Goal: Task Accomplishment & Management: Manage account settings

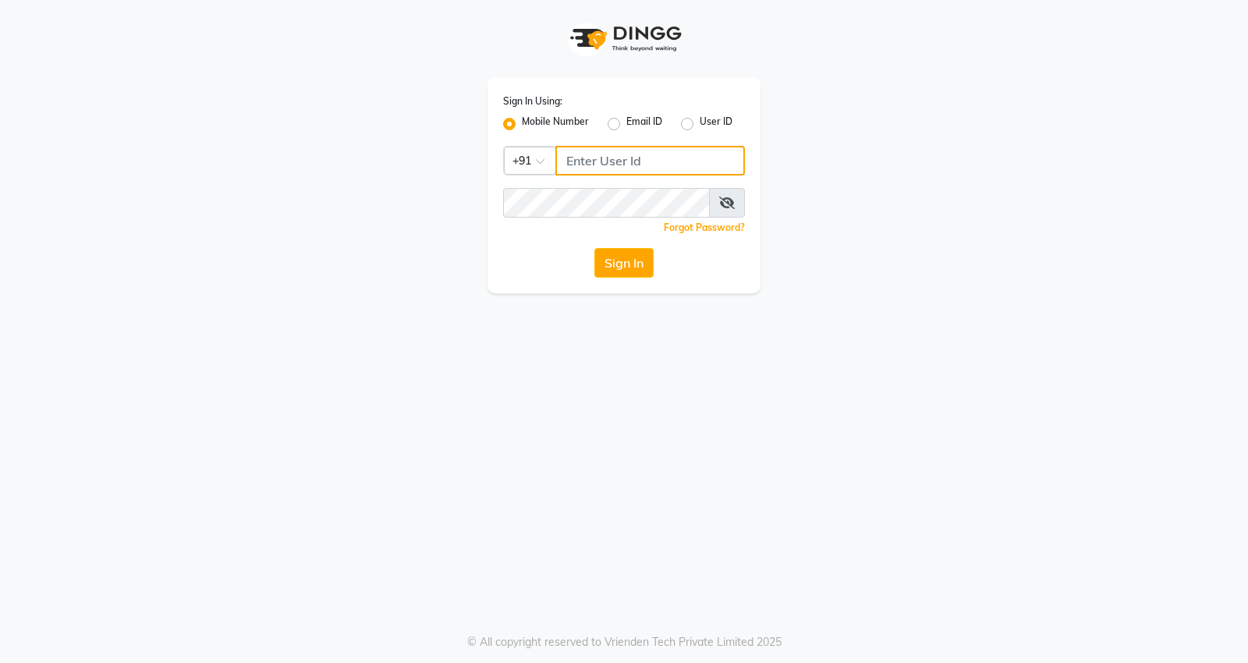
click at [629, 166] on input "Username" at bounding box center [650, 161] width 190 height 30
type input "7798888007"
click at [637, 259] on button "Sign In" at bounding box center [623, 263] width 59 height 30
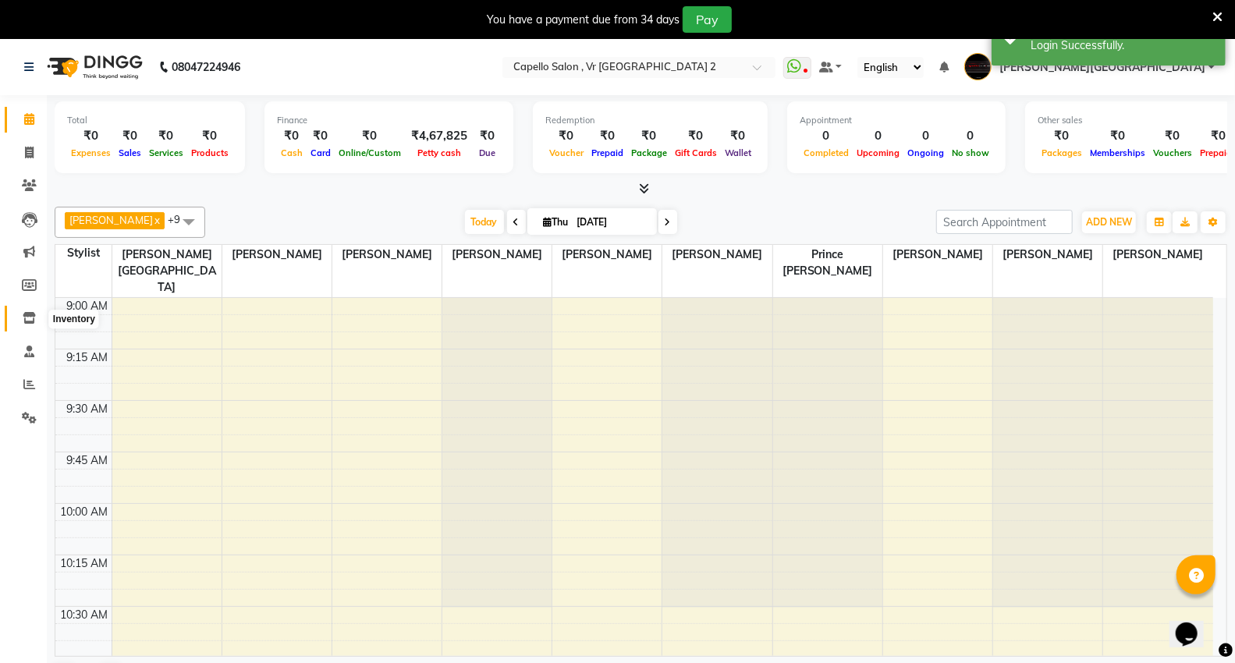
click at [32, 316] on icon at bounding box center [29, 318] width 13 height 12
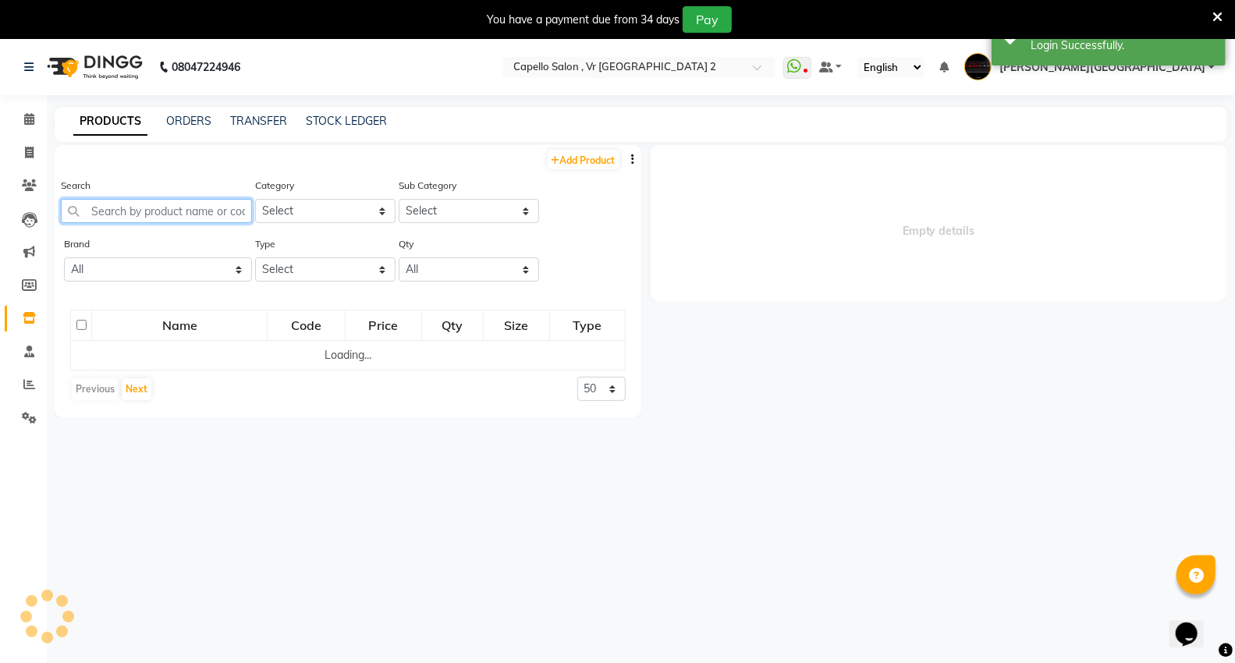
click at [157, 199] on input "text" at bounding box center [156, 211] width 191 height 24
select select
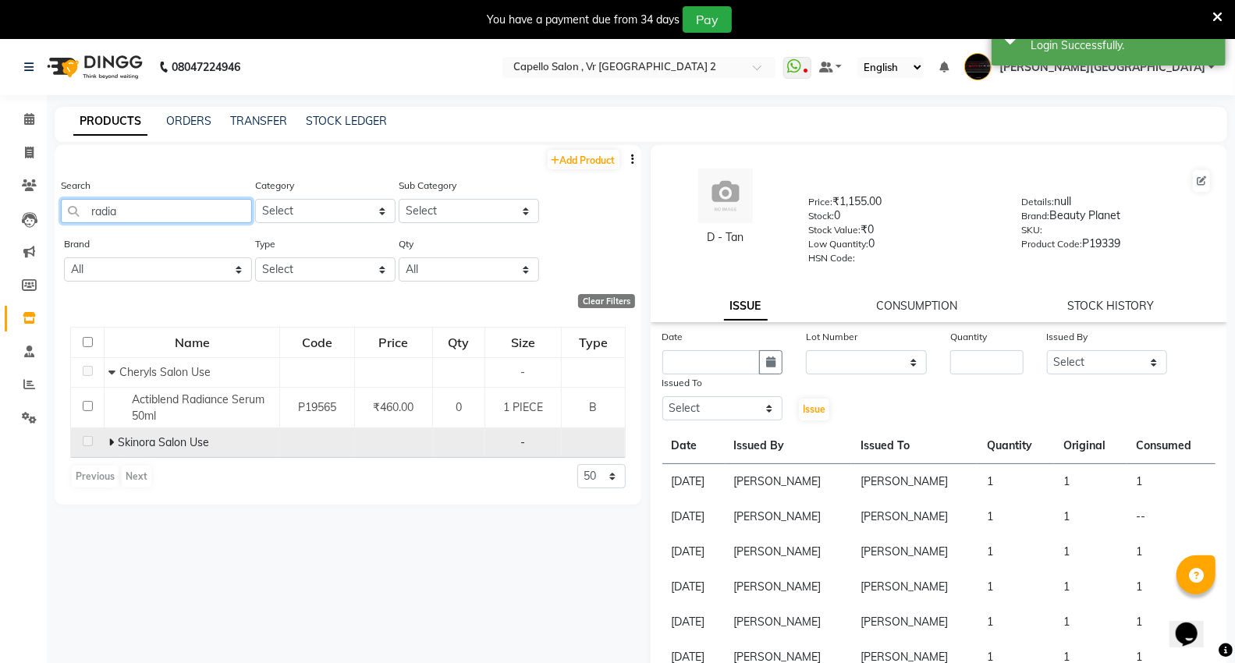
type input "radia"
click at [112, 441] on icon at bounding box center [110, 442] width 5 height 11
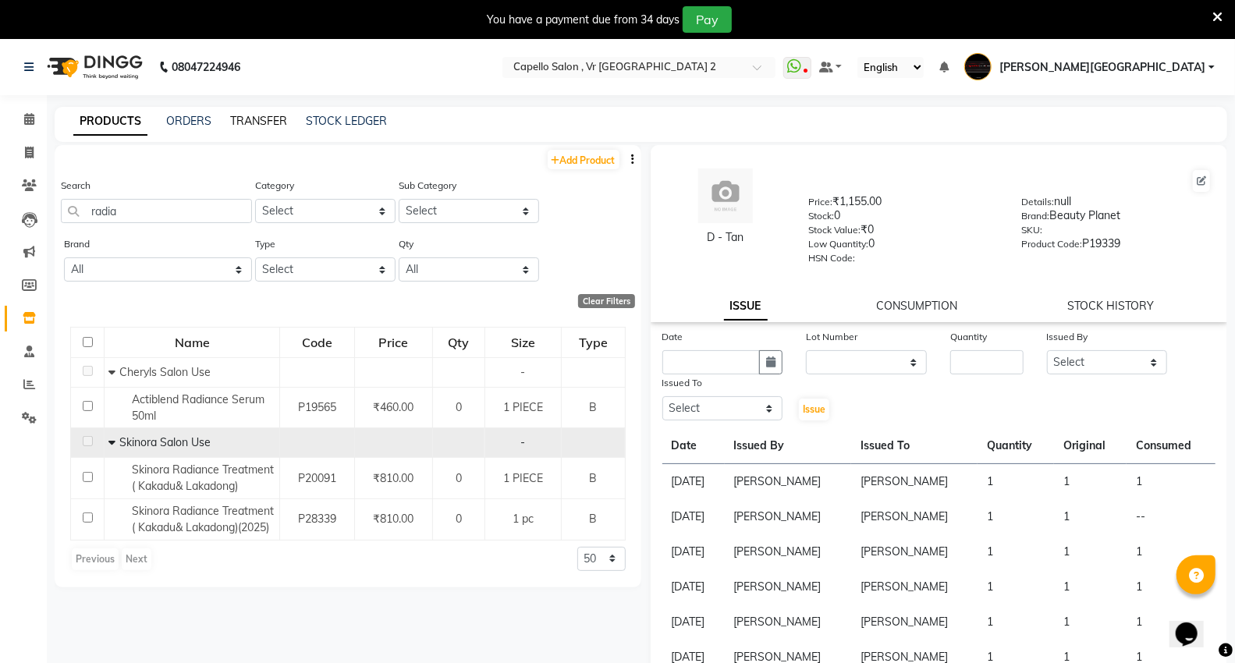
click at [284, 114] on link "TRANSFER" at bounding box center [258, 121] width 57 height 14
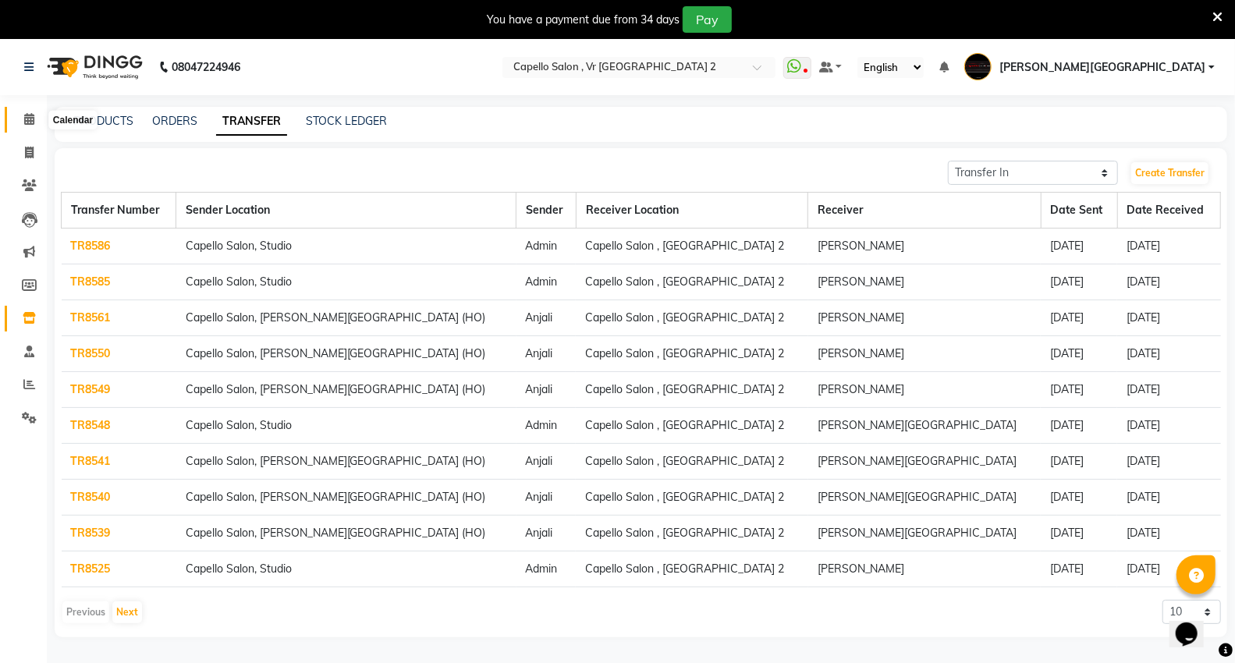
click at [20, 112] on span at bounding box center [29, 120] width 27 height 18
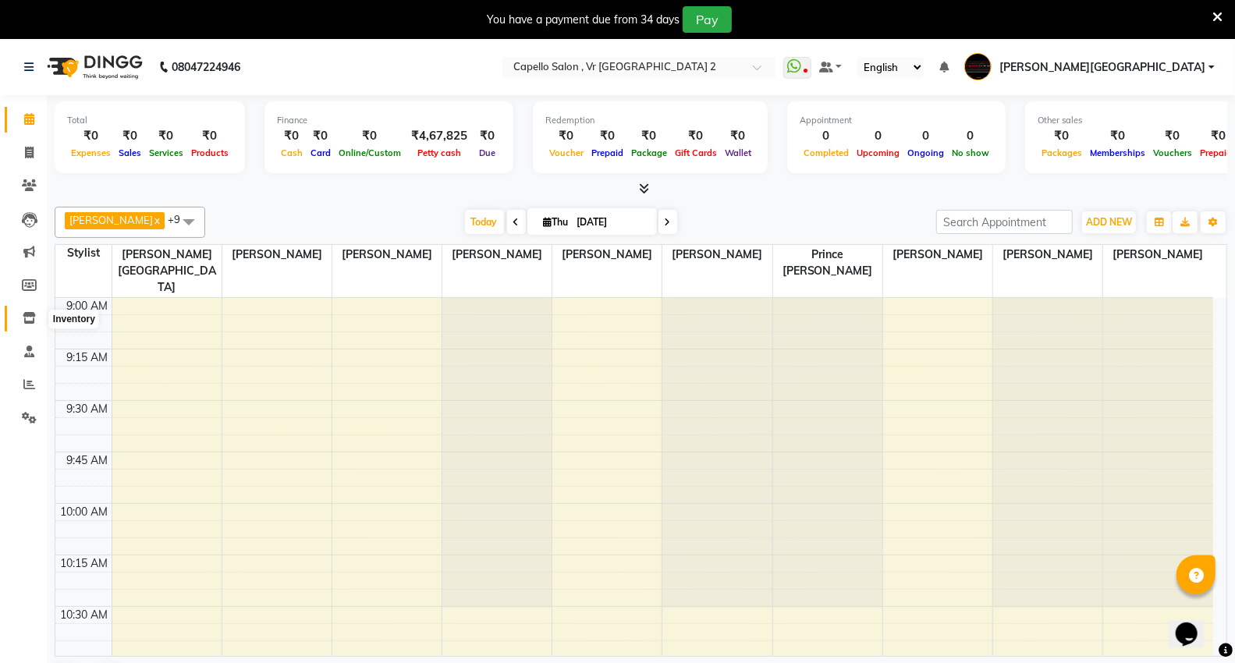
click at [36, 325] on span at bounding box center [29, 319] width 27 height 18
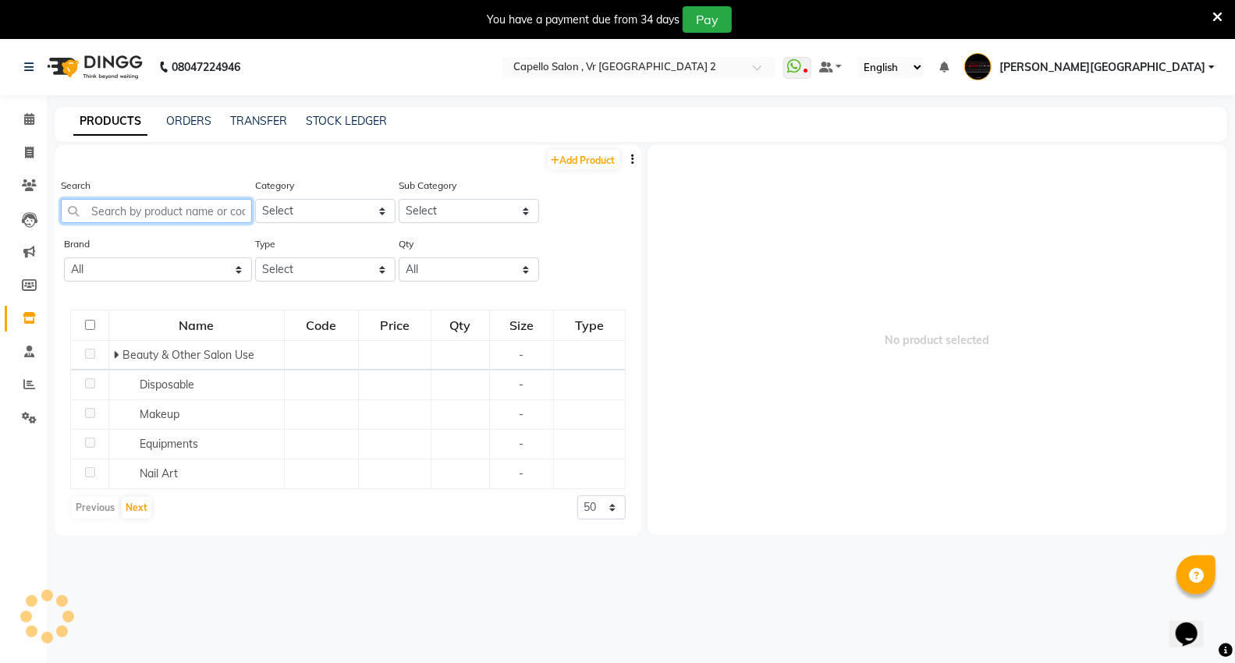
click at [196, 211] on input "text" at bounding box center [156, 211] width 191 height 24
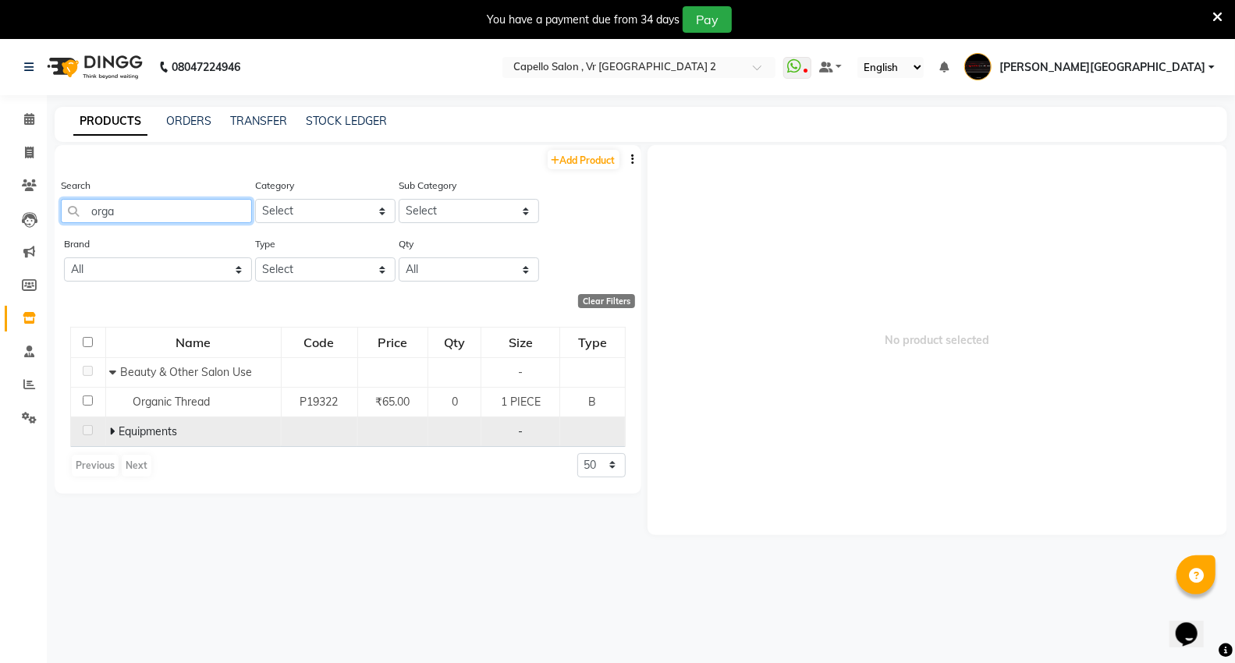
type input "orga"
click at [112, 431] on icon at bounding box center [111, 431] width 5 height 11
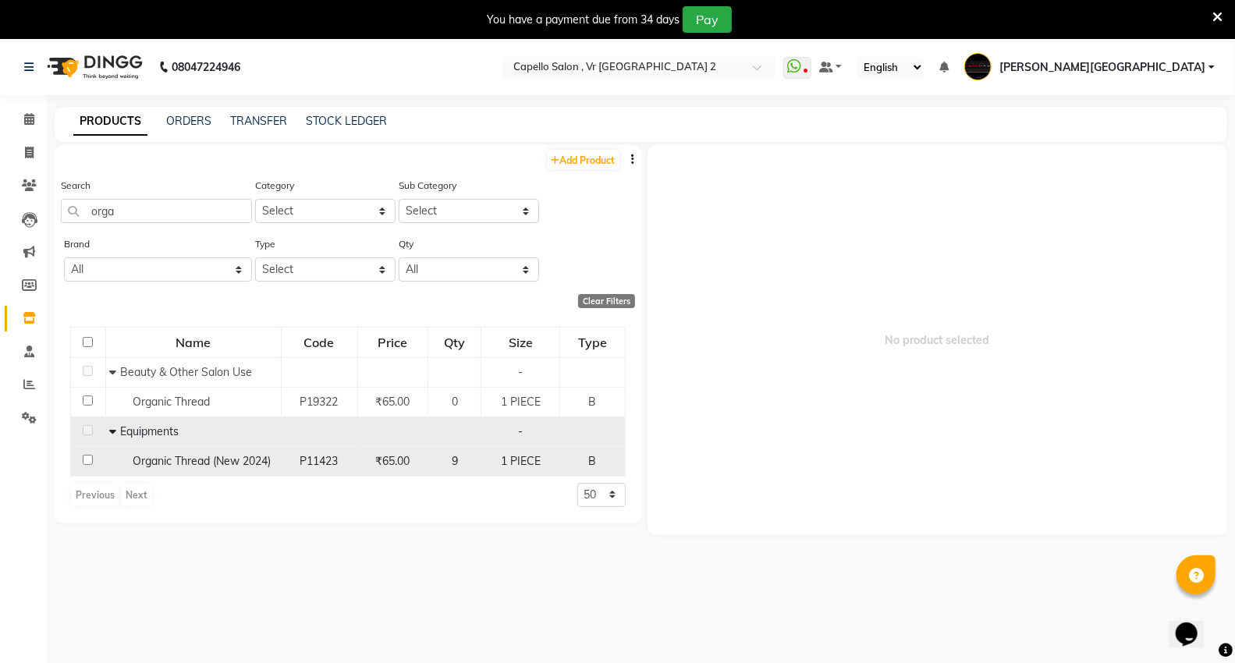
click at [237, 476] on td "Organic Thread (New 2024)" at bounding box center [192, 461] width 175 height 30
click at [224, 448] on td "Organic Thread (New 2024)" at bounding box center [192, 461] width 175 height 30
click at [220, 453] on div "Organic Thread (New 2024)" at bounding box center [192, 461] width 167 height 16
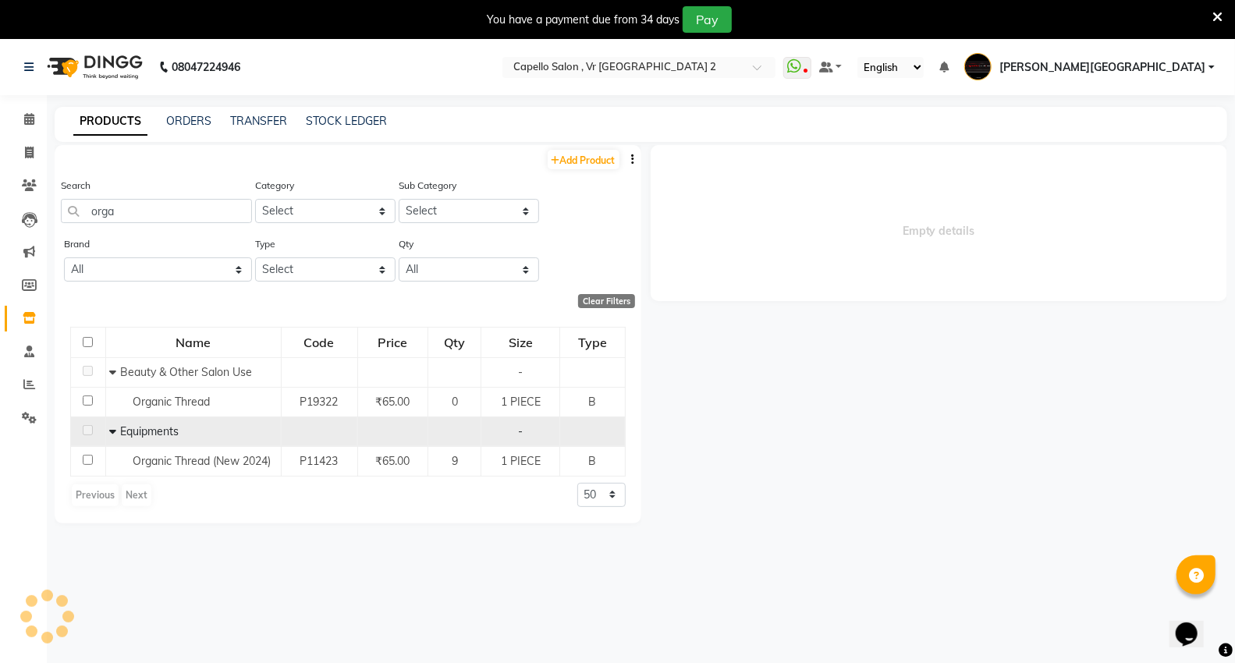
select select
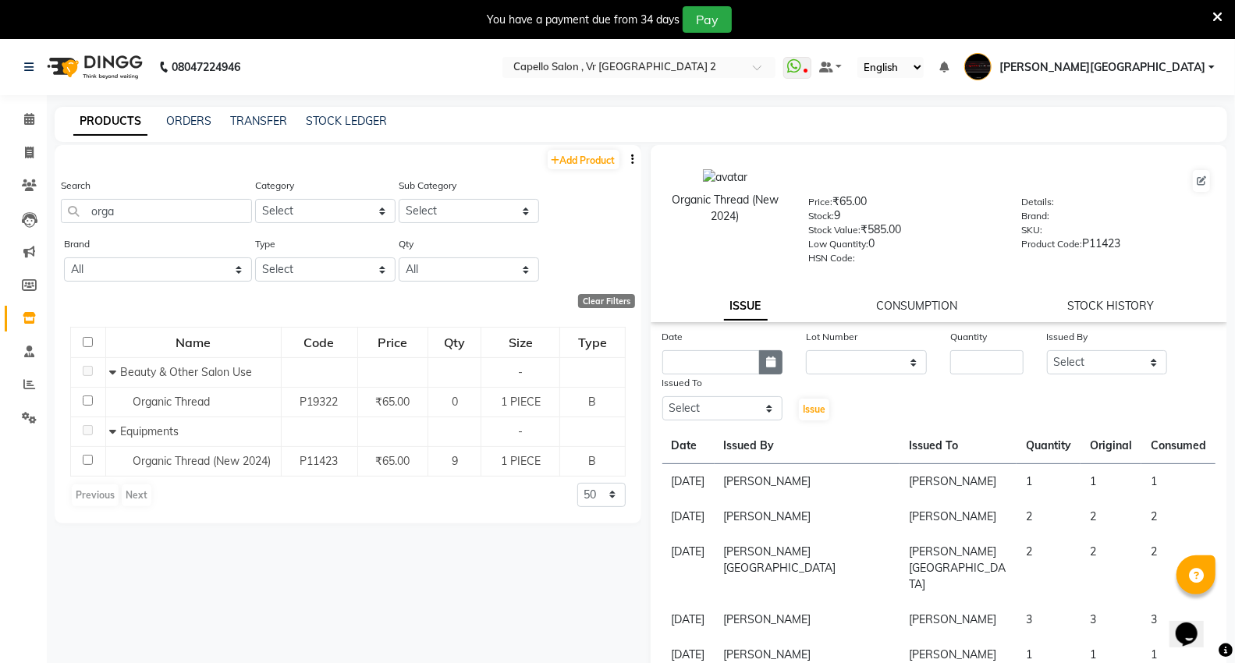
click at [760, 353] on button "button" at bounding box center [770, 362] width 23 height 24
select select "9"
select select "2025"
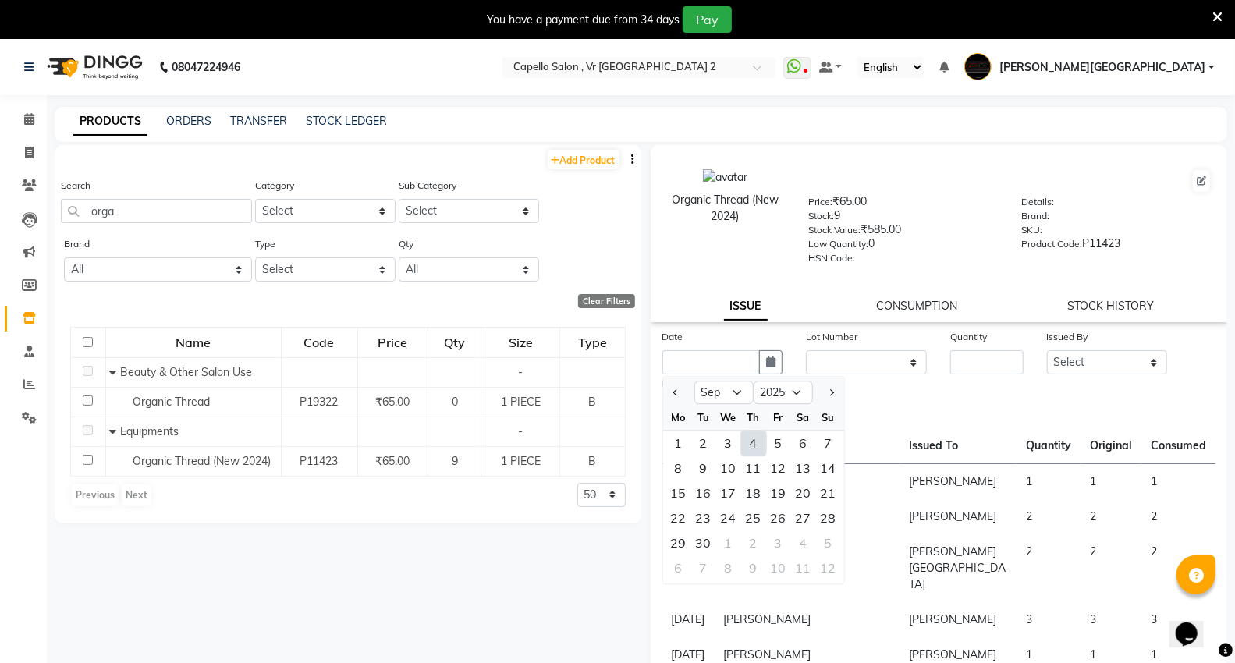
click at [764, 445] on div "4" at bounding box center [753, 443] width 25 height 25
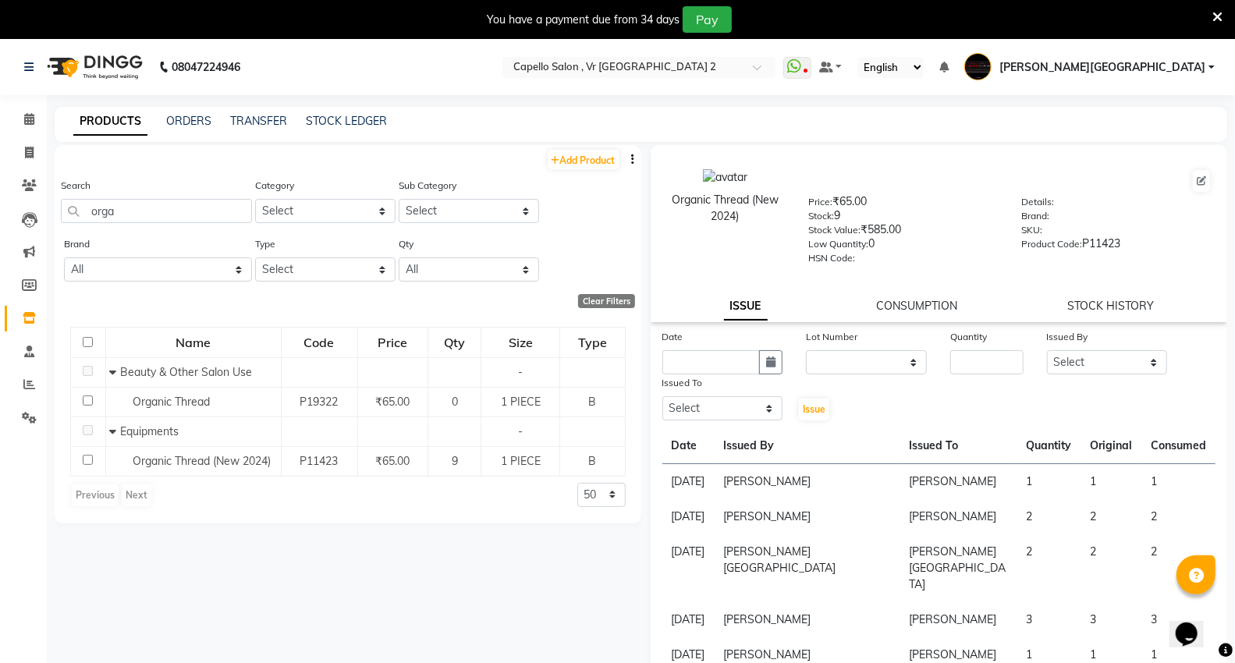
type input "[DATE]"
click at [854, 361] on select "None" at bounding box center [866, 362] width 121 height 24
select select "0: null"
click at [806, 351] on select "None" at bounding box center [866, 362] width 121 height 24
drag, startPoint x: 1047, startPoint y: 356, endPoint x: 978, endPoint y: 346, distance: 69.4
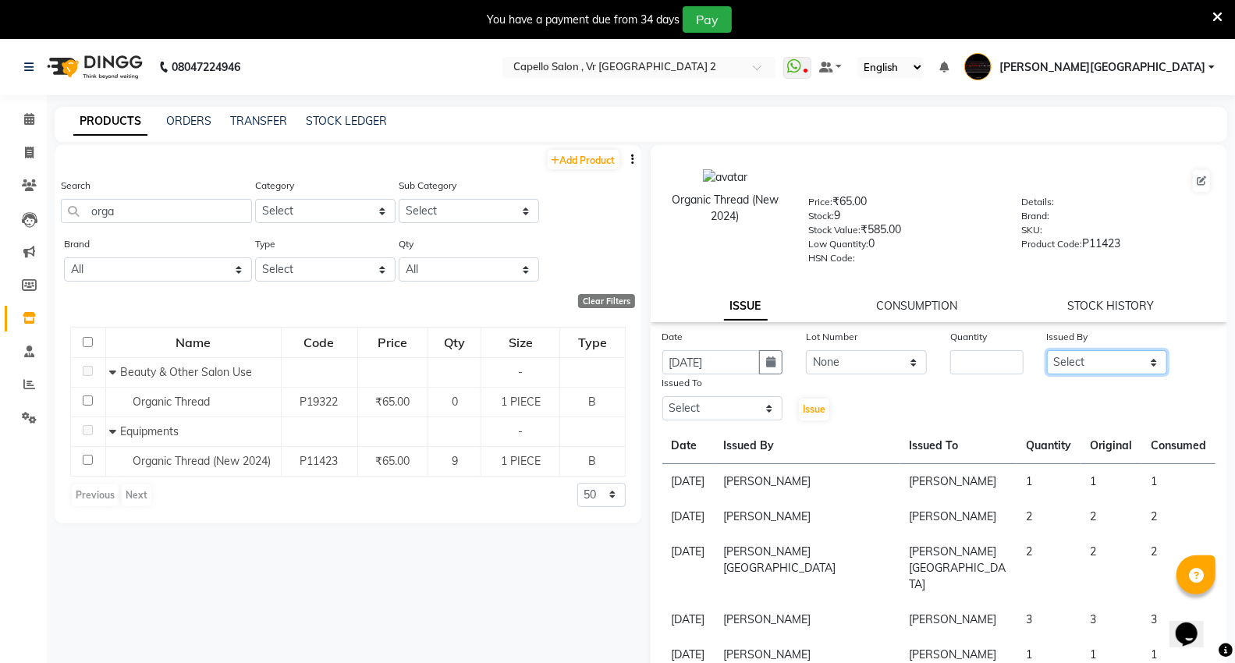
click at [1047, 356] on select "Select AHSIK [PERSON_NAME] [PERSON_NAME] [PERSON_NAME] [PERSON_NAME] Mall [PERS…" at bounding box center [1107, 362] width 121 height 24
click at [969, 357] on input "number" at bounding box center [986, 362] width 73 height 24
type input "1"
drag, startPoint x: 1097, startPoint y: 361, endPoint x: 1100, endPoint y: 351, distance: 10.4
click at [1097, 361] on select "Select AHSIK [PERSON_NAME] [PERSON_NAME] [PERSON_NAME] [PERSON_NAME] Mall [PERS…" at bounding box center [1107, 362] width 121 height 24
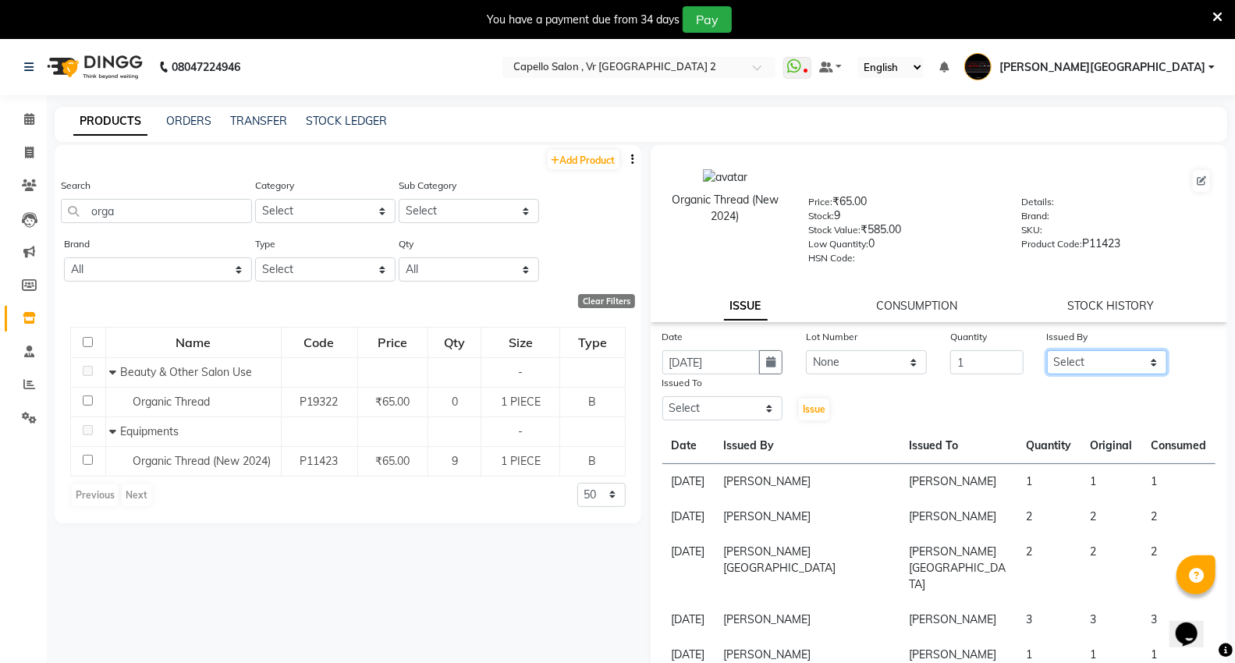
select select "14463"
click at [1047, 351] on select "Select AHSIK [PERSON_NAME] [PERSON_NAME] [PERSON_NAME] [PERSON_NAME] Mall [PERS…" at bounding box center [1107, 362] width 121 height 24
click at [746, 416] on select "Select AHSIK [PERSON_NAME] [PERSON_NAME] [PERSON_NAME] [PERSON_NAME] Mall [PERS…" at bounding box center [722, 408] width 121 height 24
select select "14463"
click at [662, 397] on select "Select AHSIK [PERSON_NAME] [PERSON_NAME] [PERSON_NAME] [PERSON_NAME] Mall [PERS…" at bounding box center [722, 408] width 121 height 24
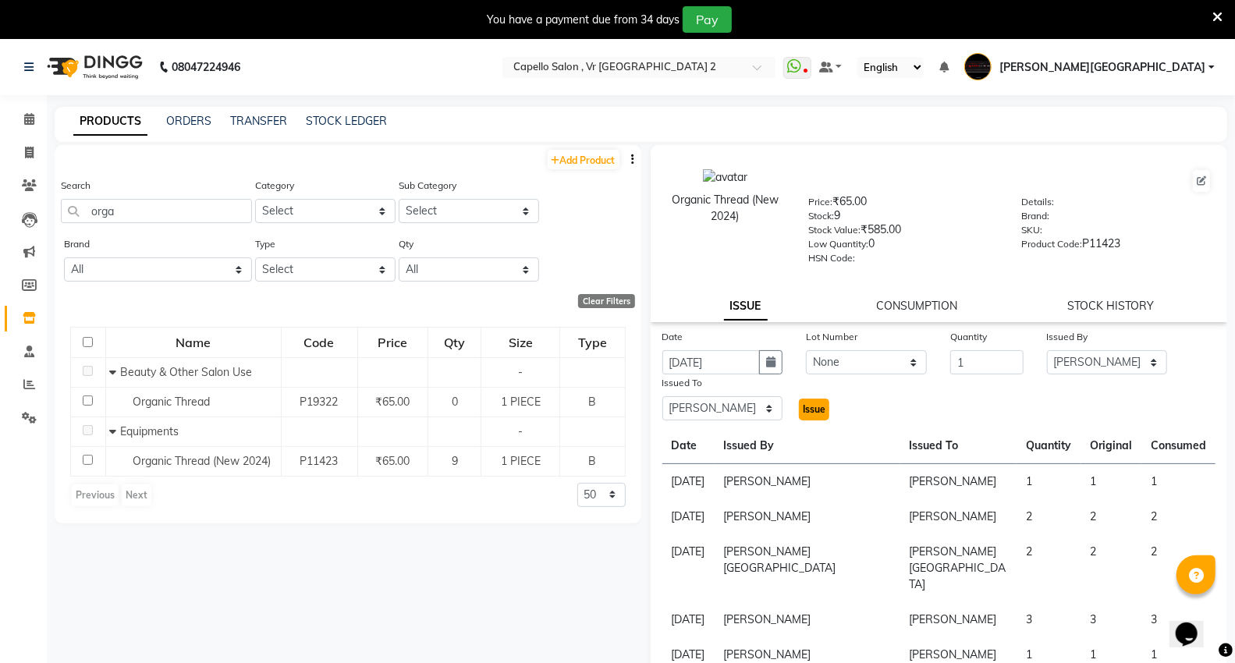
click at [811, 413] on span "Issue" at bounding box center [814, 409] width 23 height 12
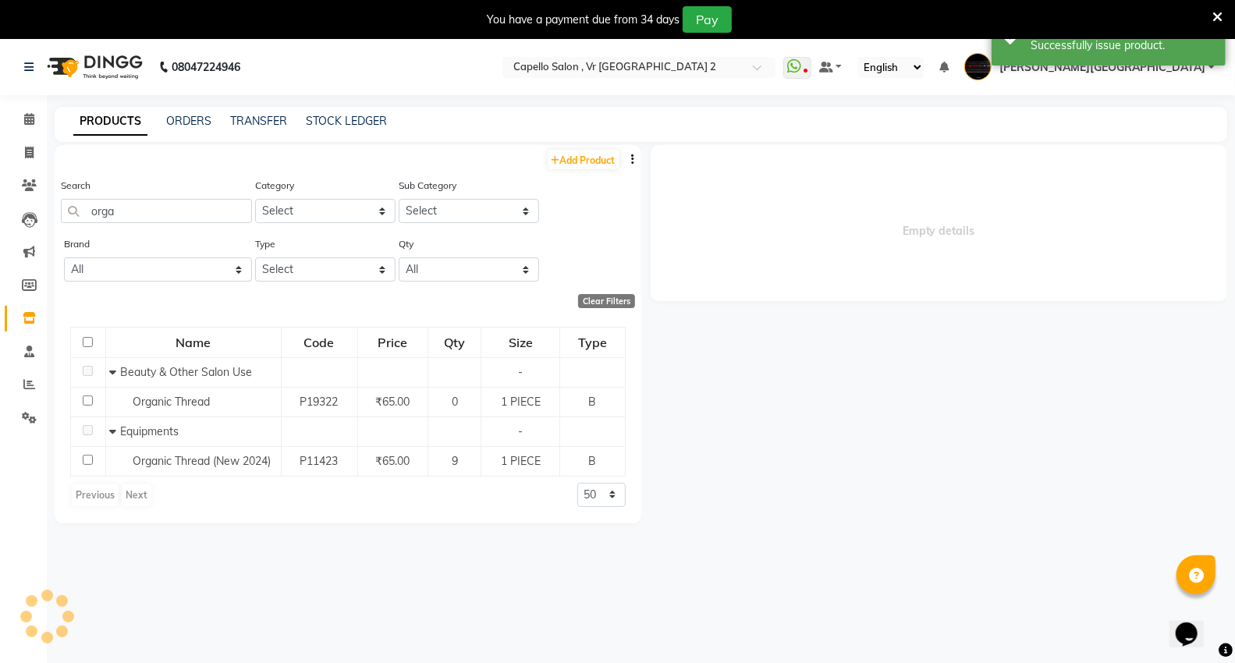
select select
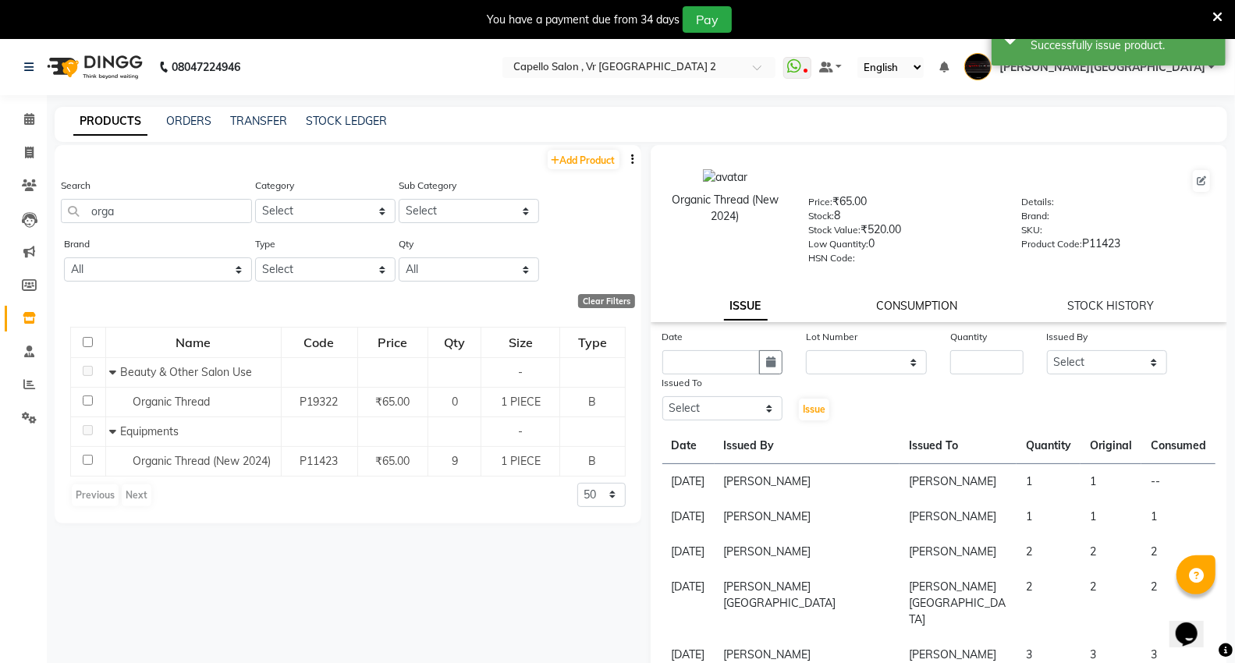
click at [906, 310] on link "CONSUMPTION" at bounding box center [917, 306] width 81 height 14
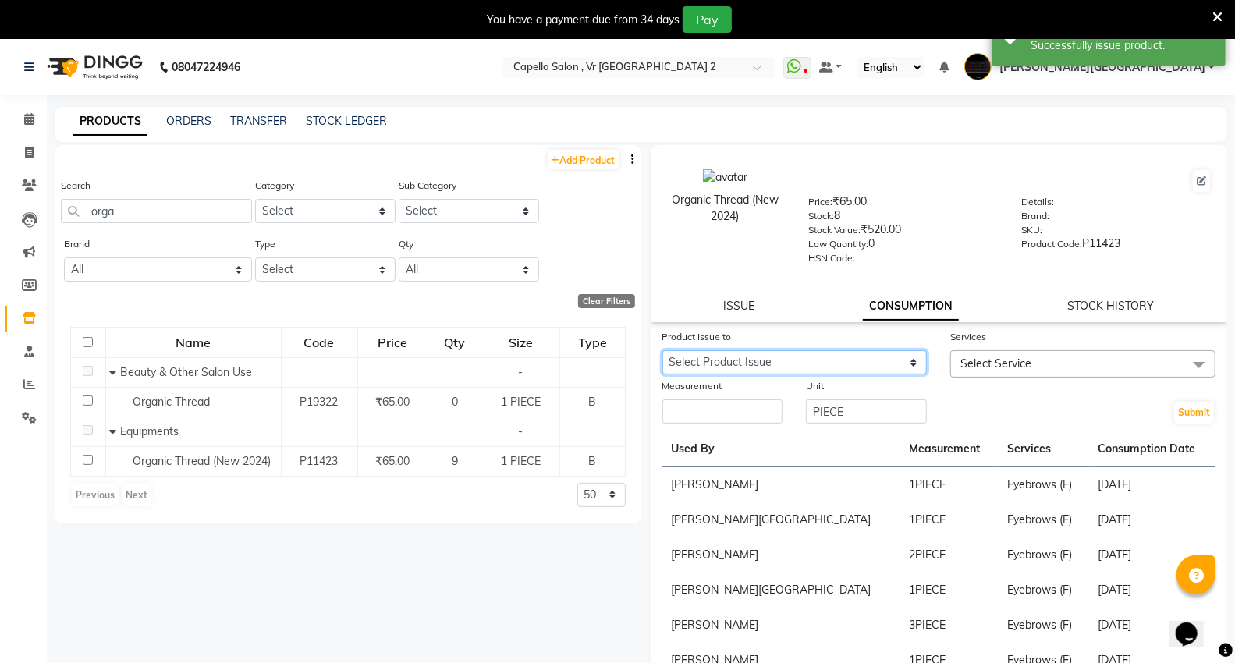
click at [881, 371] on select "Select Product Issue [DATE], Issued to: [PERSON_NAME], Balance: 1" at bounding box center [794, 362] width 265 height 24
select select "1203663"
click at [662, 351] on select "Select Product Issue [DATE], Issued to: [PERSON_NAME], Balance: 1" at bounding box center [794, 362] width 265 height 24
click at [1012, 368] on span "Select Service" at bounding box center [995, 363] width 71 height 14
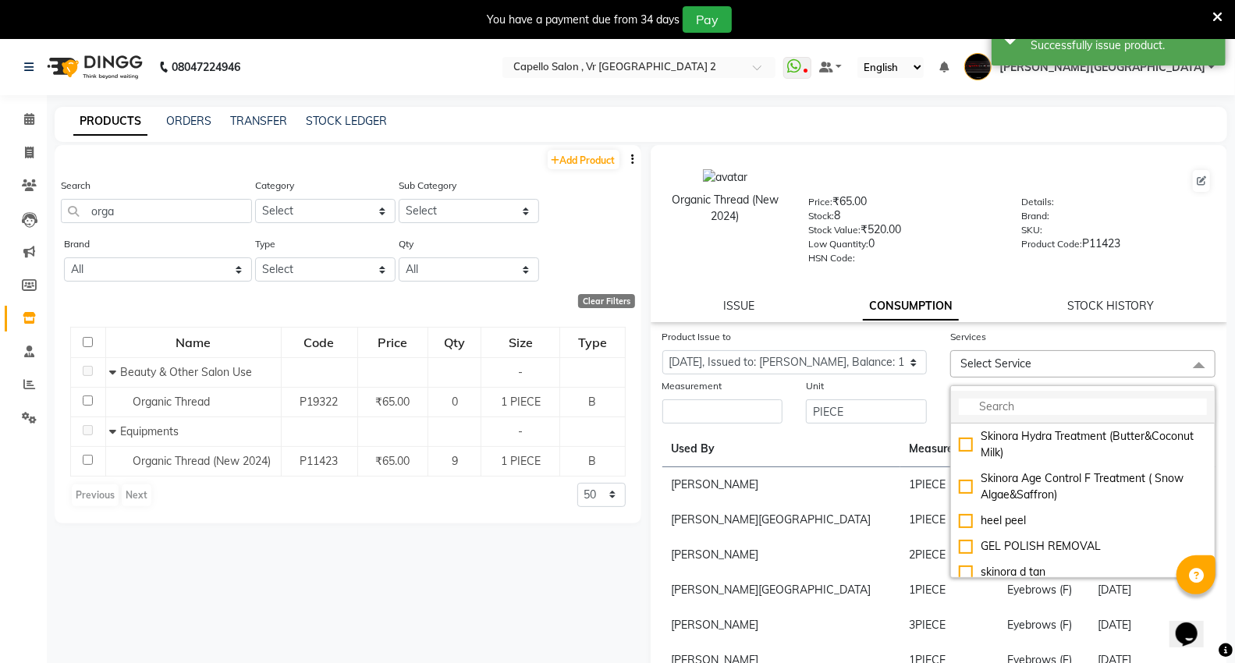
click at [1004, 409] on input "multiselect-search" at bounding box center [1083, 407] width 248 height 16
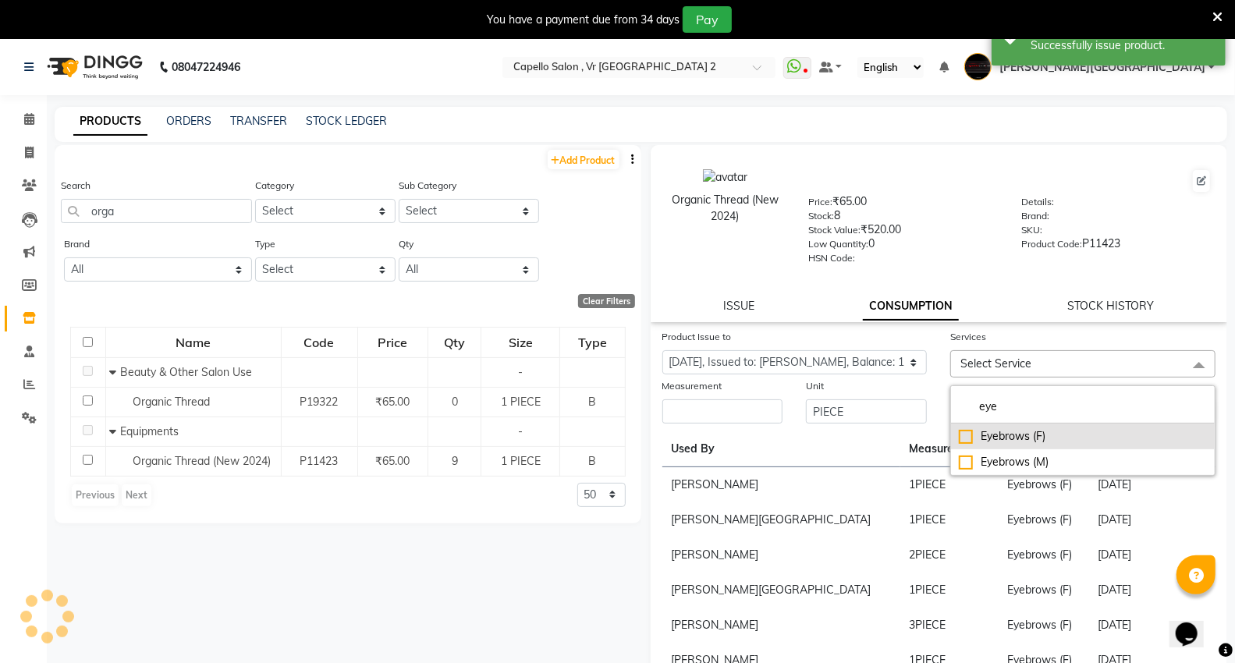
type input "eye"
click at [1000, 427] on li "Eyebrows (F)" at bounding box center [1083, 437] width 264 height 26
checkbox input "true"
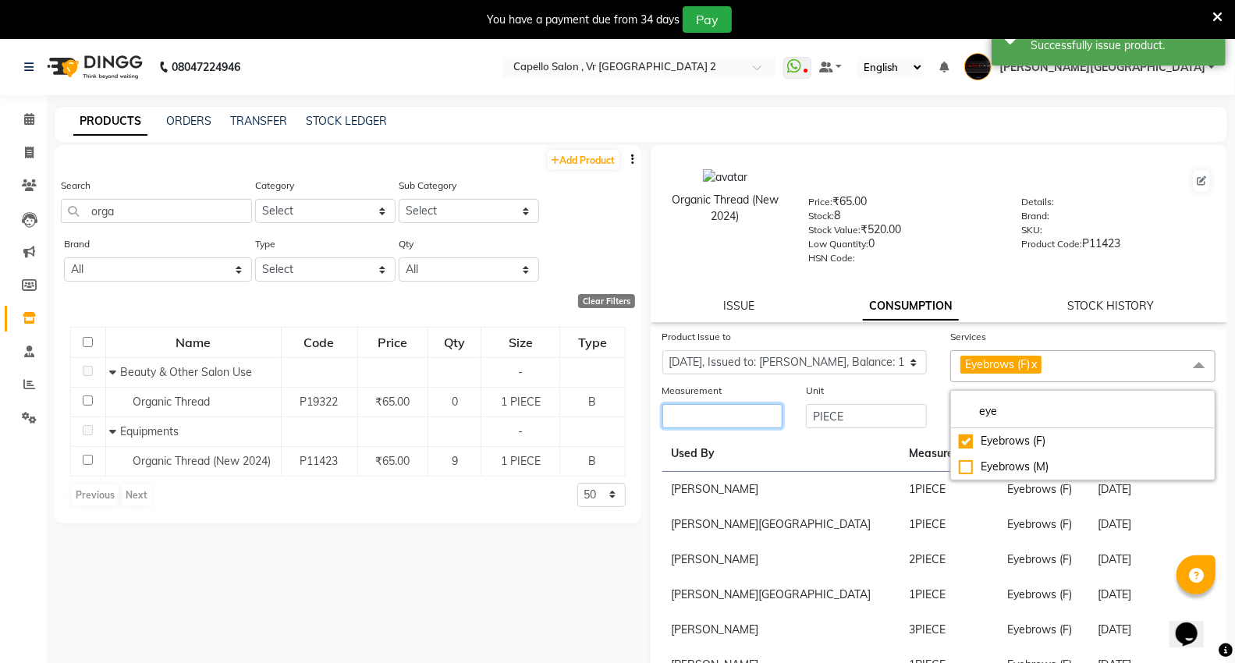
click at [745, 407] on input "number" at bounding box center [722, 416] width 121 height 24
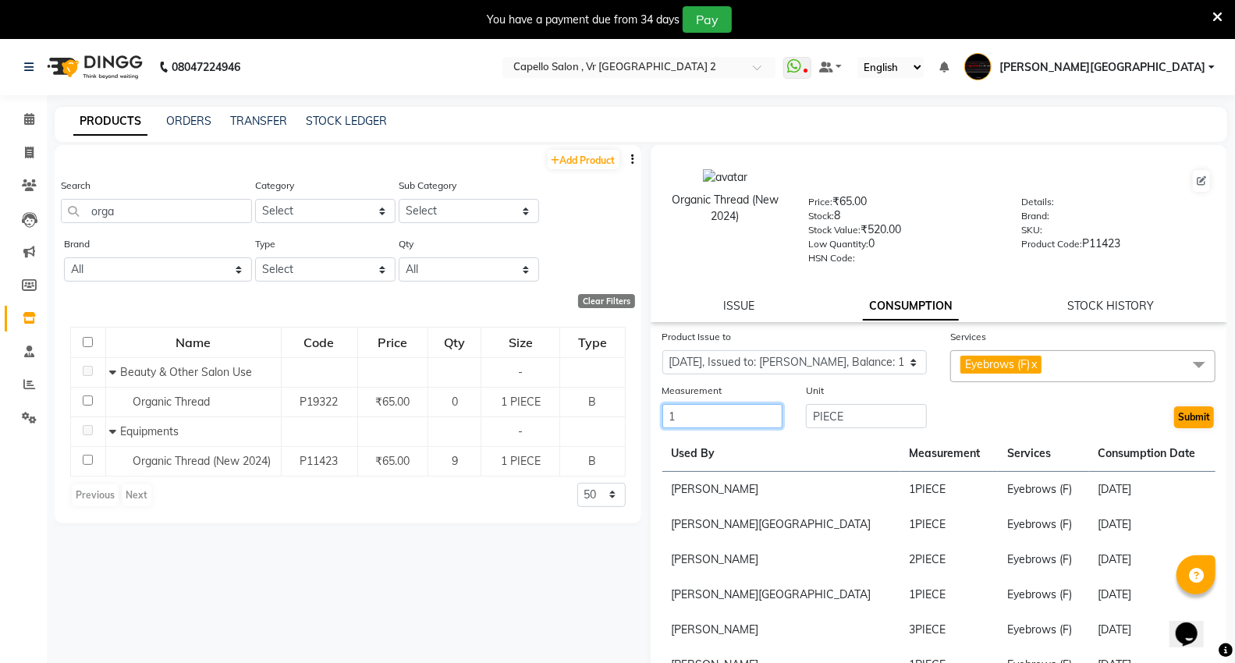
type input "1"
click at [1191, 417] on button "Submit" at bounding box center [1194, 417] width 40 height 22
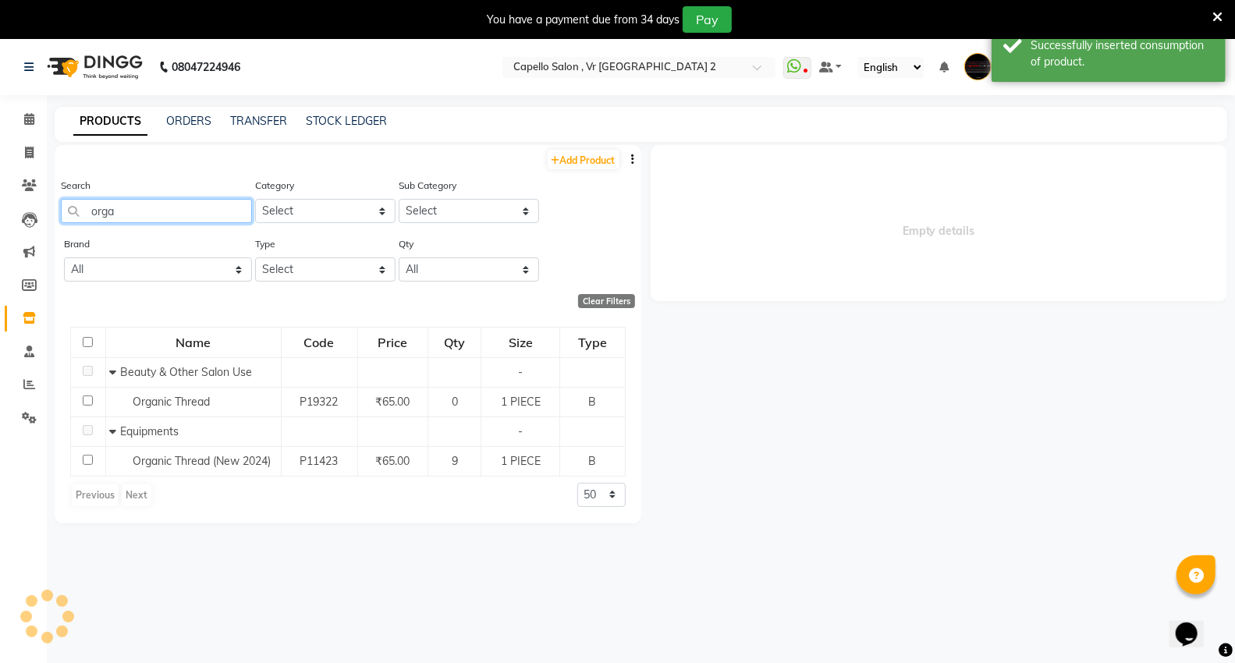
click at [142, 209] on input "orga" at bounding box center [156, 211] width 191 height 24
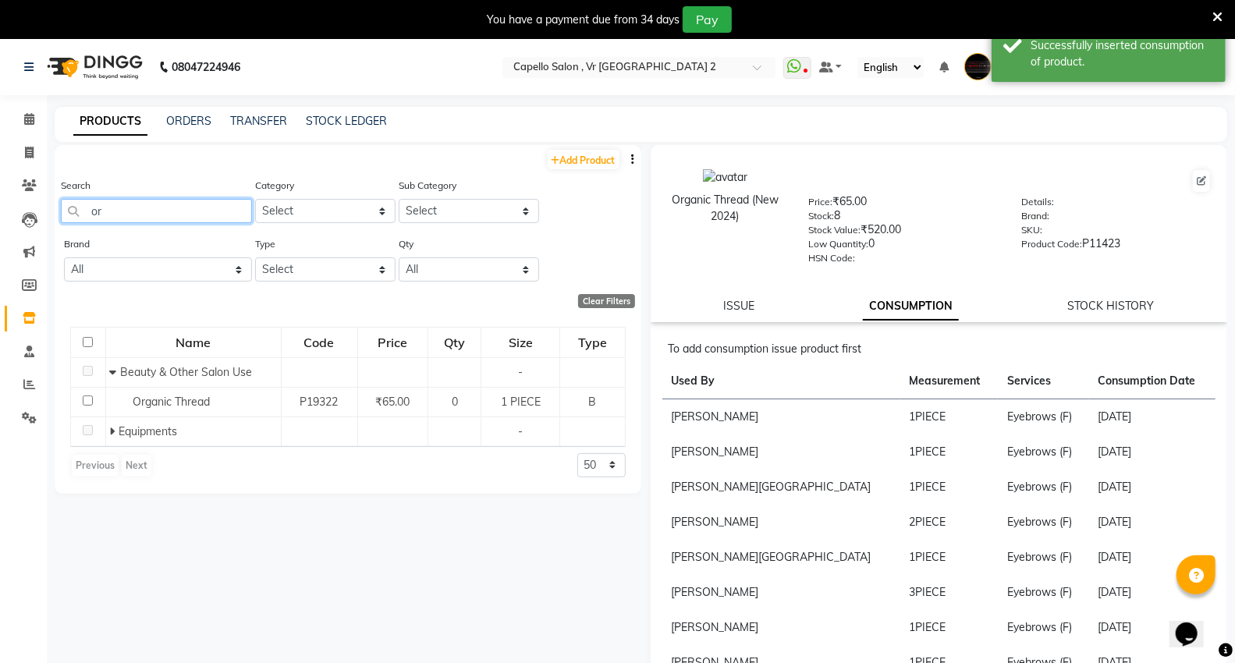
type input "o"
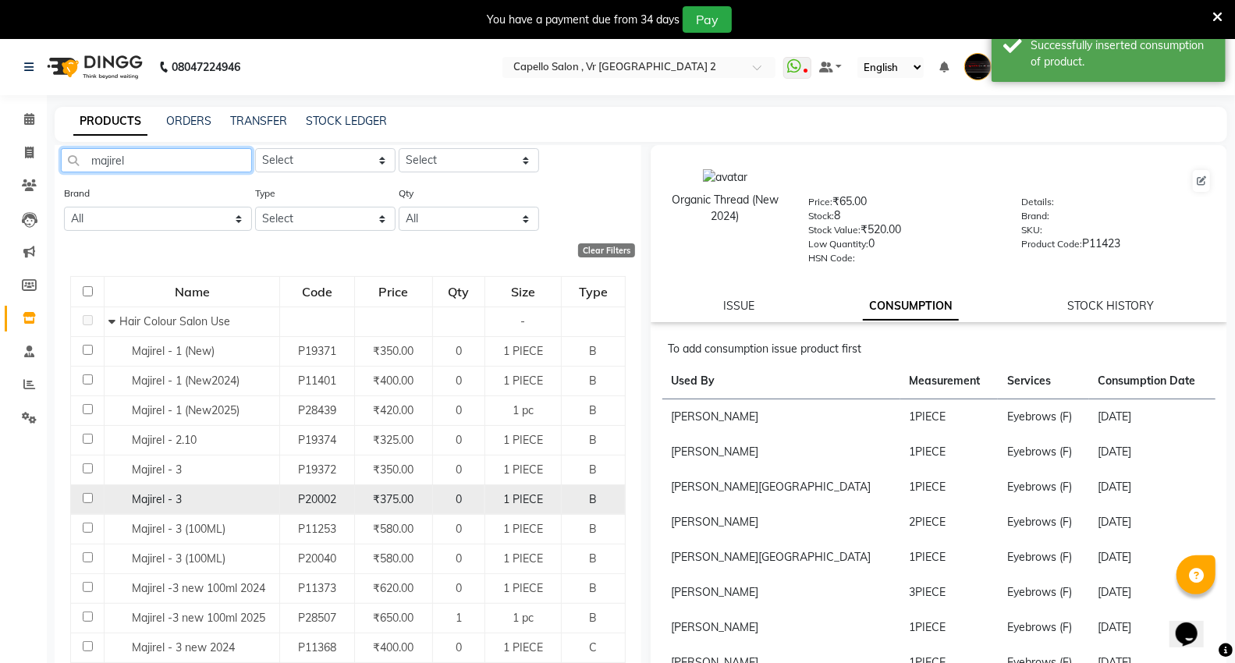
scroll to position [260, 0]
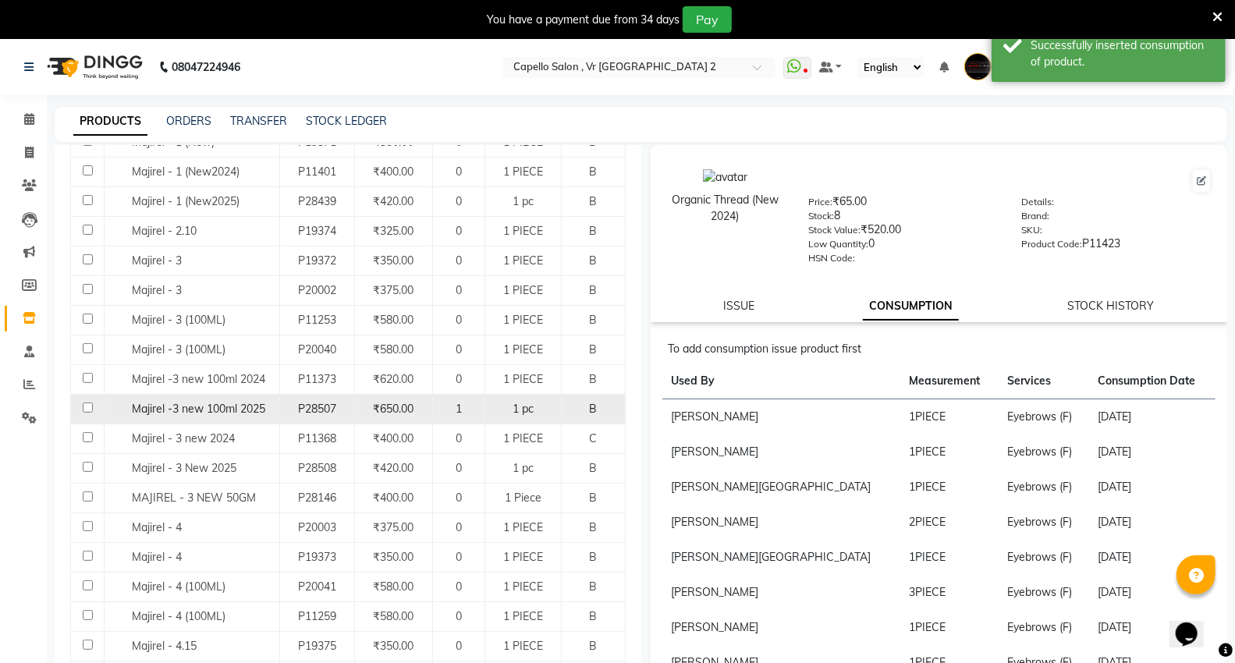
type input "majirel"
click at [228, 414] on span "Majirel -3 new 100ml 2025" at bounding box center [198, 409] width 133 height 14
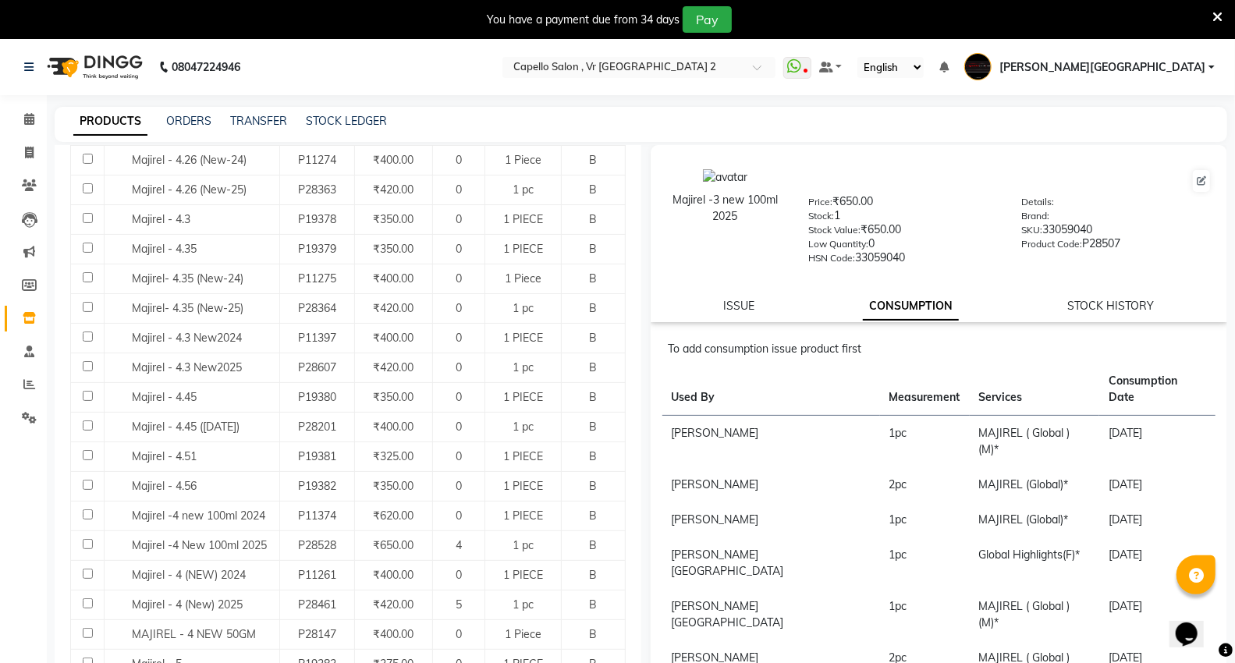
scroll to position [433, 0]
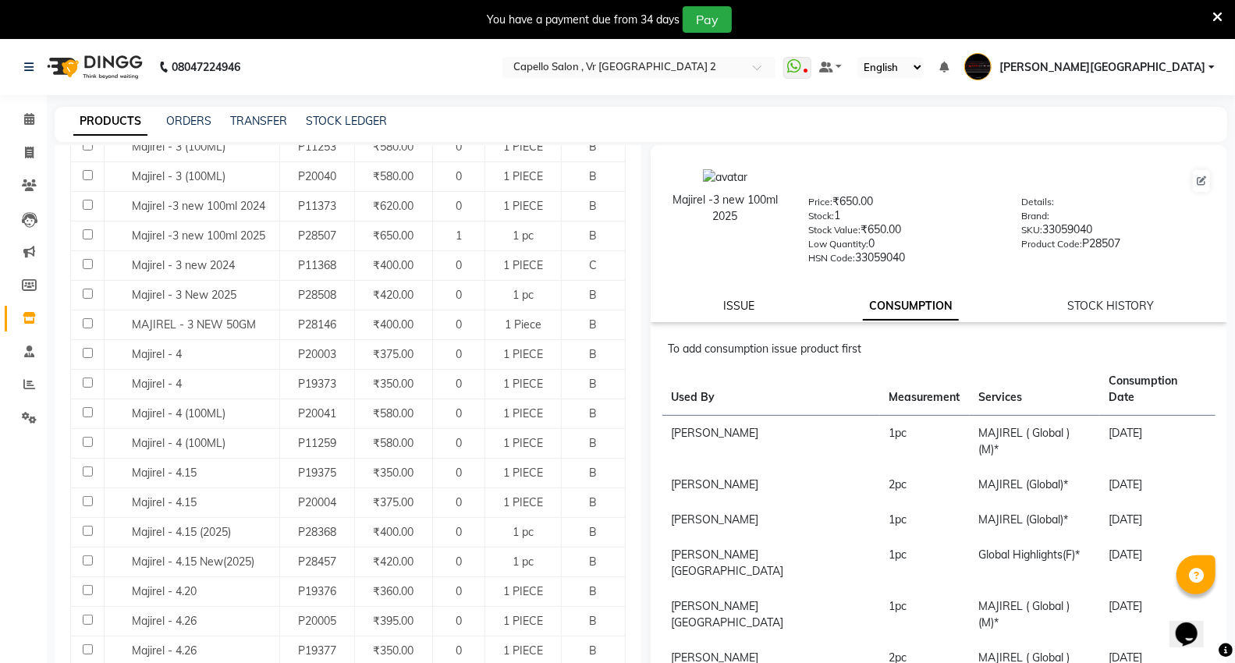
click at [750, 300] on link "ISSUE" at bounding box center [738, 306] width 31 height 14
select select
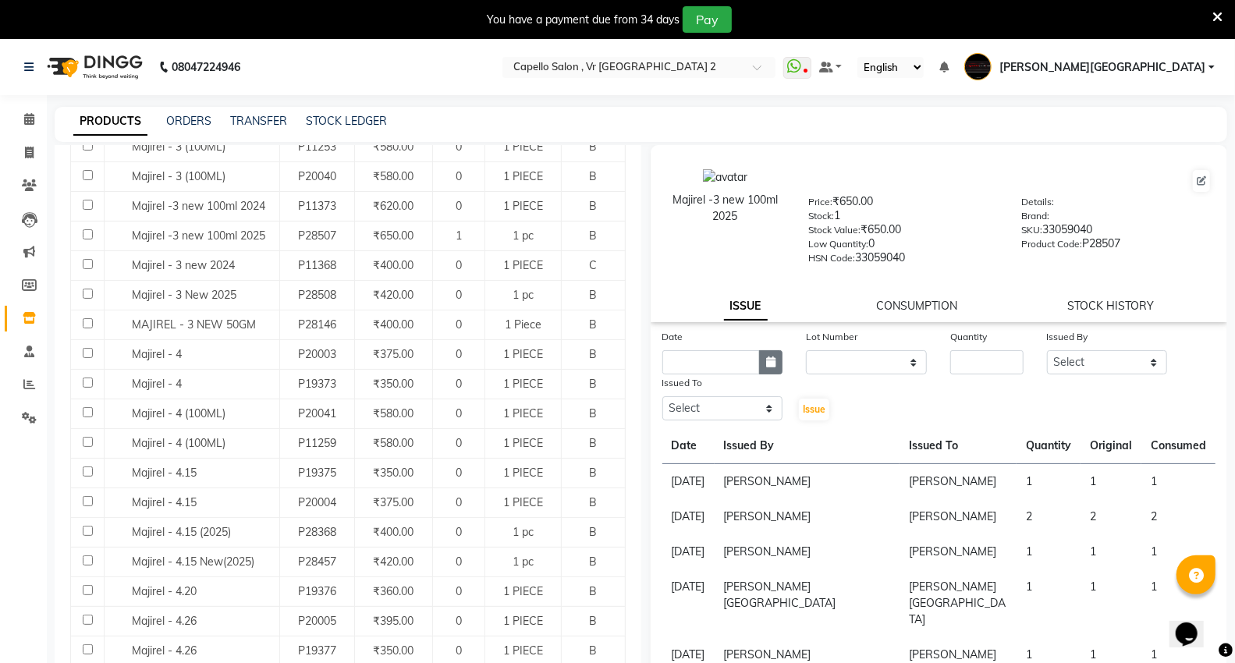
click at [766, 361] on icon "button" at bounding box center [770, 361] width 9 height 11
select select "9"
select select "2025"
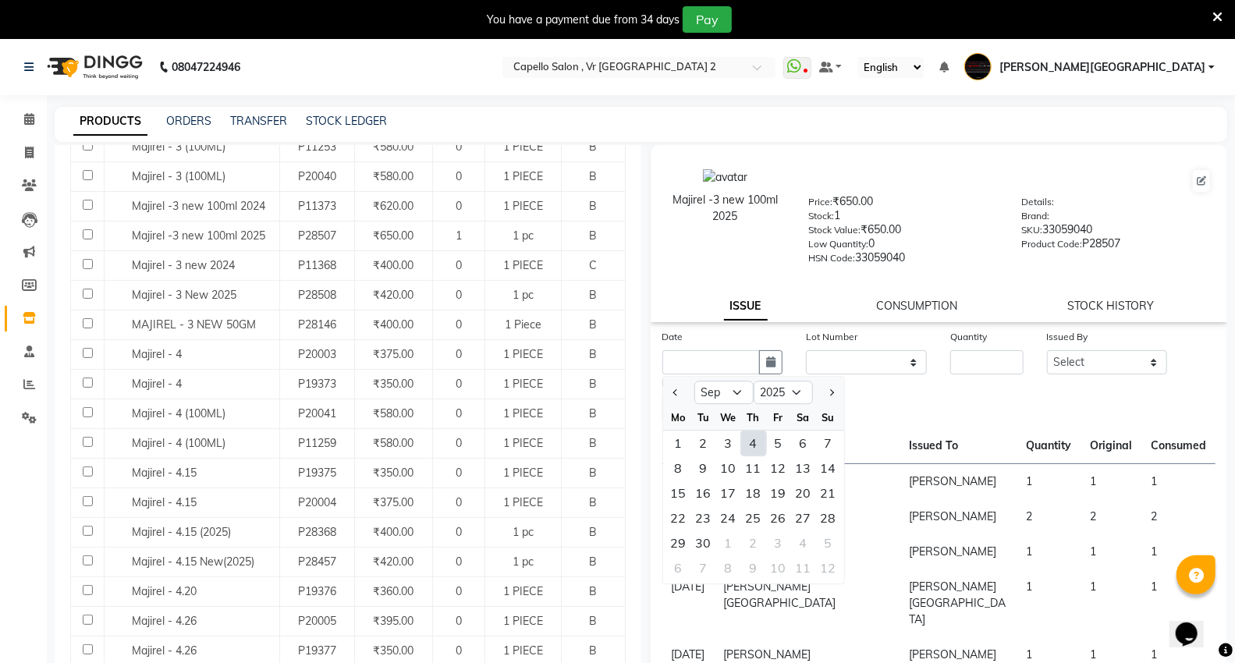
click at [764, 445] on div "4" at bounding box center [753, 443] width 25 height 25
type input "[DATE]"
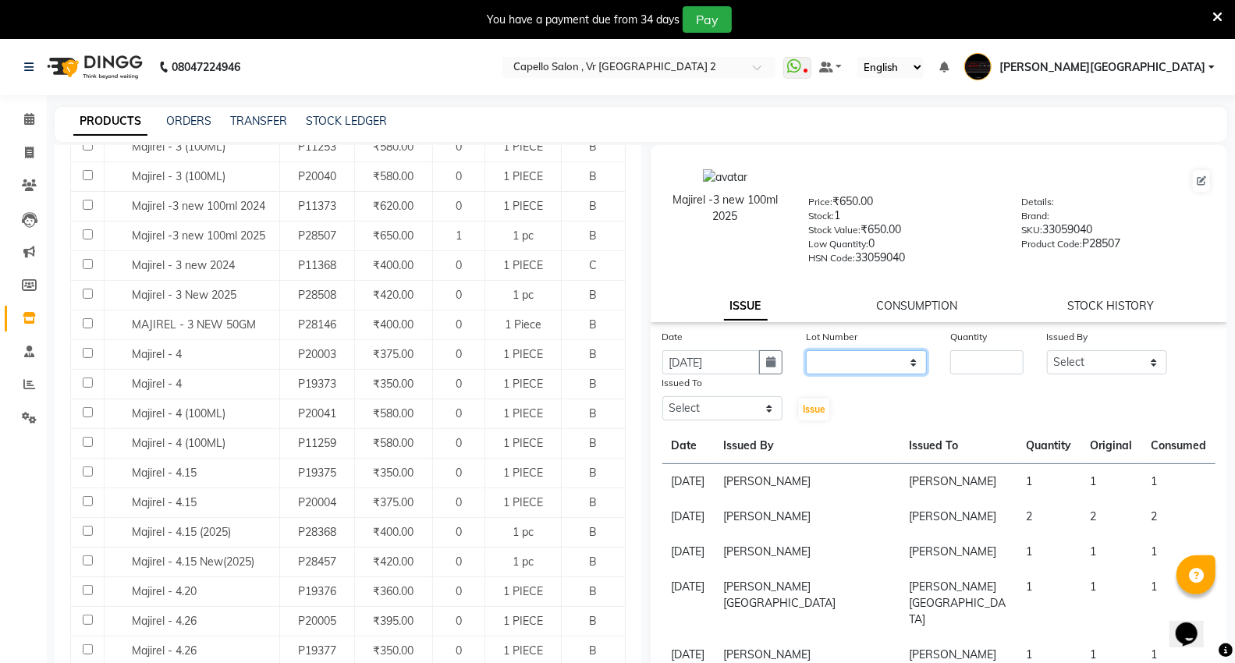
click at [823, 375] on div "Date [DATE] Lot Number None Quantity Issued By Select [PERSON_NAME] [PERSON_NAM…" at bounding box center [938, 375] width 577 height 94
select select "0: null"
click at [806, 351] on select "None" at bounding box center [866, 362] width 121 height 24
click at [1019, 356] on div "Quantity" at bounding box center [986, 351] width 96 height 46
click at [969, 362] on input "number" at bounding box center [986, 362] width 73 height 24
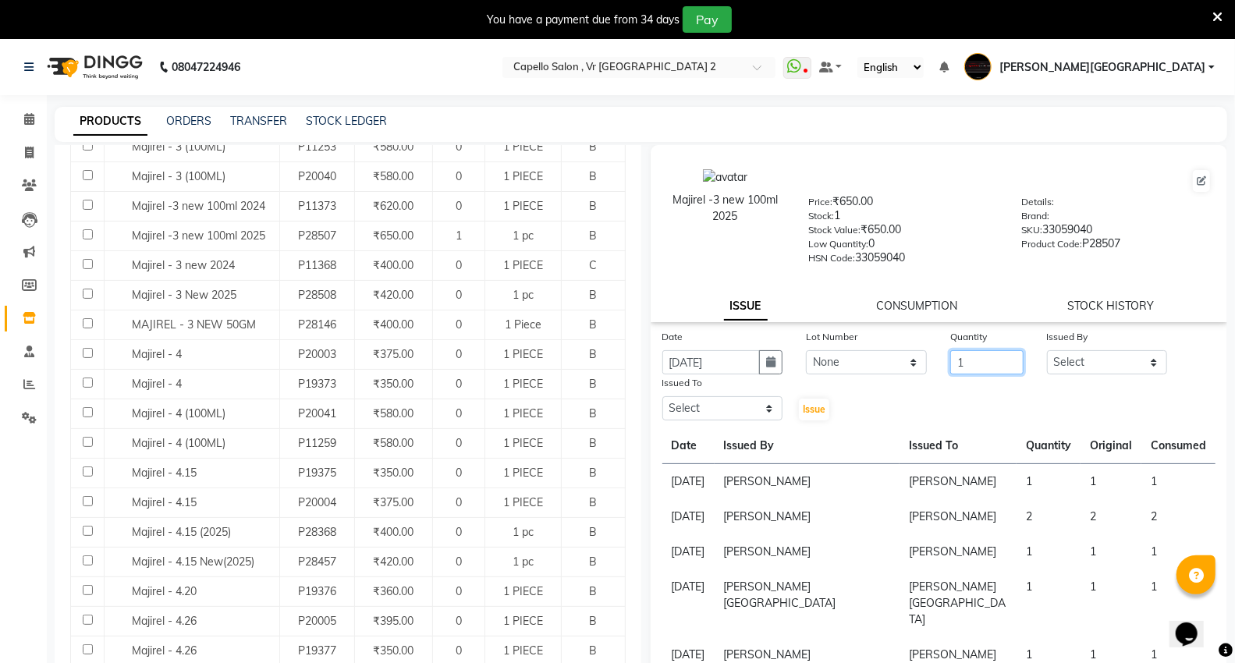
type input "1"
click at [1035, 367] on div "Issued By Select [PERSON_NAME] [PERSON_NAME] [PERSON_NAME] [PERSON_NAME] Mall […" at bounding box center [1107, 351] width 144 height 46
click at [1057, 356] on select "Select AHSIK [PERSON_NAME] [PERSON_NAME] [PERSON_NAME] [PERSON_NAME] Mall [PERS…" at bounding box center [1107, 362] width 121 height 24
select select "14463"
click at [1047, 351] on select "Select AHSIK [PERSON_NAME] [PERSON_NAME] [PERSON_NAME] [PERSON_NAME] Mall [PERS…" at bounding box center [1107, 362] width 121 height 24
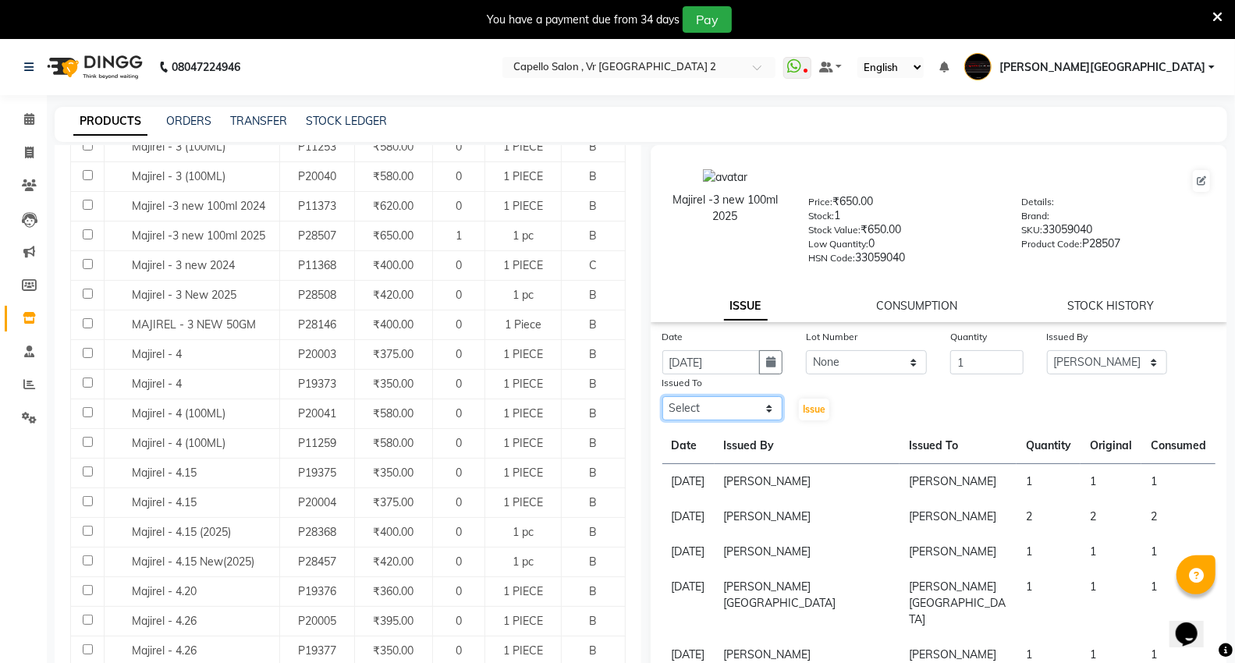
click at [739, 413] on select "Select AHSIK [PERSON_NAME] [PERSON_NAME] [PERSON_NAME] [PERSON_NAME] Mall [PERS…" at bounding box center [722, 408] width 121 height 24
select select "14463"
click at [662, 397] on select "Select AHSIK [PERSON_NAME] [PERSON_NAME] [PERSON_NAME] [PERSON_NAME] Mall [PERS…" at bounding box center [722, 408] width 121 height 24
click at [799, 414] on button "Issue" at bounding box center [814, 410] width 30 height 22
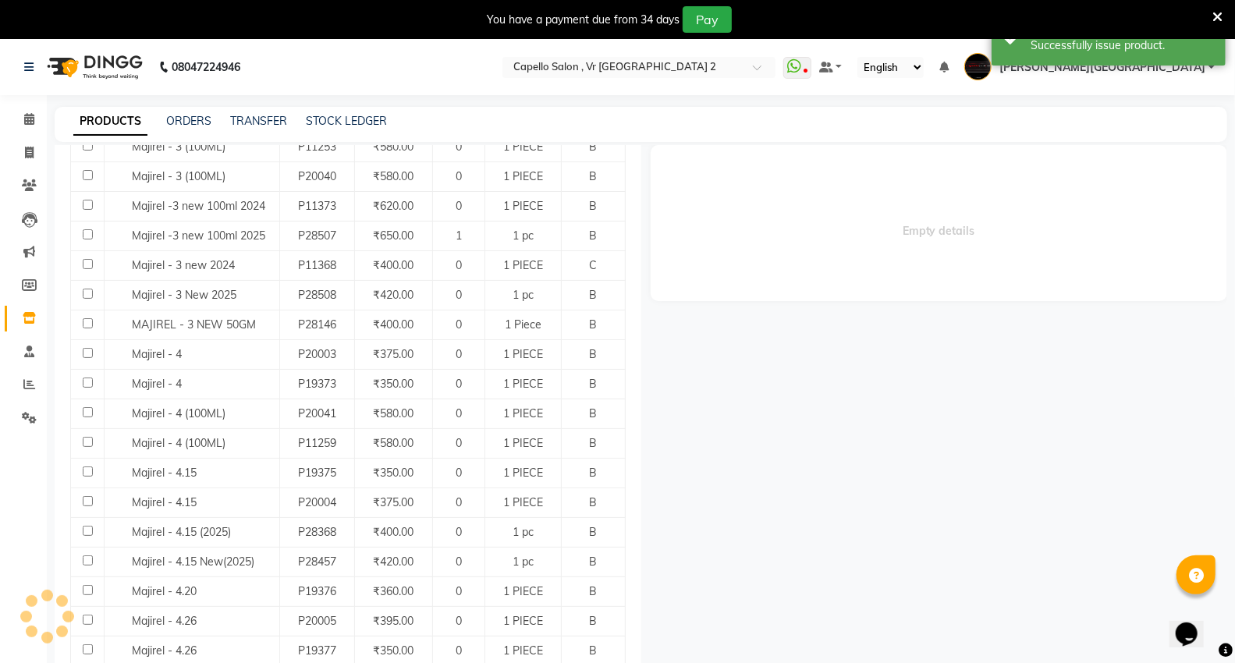
select select
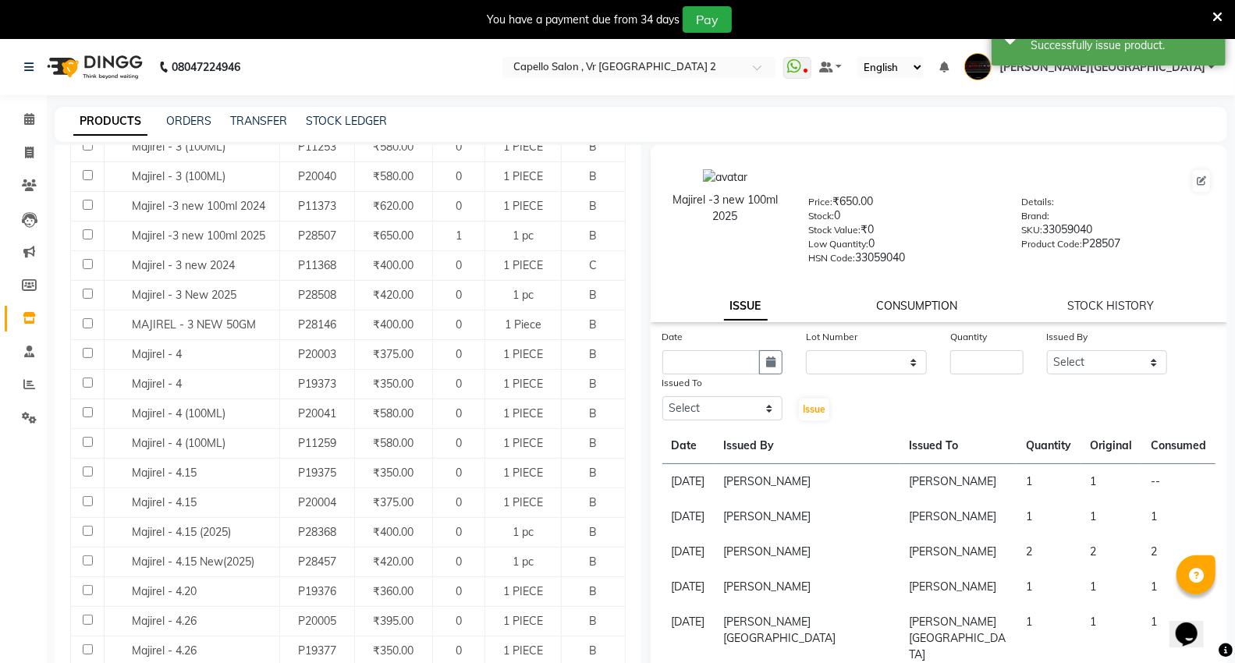
click at [917, 299] on link "CONSUMPTION" at bounding box center [917, 306] width 81 height 14
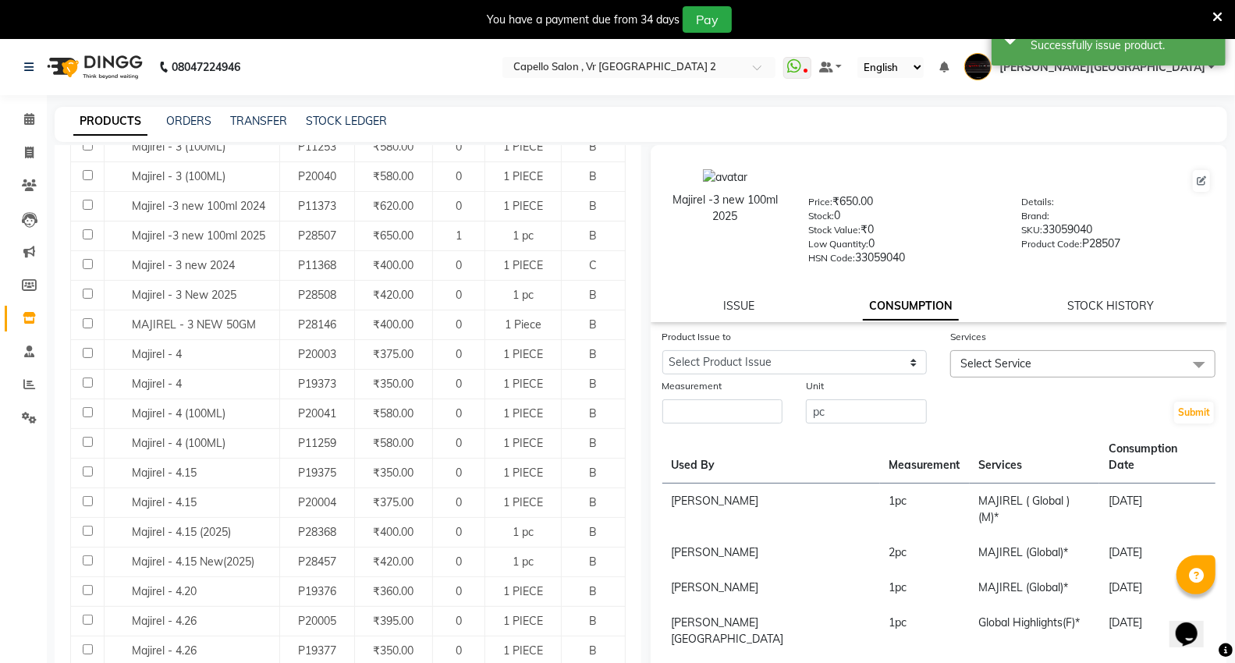
click at [835, 346] on div "Product Issue to" at bounding box center [794, 339] width 265 height 22
click at [841, 369] on select "Select Product Issue [DATE], Issued to: [PERSON_NAME], Balance: 1" at bounding box center [794, 362] width 265 height 24
select select "1203664"
click at [662, 351] on select "Select Product Issue [DATE], Issued to: [PERSON_NAME], Balance: 1" at bounding box center [794, 362] width 265 height 24
click at [976, 370] on span "Select Service" at bounding box center [995, 363] width 71 height 14
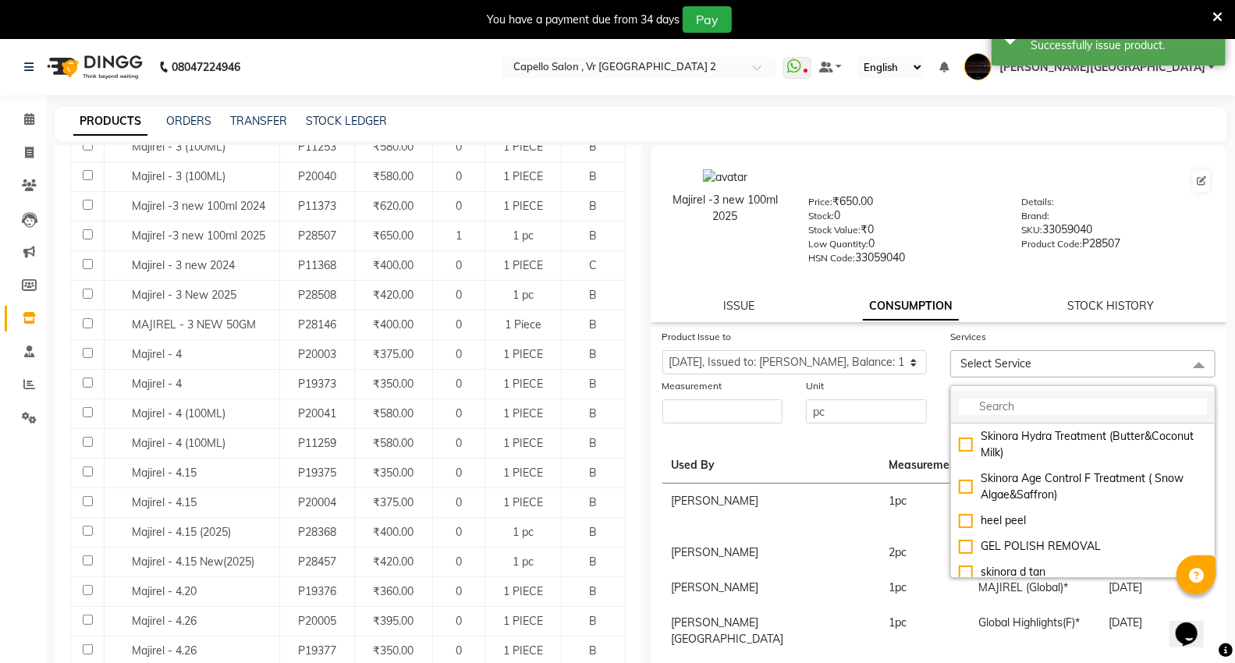
click at [991, 398] on li at bounding box center [1083, 407] width 264 height 33
click at [994, 411] on input "multiselect-search" at bounding box center [1083, 407] width 248 height 16
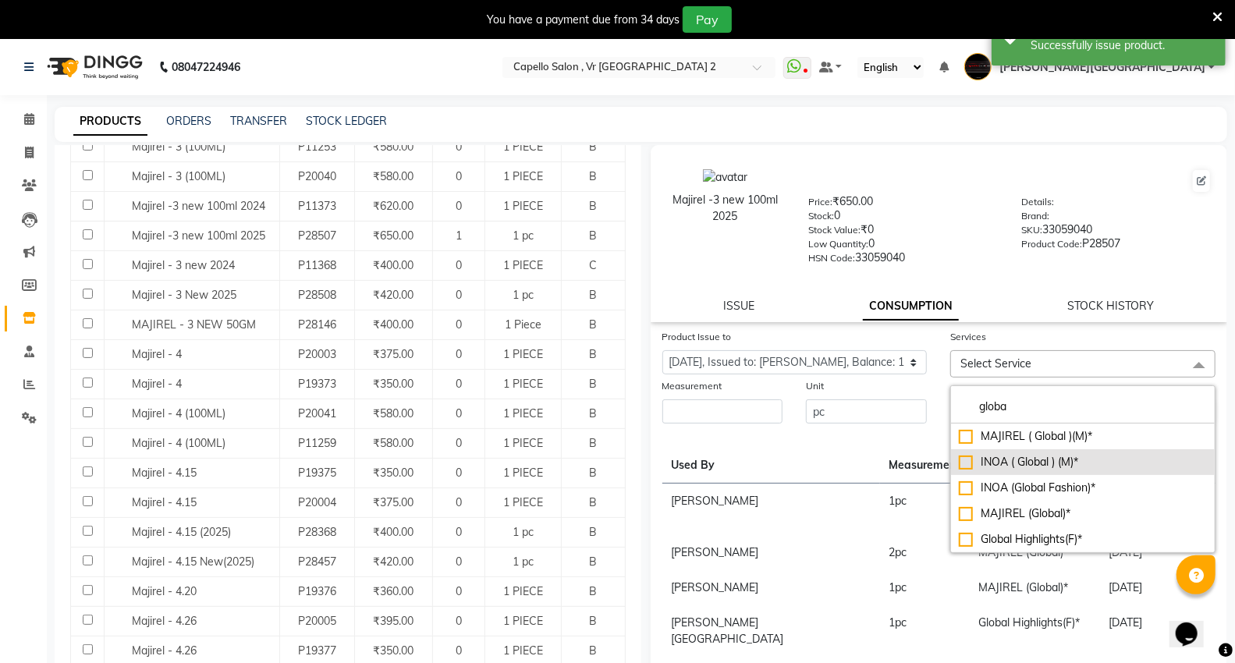
type input "globa"
click at [1025, 455] on div "INOA ( Global ) (M)*" at bounding box center [1083, 462] width 248 height 16
checkbox input "true"
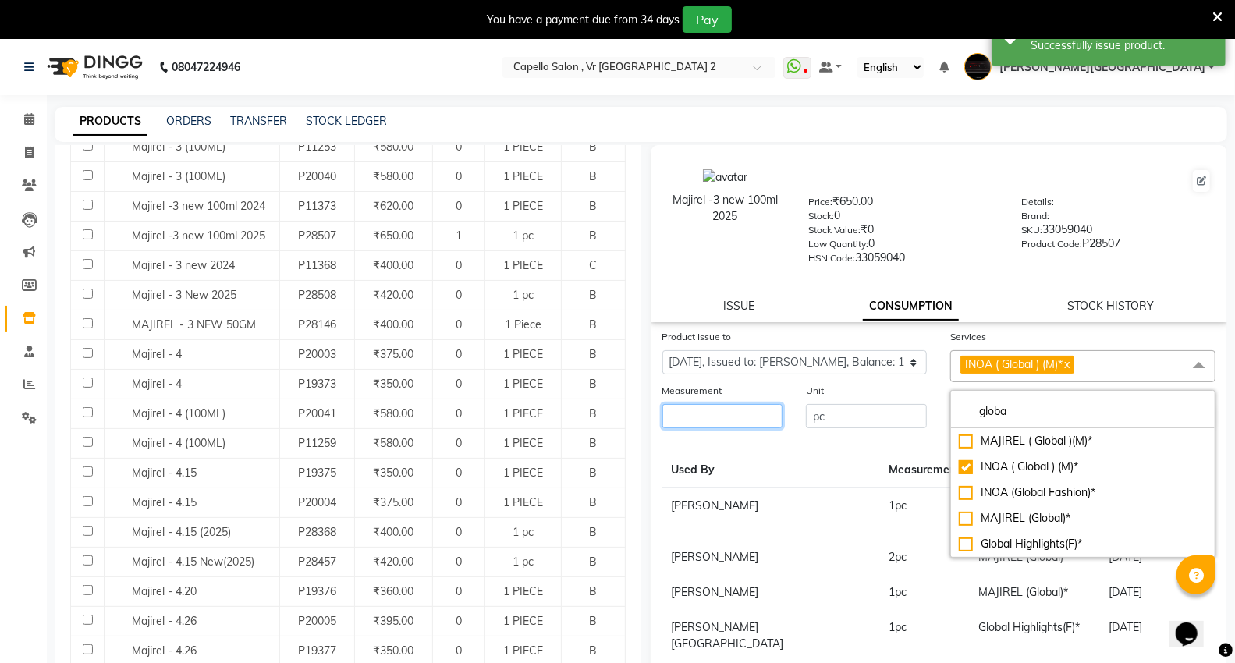
click at [750, 415] on input "number" at bounding box center [722, 416] width 121 height 24
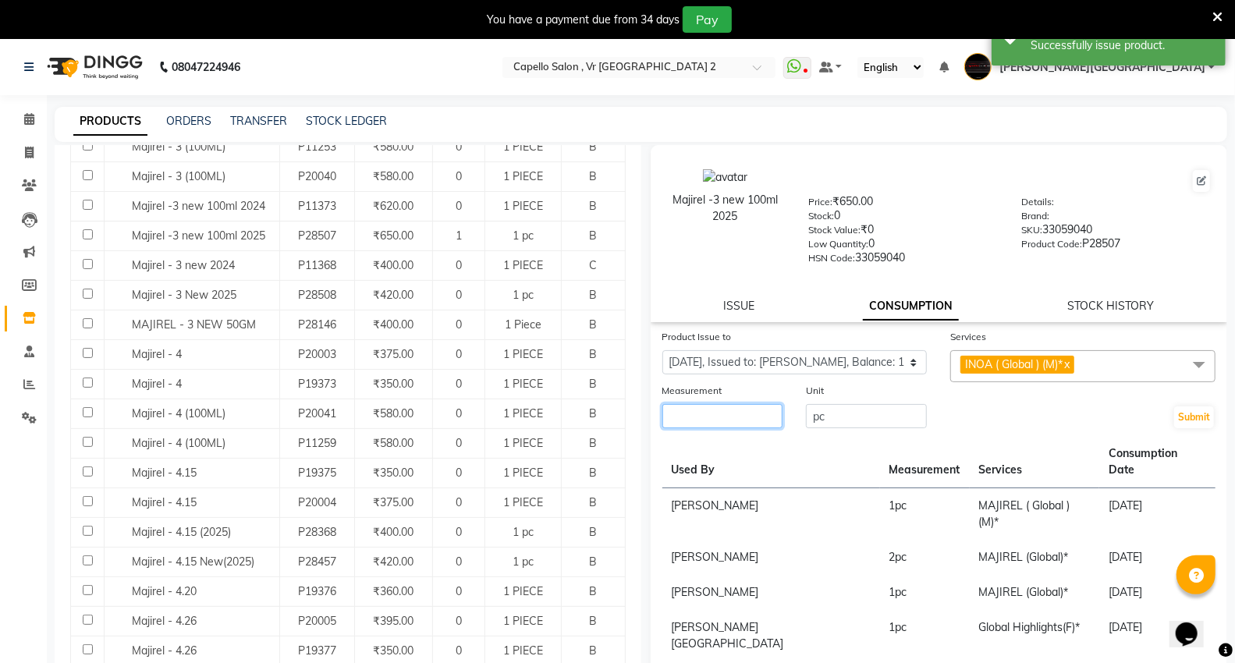
type input "2"
type input "1"
click at [1179, 418] on button "Submit" at bounding box center [1194, 417] width 40 height 22
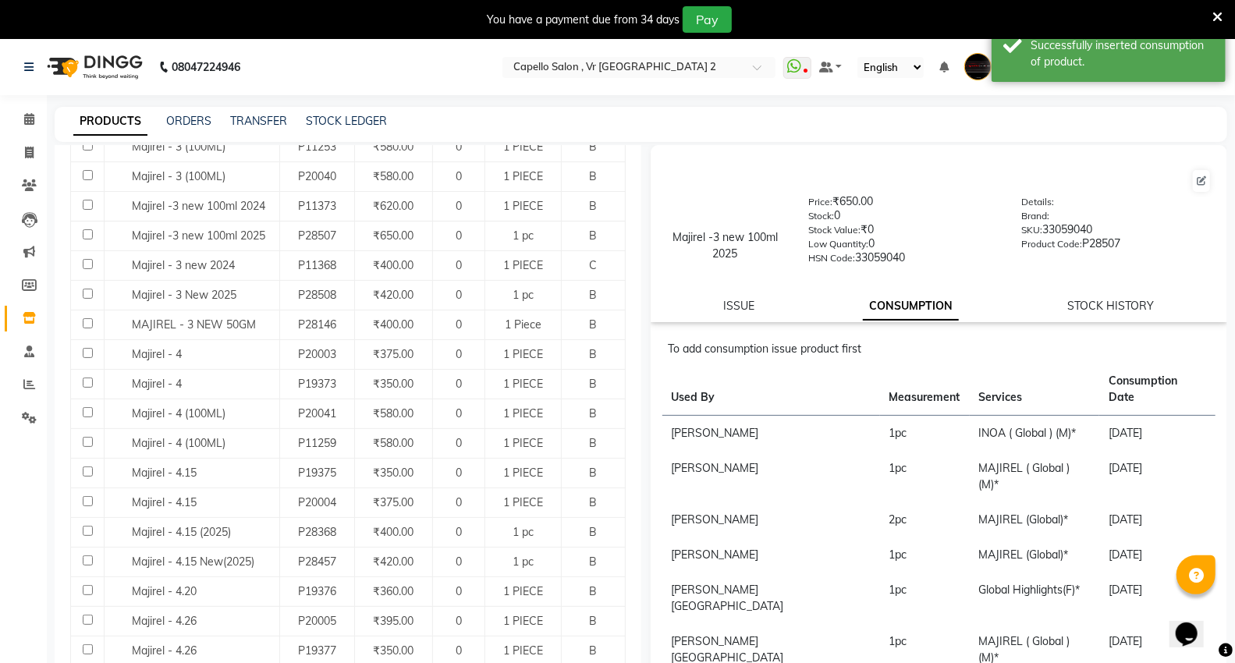
scroll to position [0, 0]
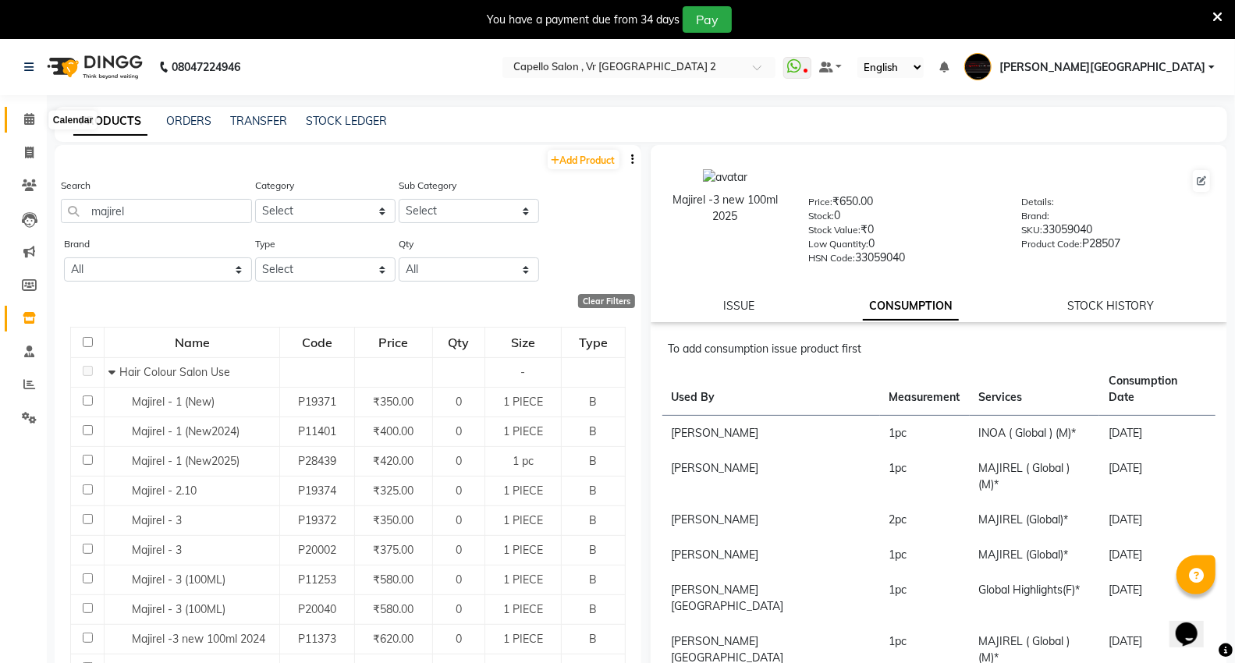
drag, startPoint x: 24, startPoint y: 117, endPoint x: 11, endPoint y: 125, distance: 15.4
click at [24, 117] on icon at bounding box center [29, 119] width 10 height 12
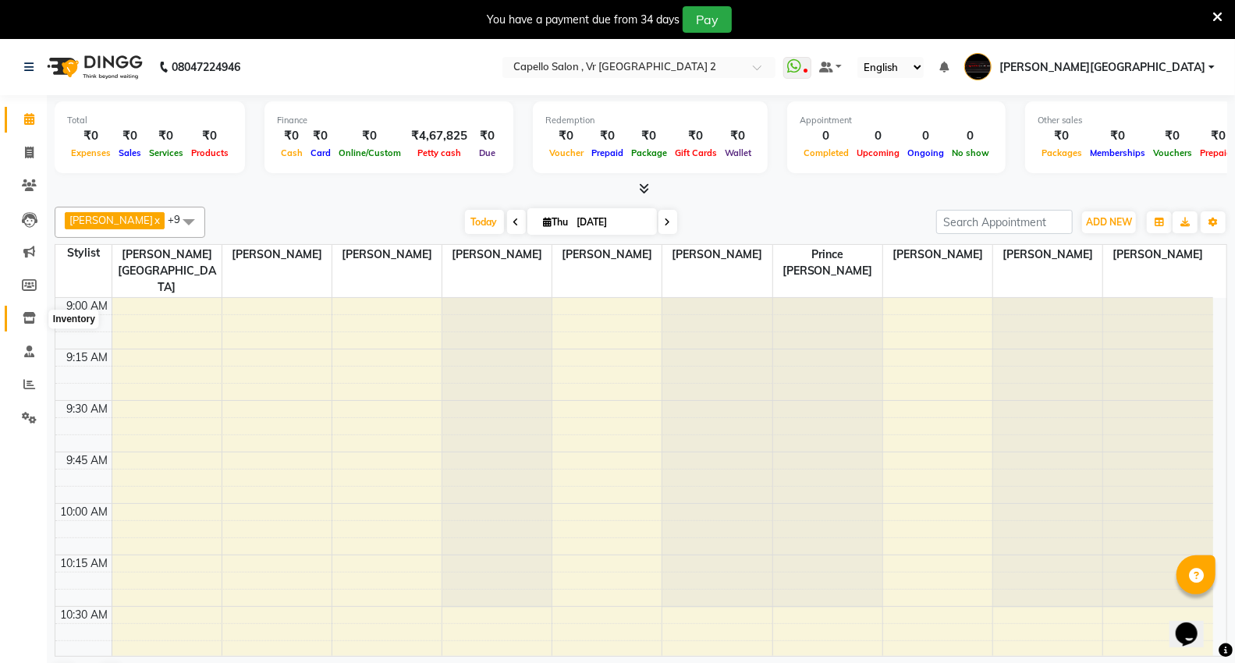
click at [26, 314] on icon at bounding box center [29, 318] width 13 height 12
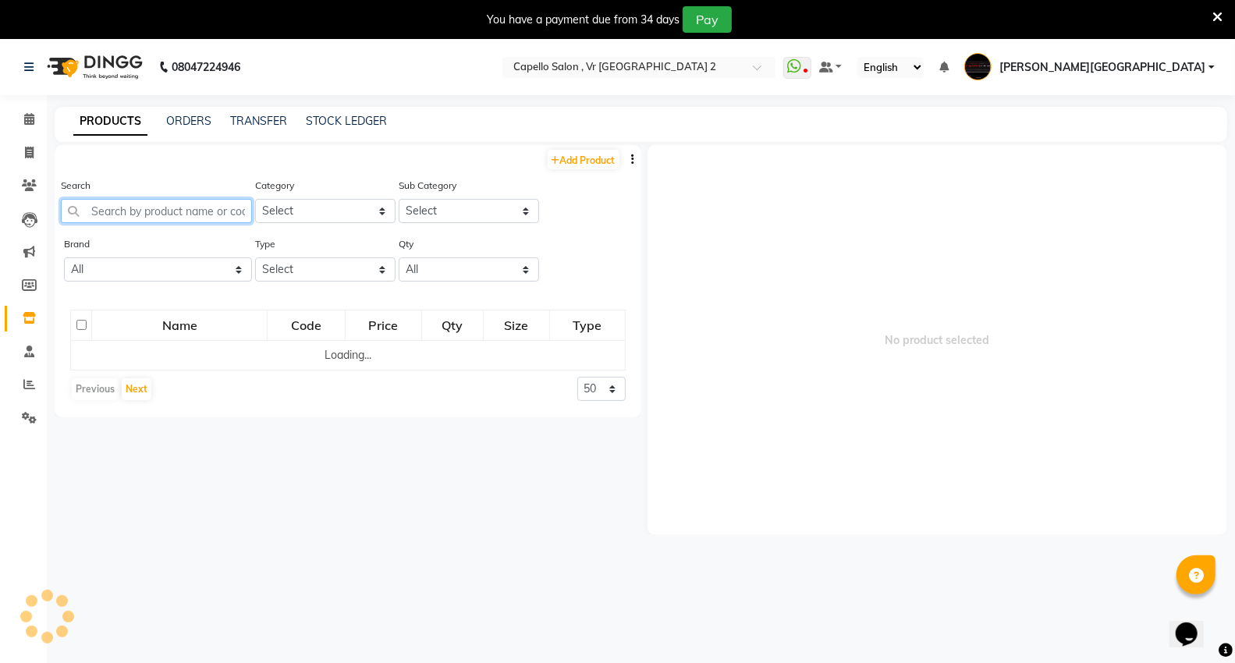
click at [106, 215] on input "text" at bounding box center [156, 211] width 191 height 24
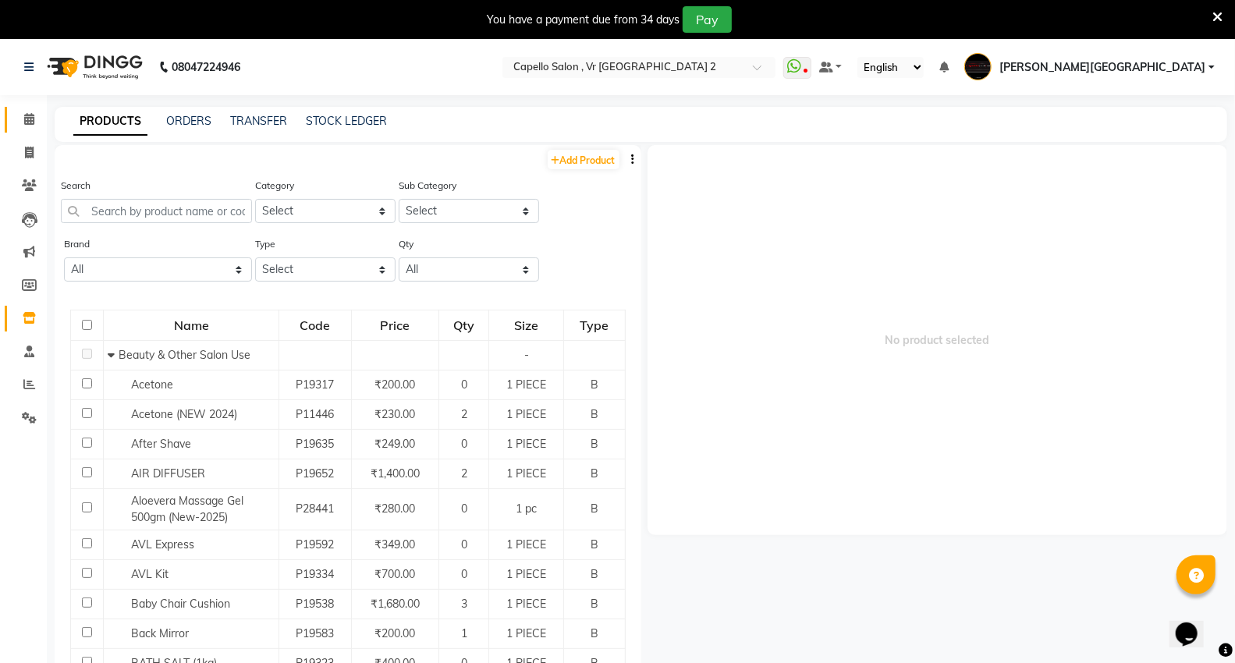
click at [33, 129] on link "Calendar" at bounding box center [23, 120] width 37 height 26
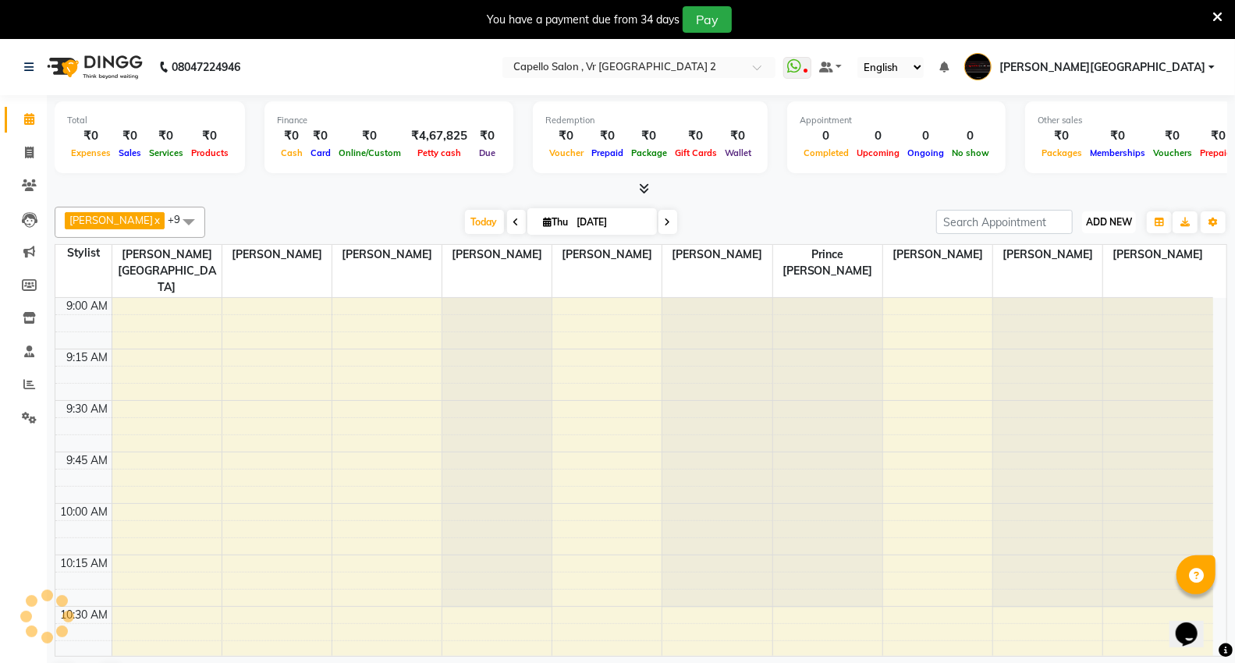
click at [1113, 226] on span "ADD NEW" at bounding box center [1109, 222] width 46 height 12
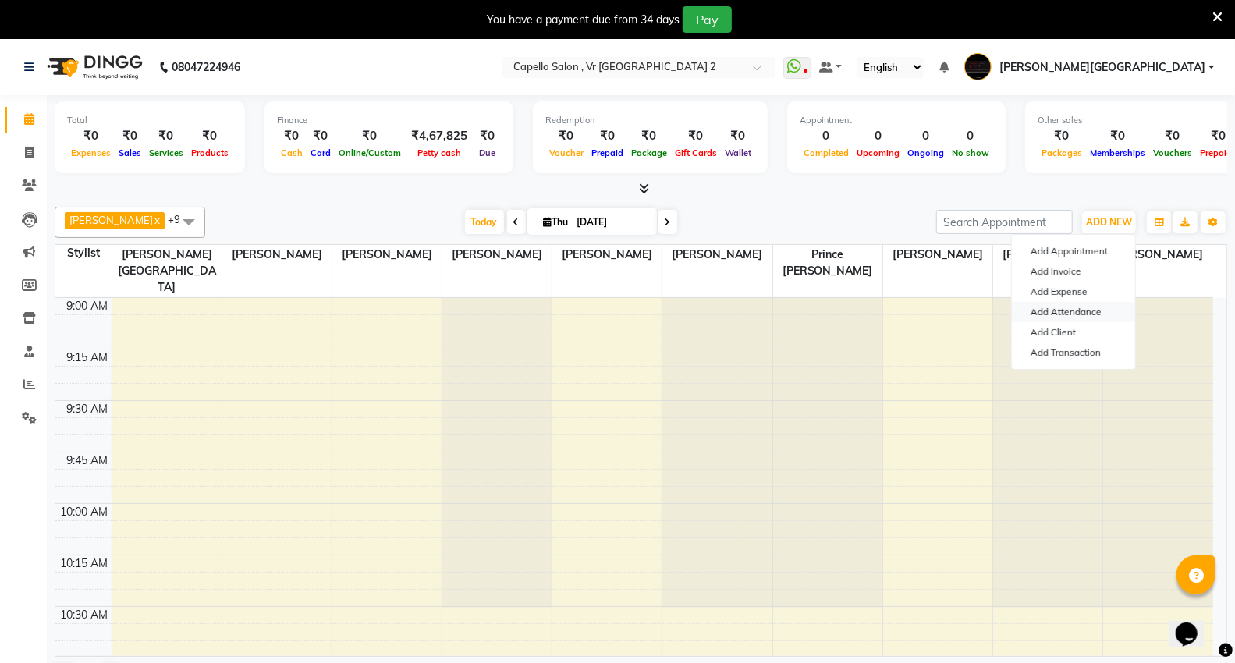
click at [1081, 307] on link "Add Attendance" at bounding box center [1073, 312] width 123 height 20
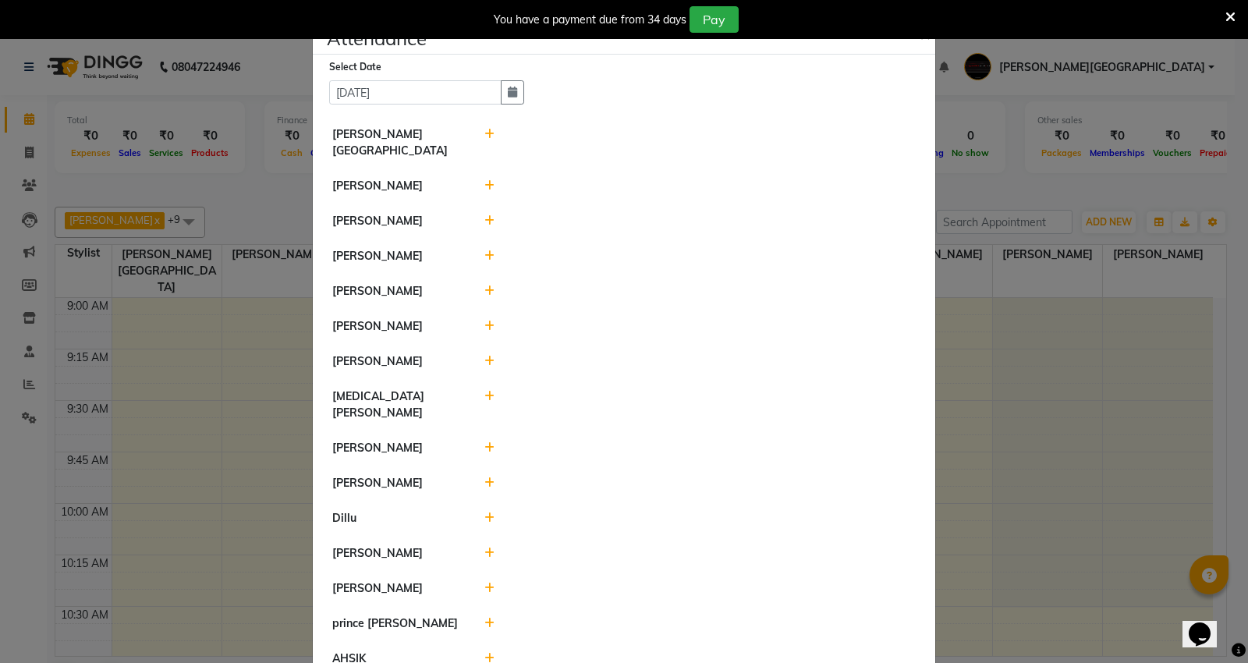
click at [477, 178] on div at bounding box center [700, 186] width 455 height 16
click at [484, 180] on icon at bounding box center [489, 185] width 10 height 11
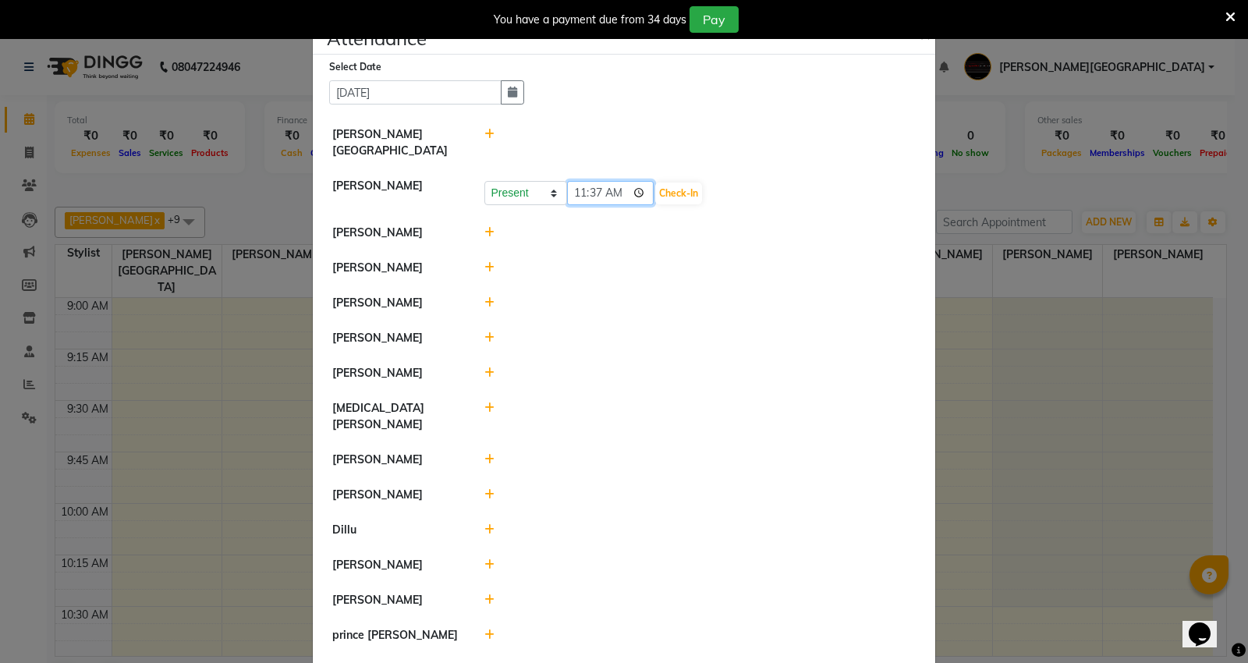
click at [585, 181] on input "11:37" at bounding box center [610, 193] width 87 height 24
type input "11:02"
click at [672, 183] on button "Check-In" at bounding box center [678, 194] width 47 height 22
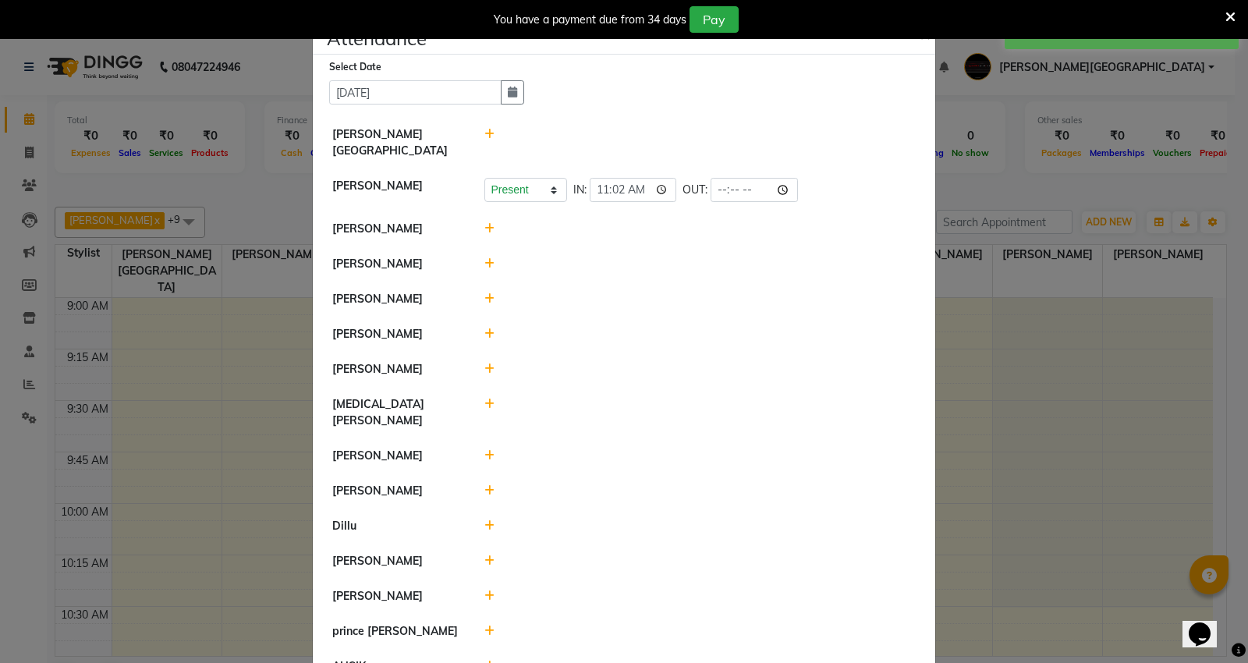
click at [484, 223] on icon at bounding box center [489, 228] width 10 height 11
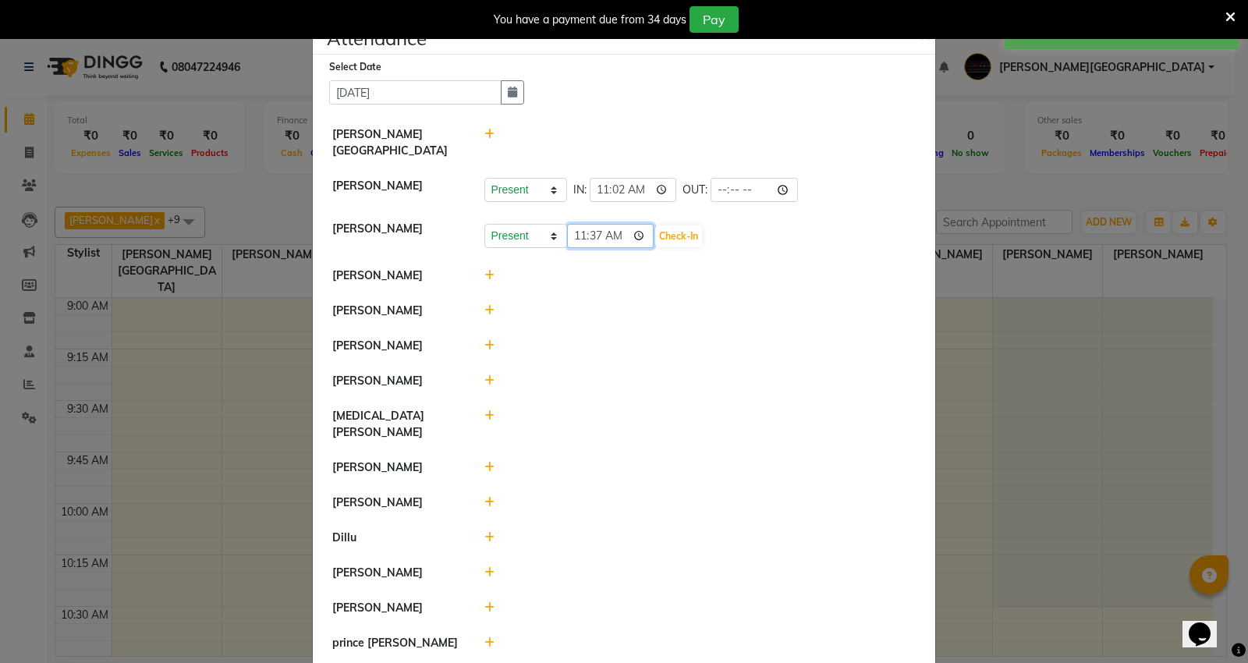
click at [590, 224] on input "11:37" at bounding box center [610, 236] width 87 height 24
click at [675, 225] on button "Check-In" at bounding box center [678, 236] width 47 height 22
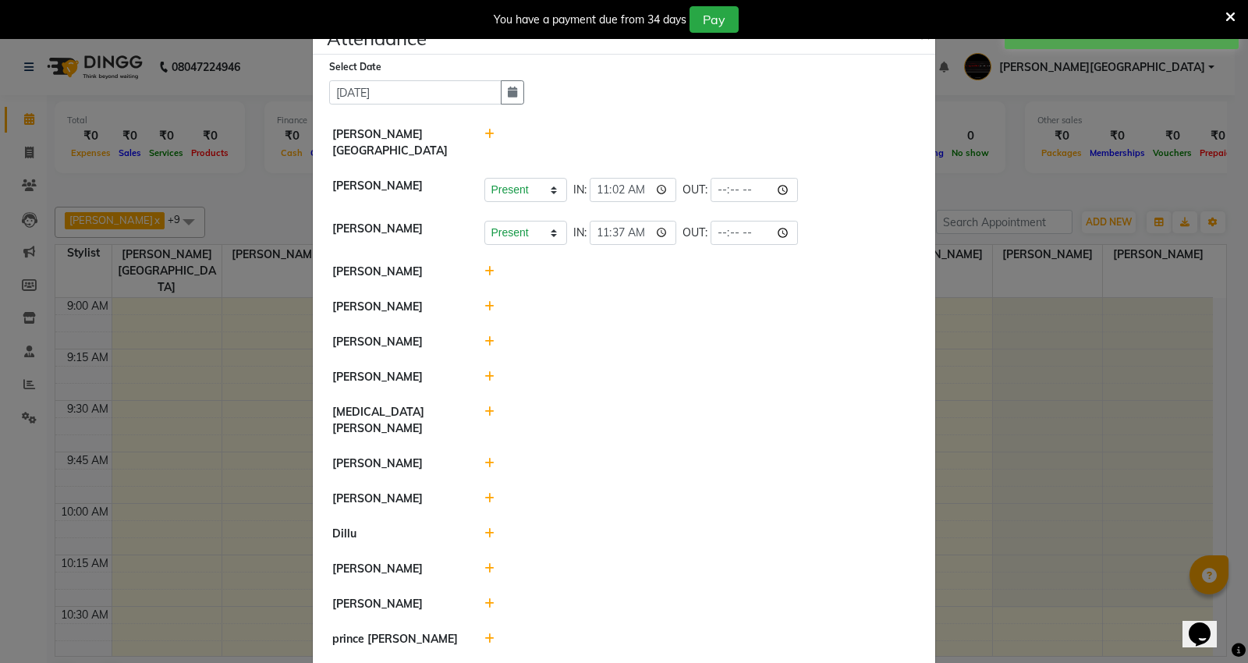
click at [487, 266] on icon at bounding box center [489, 271] width 10 height 11
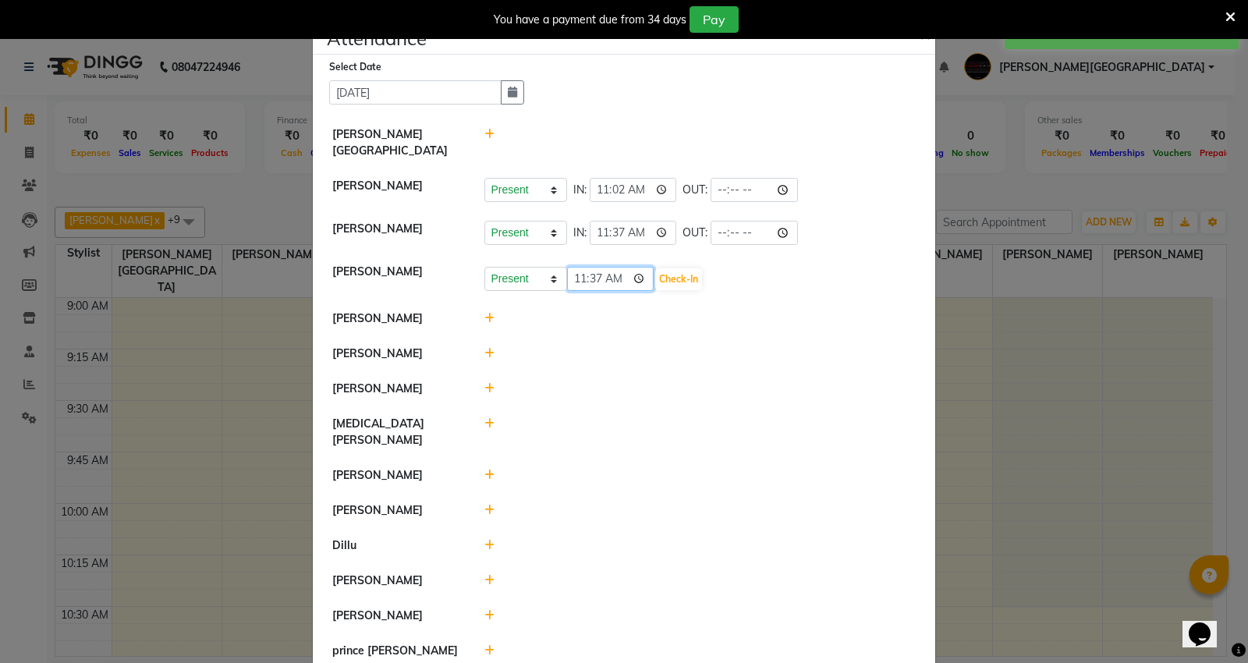
click at [573, 268] on input "11:37" at bounding box center [610, 279] width 87 height 24
type input "11:03"
type input "11:27"
click at [681, 268] on button "Check-In" at bounding box center [678, 279] width 47 height 22
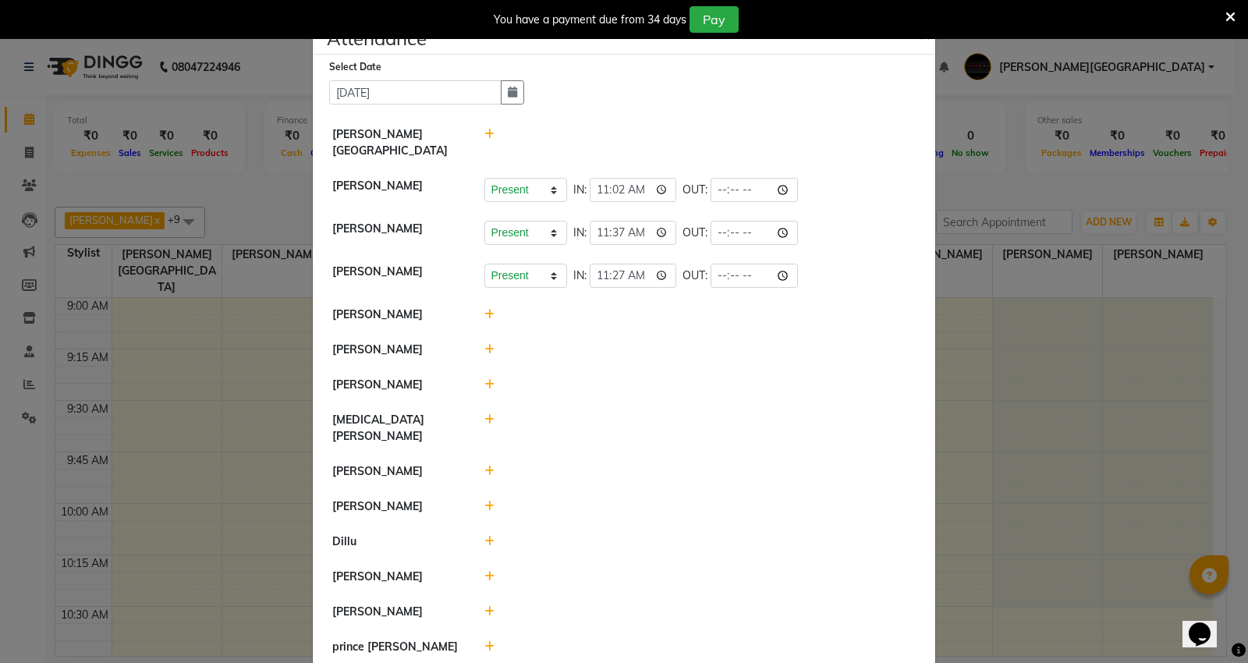
click at [484, 309] on icon at bounding box center [489, 314] width 10 height 11
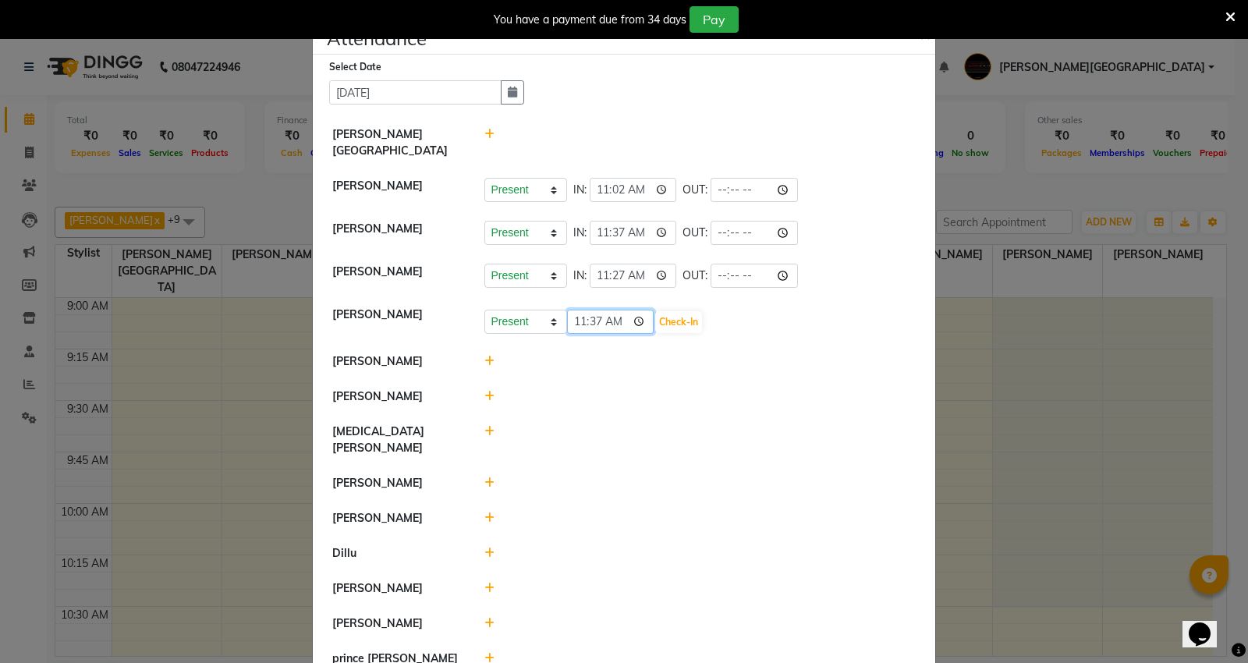
click at [572, 310] on input "11:37" at bounding box center [610, 322] width 87 height 24
type input "10:48"
click at [677, 311] on button "Check-In" at bounding box center [678, 322] width 47 height 22
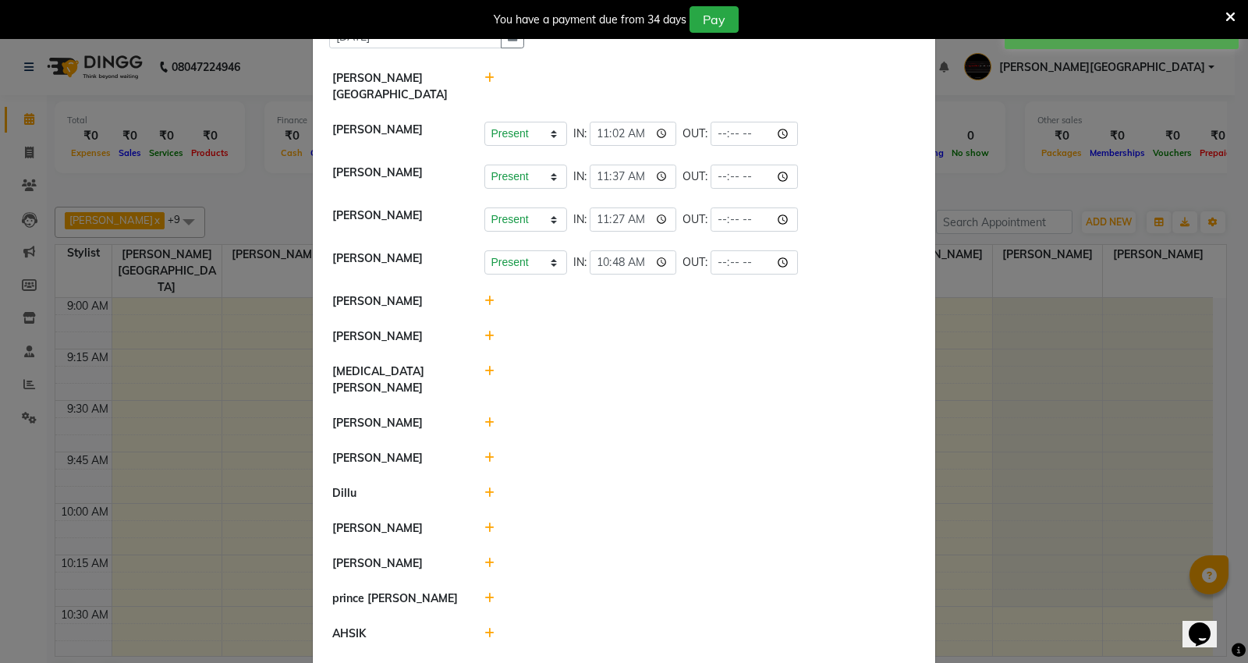
scroll to position [87, 0]
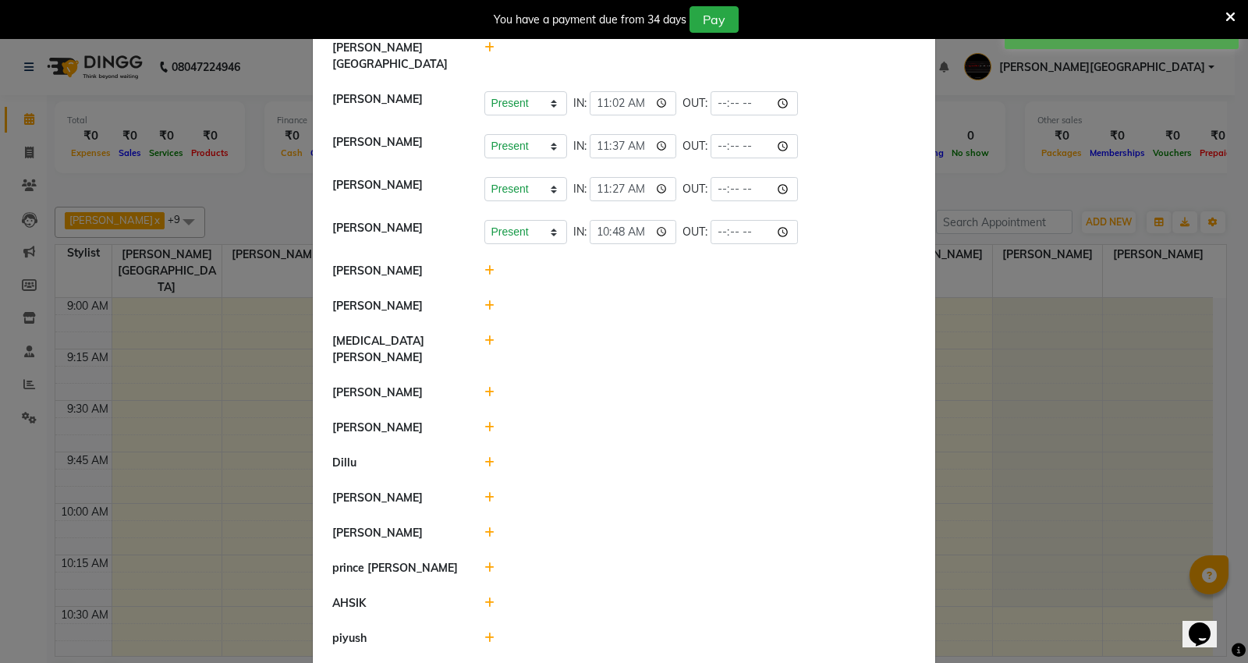
click at [484, 265] on icon at bounding box center [489, 270] width 10 height 11
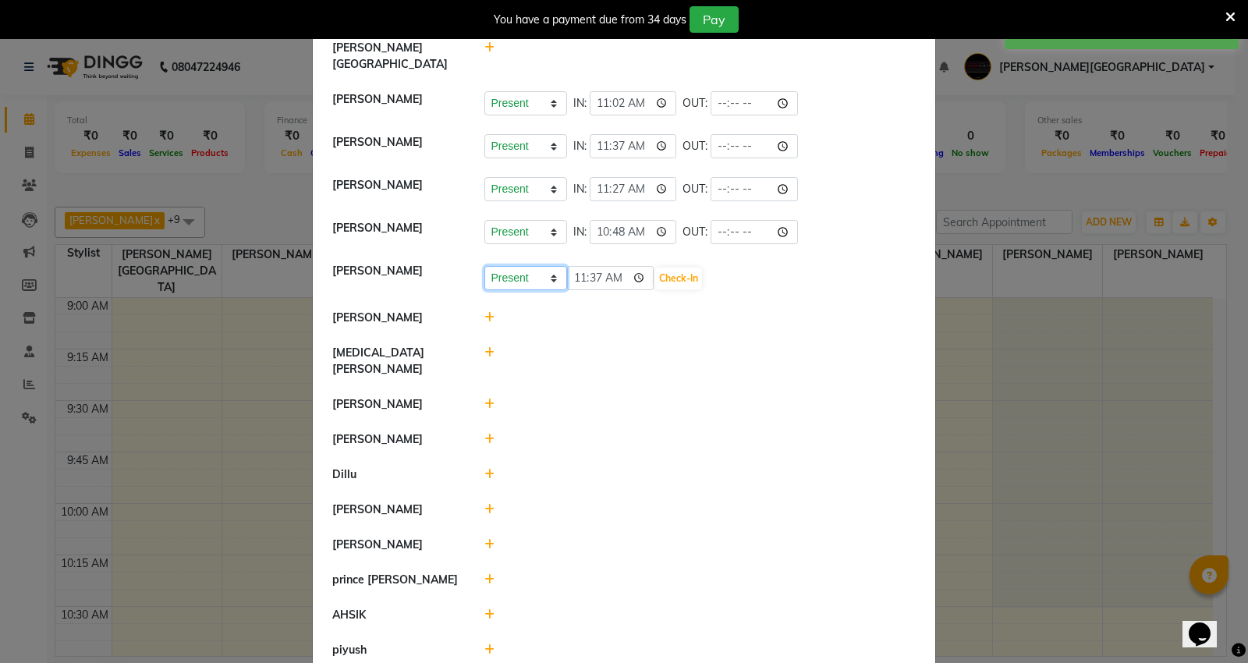
click at [526, 266] on select "Present Absent Late Half Day Weekly Off" at bounding box center [525, 278] width 83 height 24
select select "W"
click at [484, 266] on select "Present Absent Late Half Day Weekly Off" at bounding box center [525, 278] width 83 height 24
click at [594, 268] on div "Present Absent Late Half Day Weekly Off Save" at bounding box center [700, 278] width 432 height 25
click at [581, 269] on button "Save" at bounding box center [584, 279] width 30 height 22
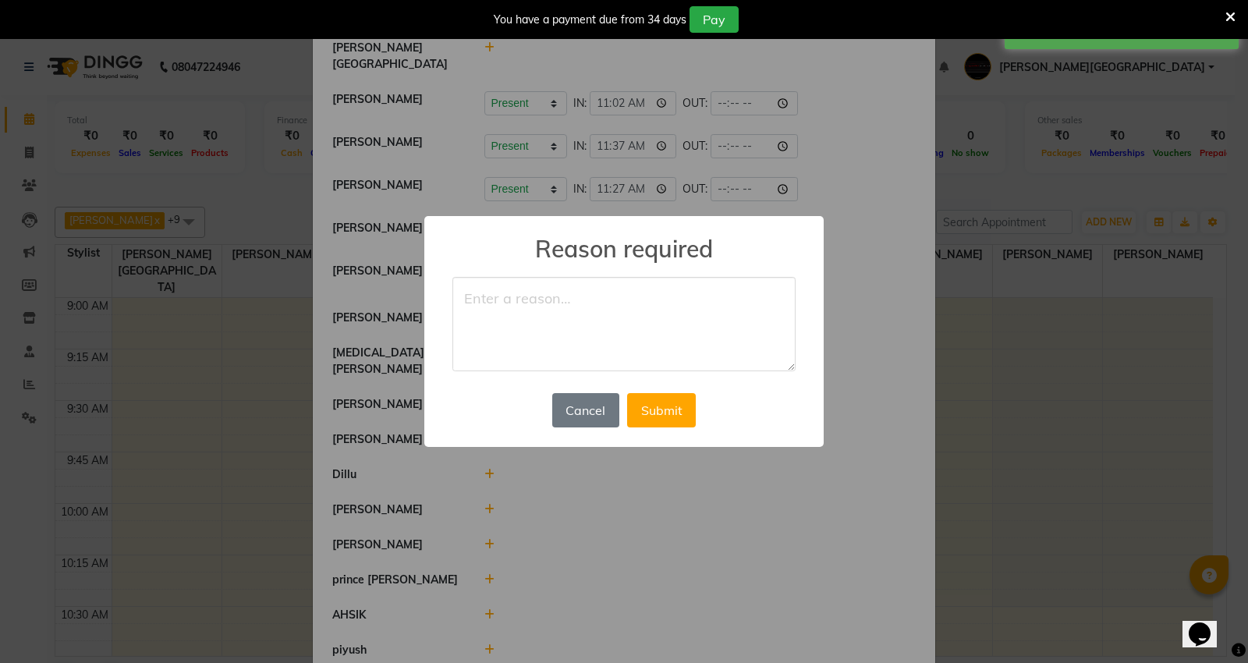
click at [583, 293] on textarea at bounding box center [623, 324] width 343 height 95
type textarea "not well"
click at [667, 438] on div "× Reason required not well Cancel No Submit" at bounding box center [623, 332] width 399 height 232
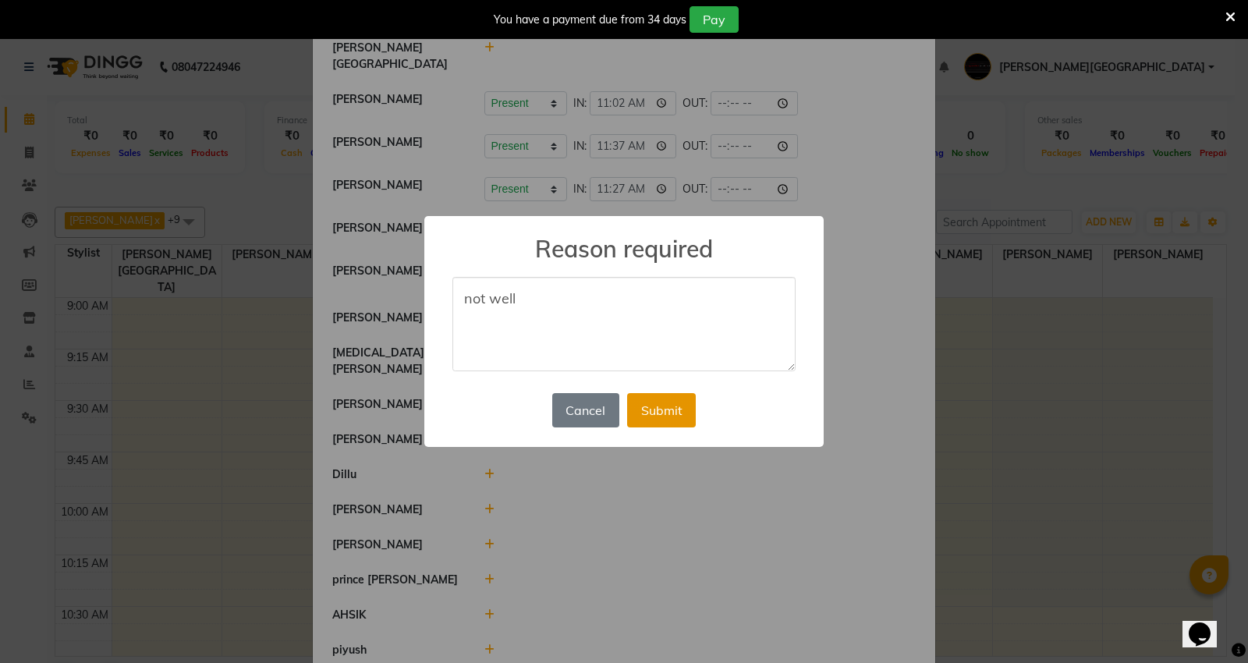
click at [661, 401] on button "Submit" at bounding box center [661, 410] width 69 height 34
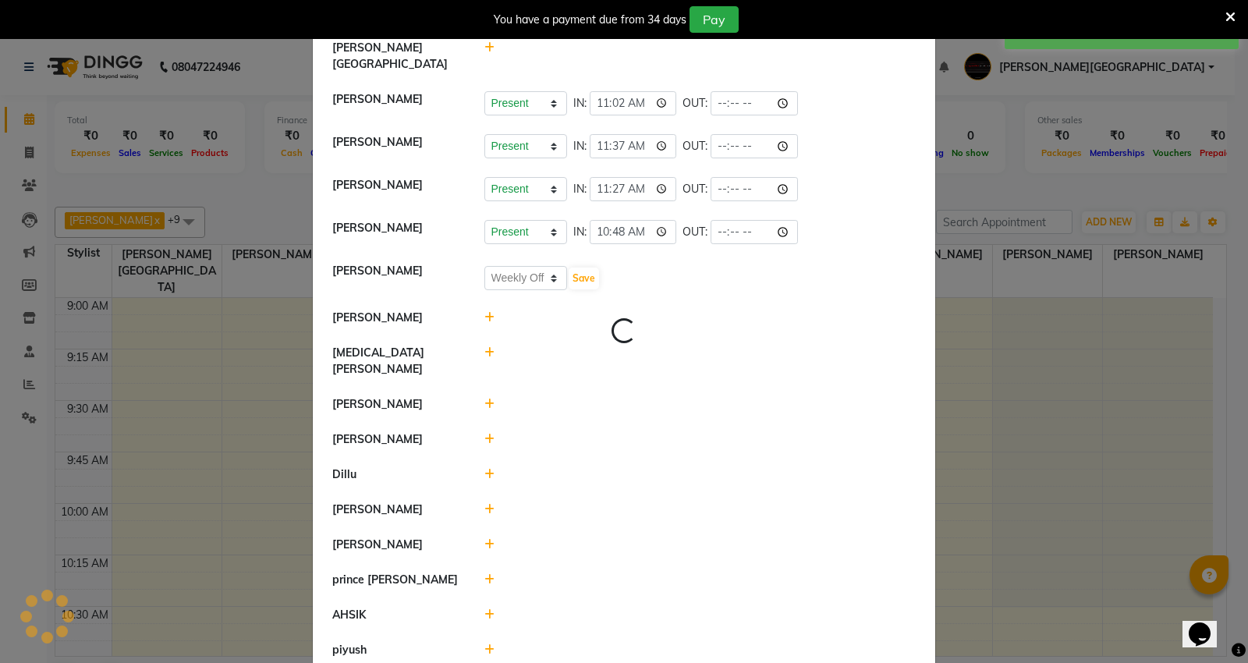
select select "W"
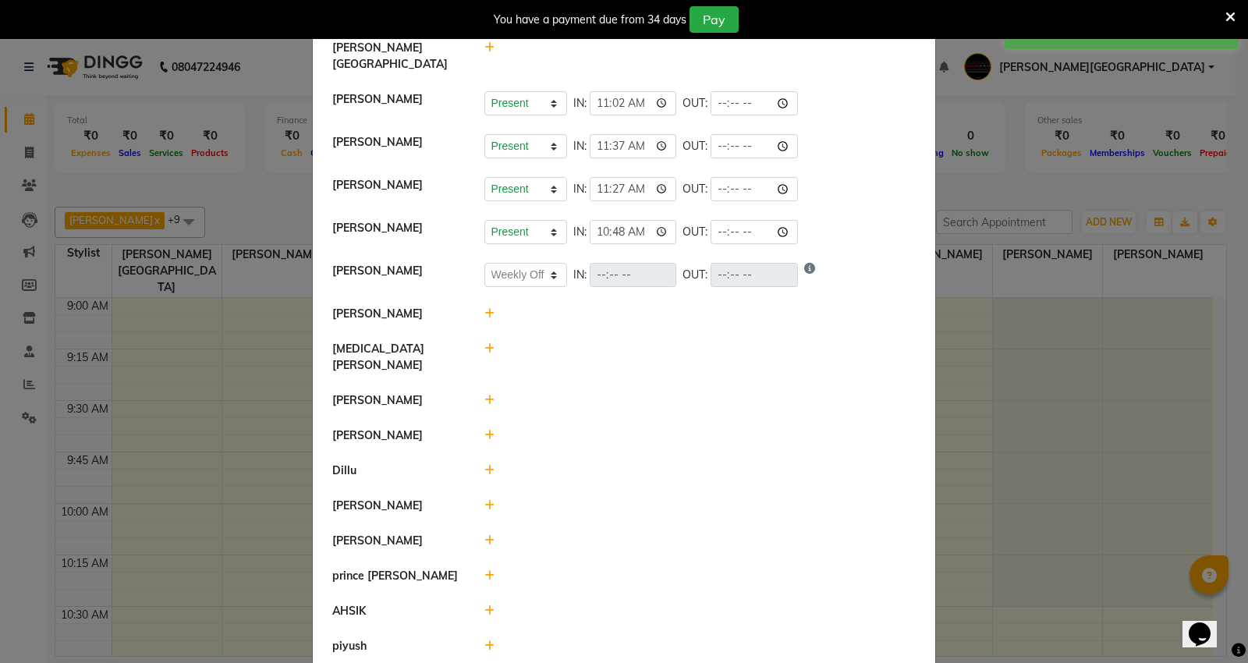
click at [481, 296] on li "[PERSON_NAME]" at bounding box center [624, 314] width 615 height 36
click at [484, 308] on icon at bounding box center [489, 313] width 10 height 11
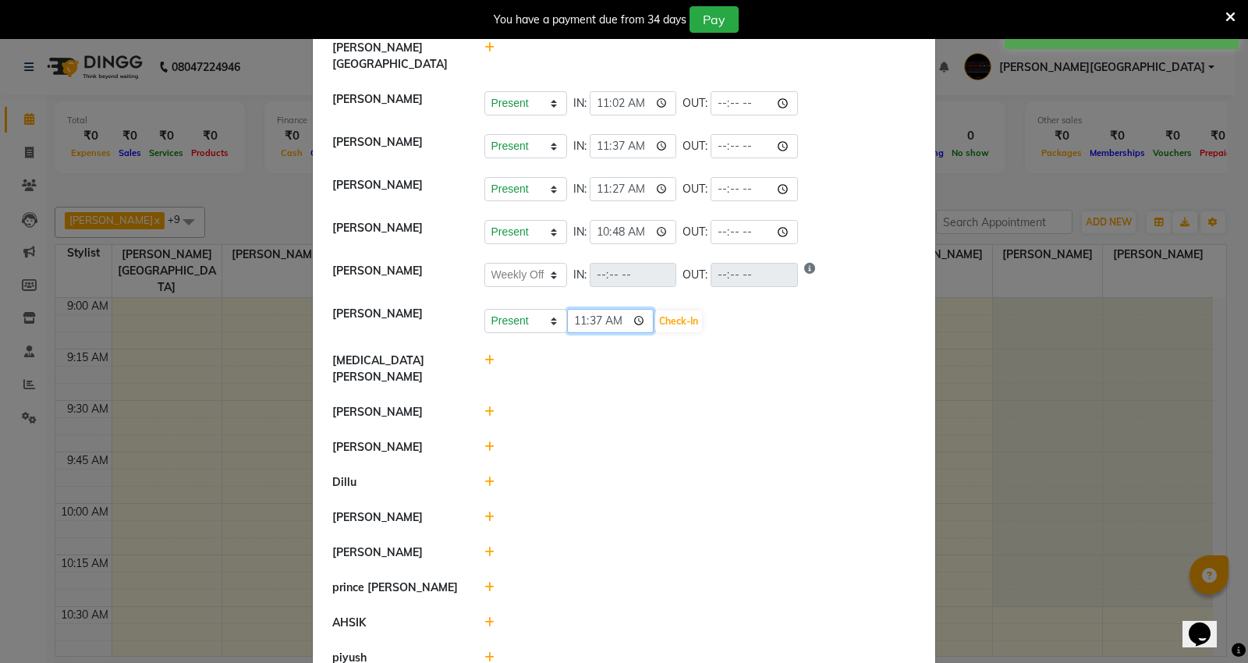
click at [590, 309] on input "11:37" at bounding box center [610, 321] width 87 height 24
type input "11:00"
click at [679, 310] on button "Check-In" at bounding box center [678, 321] width 47 height 22
select select "W"
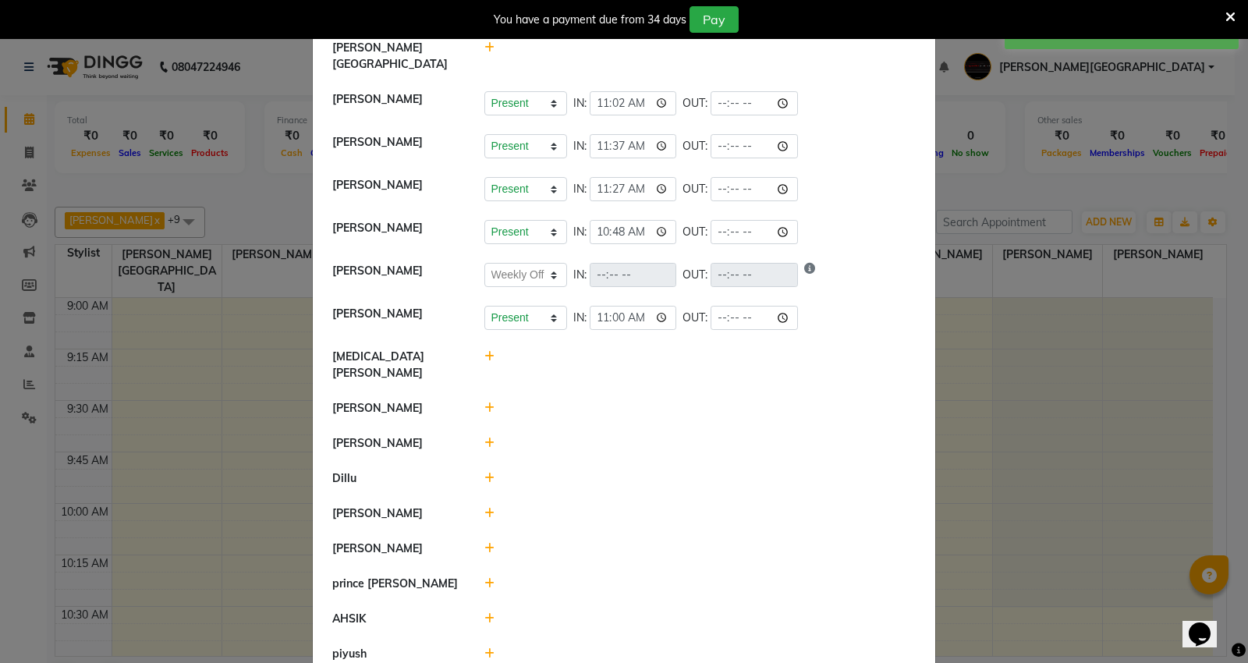
click at [484, 438] on icon at bounding box center [489, 443] width 10 height 11
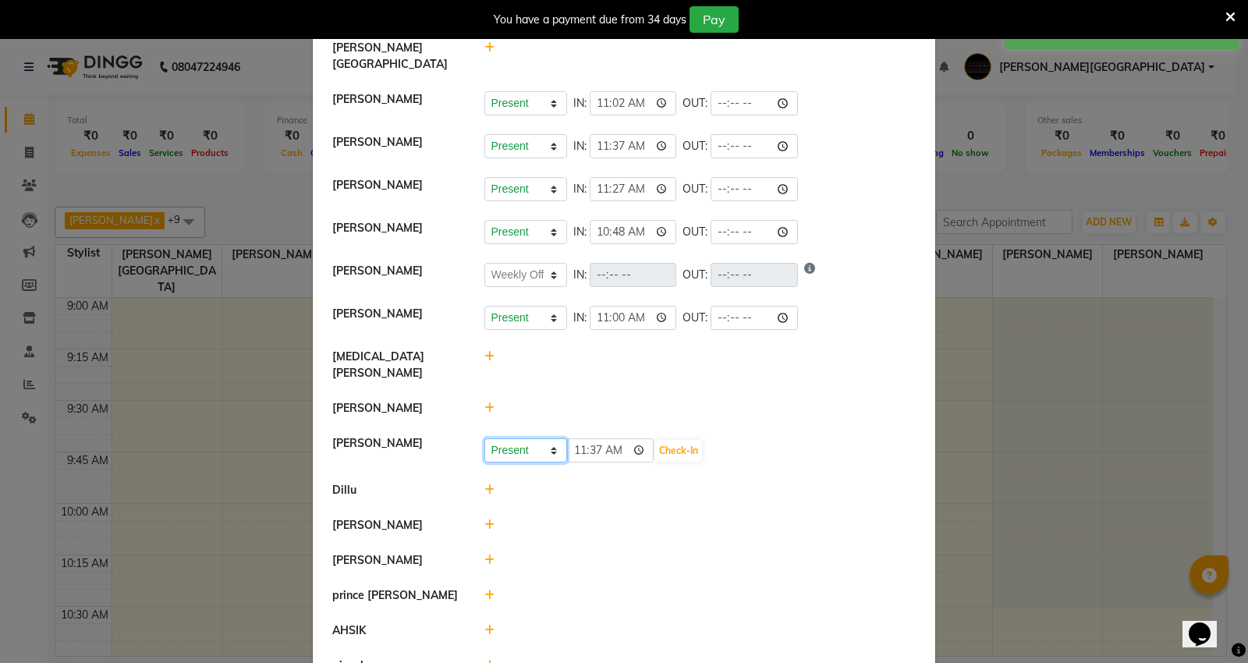
drag, startPoint x: 480, startPoint y: 413, endPoint x: 505, endPoint y: 427, distance: 28.6
click at [505, 438] on select "Present Absent Late Half Day Weekly Off" at bounding box center [525, 450] width 83 height 24
select select "A"
click at [484, 438] on select "Present Absent Late Half Day Weekly Off" at bounding box center [525, 450] width 83 height 24
click at [588, 440] on button "Save" at bounding box center [584, 451] width 30 height 22
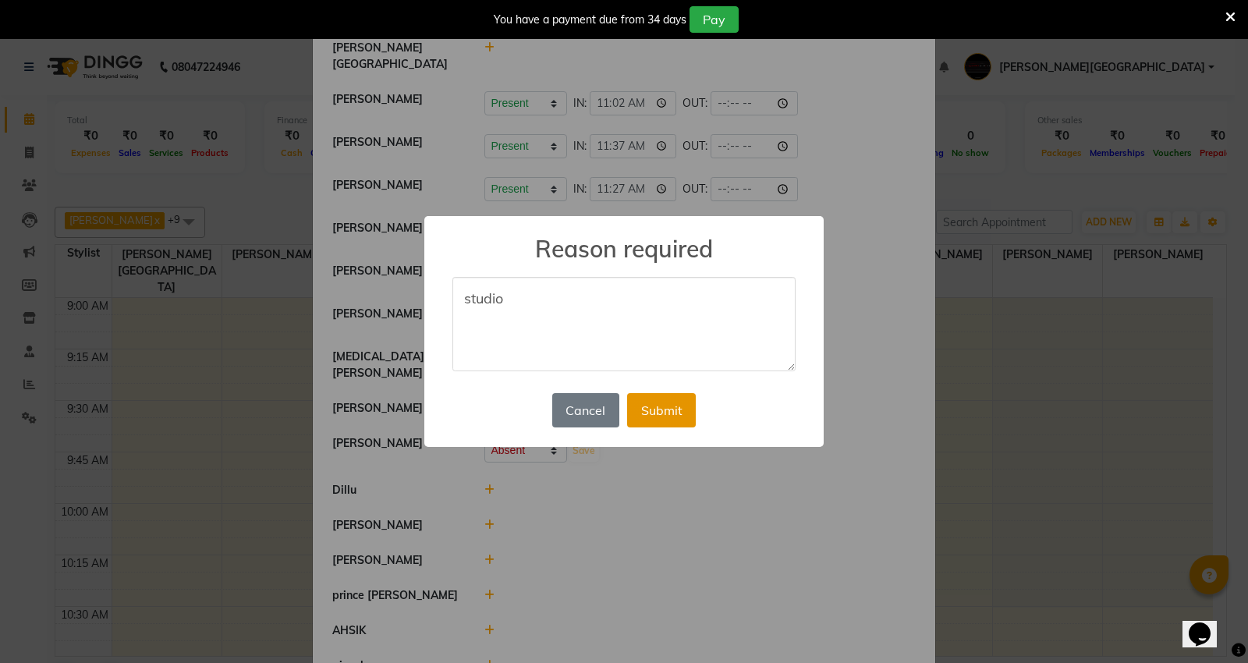
type textarea "studio"
click at [675, 416] on button "Submit" at bounding box center [661, 410] width 69 height 34
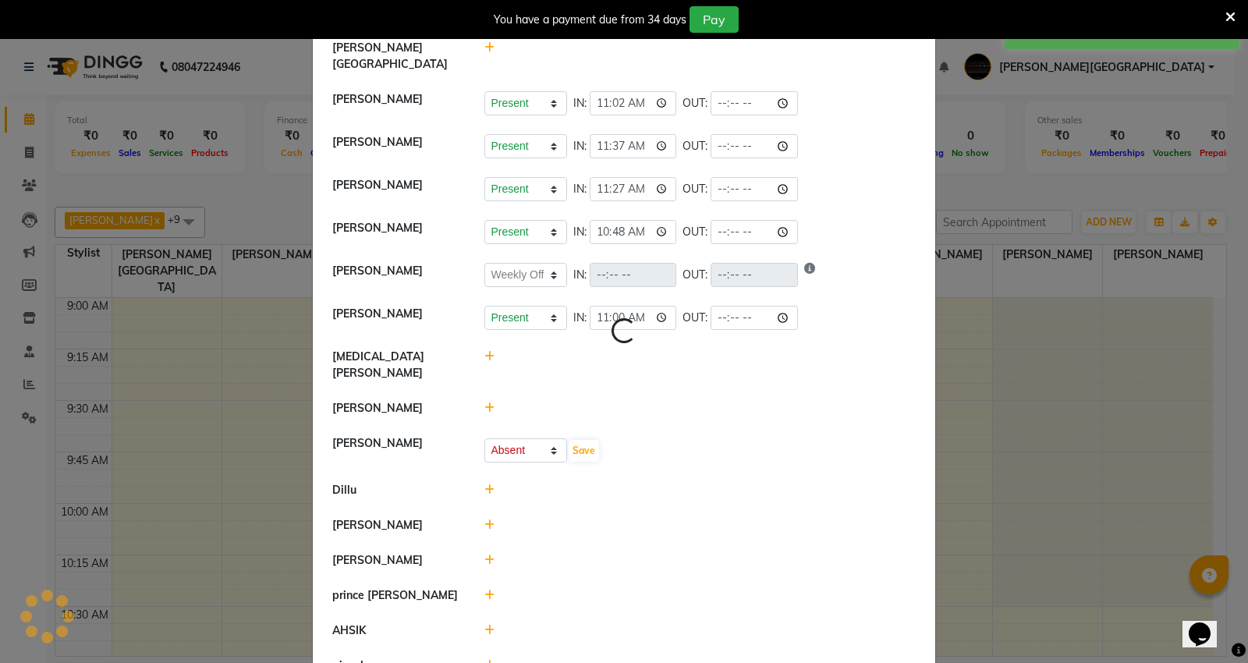
select select "W"
select select "A"
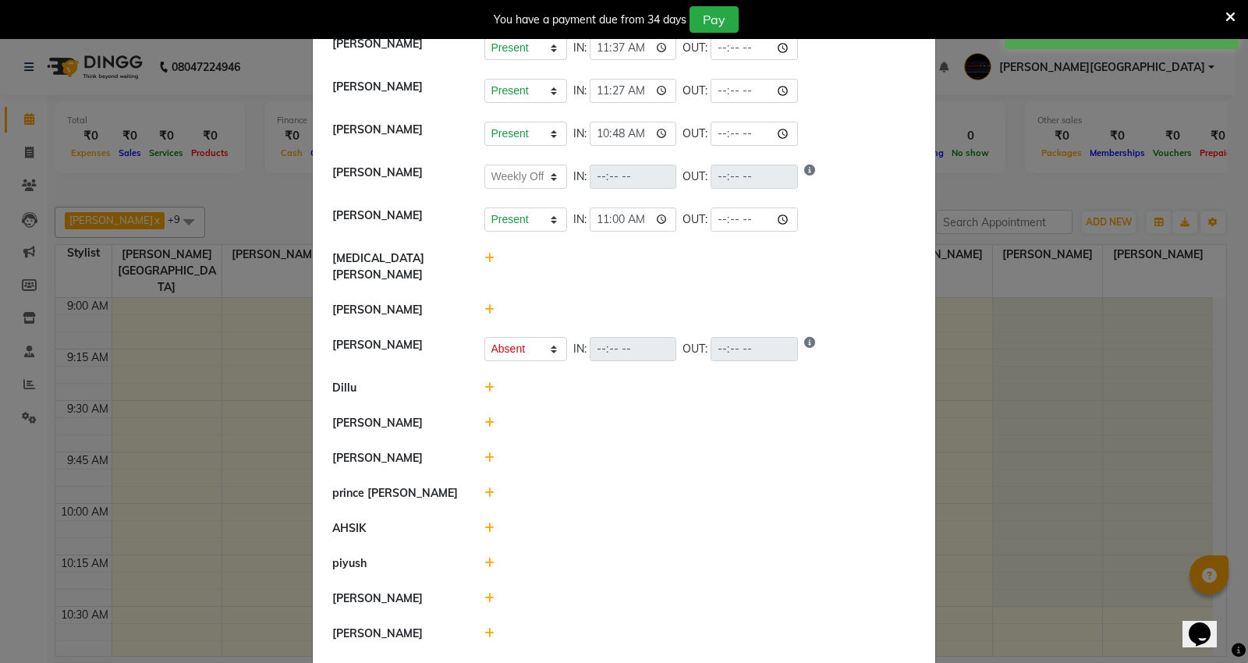
scroll to position [260, 0]
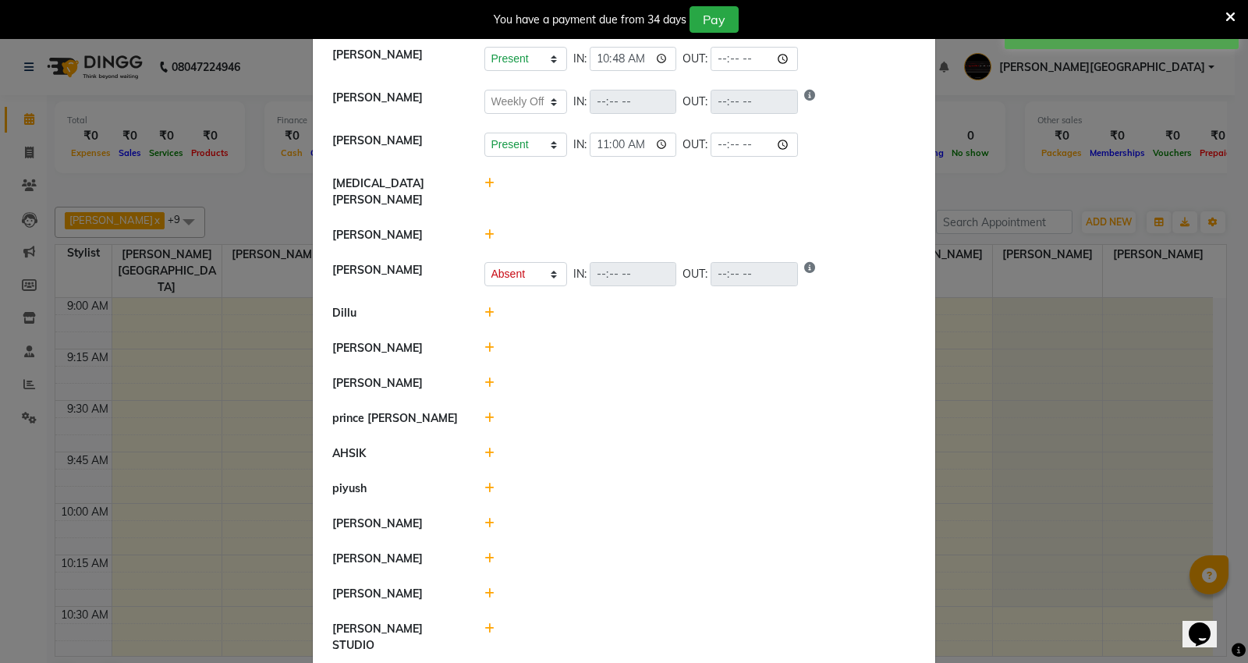
click at [484, 307] on icon at bounding box center [489, 312] width 10 height 11
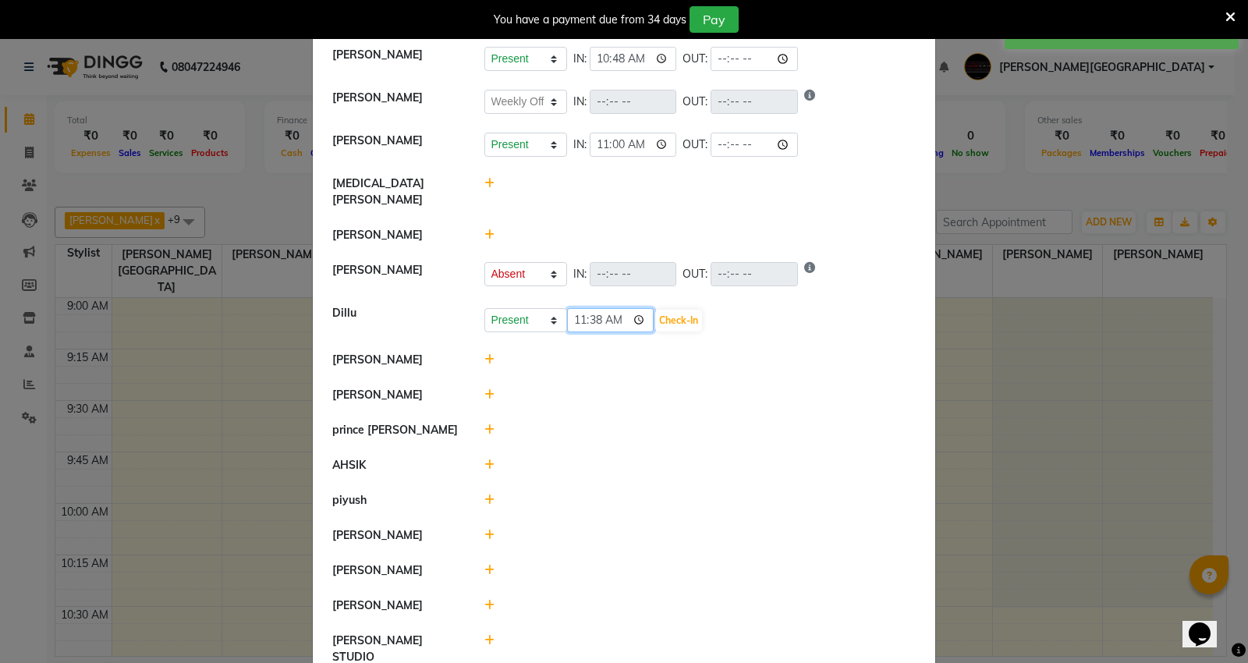
click at [590, 308] on input "11:38" at bounding box center [610, 320] width 87 height 24
type input "11:35"
click at [689, 310] on button "Check-In" at bounding box center [678, 321] width 47 height 22
select select "W"
select select "A"
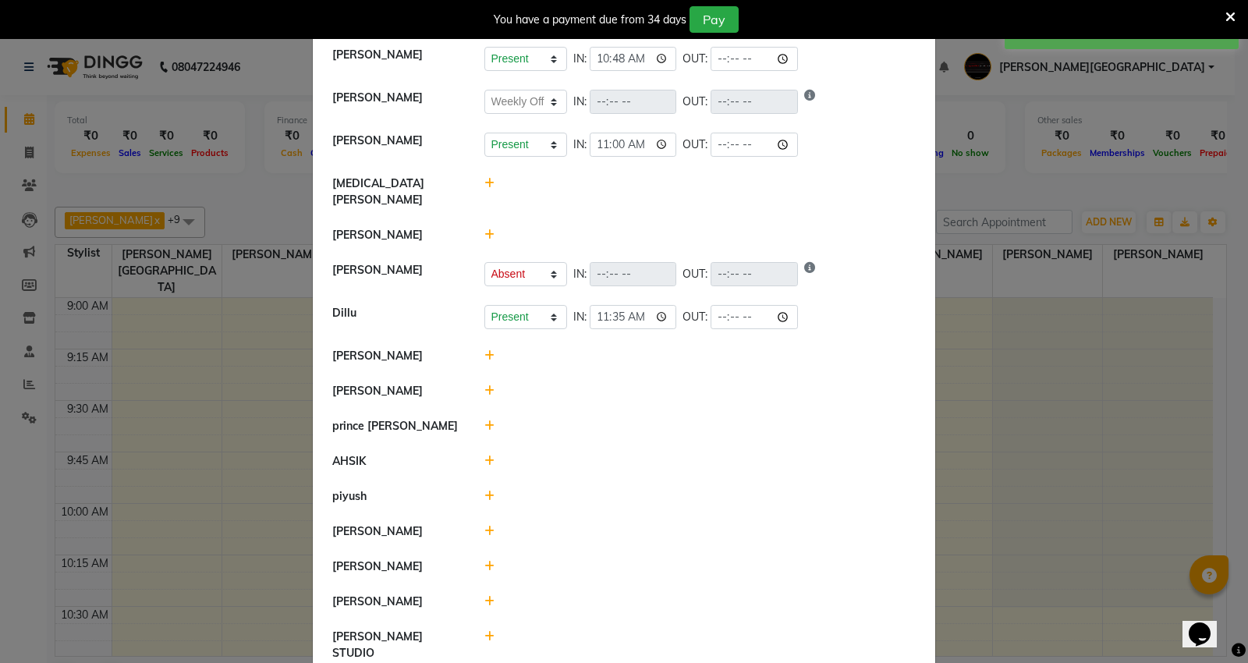
click at [484, 350] on icon at bounding box center [489, 355] width 10 height 11
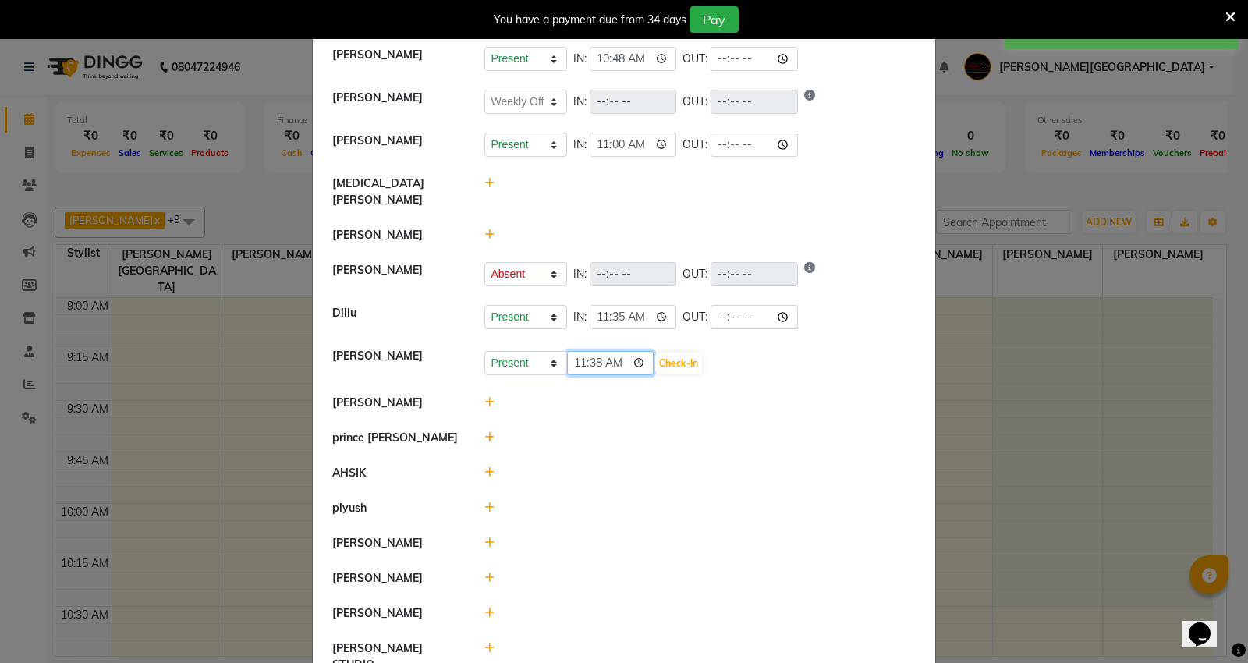
click at [590, 351] on input "11:38" at bounding box center [610, 363] width 87 height 24
type input "11:08"
click at [667, 353] on button "Check-In" at bounding box center [678, 364] width 47 height 22
select select "W"
select select "A"
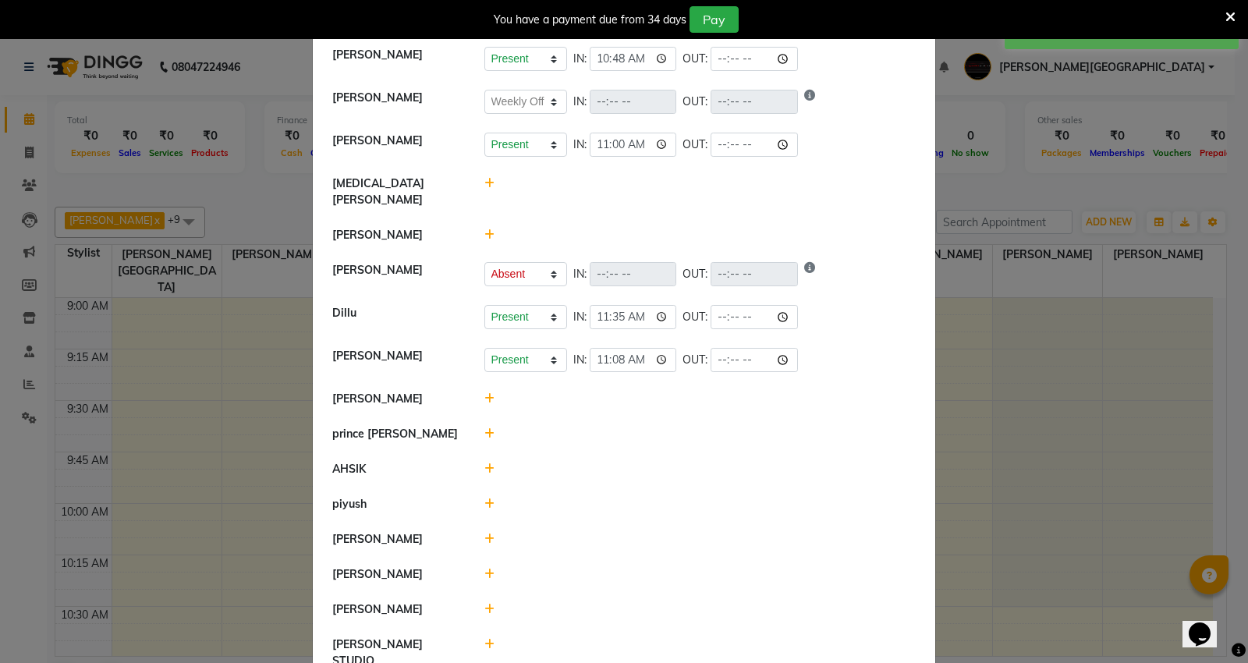
click at [486, 393] on icon at bounding box center [489, 398] width 10 height 11
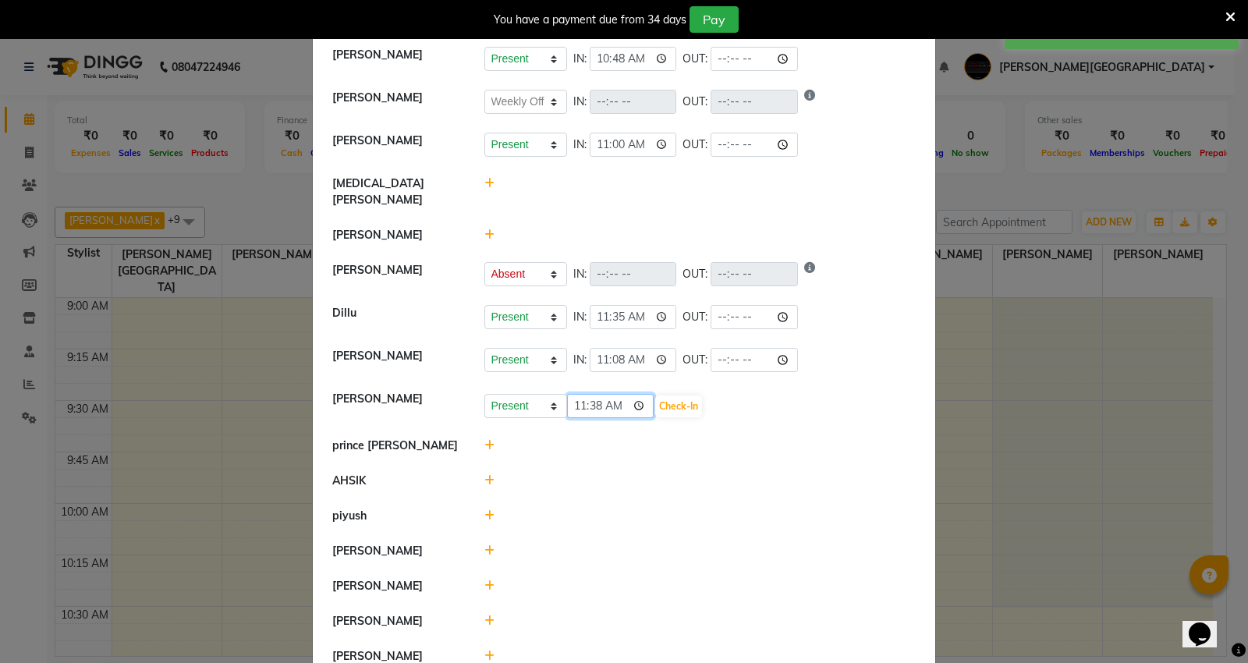
click at [591, 394] on input "11:38" at bounding box center [610, 406] width 87 height 24
type input "11:30"
click at [651, 394] on div "Present Absent Late Half Day Weekly Off 11:30 Check-In" at bounding box center [700, 406] width 432 height 25
click at [665, 395] on button "Check-In" at bounding box center [678, 406] width 47 height 22
select select "W"
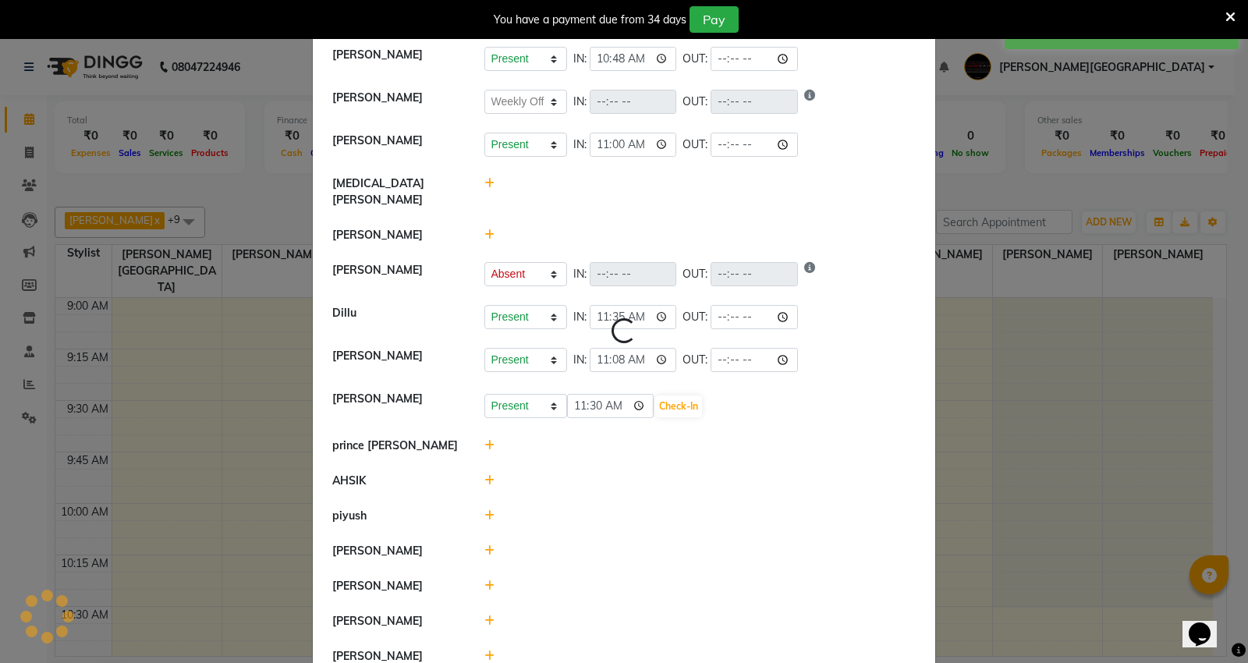
select select "A"
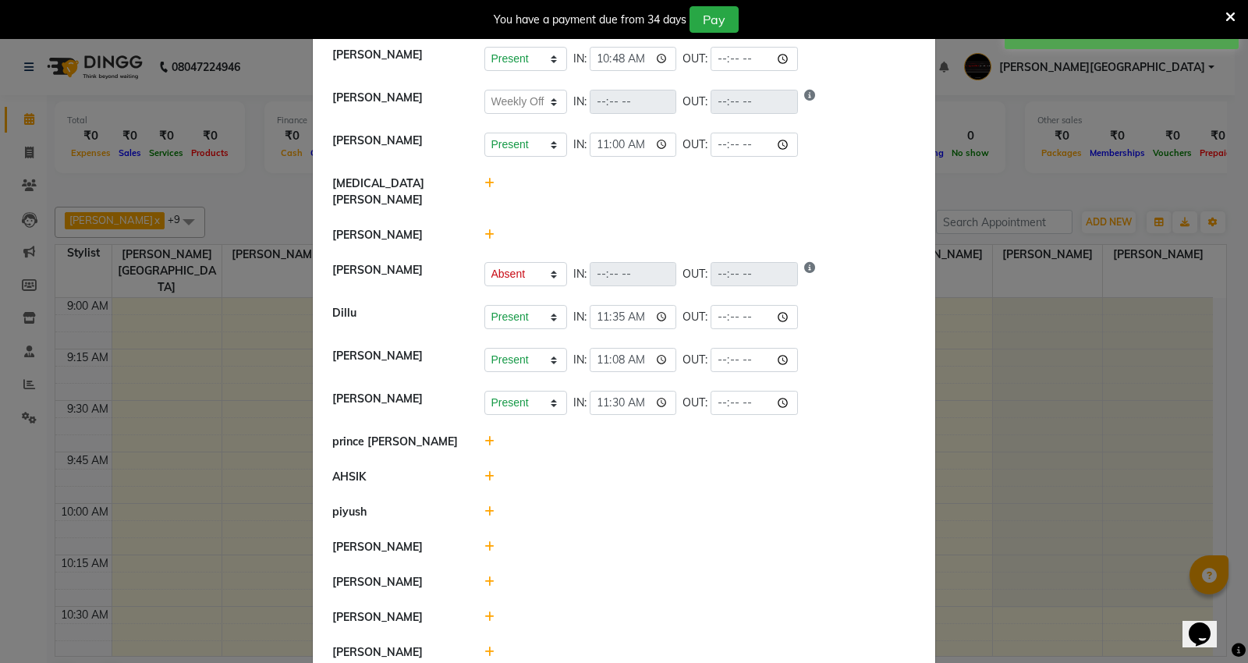
click at [484, 436] on icon at bounding box center [489, 441] width 10 height 11
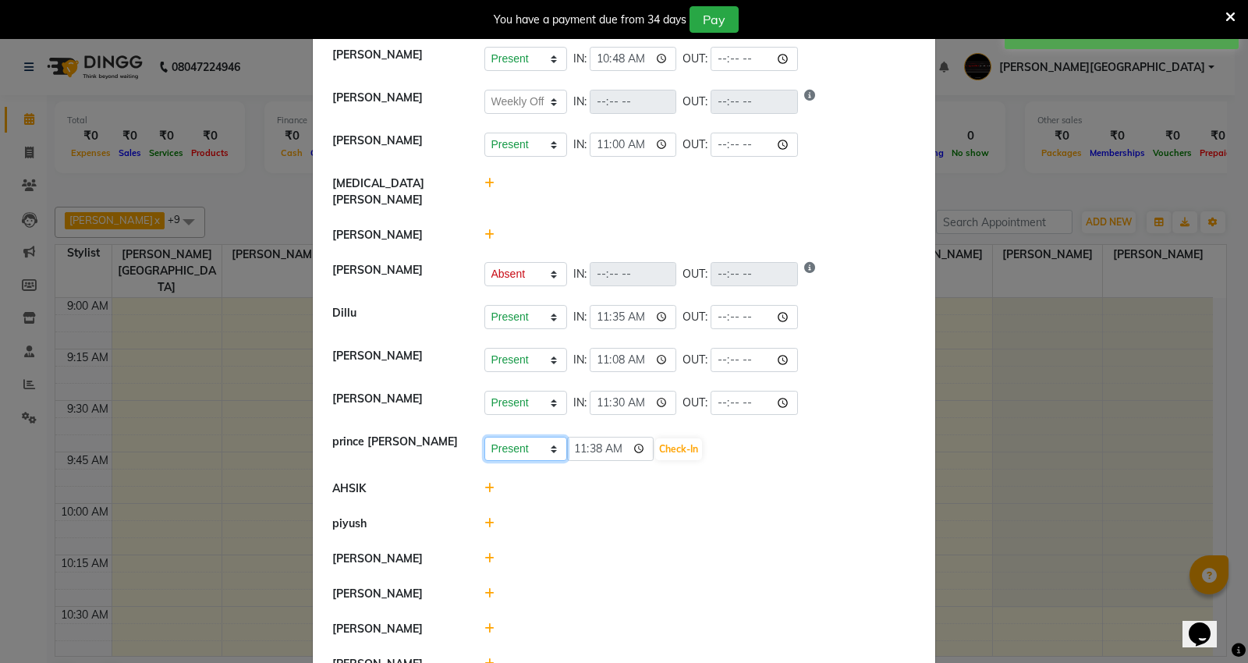
click at [532, 437] on select "Present Absent Late Half Day Weekly Off" at bounding box center [525, 449] width 83 height 24
select select "W"
click at [484, 437] on select "Present Absent Late Half Day Weekly Off" at bounding box center [525, 449] width 83 height 24
click at [572, 438] on button "Save" at bounding box center [584, 449] width 30 height 22
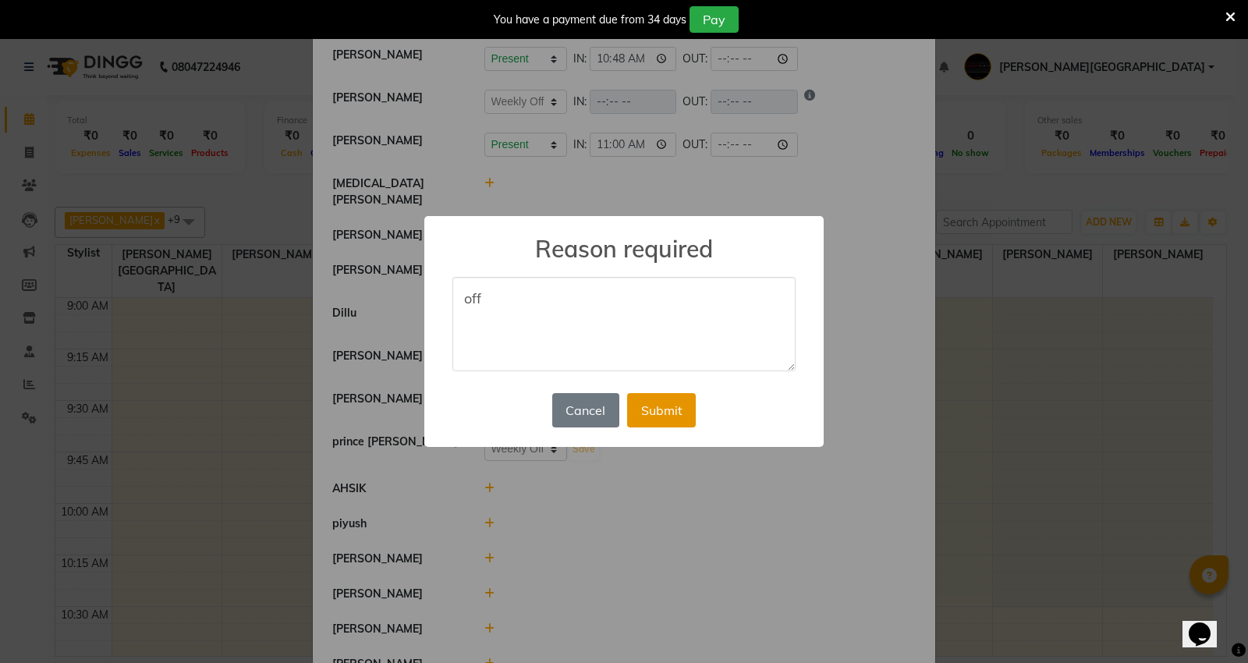
type textarea "off"
click at [672, 417] on button "Submit" at bounding box center [661, 410] width 69 height 34
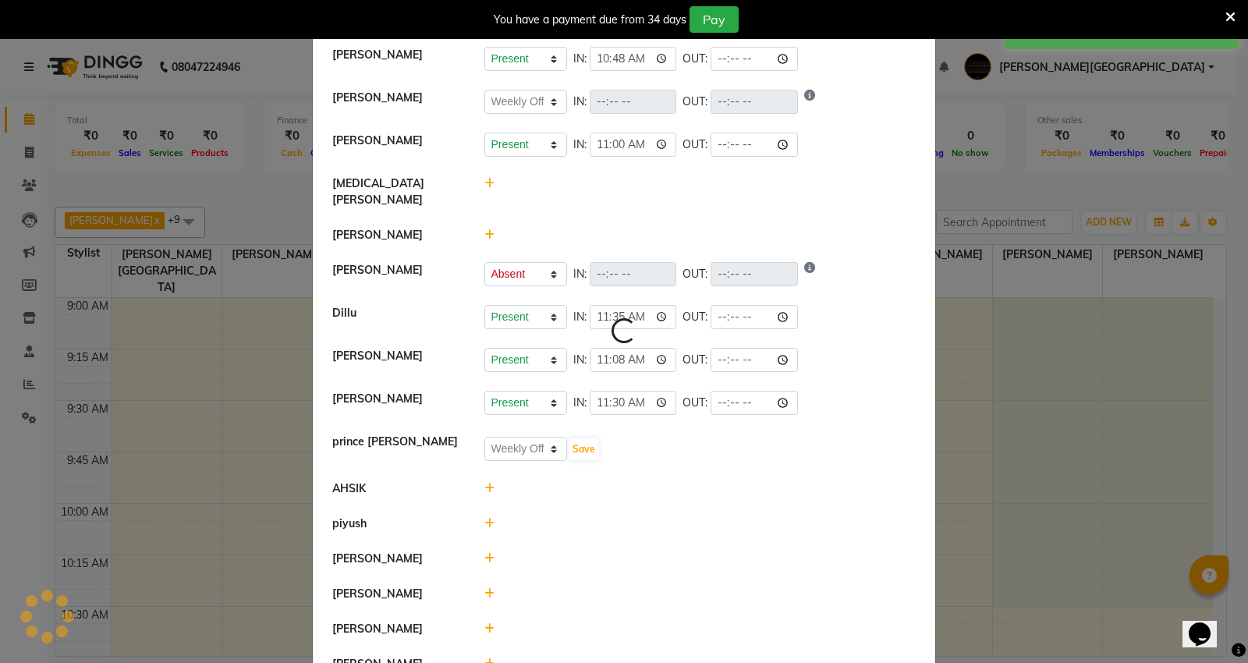
select select "W"
select select "A"
select select "W"
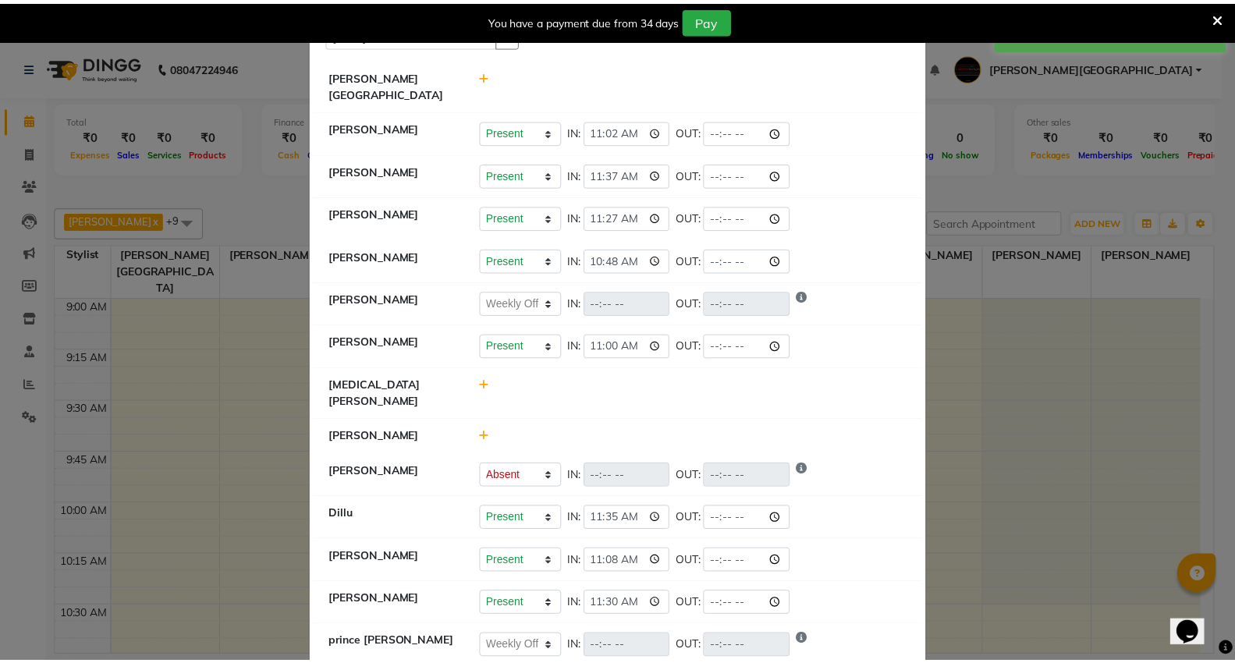
scroll to position [44, 0]
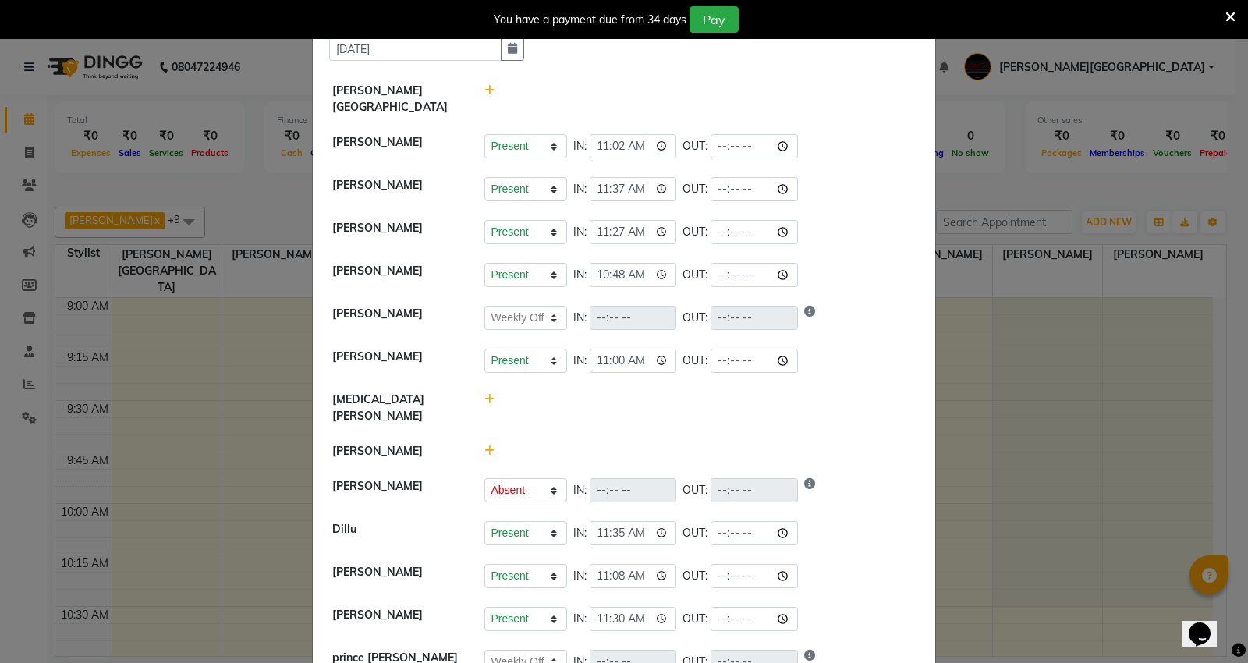
click at [268, 195] on ngb-modal-window "Attendance × Select Date [DATE] [PERSON_NAME] Mall [PERSON_NAME] Present Absent…" at bounding box center [624, 331] width 1248 height 663
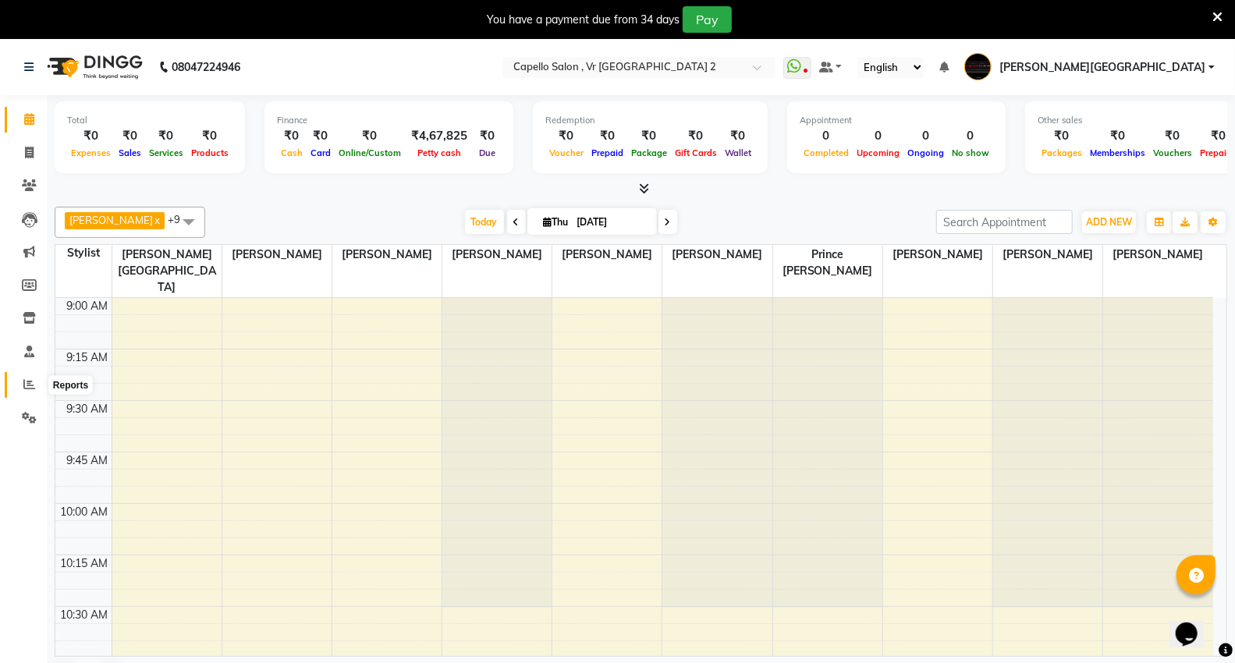
click at [24, 386] on icon at bounding box center [29, 384] width 12 height 12
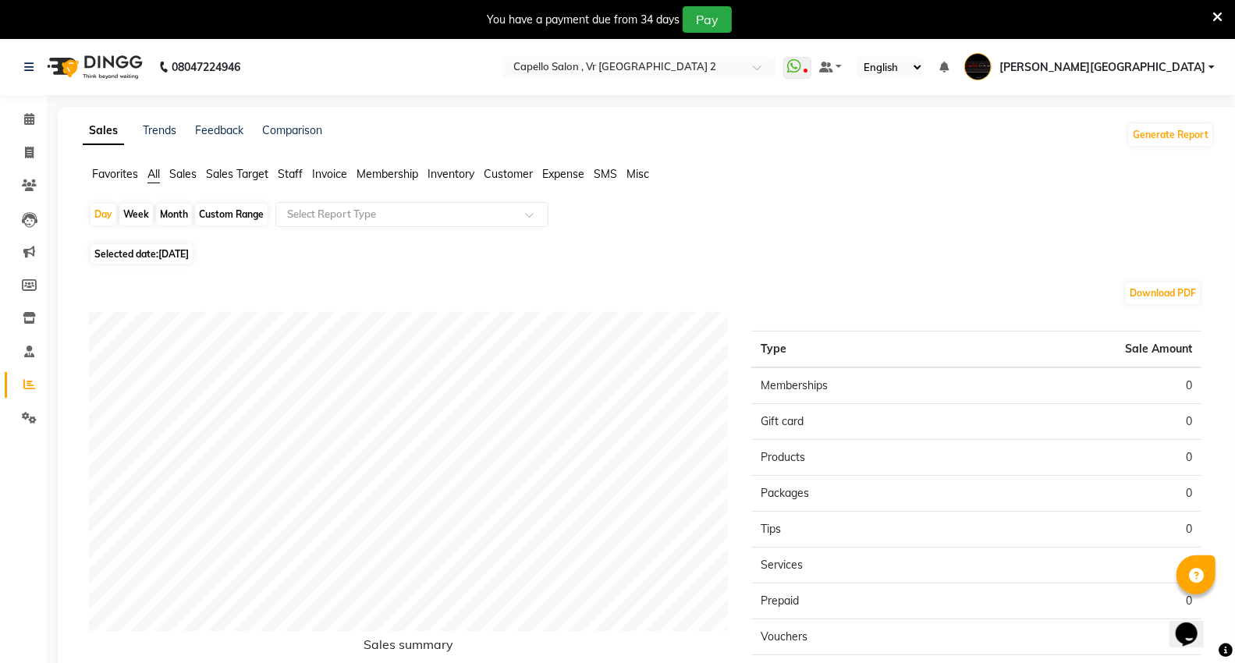
click at [285, 175] on span "Staff" at bounding box center [290, 174] width 25 height 14
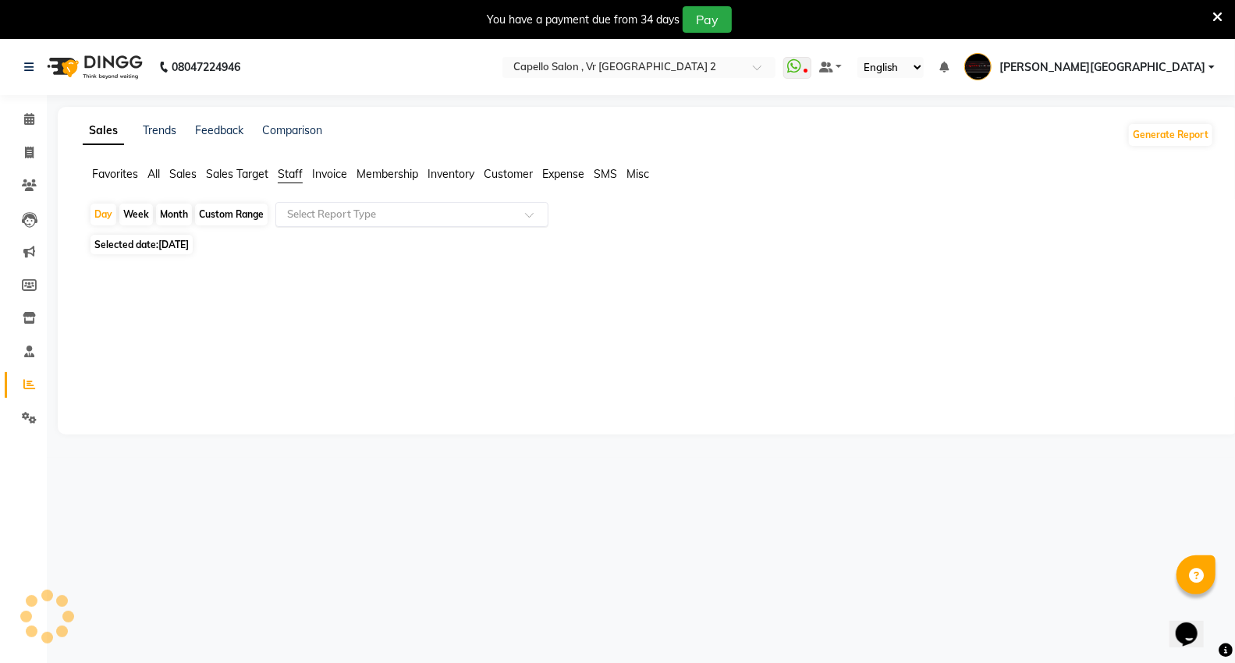
click at [301, 216] on input "text" at bounding box center [396, 215] width 225 height 16
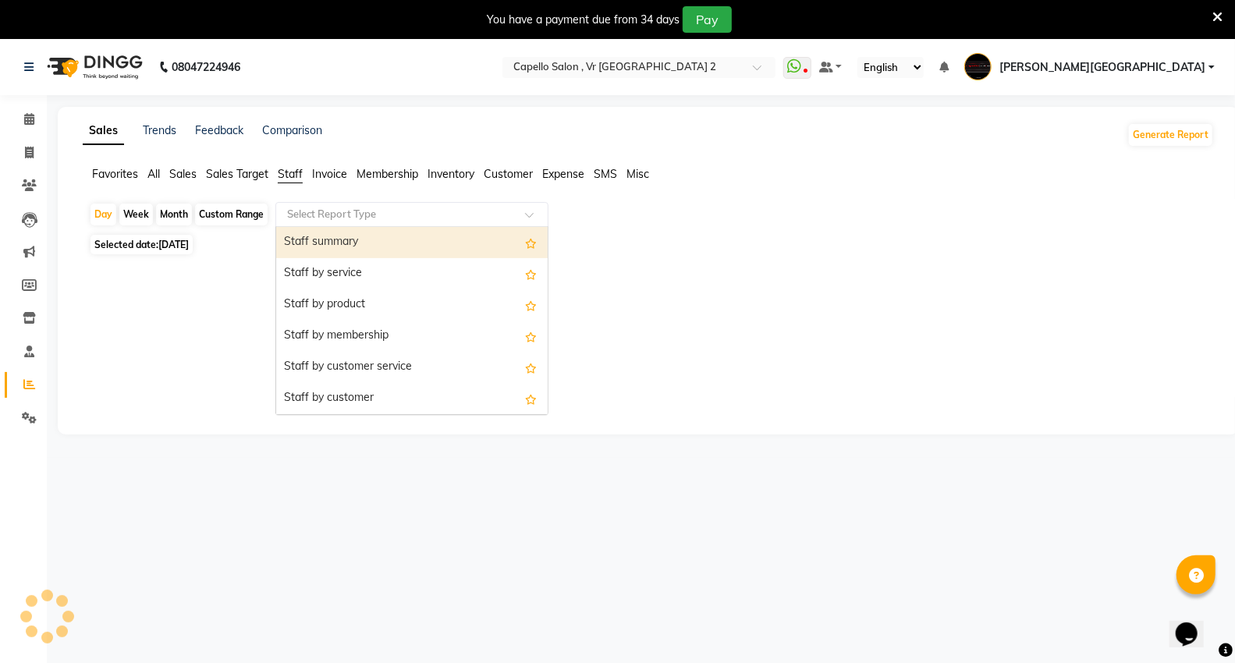
click at [304, 236] on div "Staff summary" at bounding box center [411, 242] width 271 height 31
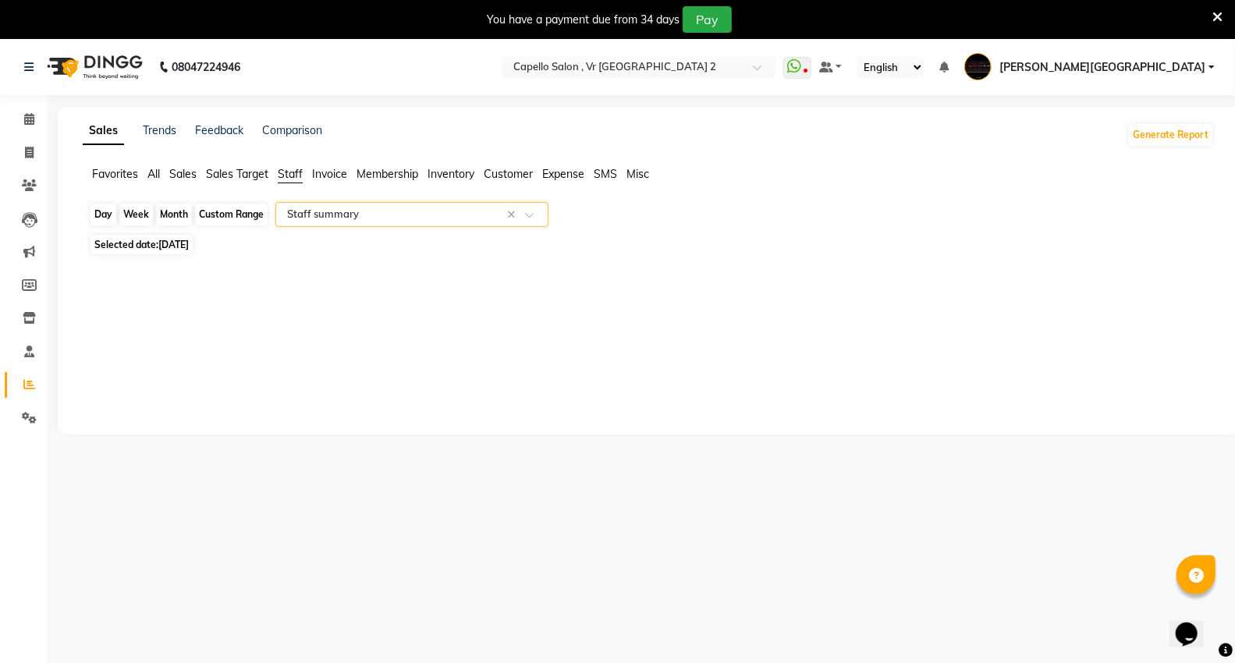
click at [96, 225] on div "Day" at bounding box center [103, 215] width 26 height 22
select select "9"
select select "2025"
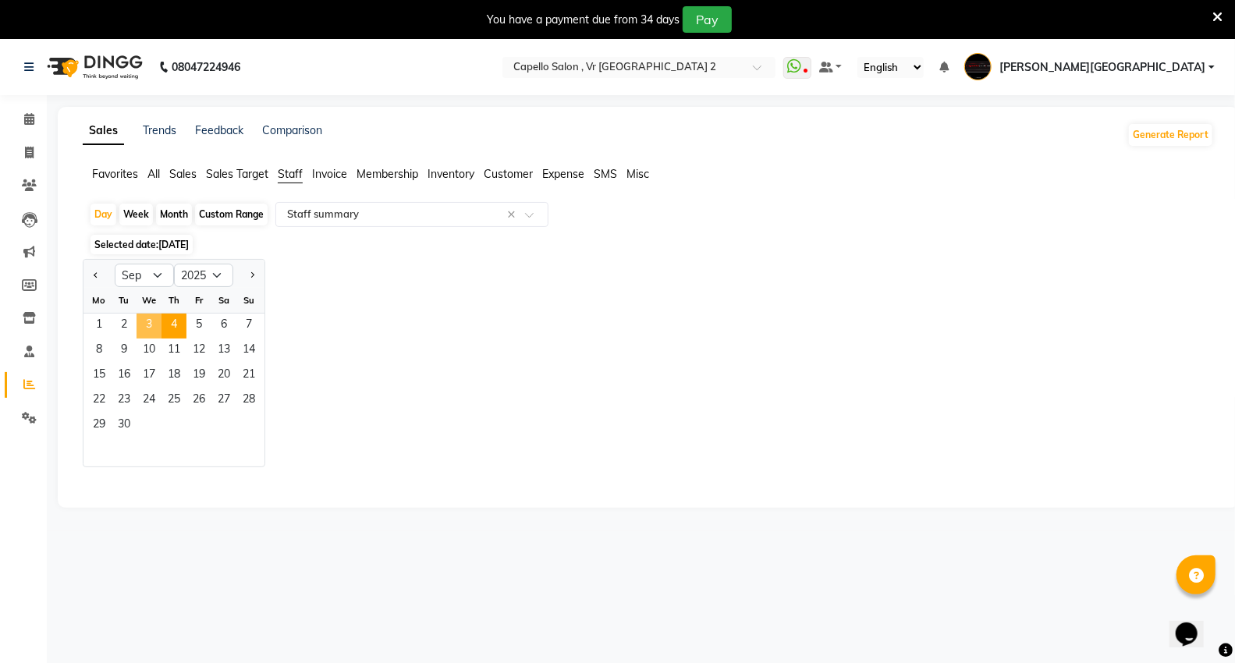
click at [151, 326] on span "3" at bounding box center [148, 326] width 25 height 25
select select "full_report"
select select "csv"
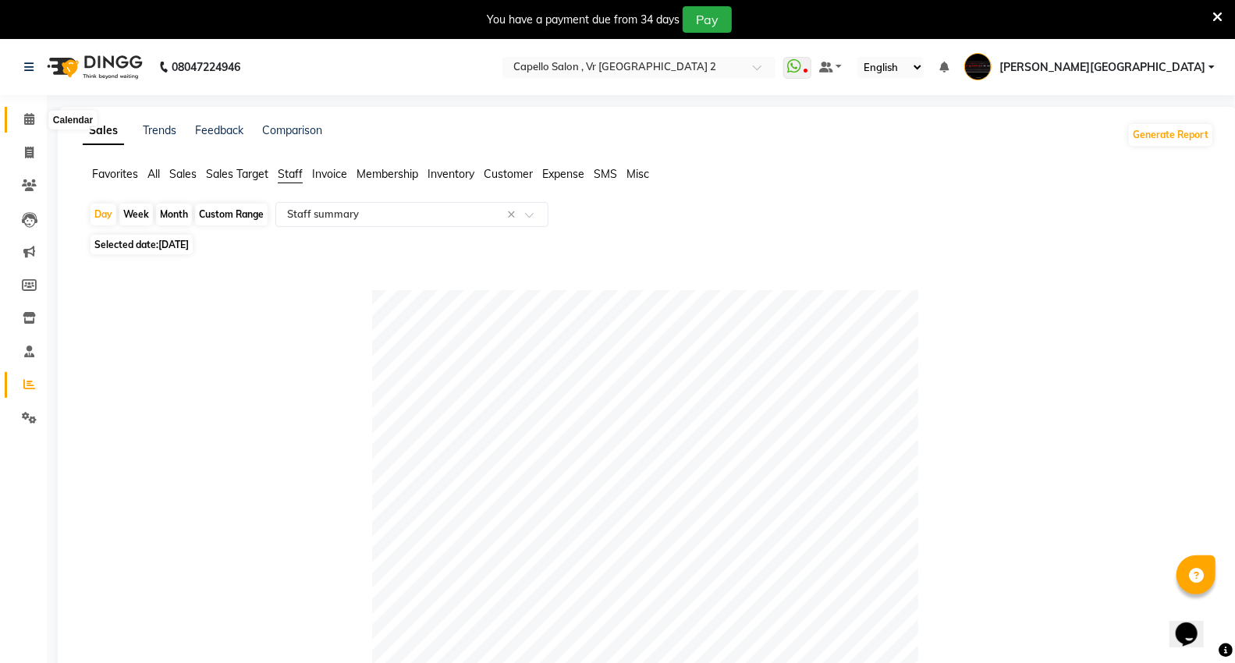
click at [19, 112] on span at bounding box center [29, 120] width 27 height 18
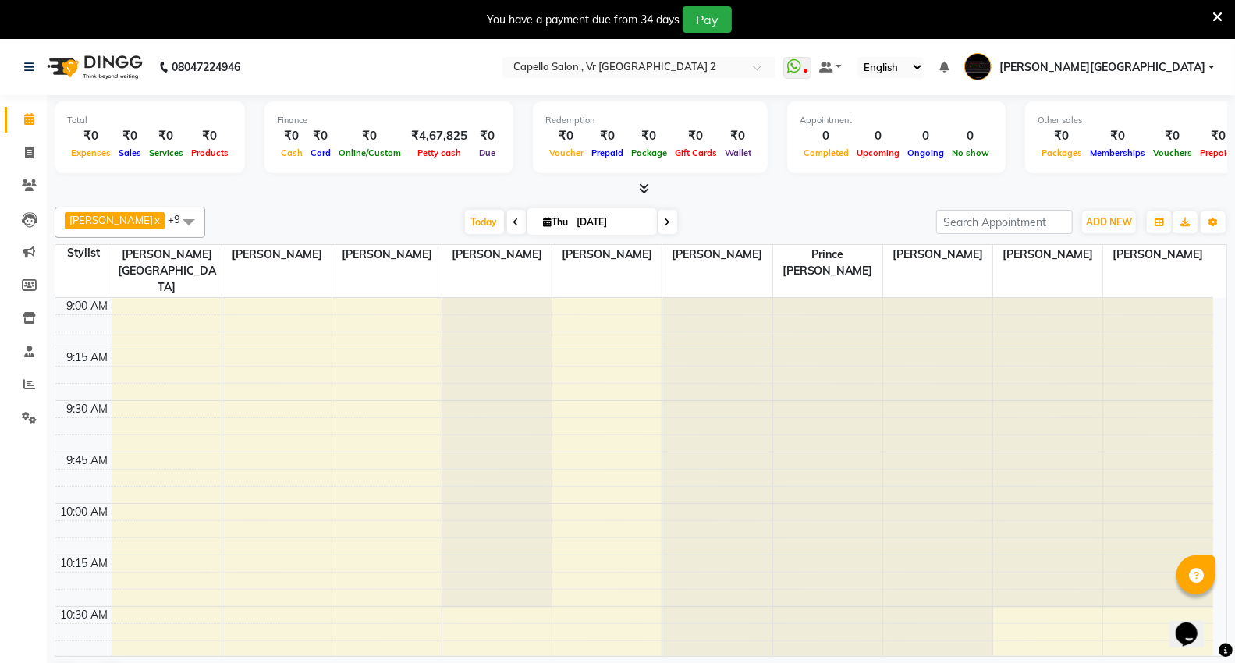
click at [1214, 17] on icon at bounding box center [1217, 17] width 10 height 14
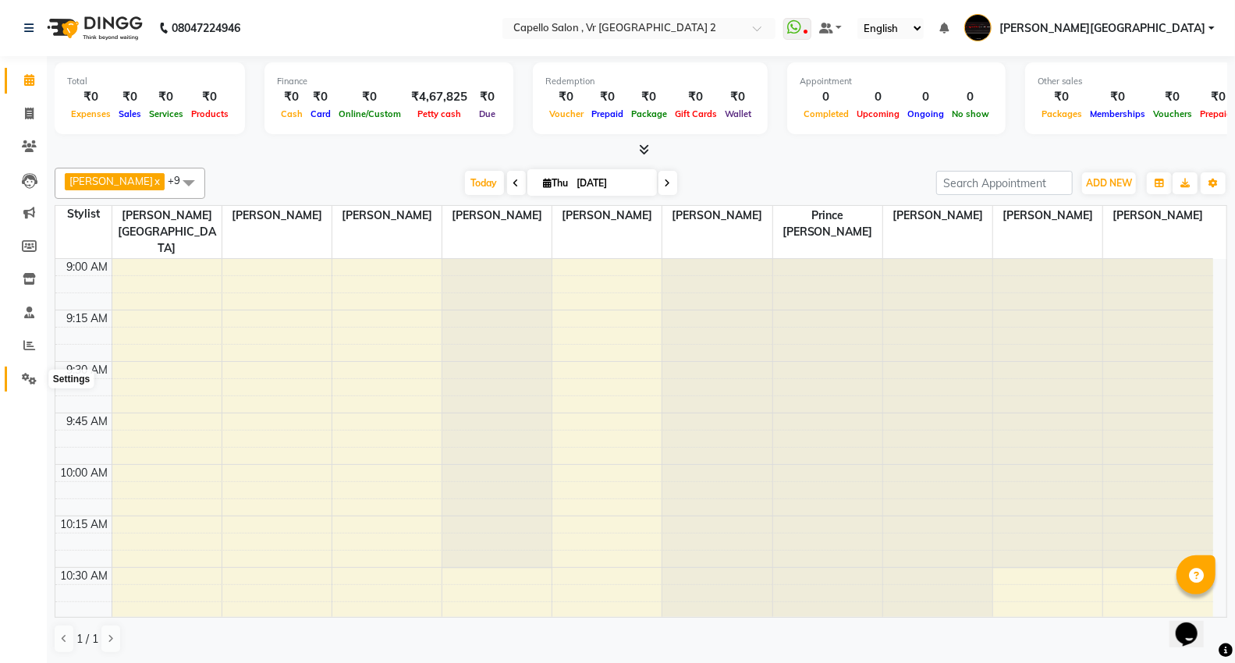
click at [17, 379] on span at bounding box center [29, 379] width 27 height 18
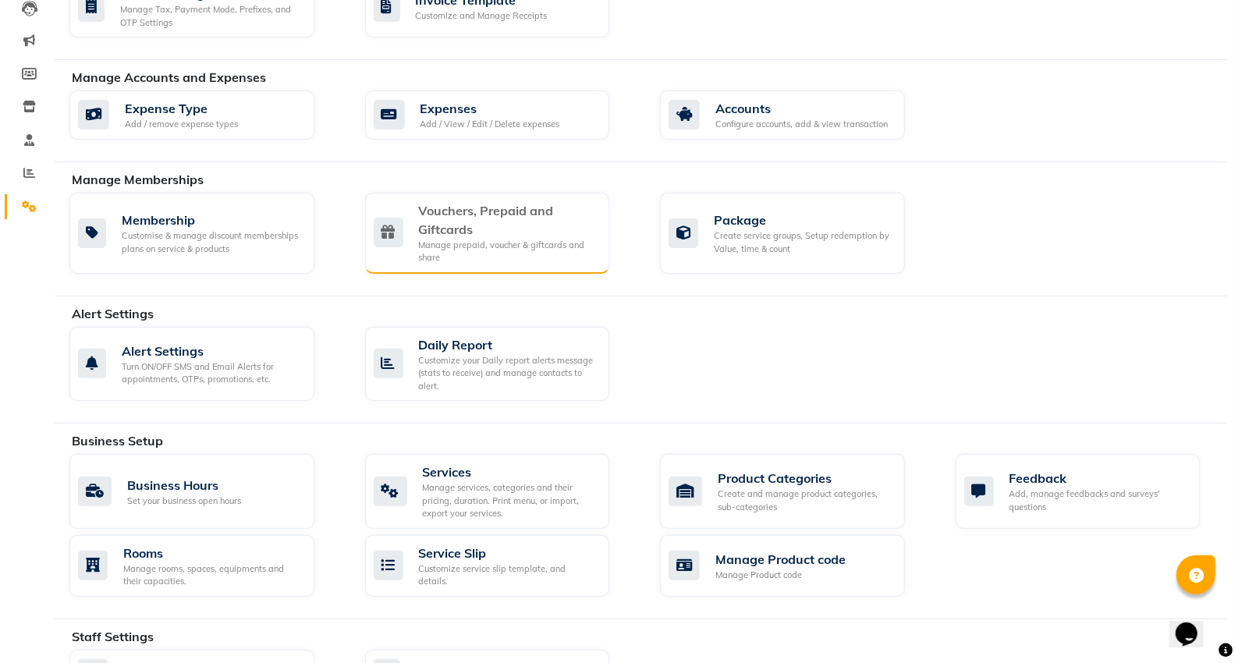
scroll to position [173, 0]
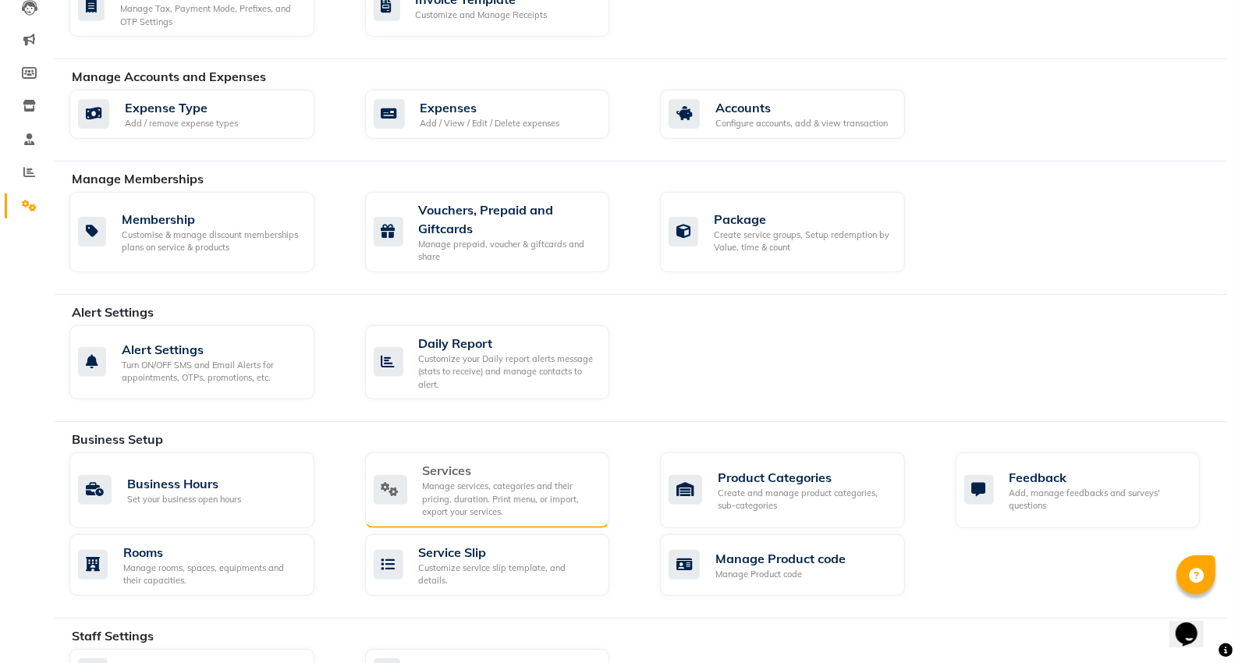
click at [455, 494] on div "Manage services, categories and their pricing, duration. Print menu, or import,…" at bounding box center [510, 499] width 175 height 39
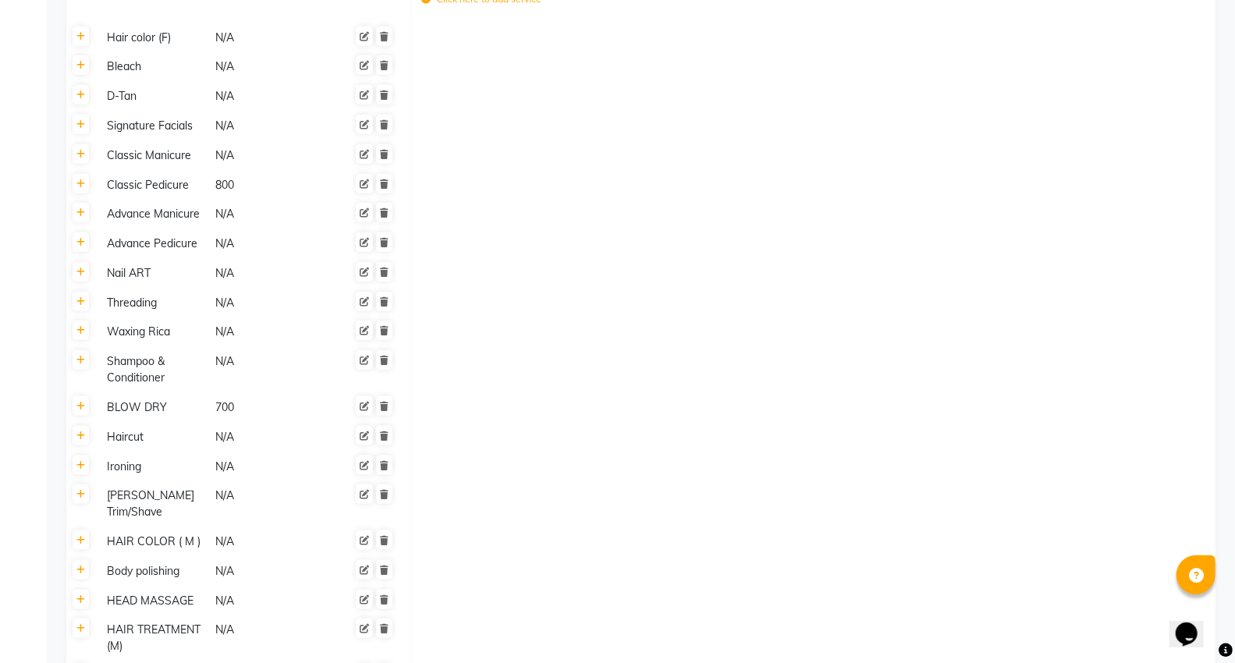
scroll to position [1040, 0]
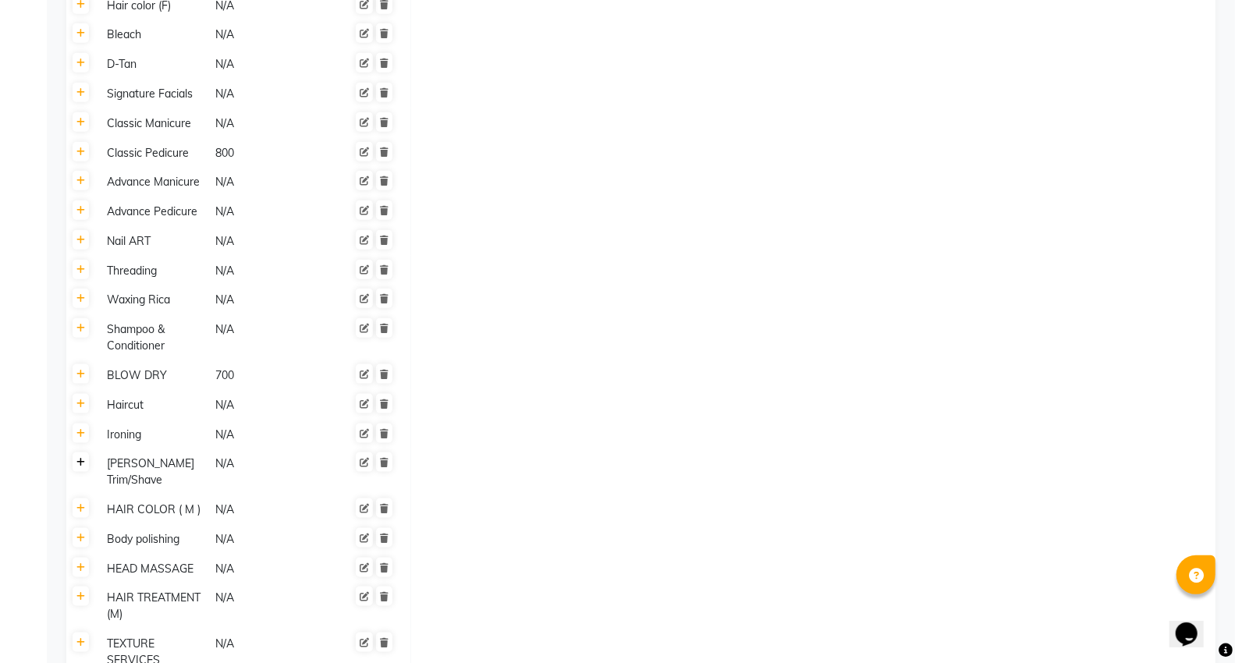
click at [80, 458] on icon at bounding box center [80, 462] width 9 height 9
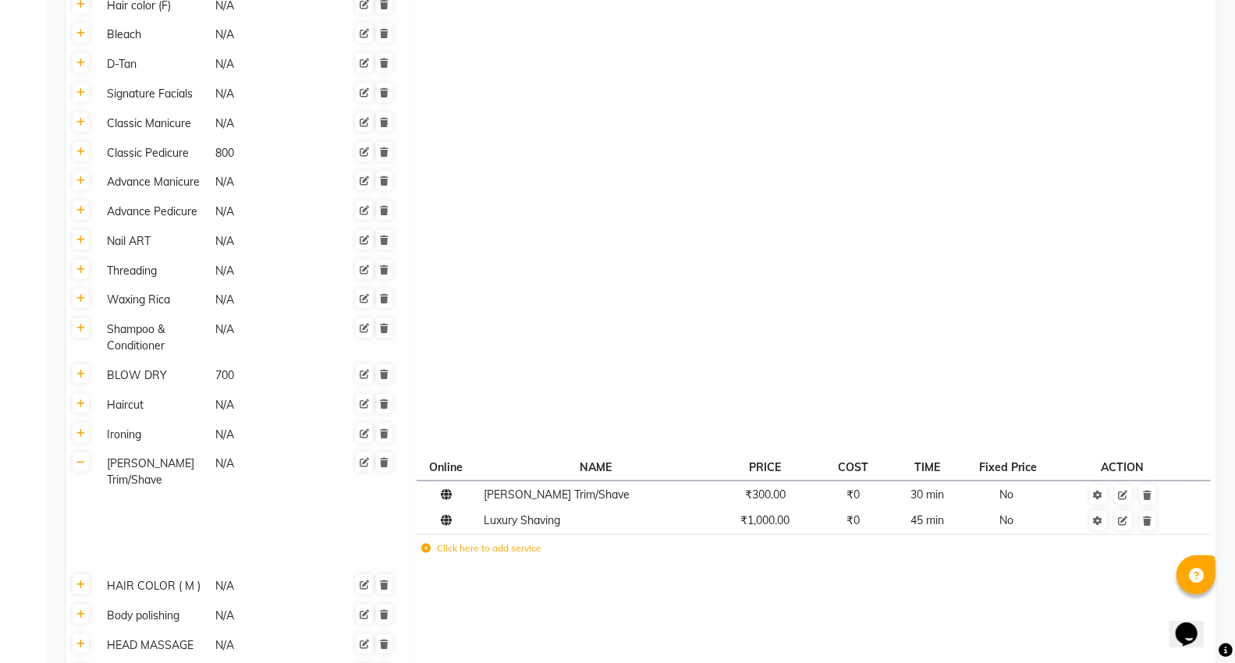
scroll to position [1299, 0]
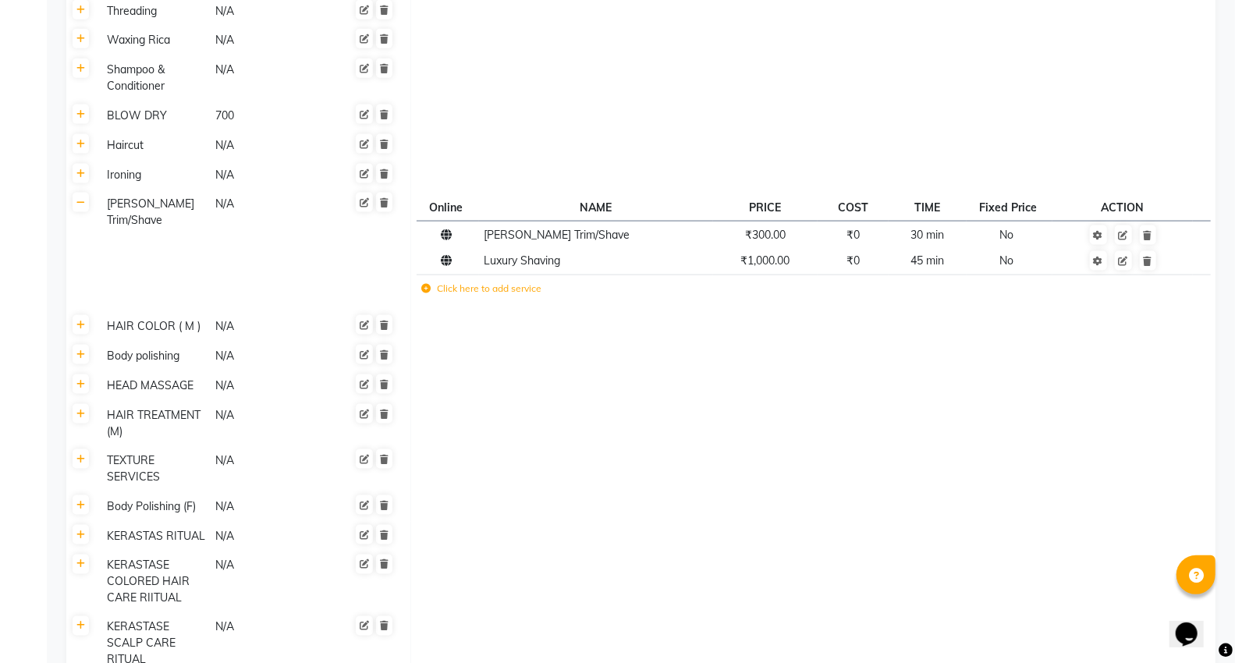
click at [480, 282] on label "Click here to add service" at bounding box center [481, 289] width 120 height 14
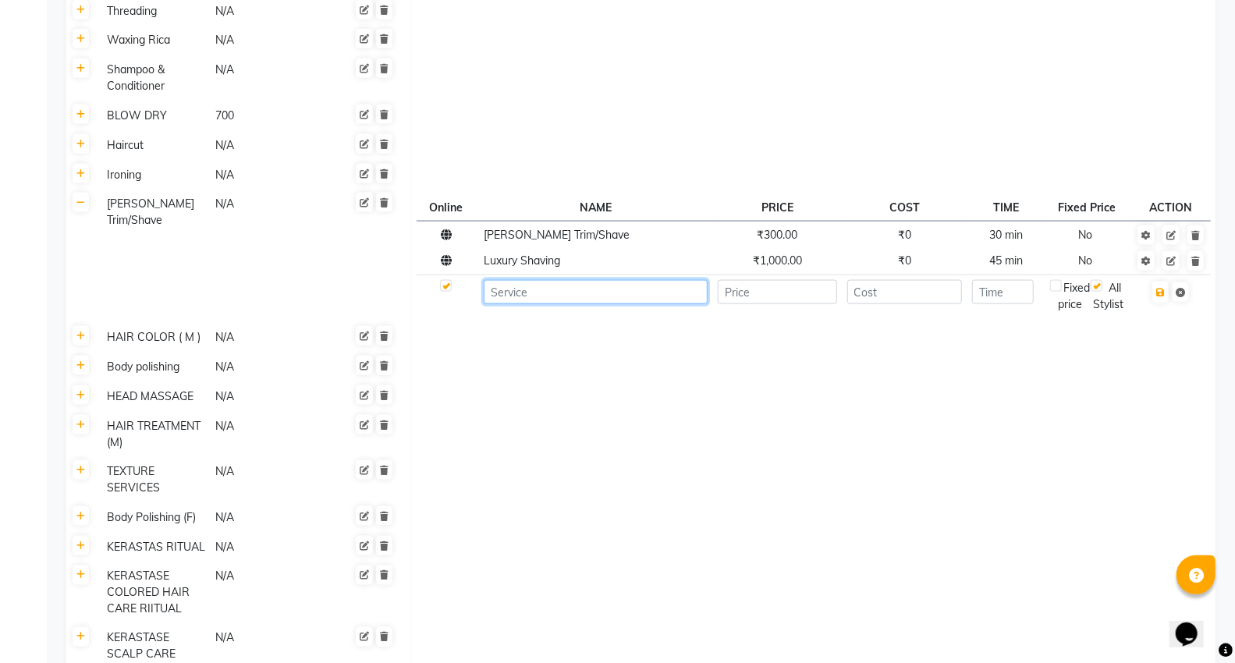
click at [540, 280] on input at bounding box center [596, 292] width 224 height 24
type input "r"
type input "Royal shave"
click at [806, 280] on input "number" at bounding box center [777, 292] width 119 height 24
type input "500"
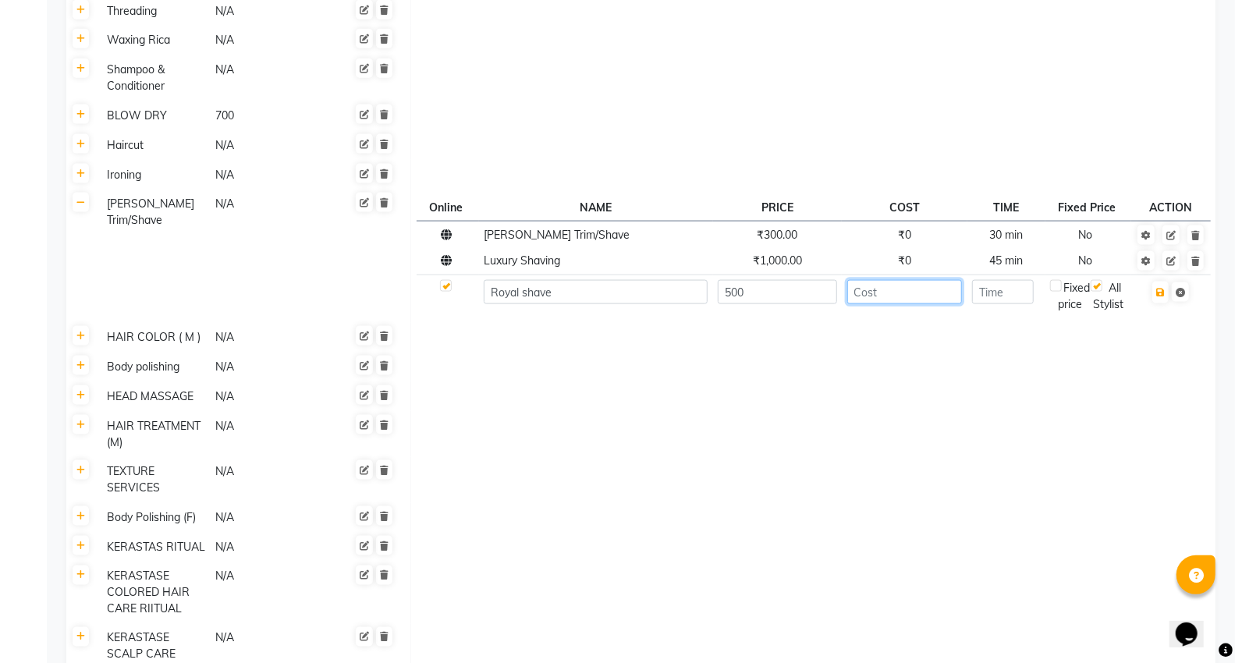
click at [874, 280] on input "number" at bounding box center [904, 292] width 115 height 24
type input "0"
click at [995, 280] on input "number" at bounding box center [1003, 292] width 62 height 24
type input "30"
click at [1062, 280] on div "Fixed price" at bounding box center [1070, 296] width 41 height 33
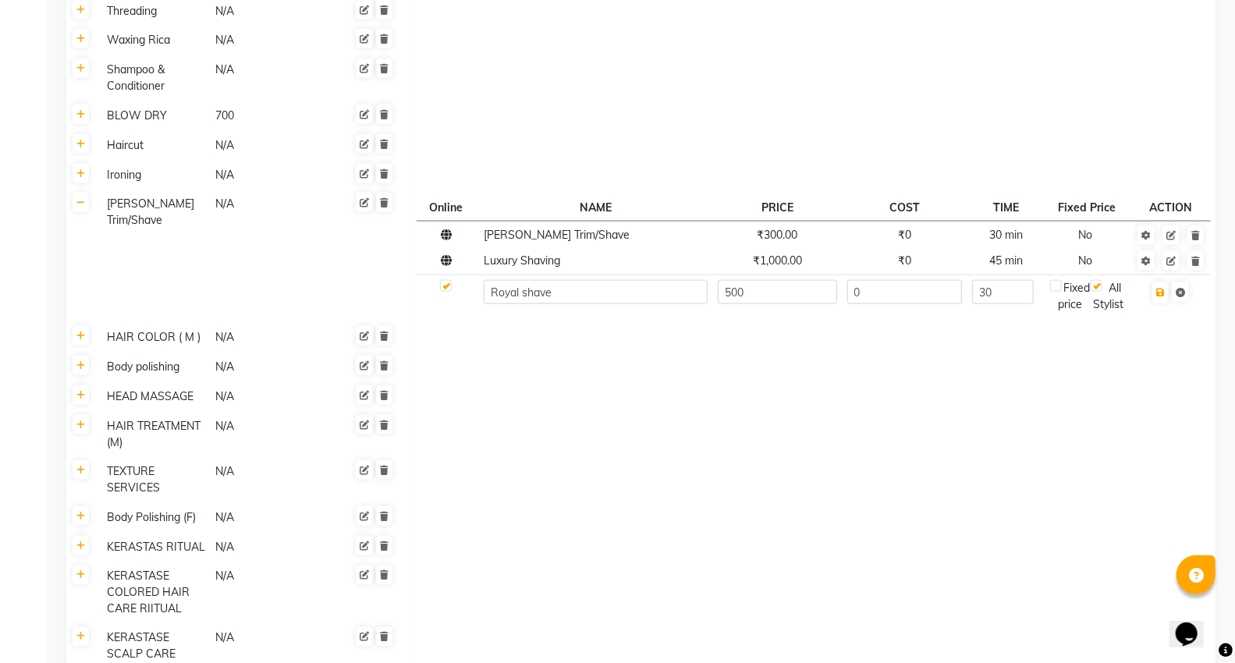
click at [1162, 286] on td at bounding box center [1171, 296] width 80 height 43
click at [1162, 282] on button "button" at bounding box center [1160, 293] width 16 height 22
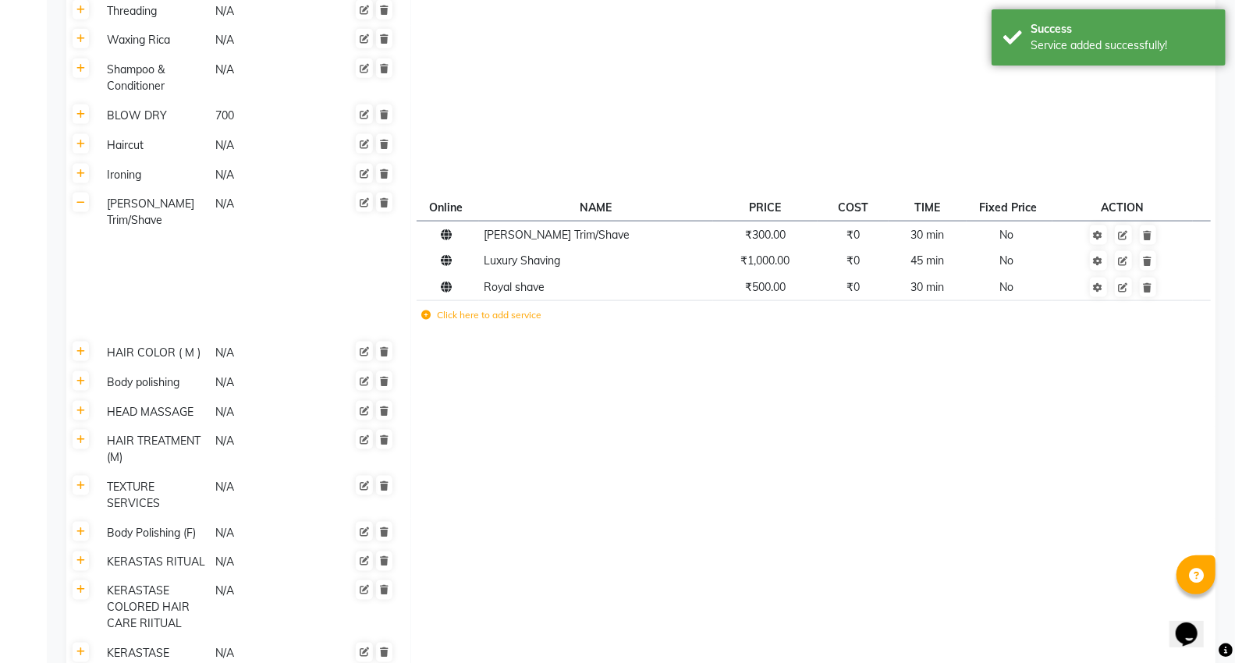
click at [481, 305] on td "Click here to add service" at bounding box center [652, 317] width 472 height 32
click at [484, 305] on td "Click here to add service" at bounding box center [652, 317] width 472 height 32
click at [491, 306] on td "Click here to add service" at bounding box center [652, 317] width 472 height 32
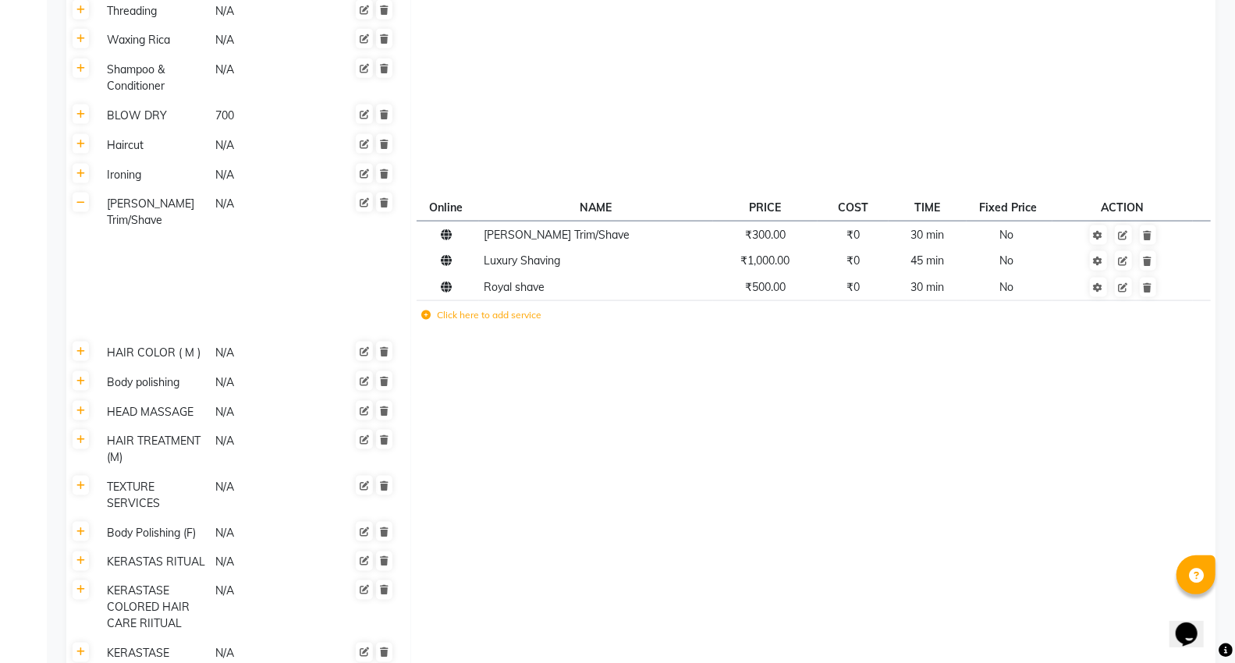
click at [519, 308] on label "Click here to add service" at bounding box center [481, 315] width 120 height 14
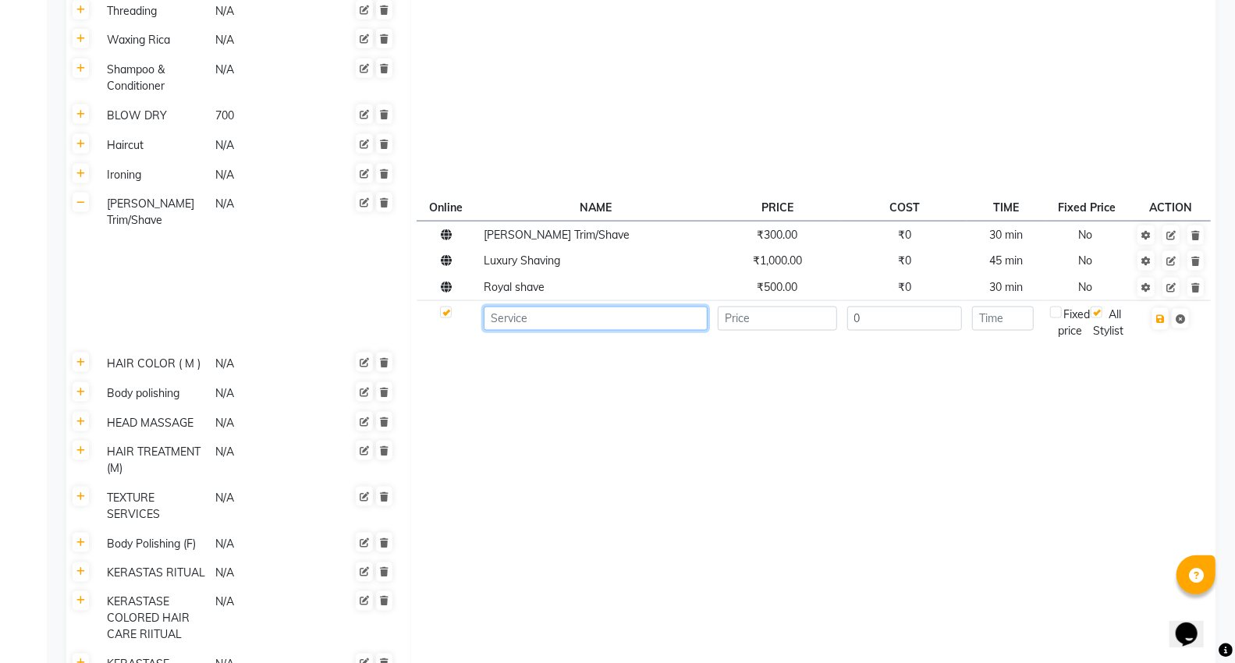
click at [533, 307] on input at bounding box center [596, 319] width 224 height 24
type input "Royal [PERSON_NAME] trim/ shaping"
click at [768, 307] on input "number" at bounding box center [777, 319] width 119 height 24
type input "700"
click at [1000, 307] on input "number" at bounding box center [1003, 319] width 62 height 24
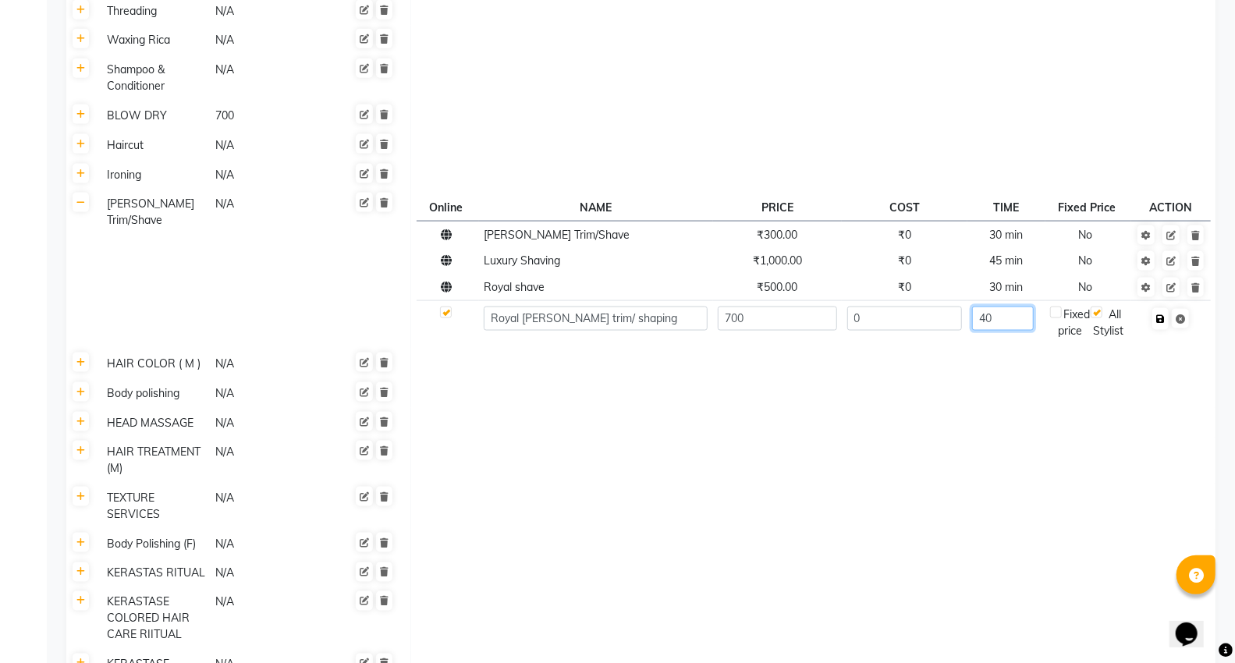
type input "40"
click at [1166, 308] on button "button" at bounding box center [1160, 319] width 16 height 22
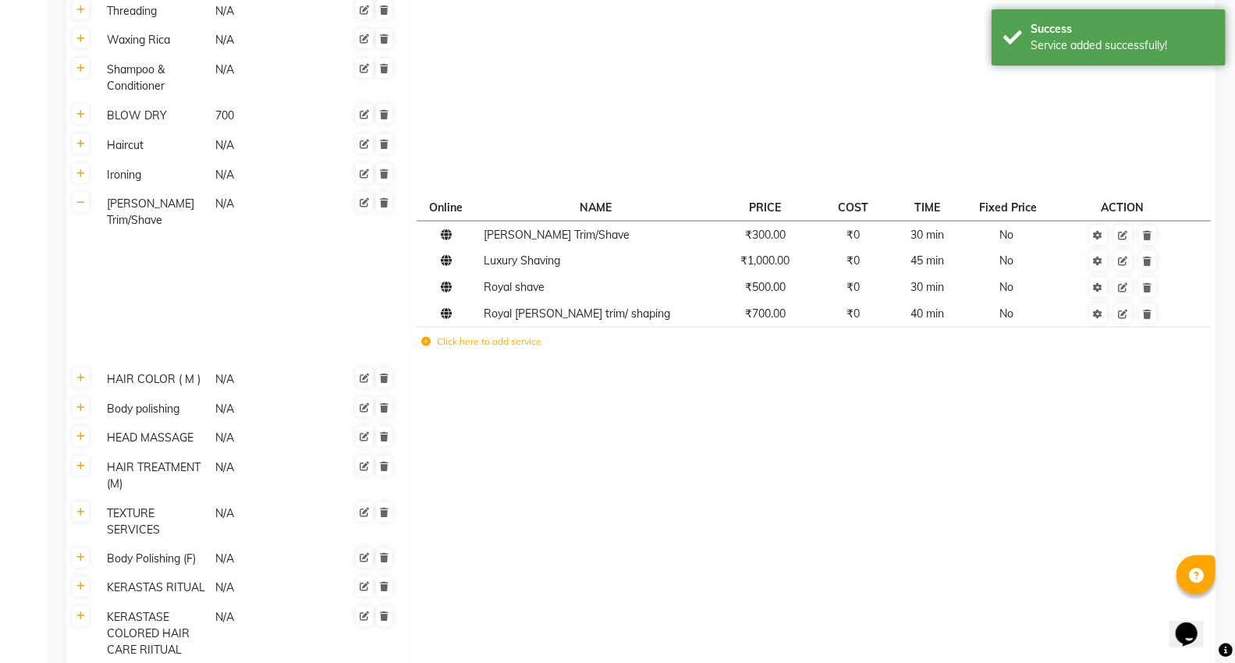
click at [493, 334] on td "Click here to add service" at bounding box center [652, 344] width 472 height 32
click at [510, 335] on label "Click here to add service" at bounding box center [481, 342] width 120 height 14
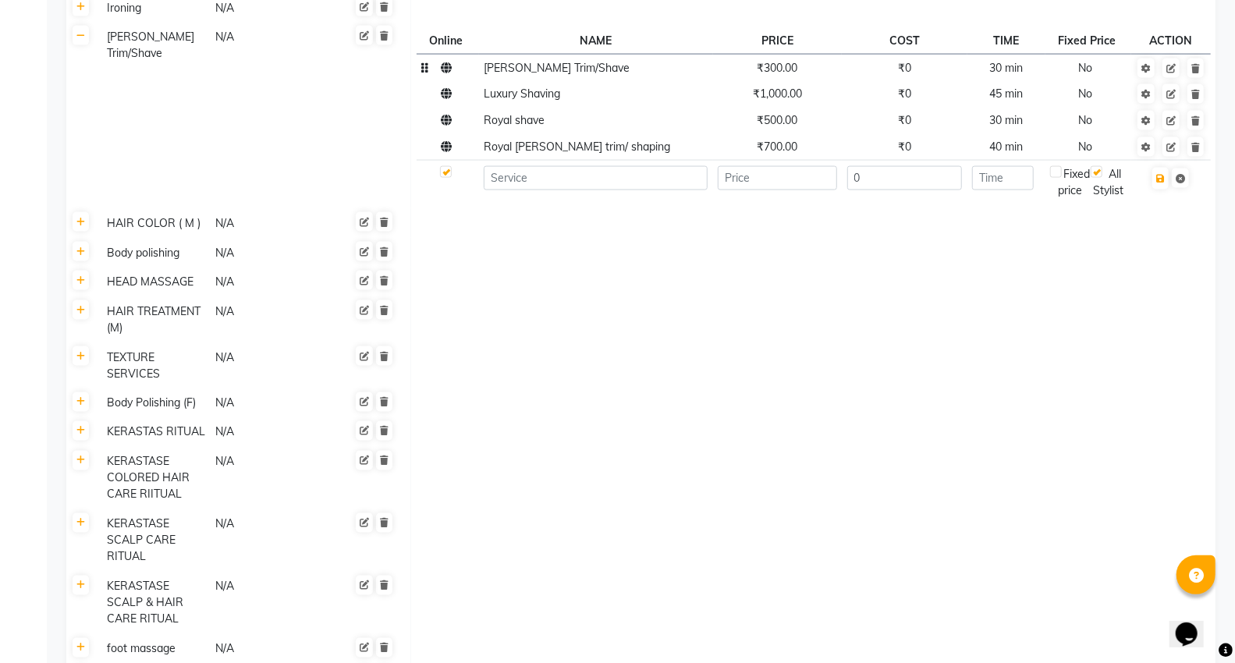
scroll to position [1260, 0]
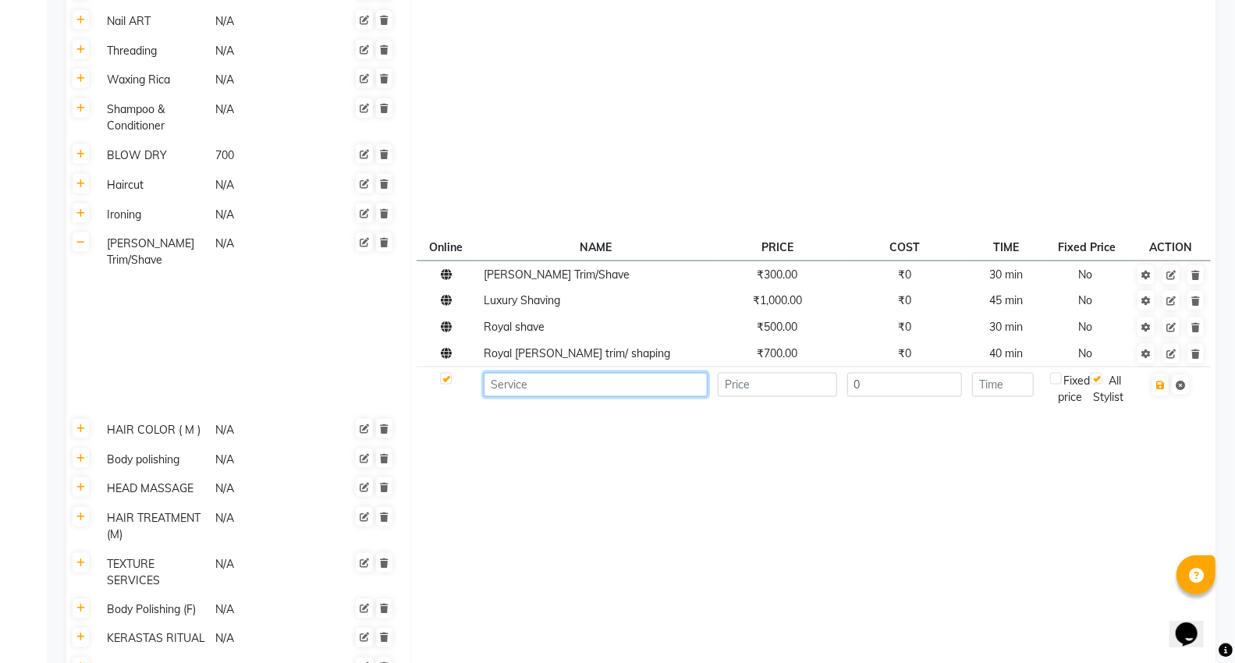
click at [531, 373] on input at bounding box center [596, 385] width 224 height 24
type input "r"
type input "Royal [PERSON_NAME] spa"
click at [723, 377] on input "number" at bounding box center [777, 385] width 119 height 24
type input "1000"
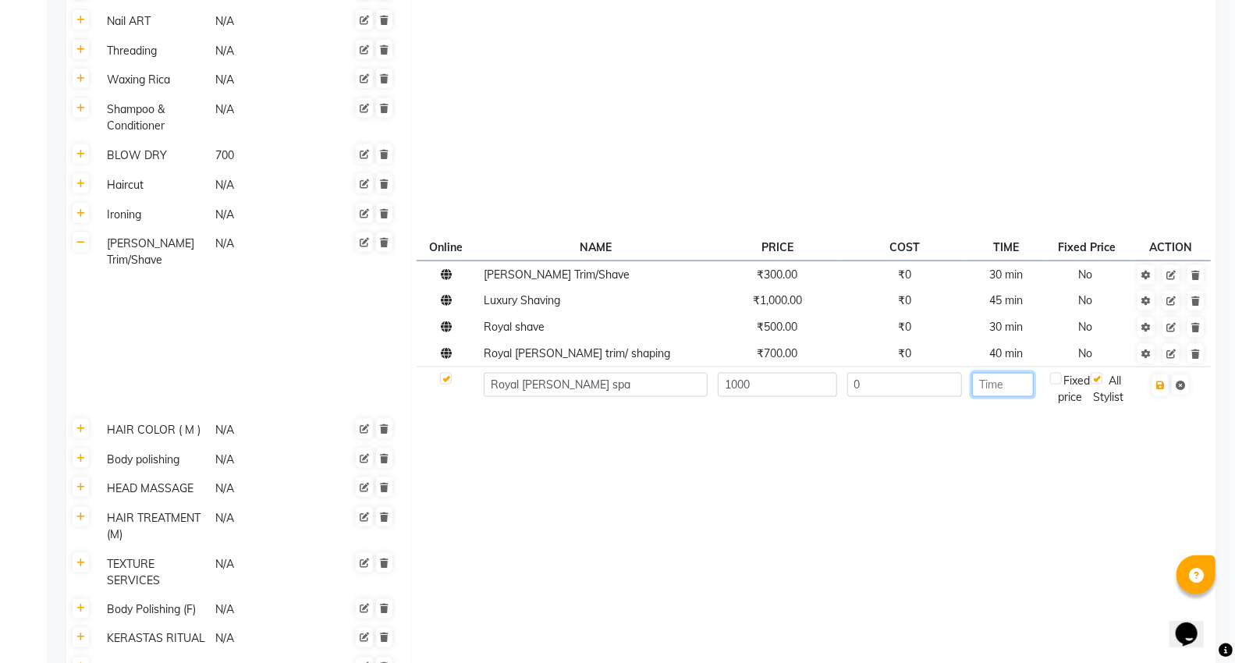
click at [1004, 373] on input "number" at bounding box center [1003, 385] width 62 height 24
type input "45"
click at [1165, 374] on button "button" at bounding box center [1160, 385] width 16 height 22
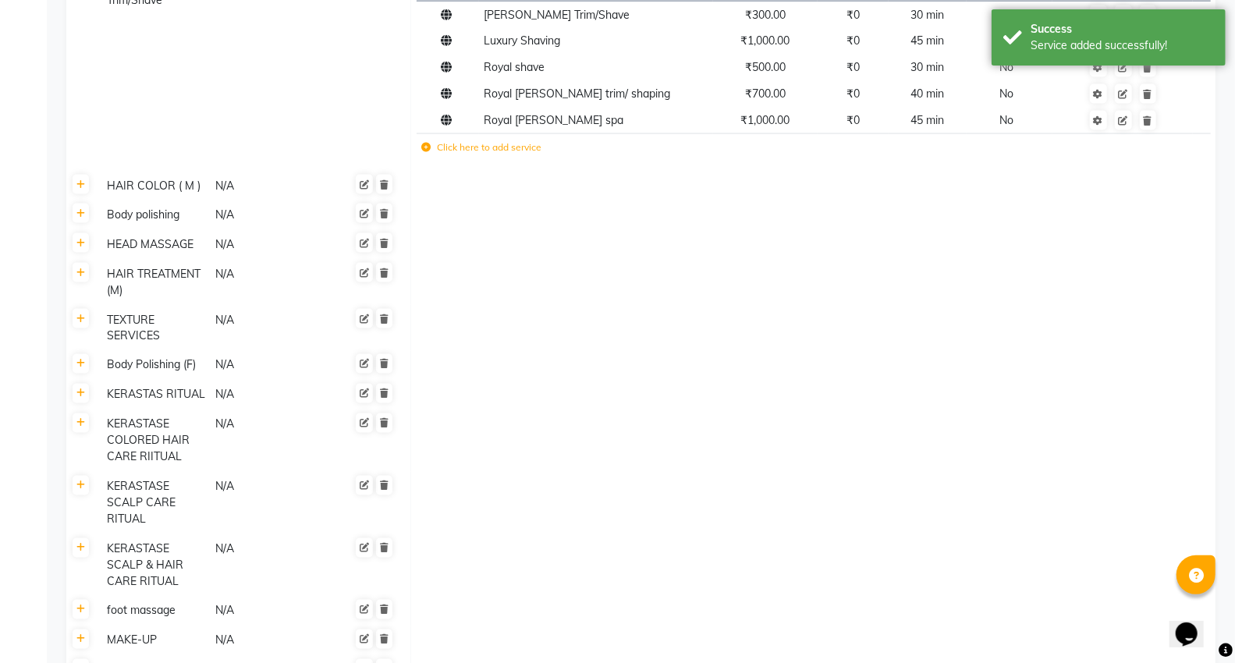
scroll to position [1866, 0]
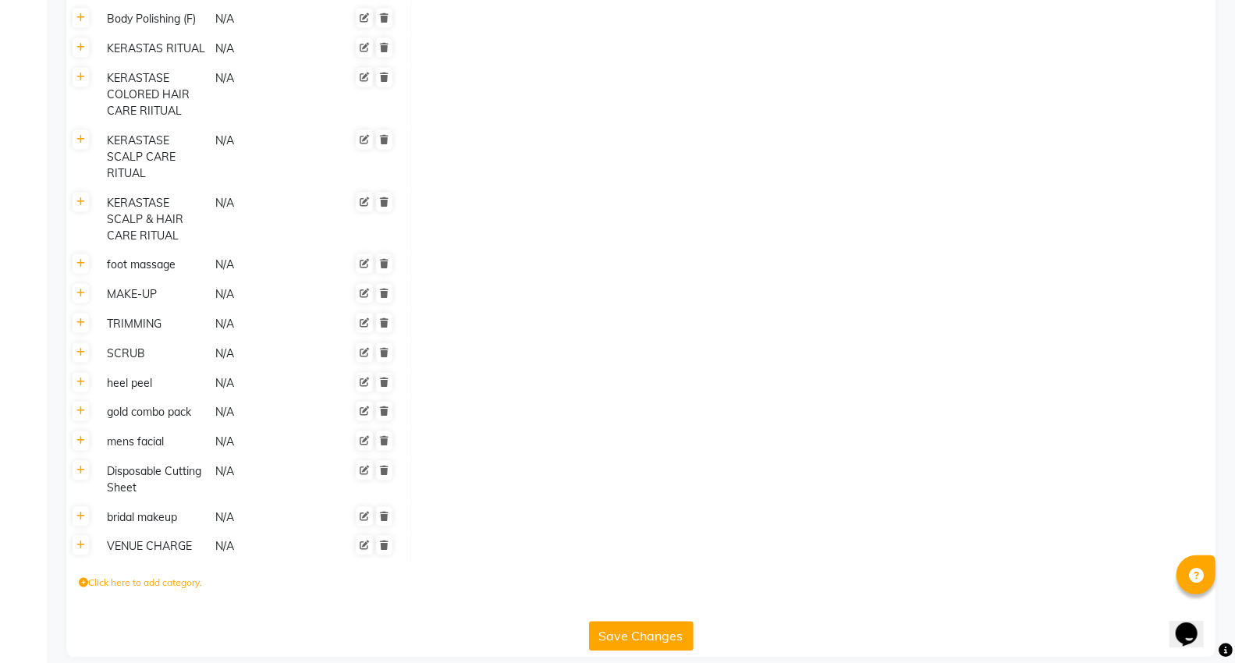
click at [656, 621] on button "Save Changes" at bounding box center [641, 636] width 105 height 30
click at [650, 621] on button "Save Changes" at bounding box center [641, 636] width 105 height 30
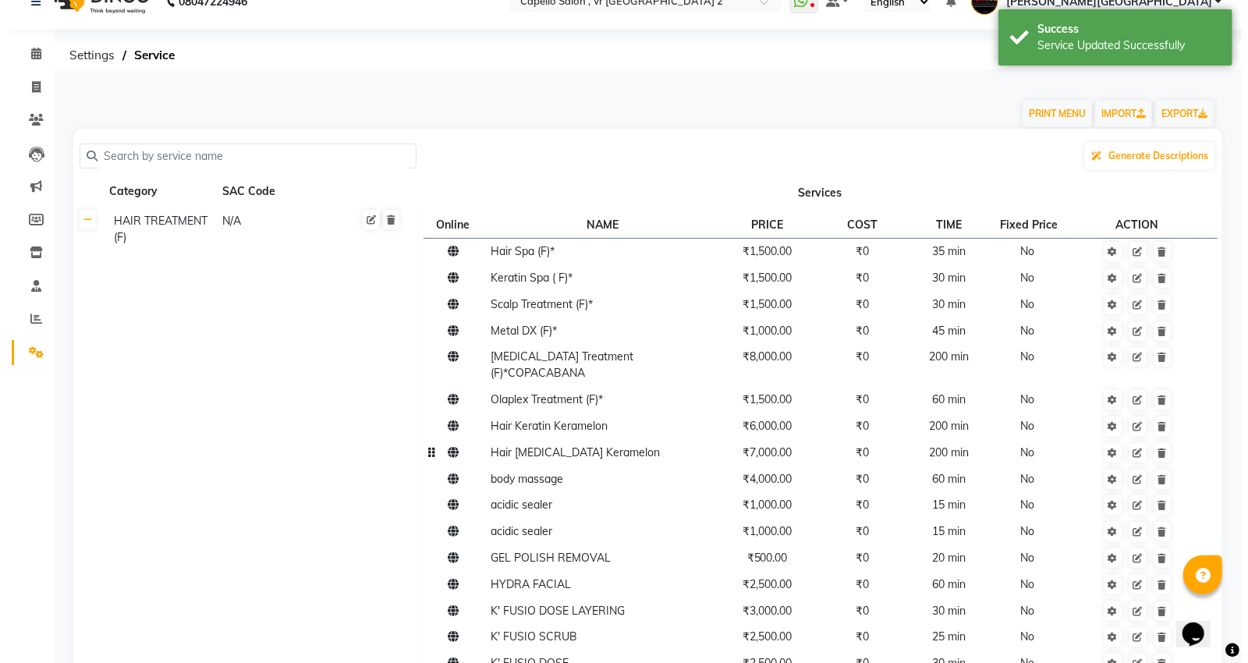
scroll to position [0, 0]
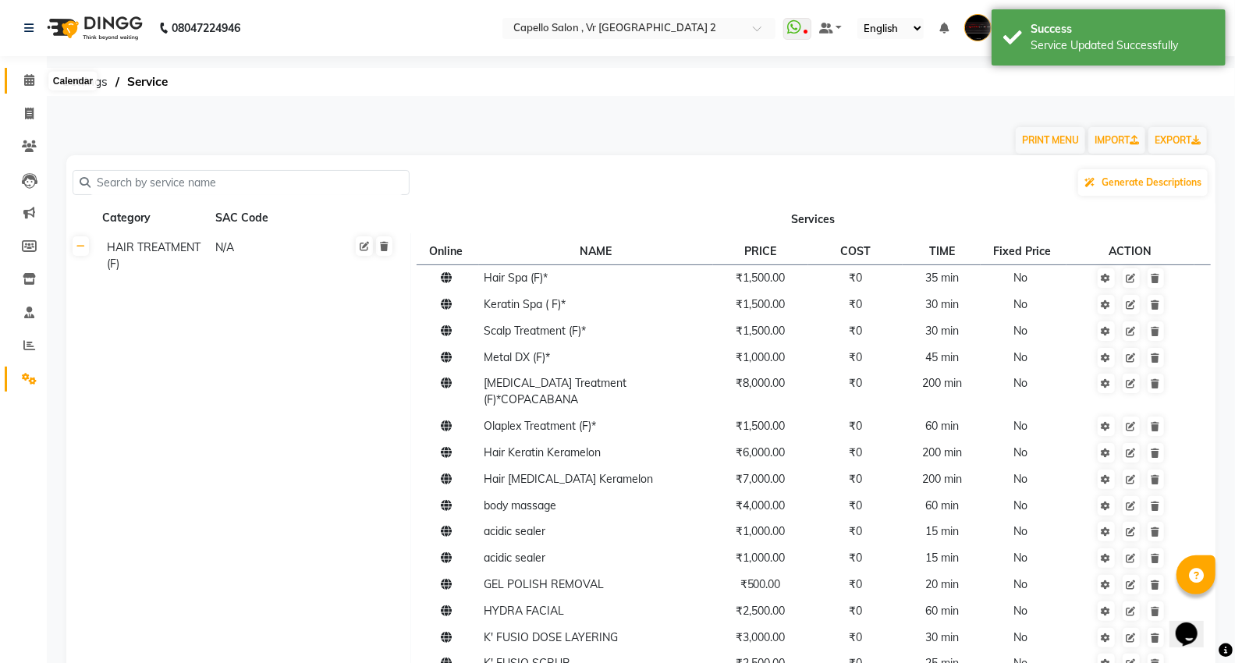
click at [29, 84] on icon at bounding box center [29, 80] width 10 height 12
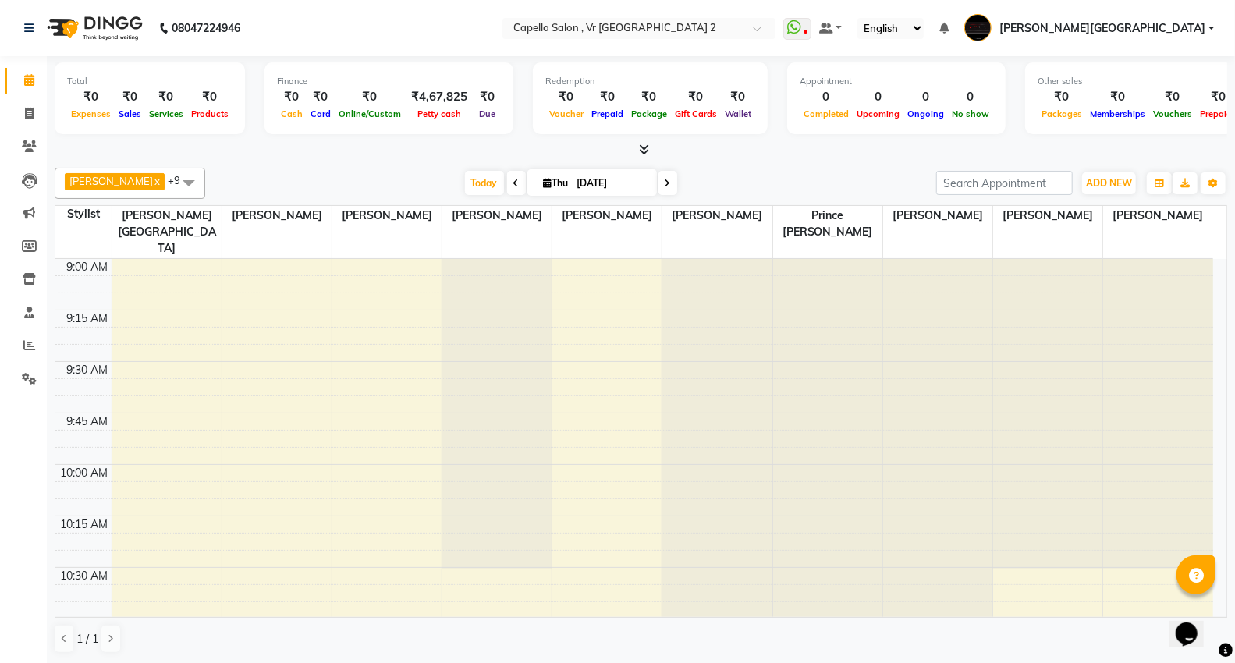
click at [643, 153] on icon at bounding box center [644, 150] width 10 height 12
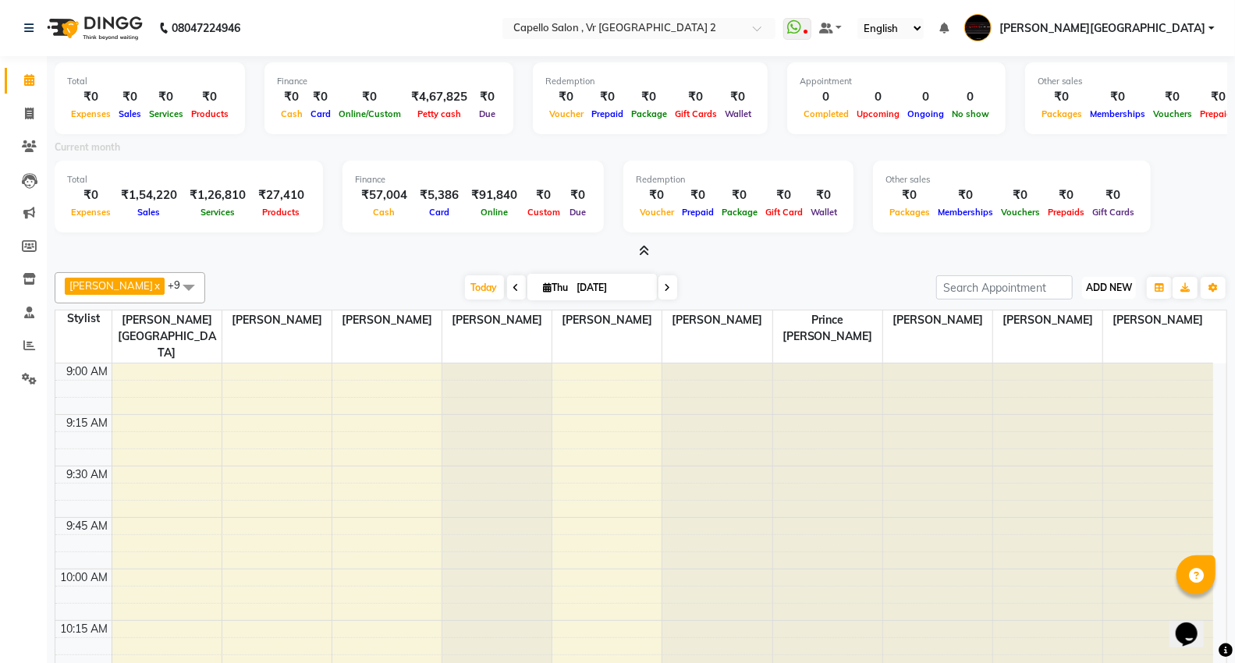
click at [1113, 285] on span "ADD NEW" at bounding box center [1109, 288] width 46 height 12
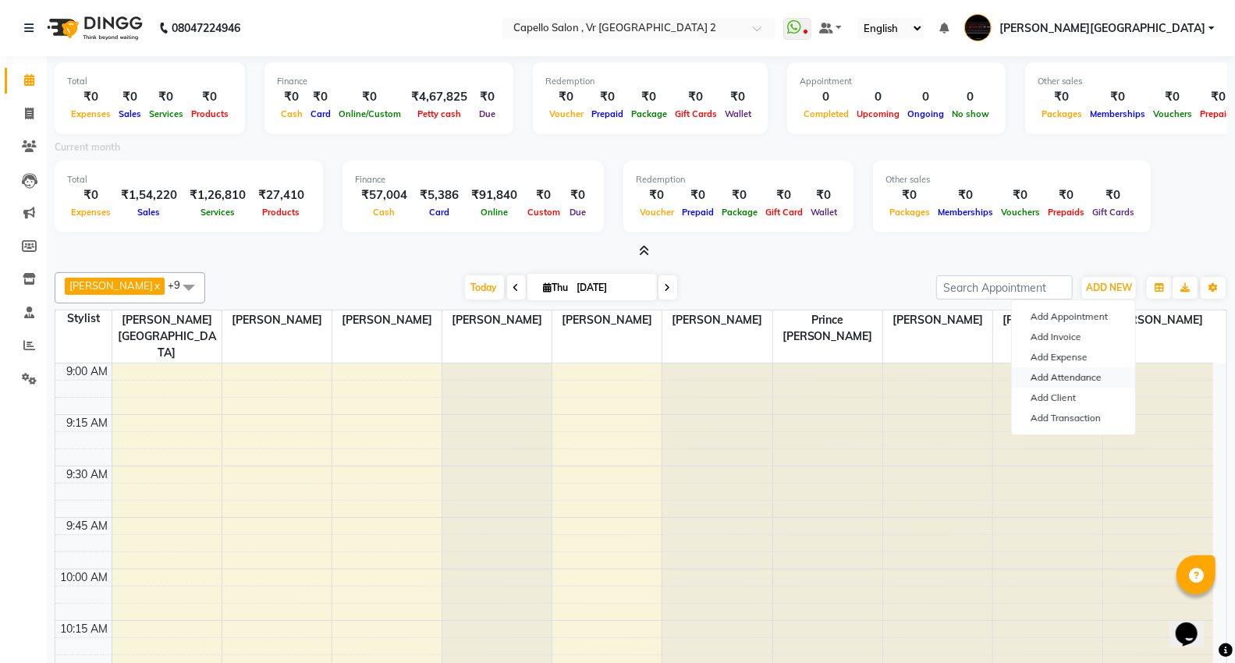
click at [1072, 378] on link "Add Attendance" at bounding box center [1073, 377] width 123 height 20
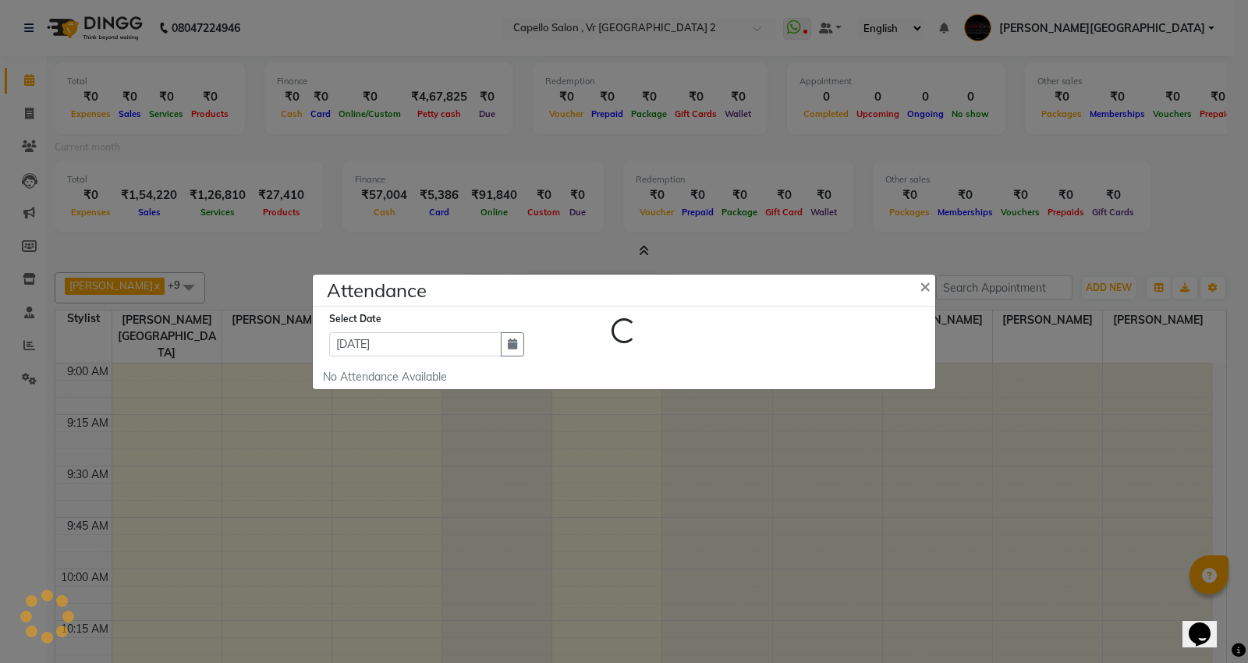
select select "W"
select select "A"
select select "W"
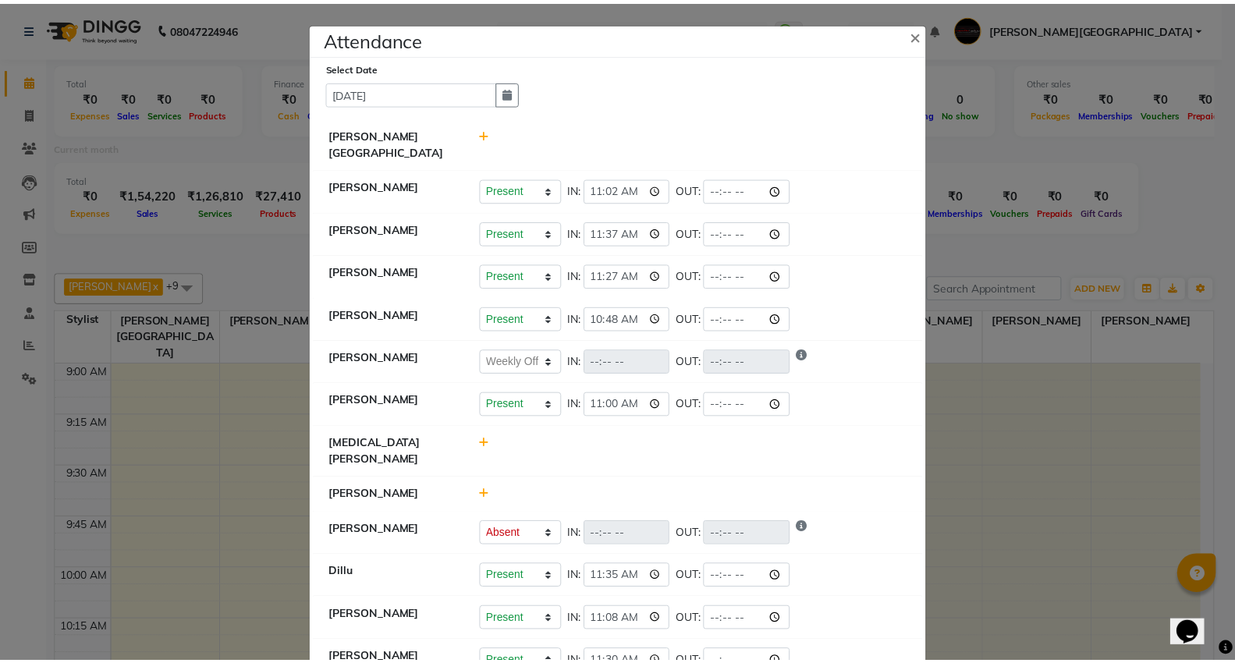
scroll to position [173, 0]
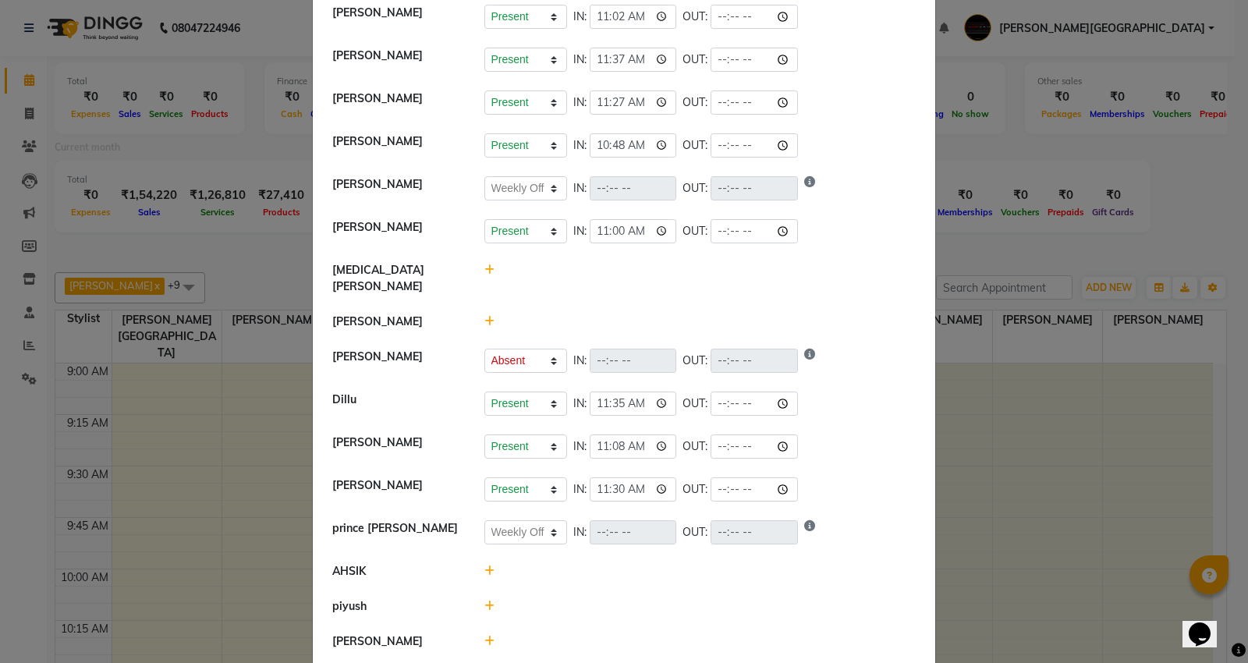
click at [250, 282] on ngb-modal-window "Attendance × Select Date [DATE] [PERSON_NAME] Mall [PERSON_NAME] Present Absent…" at bounding box center [624, 331] width 1248 height 663
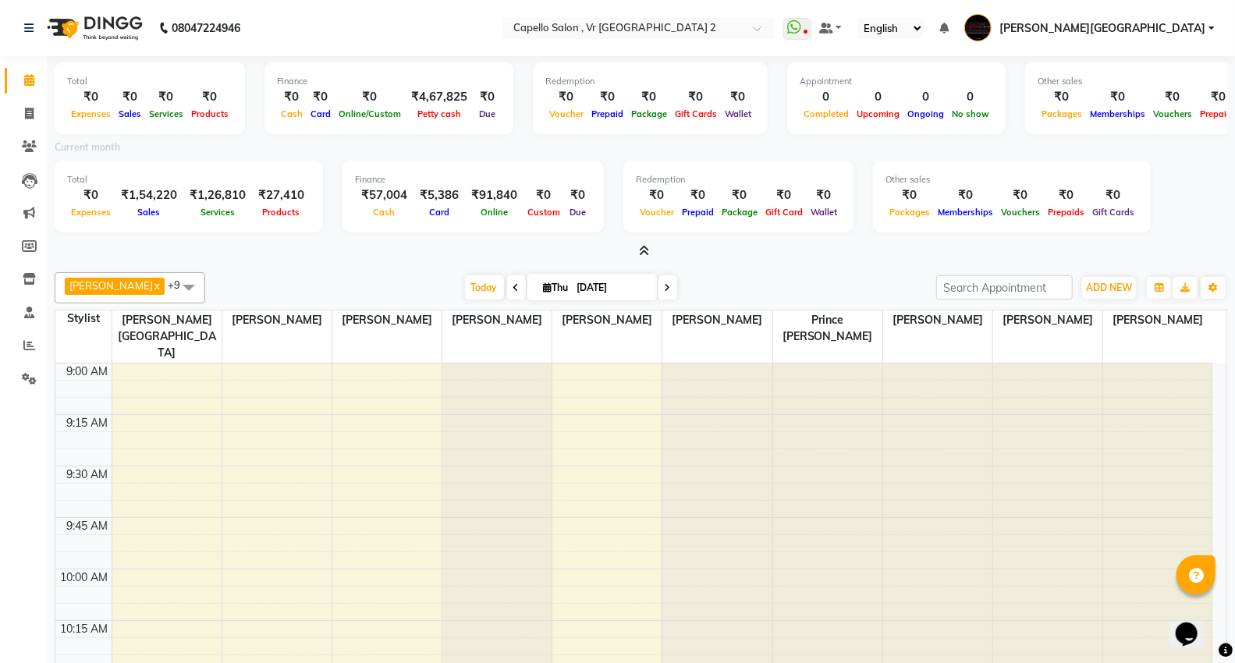
click at [645, 253] on icon at bounding box center [644, 251] width 10 height 12
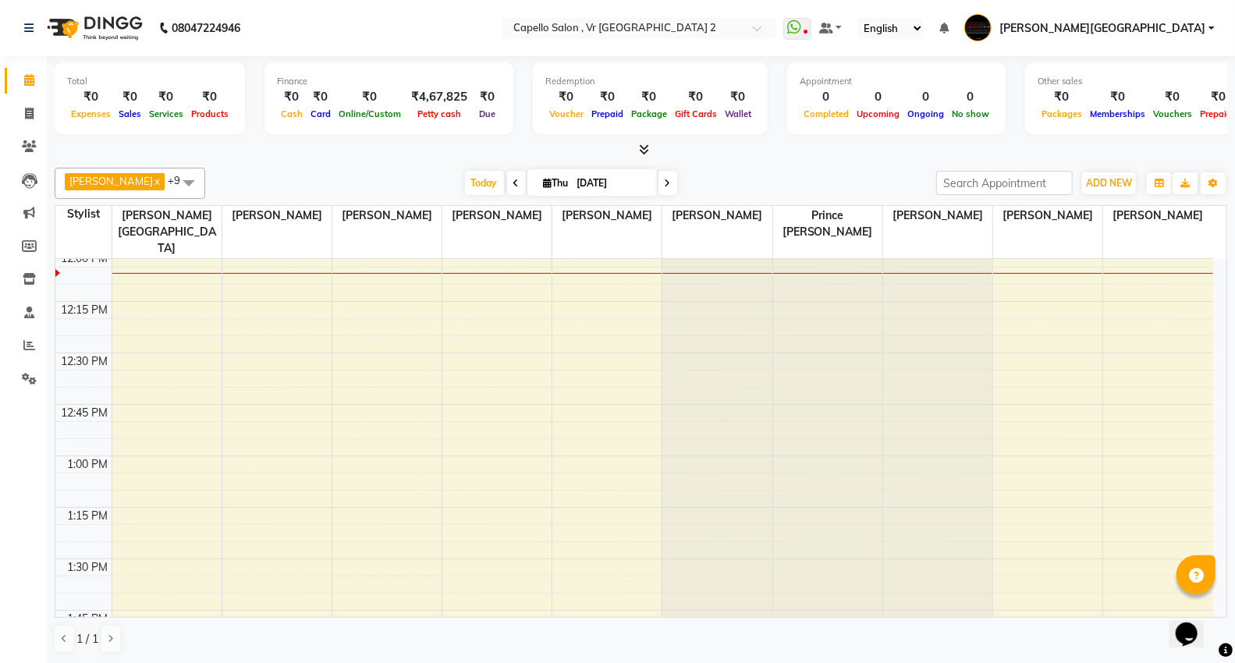
scroll to position [780, 0]
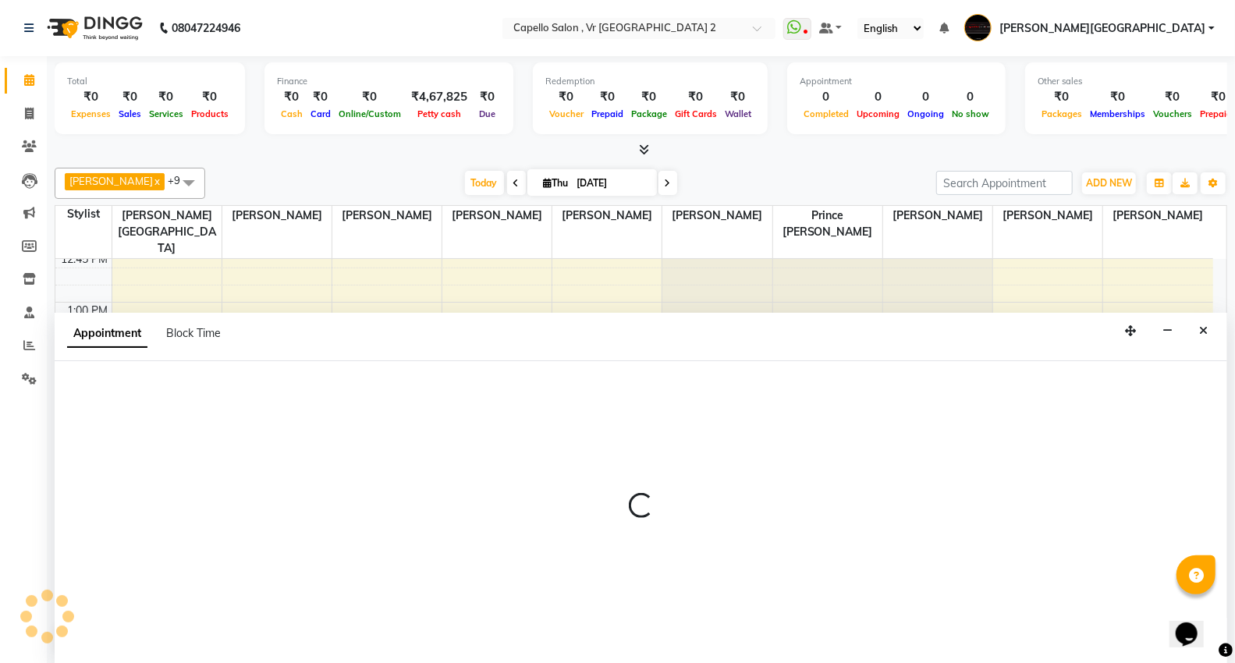
scroll to position [1, 0]
select select "15681"
select select "810"
select select "tentative"
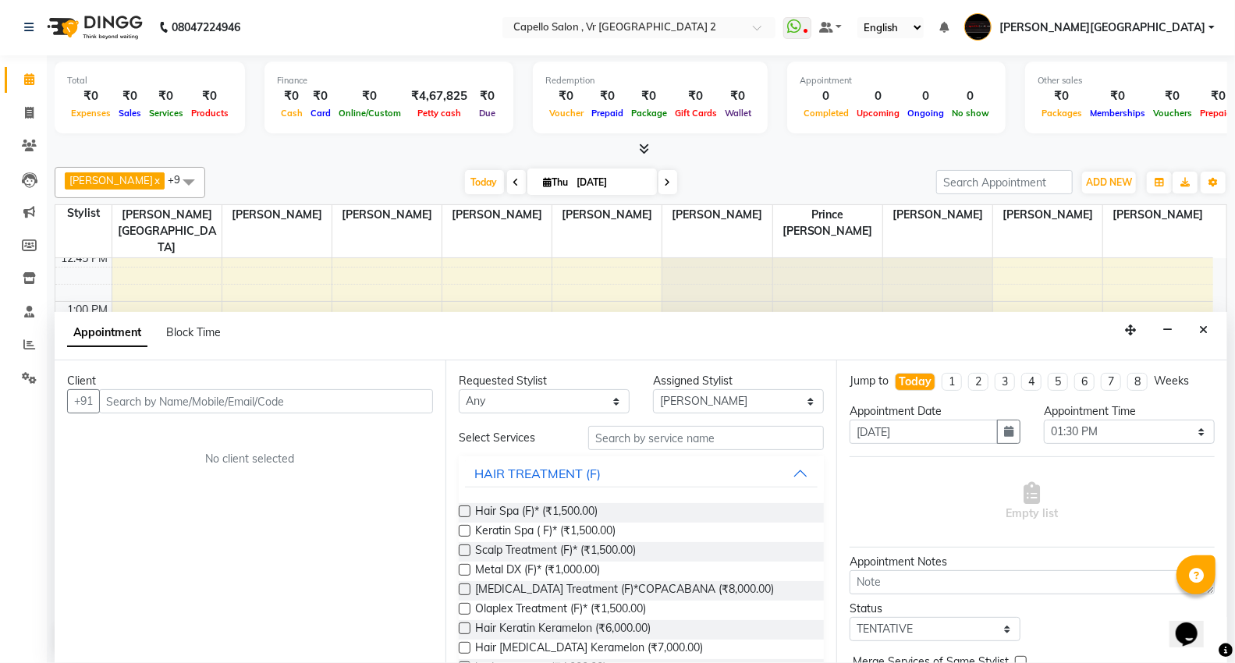
click at [157, 402] on input "text" at bounding box center [266, 401] width 334 height 24
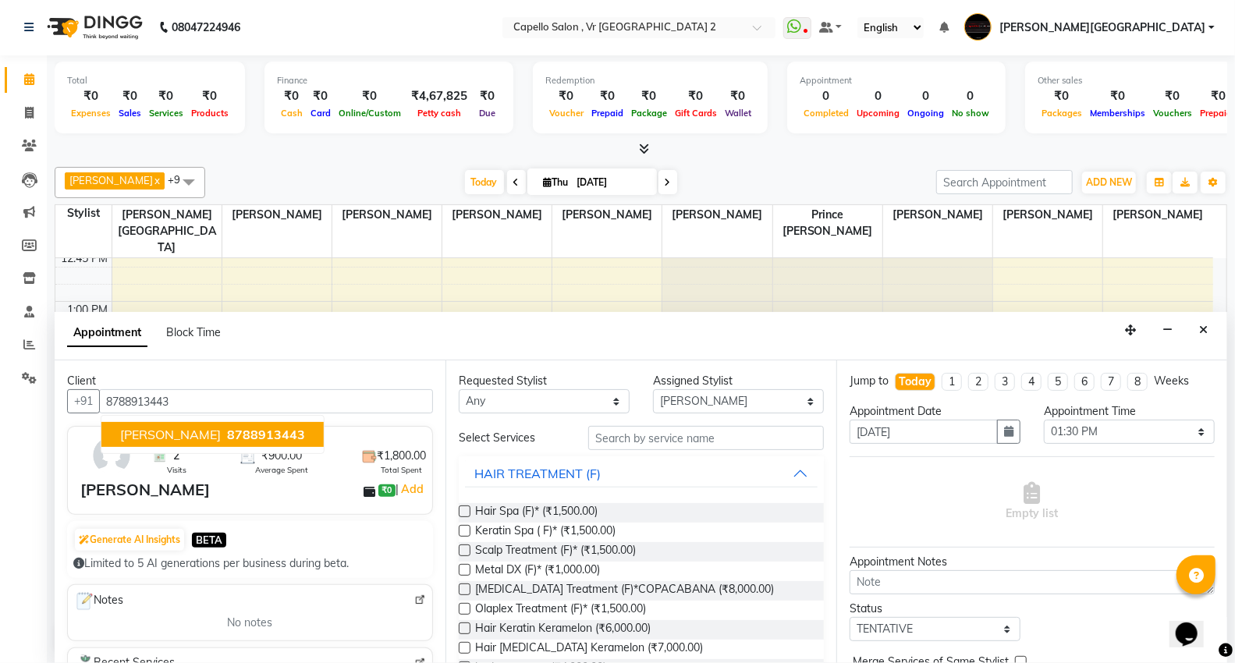
click at [270, 409] on input "8788913443" at bounding box center [266, 401] width 334 height 24
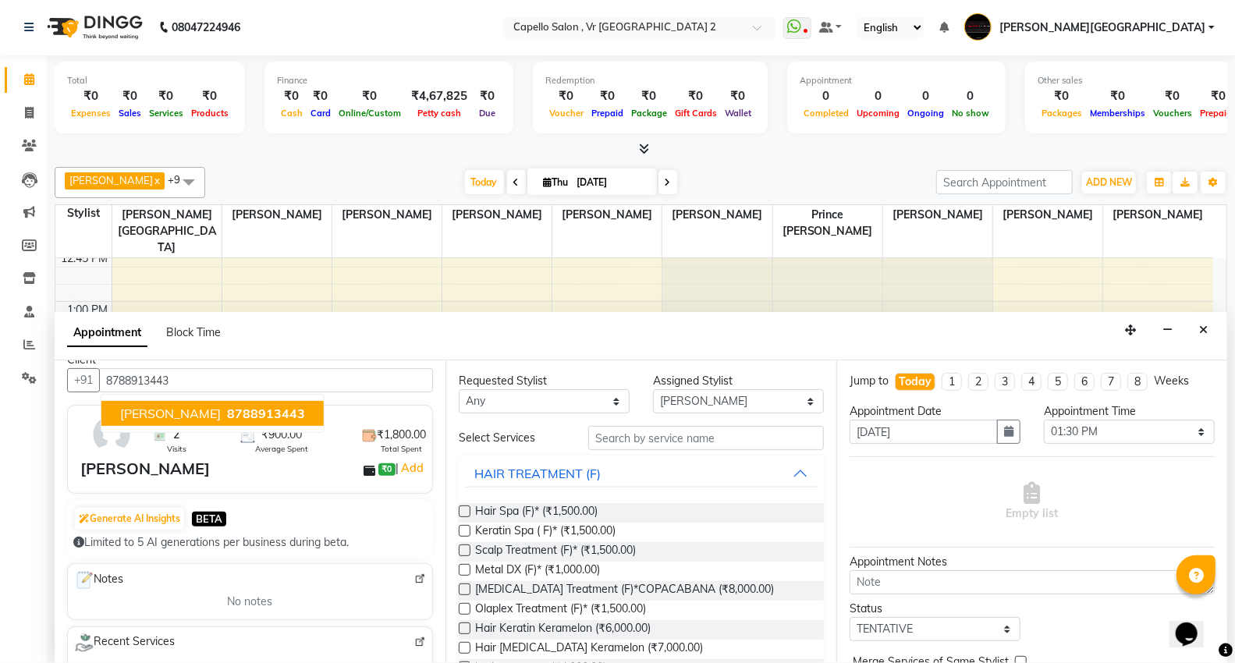
scroll to position [0, 0]
click at [183, 388] on input "8788913443" at bounding box center [266, 381] width 334 height 24
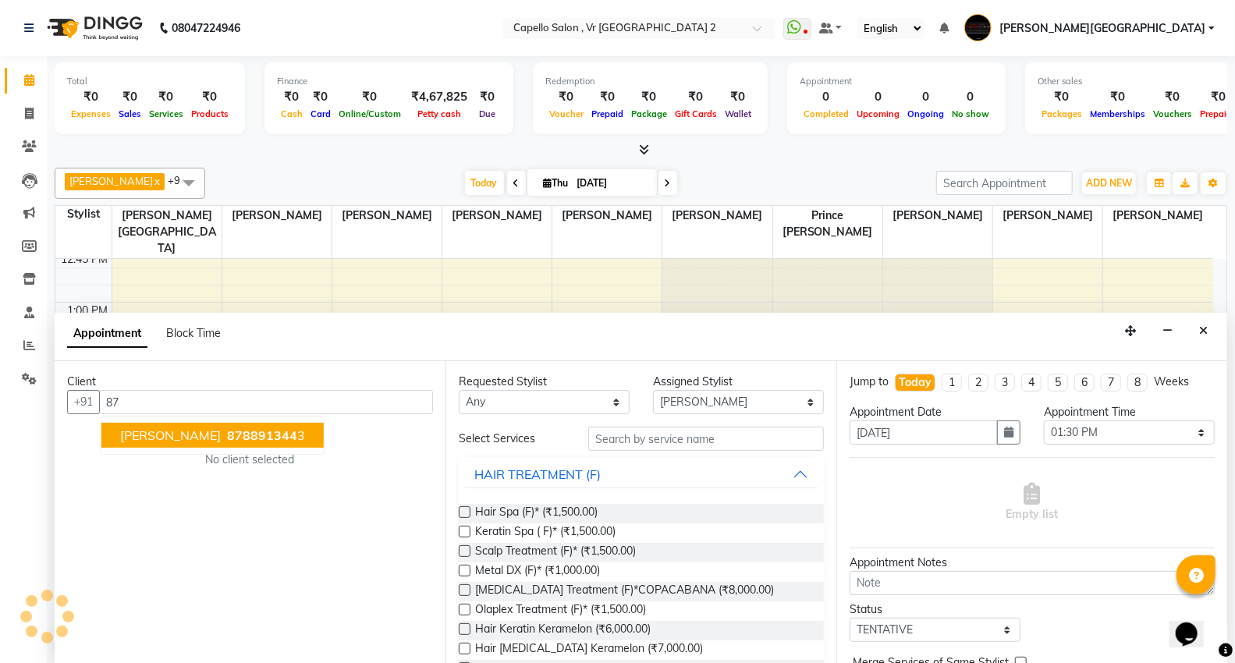
type input "8"
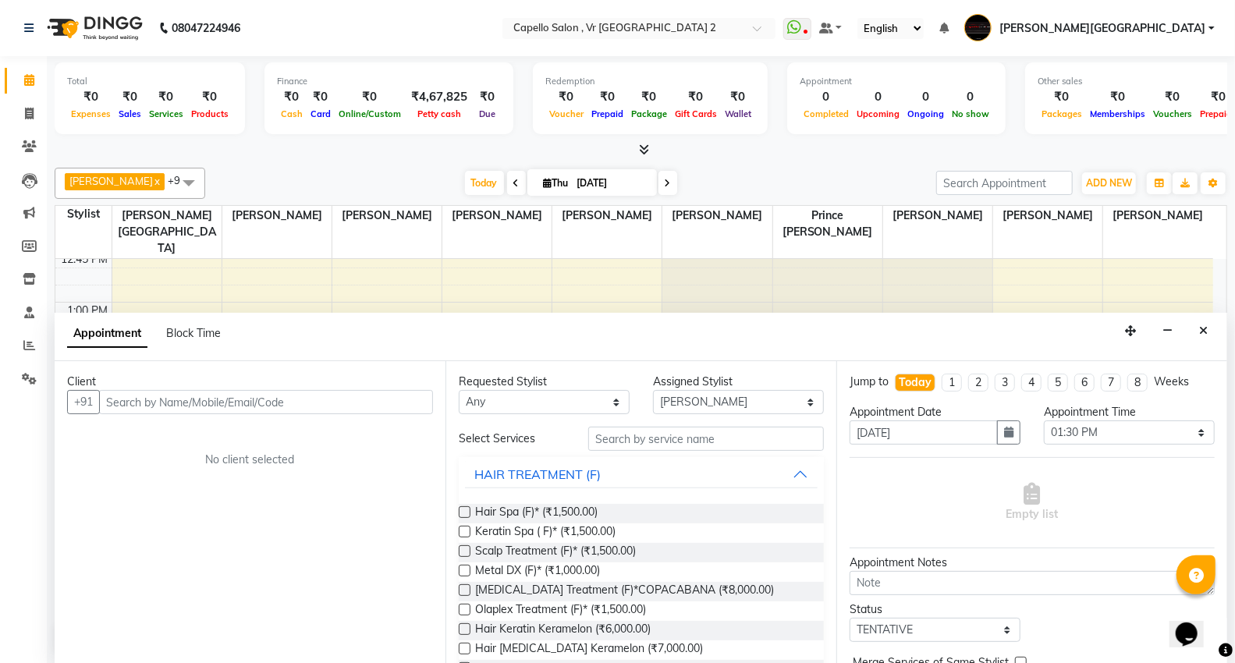
click at [422, 302] on td at bounding box center [662, 310] width 1101 height 17
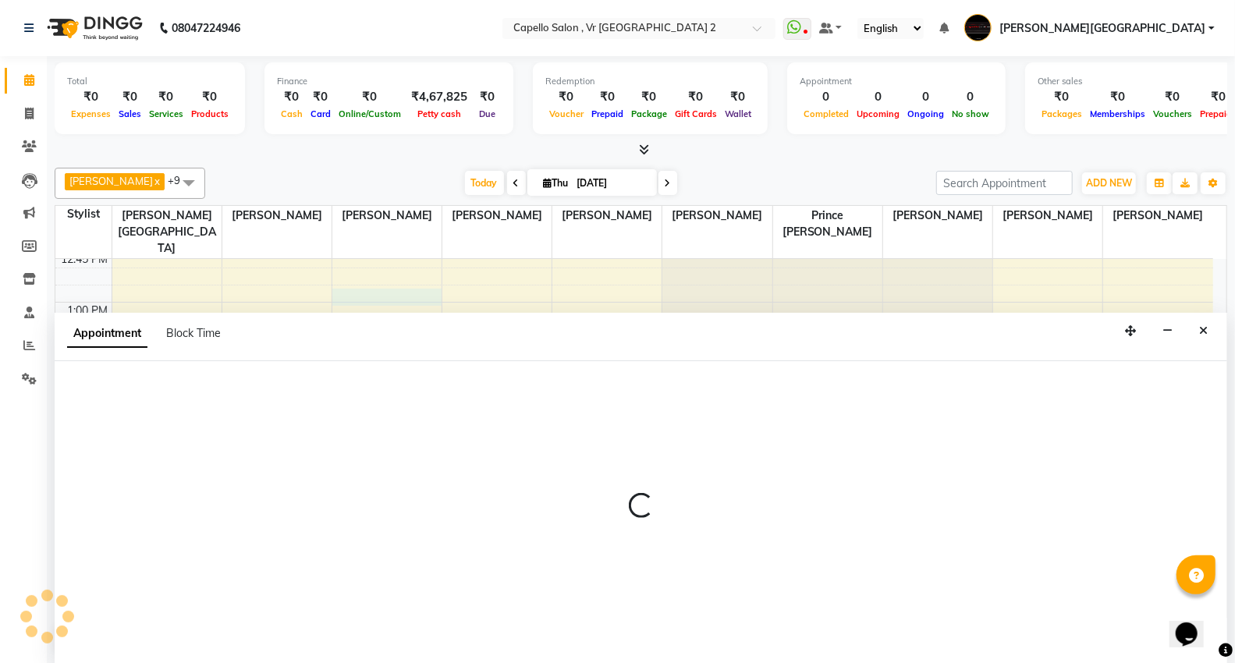
scroll to position [1, 0]
select select "14473"
select select "780"
select select "tentative"
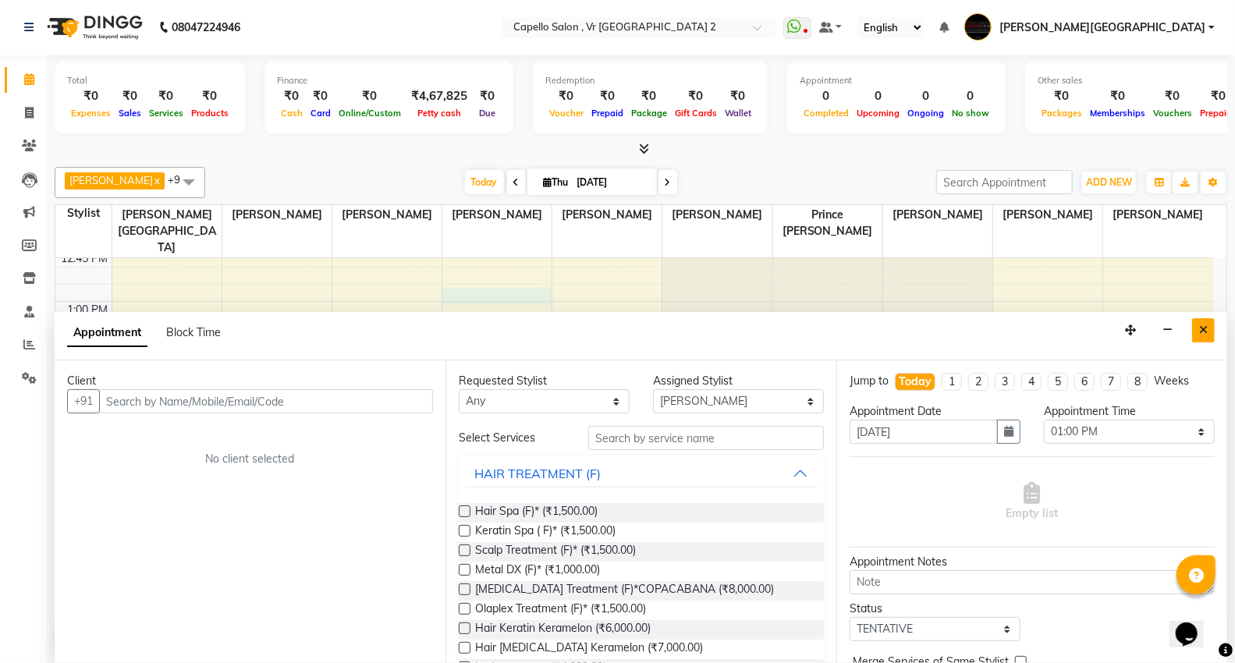
click at [1203, 335] on icon "Close" at bounding box center [1203, 329] width 9 height 11
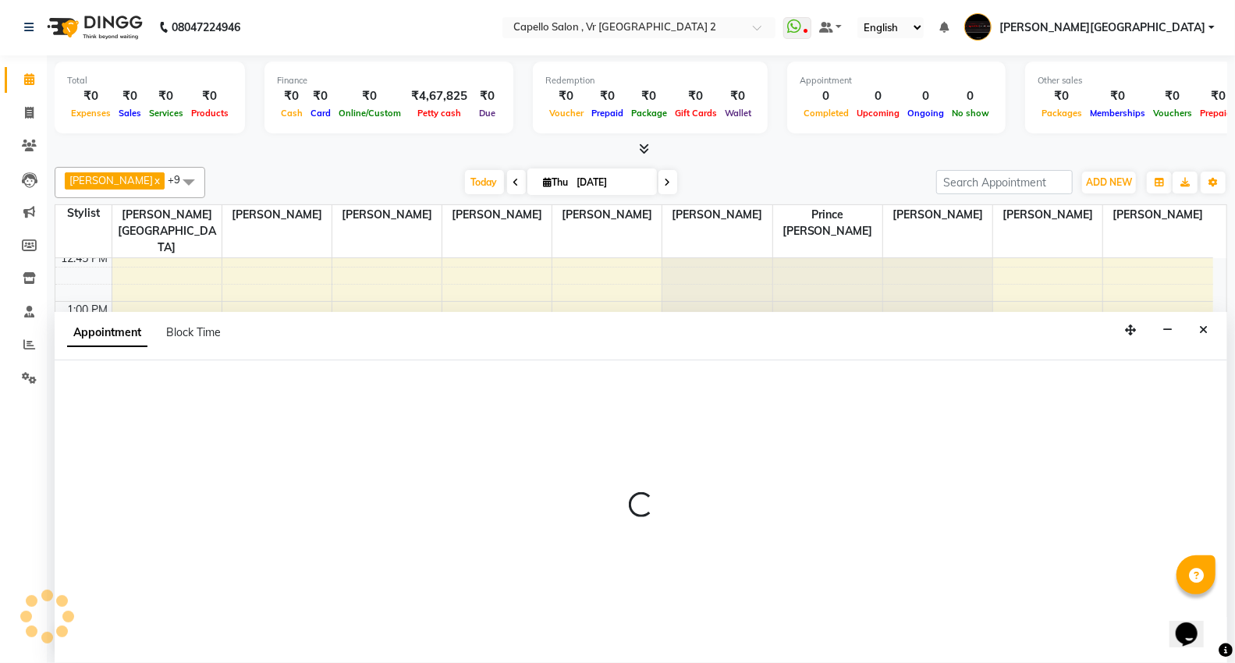
select select "14466"
select select "825"
select select "tentative"
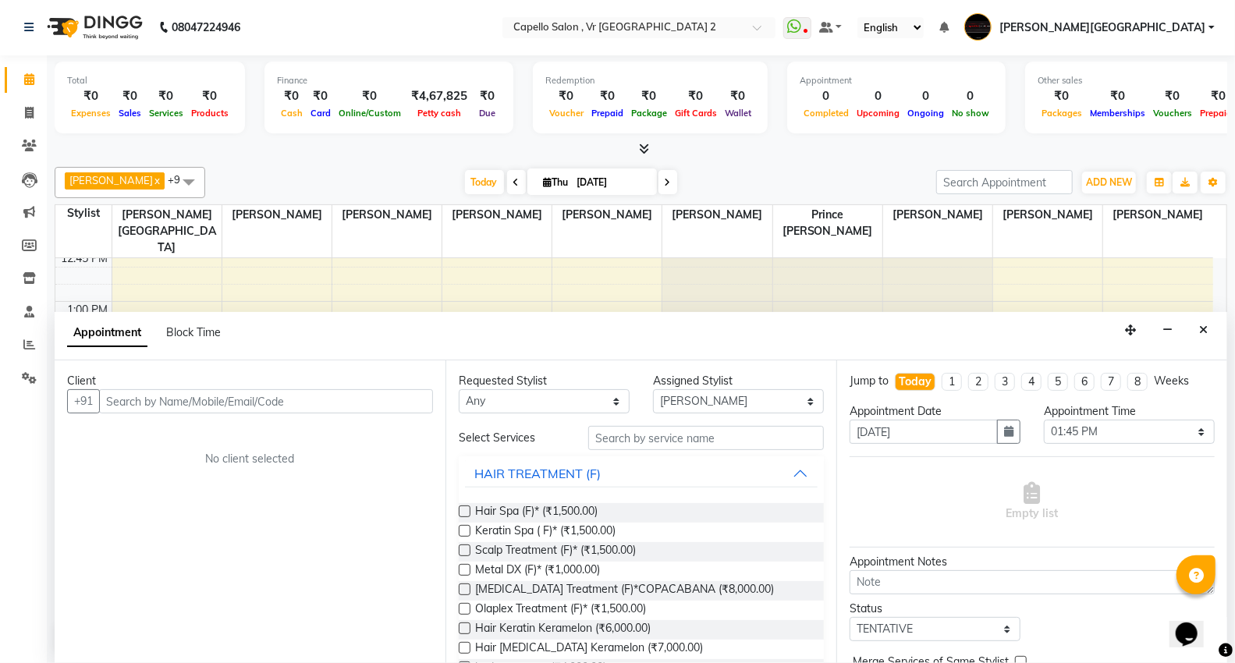
click at [1207, 331] on icon "Close" at bounding box center [1203, 329] width 9 height 11
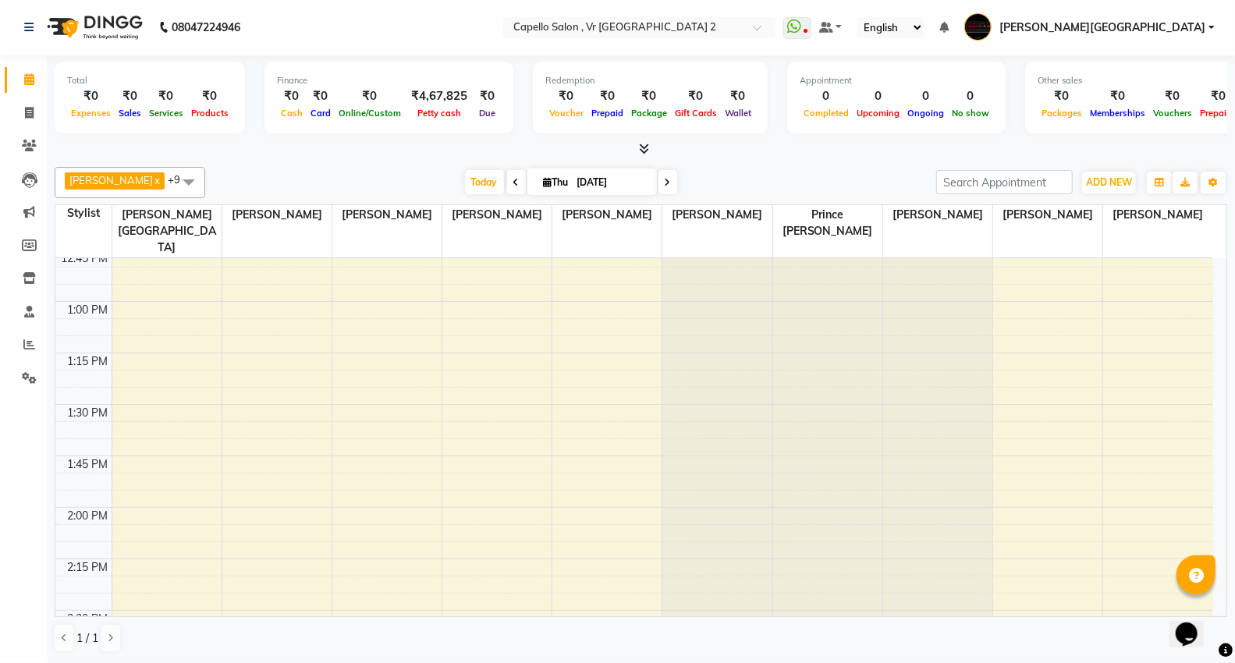
select select "14466"
select select "tentative"
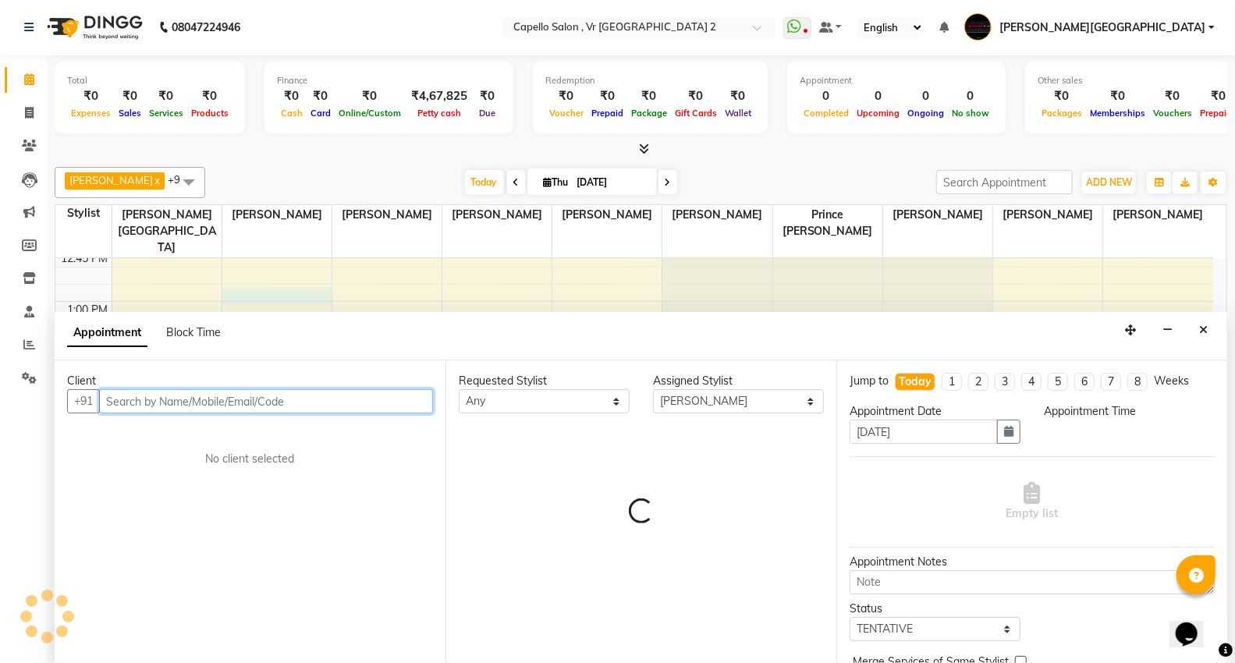
select select "780"
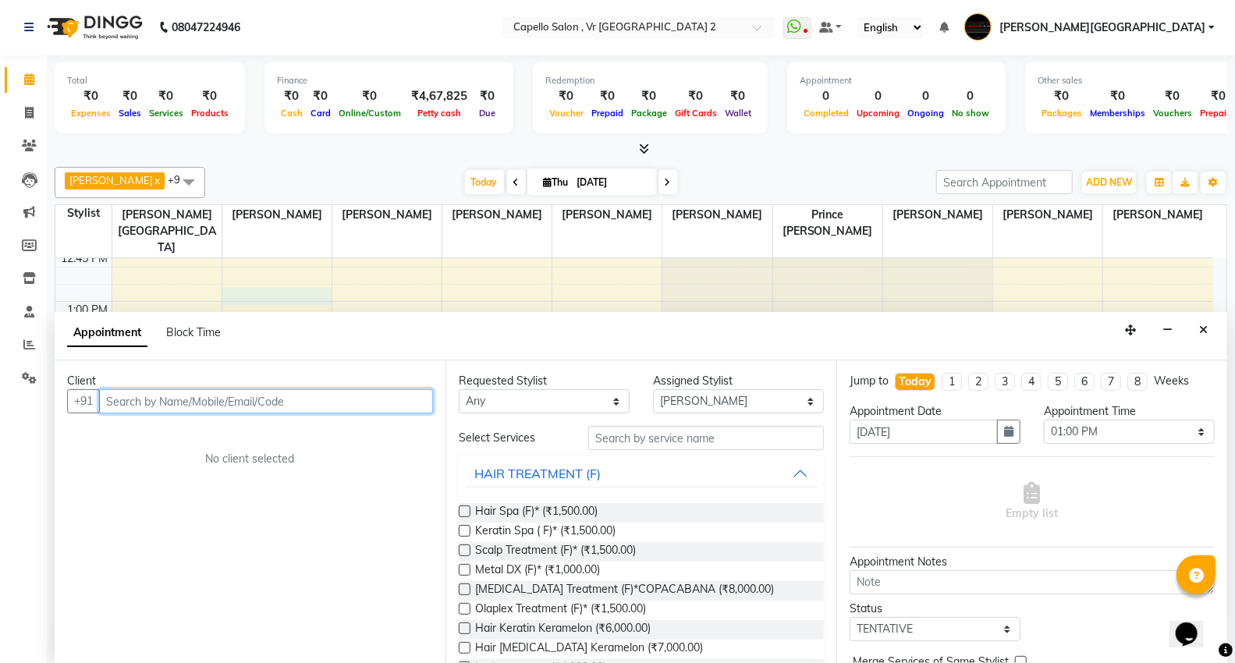
click at [200, 411] on input "text" at bounding box center [266, 401] width 334 height 24
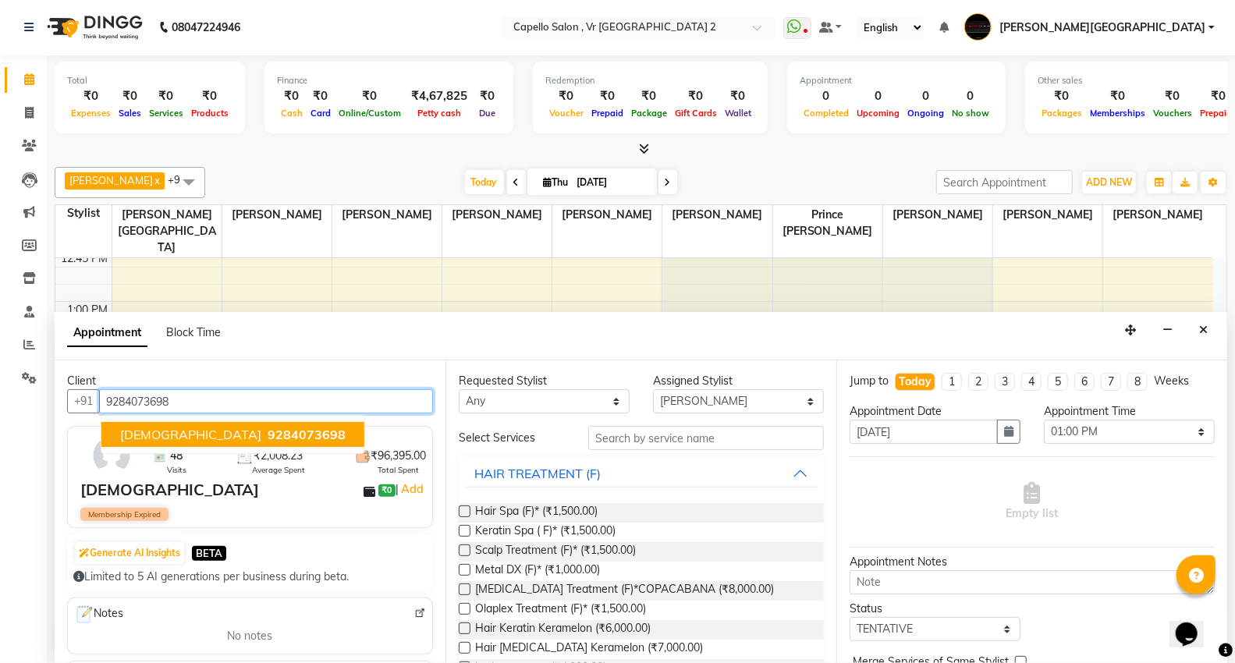
click at [268, 435] on span "9284073698" at bounding box center [307, 435] width 78 height 16
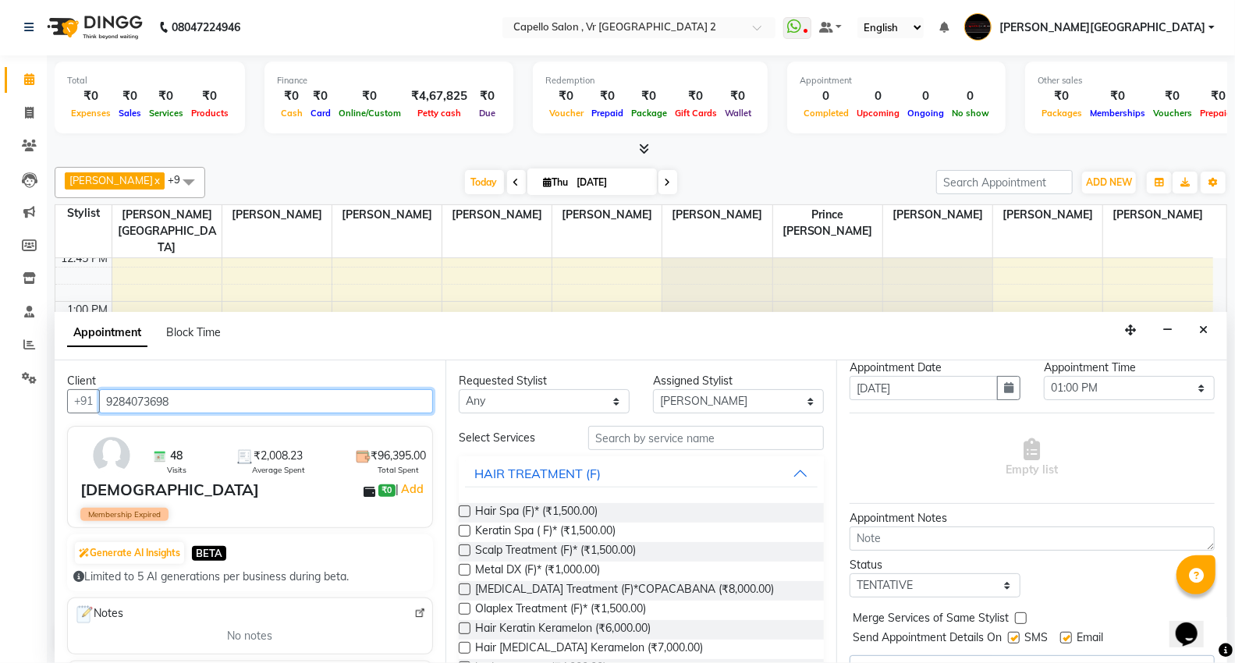
scroll to position [79, 0]
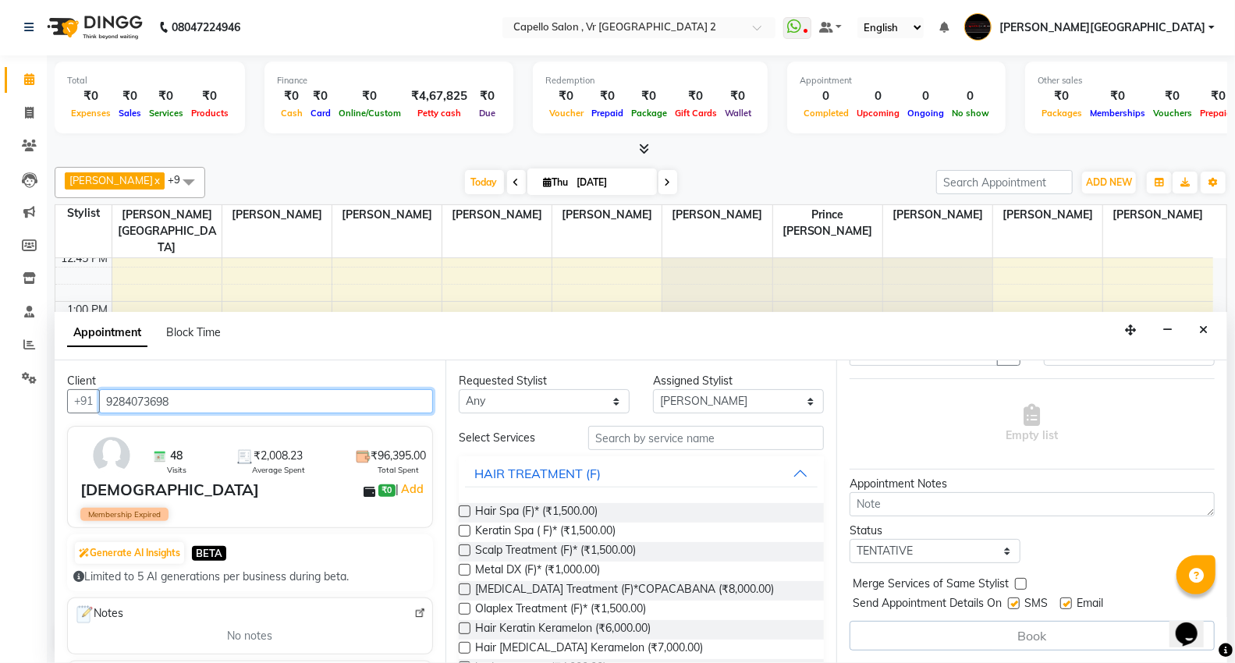
type input "9284073698"
click at [941, 626] on div "Book" at bounding box center [1031, 636] width 365 height 30
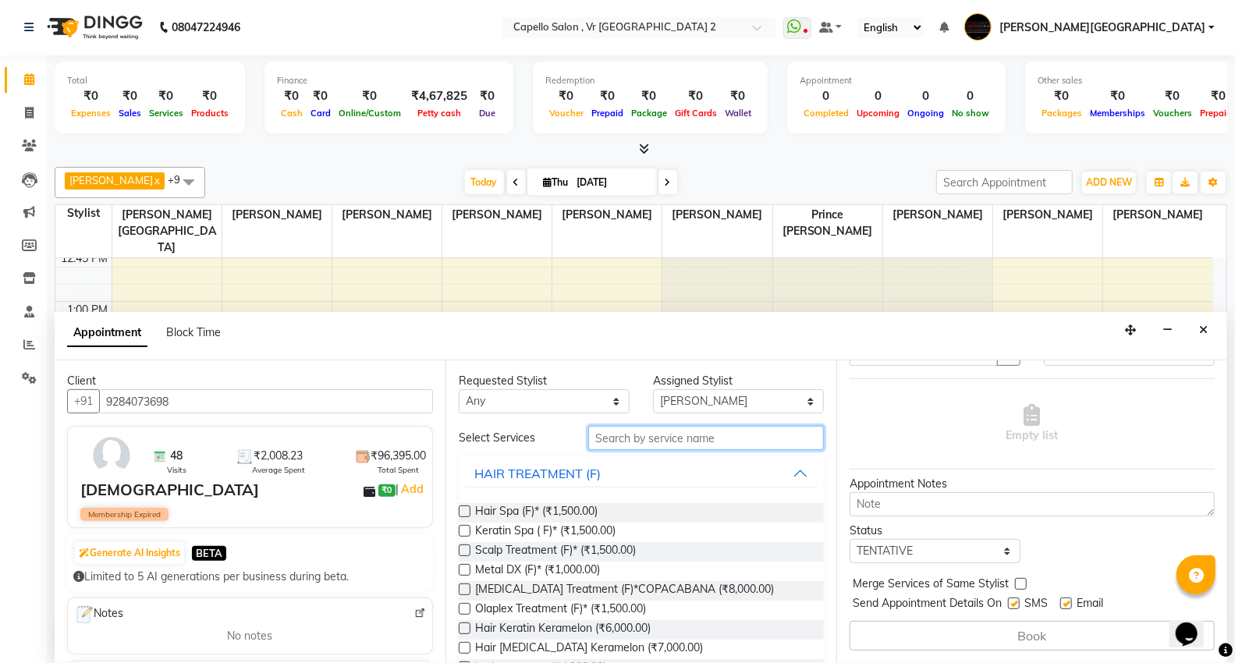
click at [688, 440] on input "text" at bounding box center [706, 438] width 236 height 24
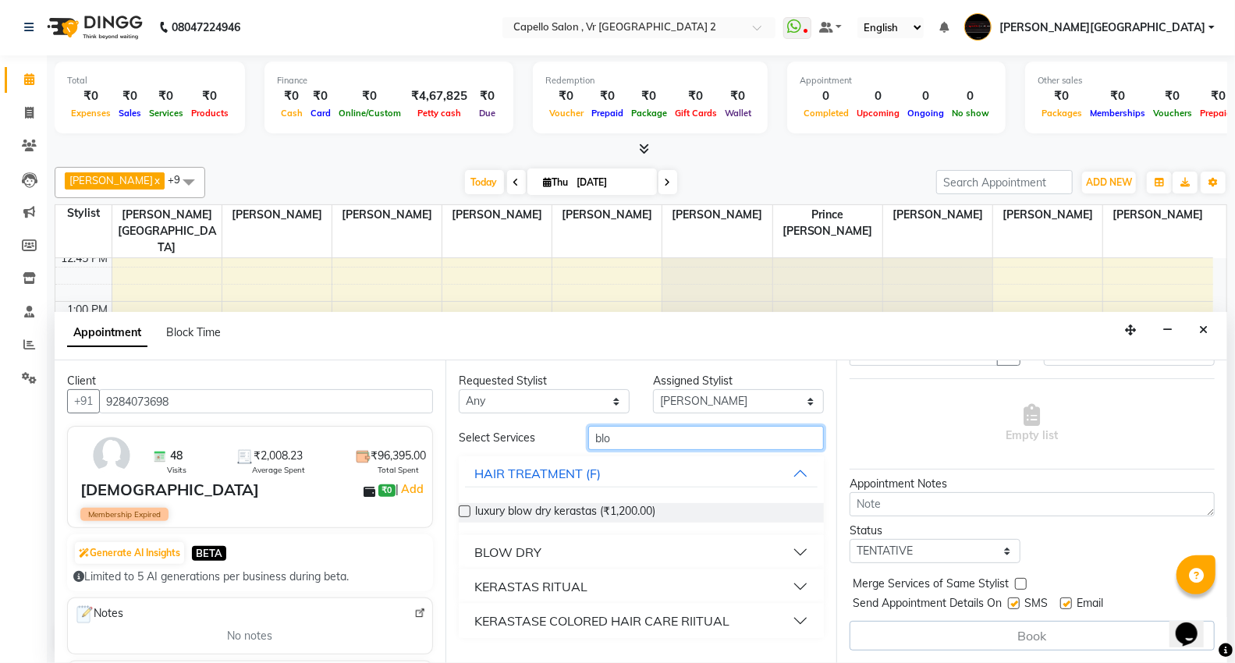
type input "blo"
click at [530, 549] on div "BLOW DRY" at bounding box center [507, 552] width 67 height 19
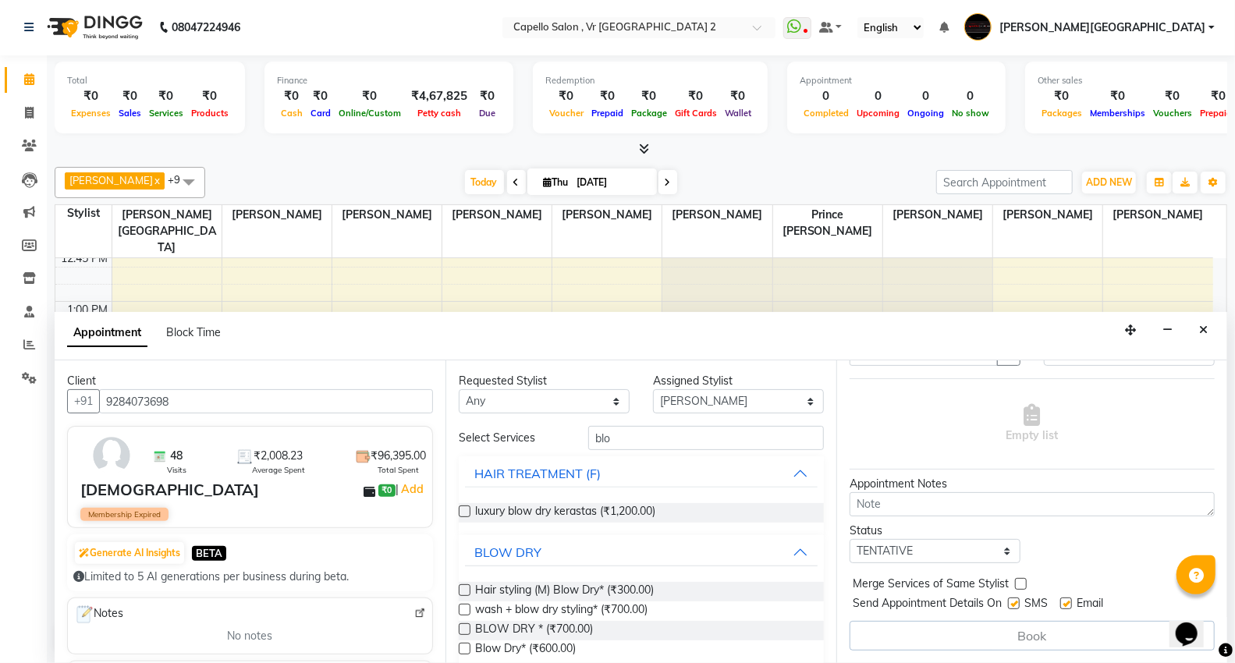
click at [463, 626] on label at bounding box center [465, 629] width 12 height 12
click at [463, 626] on input "checkbox" at bounding box center [464, 631] width 10 height 10
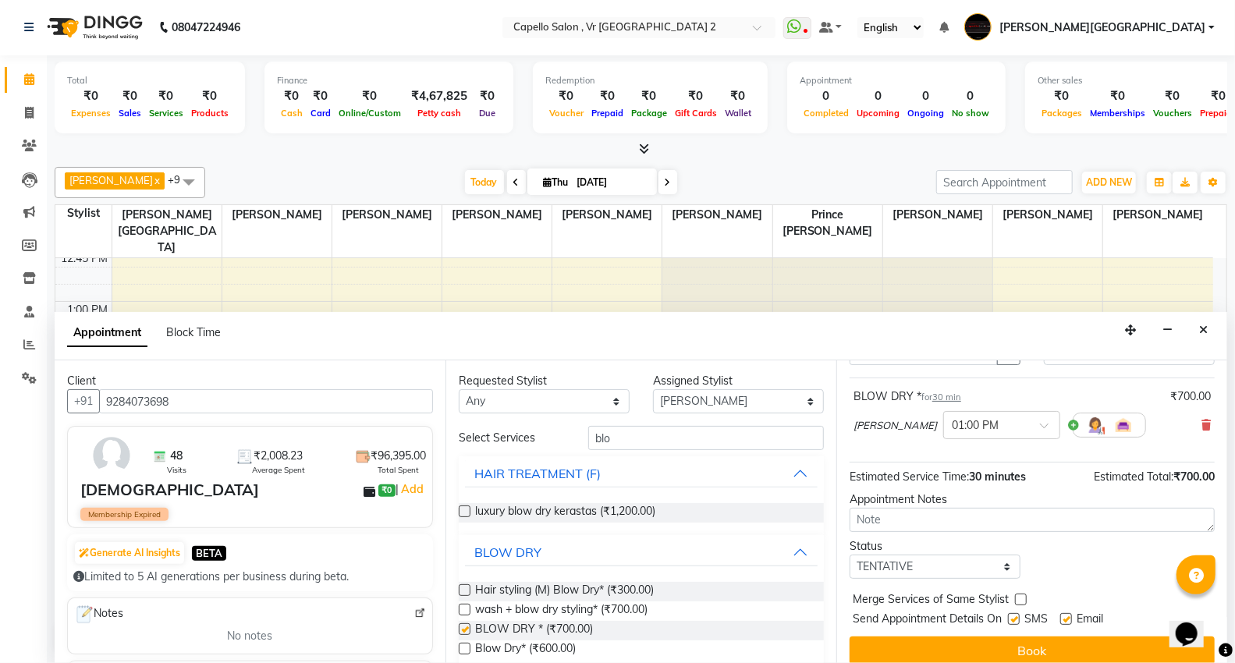
checkbox input "false"
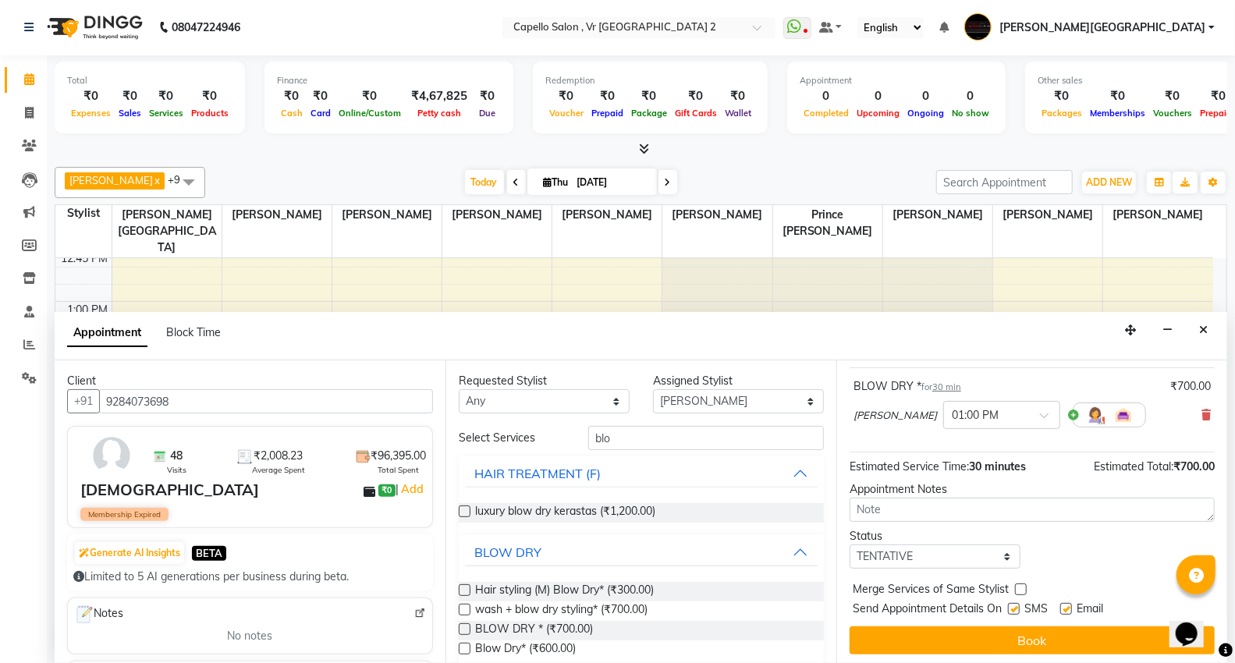
scroll to position [92, 0]
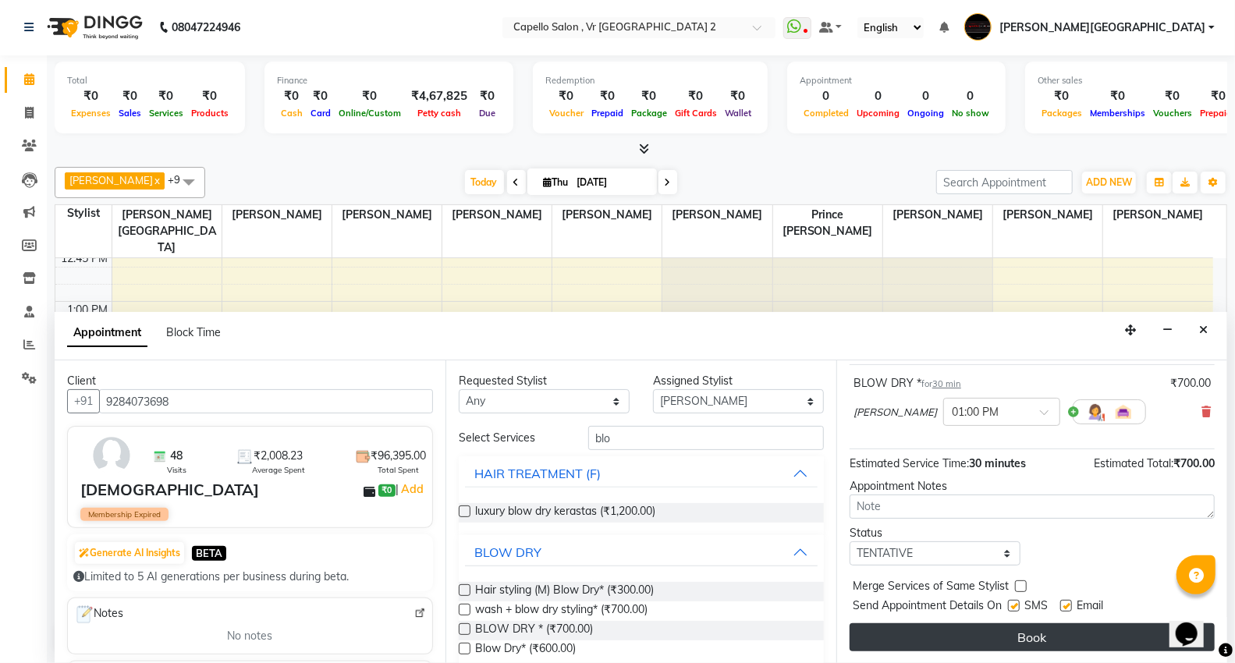
click at [945, 633] on button "Book" at bounding box center [1031, 637] width 365 height 28
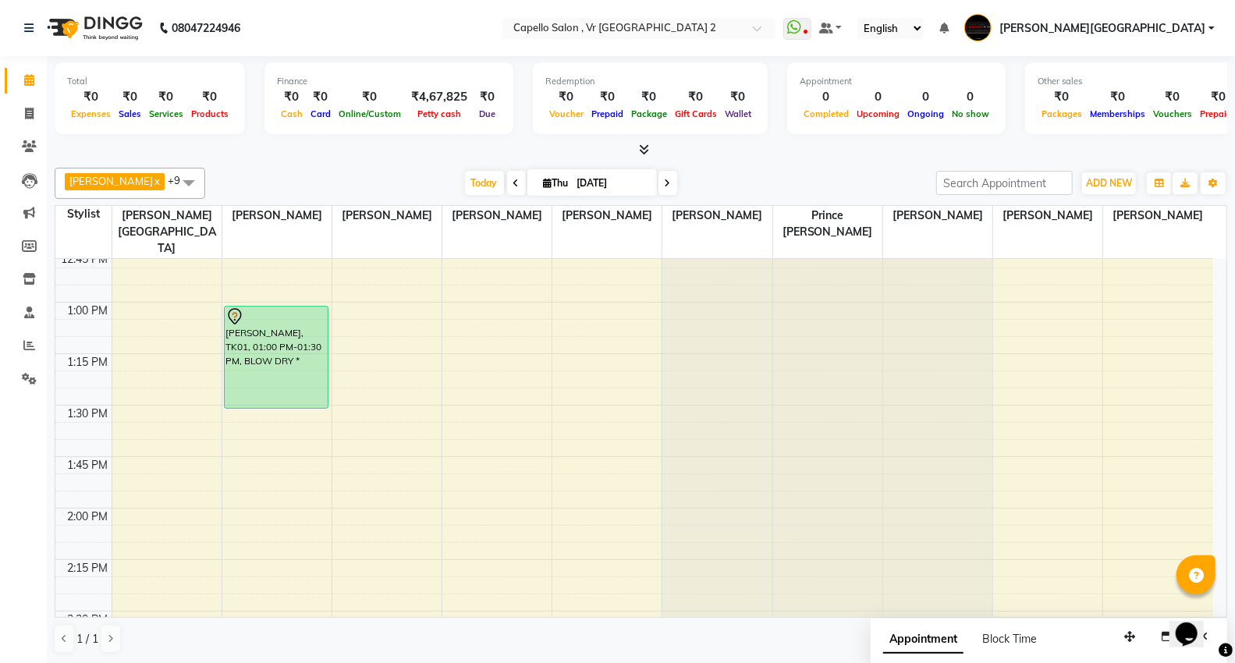
scroll to position [606, 0]
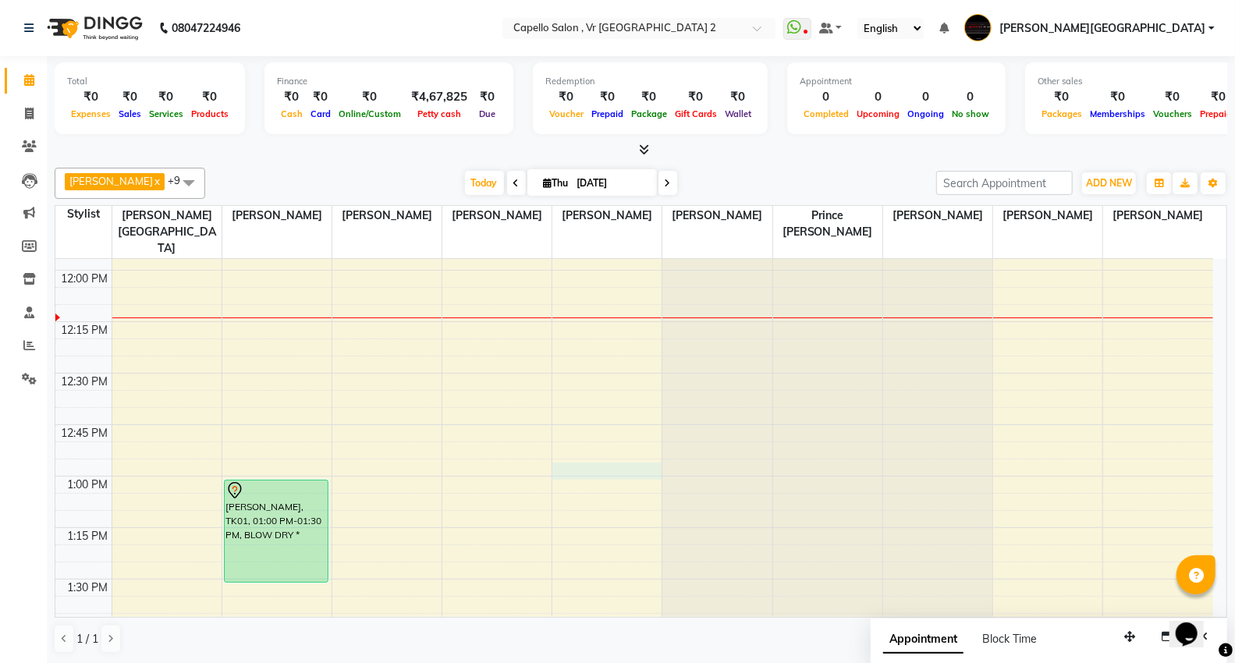
click at [573, 476] on td at bounding box center [662, 484] width 1101 height 17
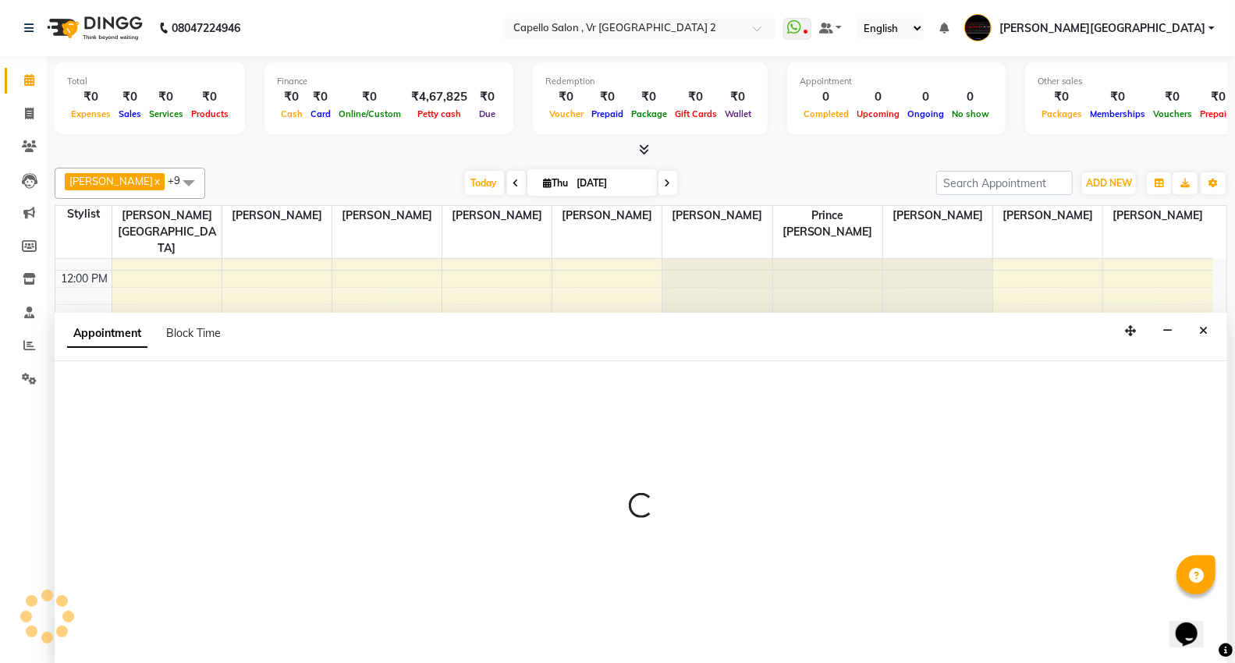
scroll to position [1, 0]
select select "15681"
select select "780"
select select "tentative"
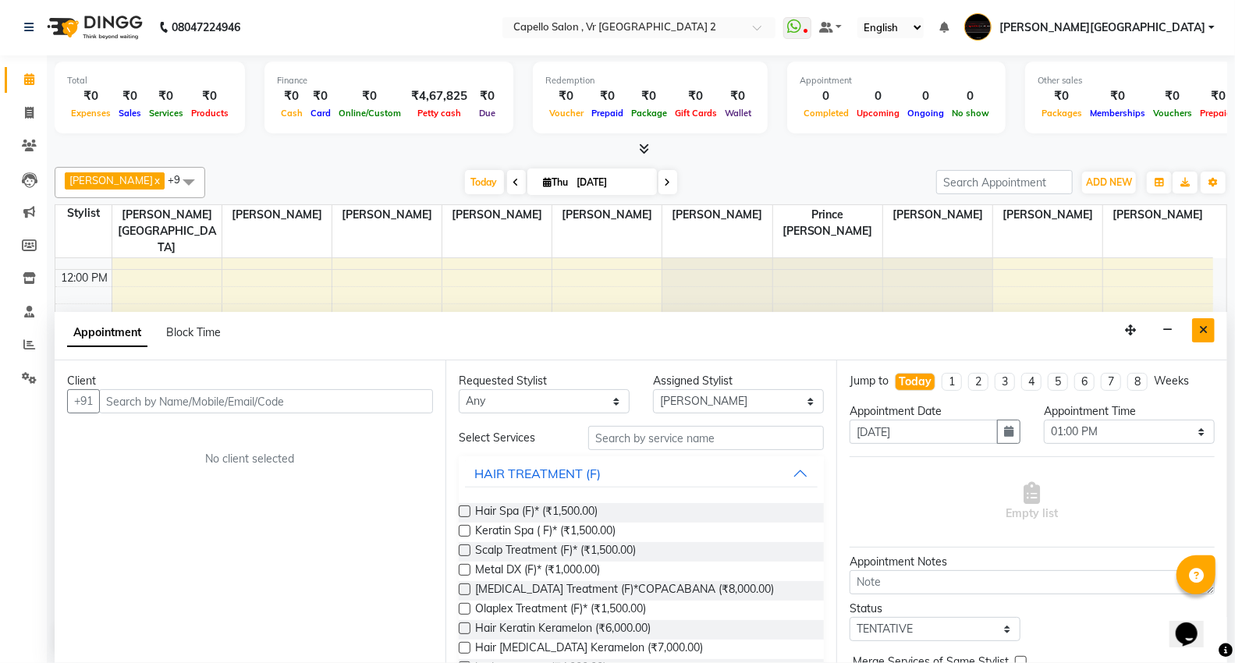
click at [1196, 328] on button "Close" at bounding box center [1203, 330] width 23 height 24
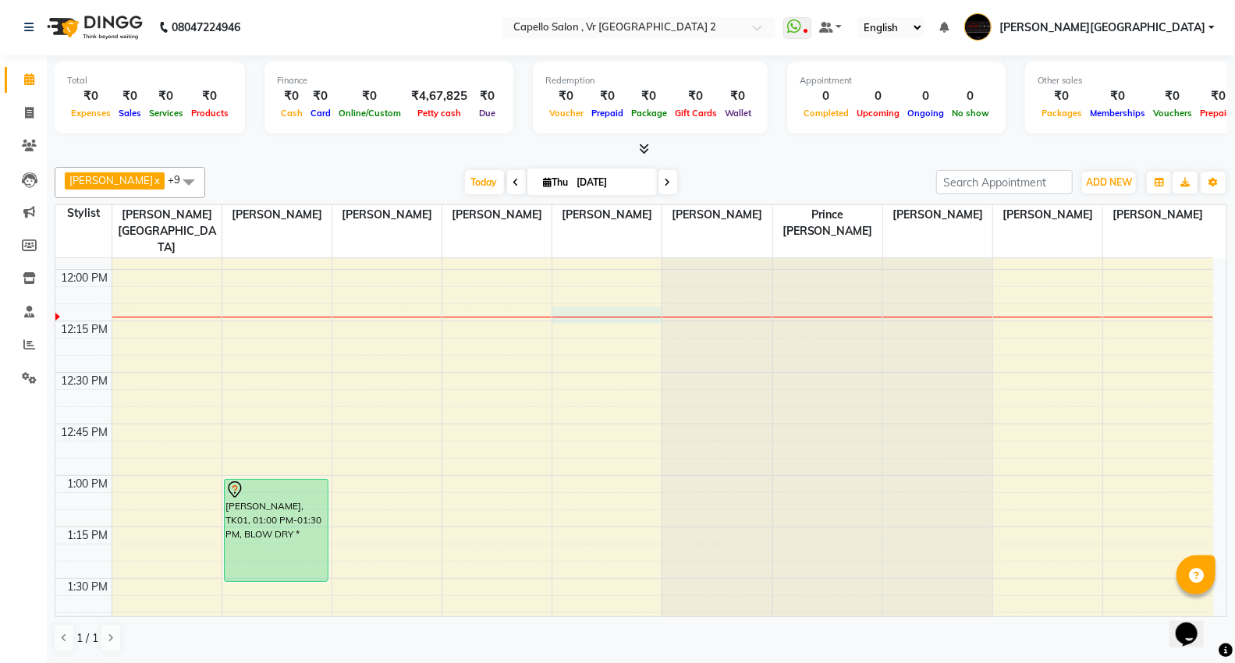
select select "15681"
select select "tentative"
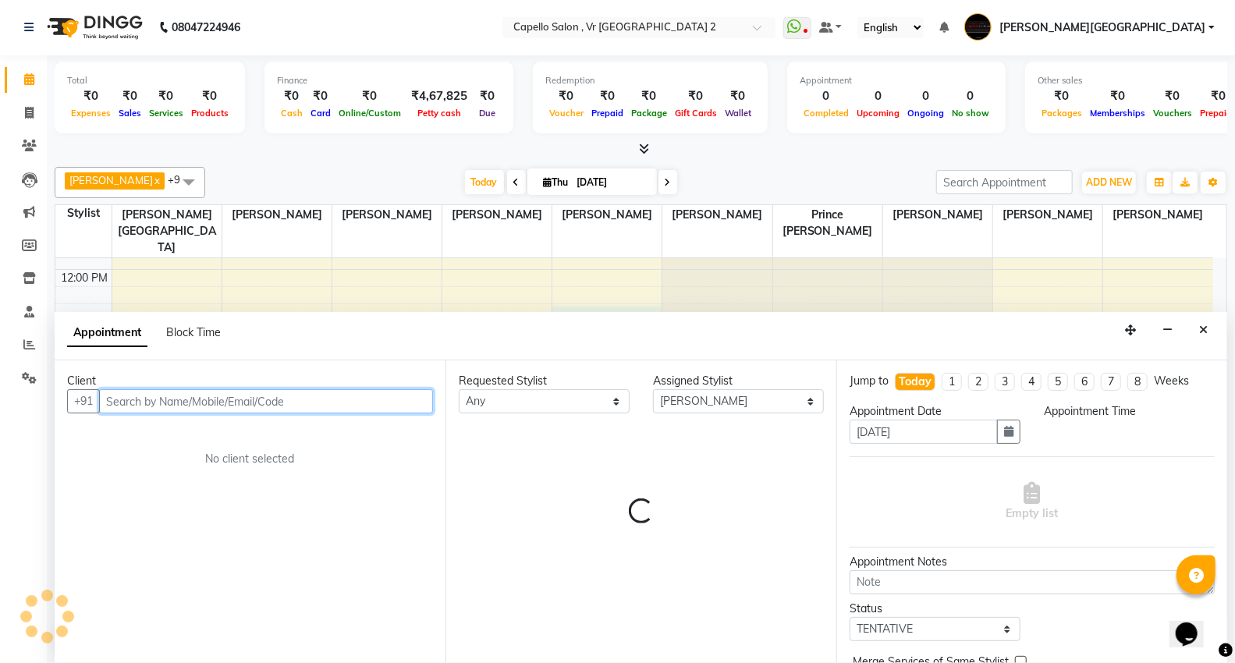
select select "735"
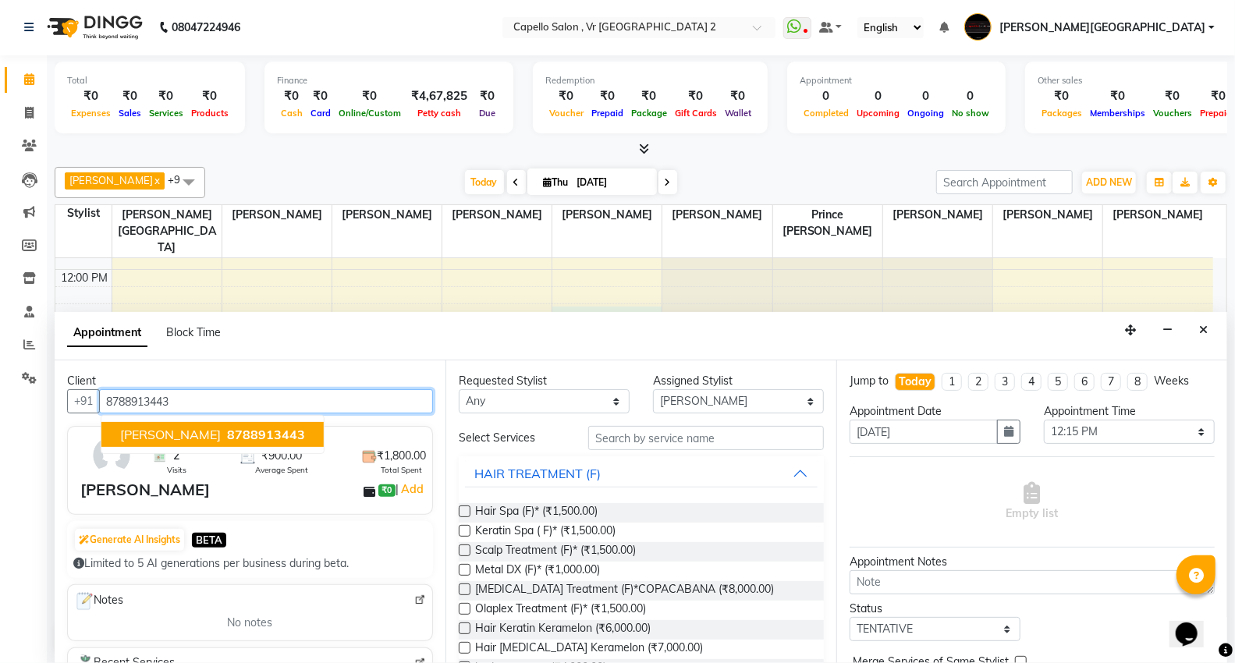
click at [196, 400] on input "8788913443" at bounding box center [266, 401] width 334 height 24
click at [227, 432] on span "8788913443" at bounding box center [266, 435] width 78 height 16
type input "8788913443"
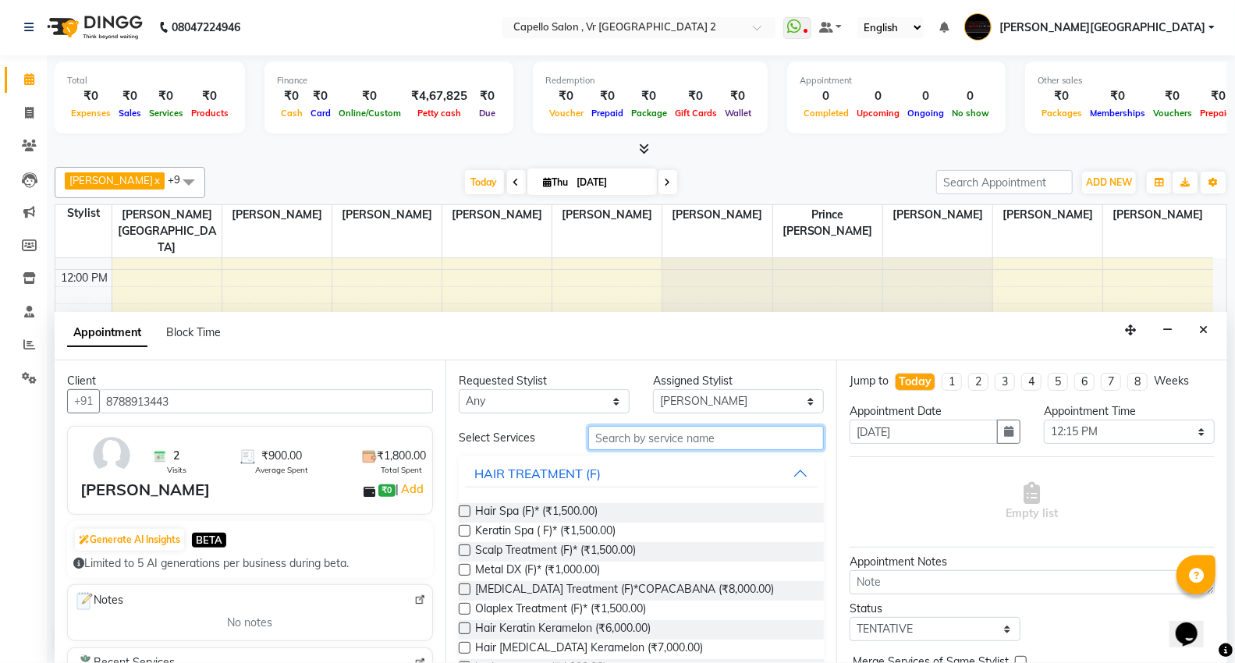
click at [643, 442] on input "text" at bounding box center [706, 438] width 236 height 24
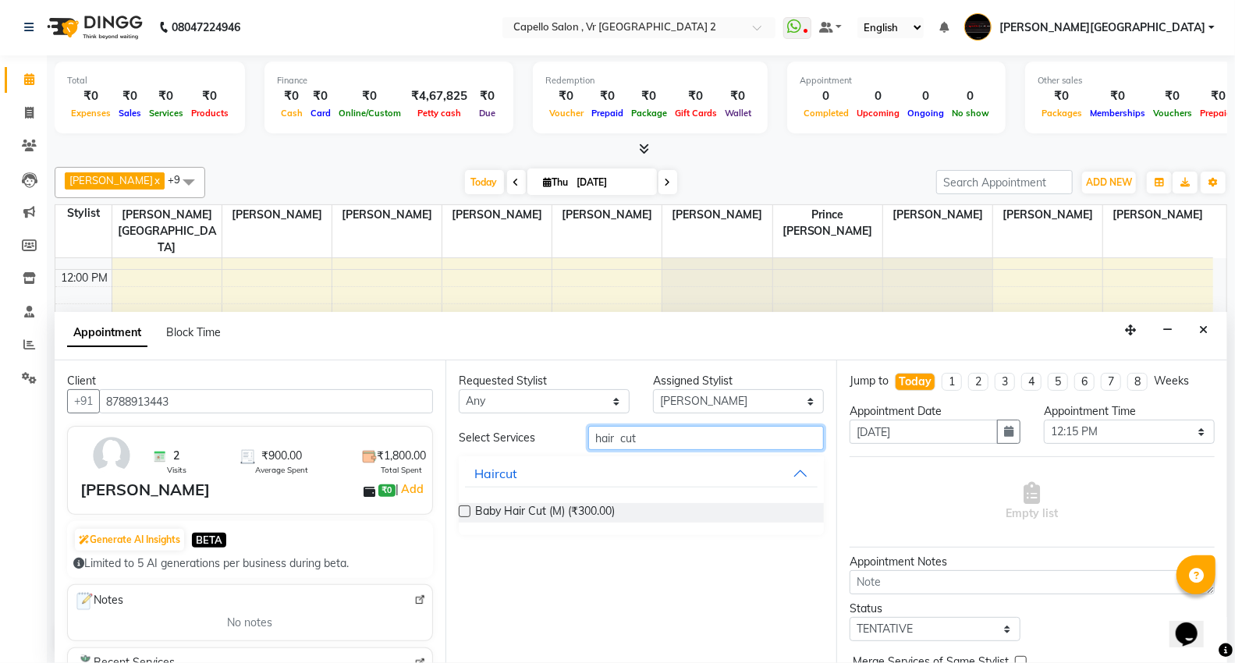
click at [653, 440] on input "hair cut" at bounding box center [706, 438] width 236 height 24
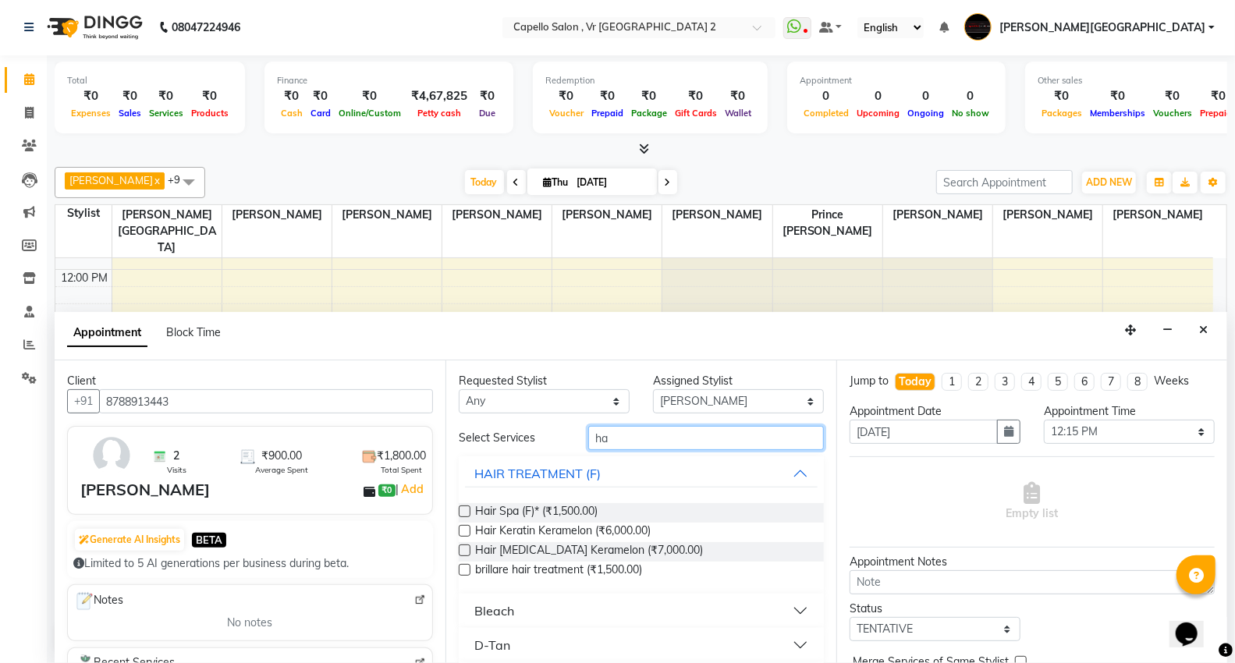
type input "h"
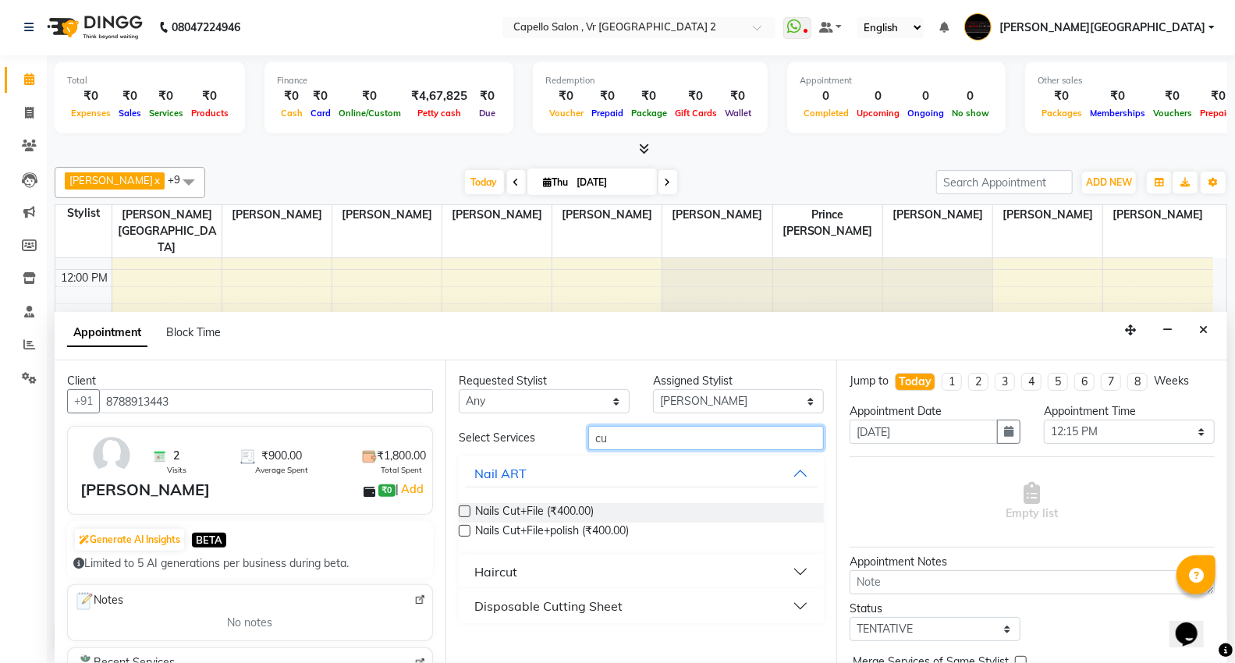
type input "c"
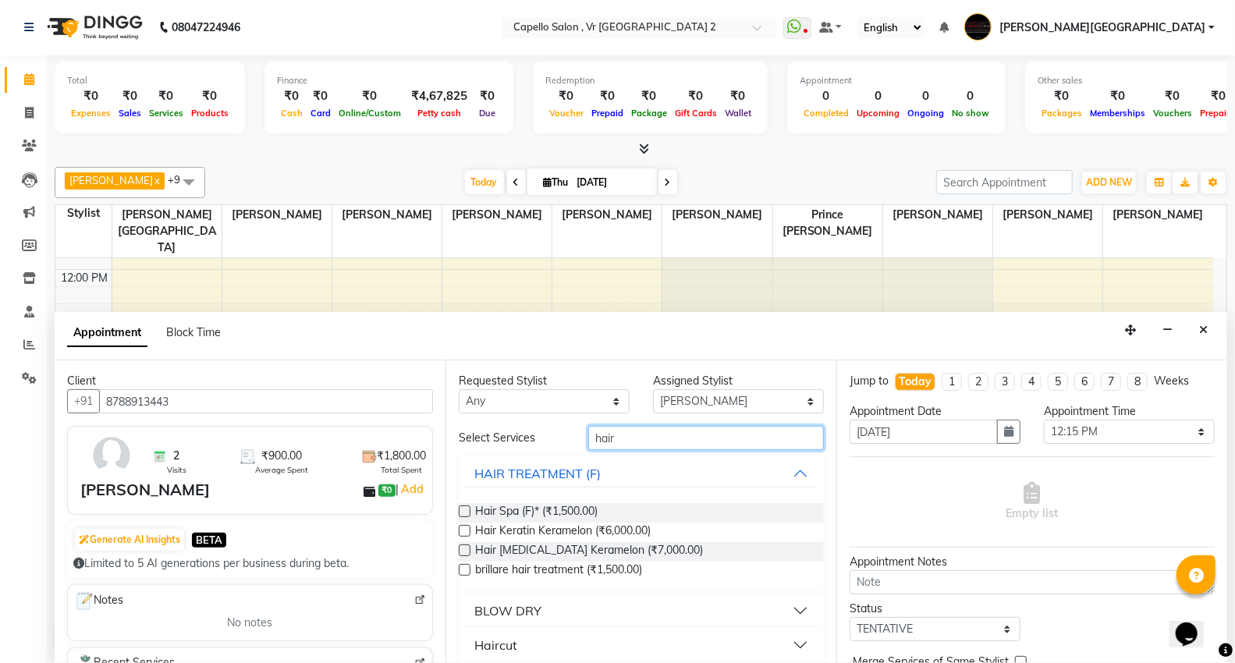
type input "hair"
click at [487, 641] on div "Haircut" at bounding box center [495, 645] width 43 height 19
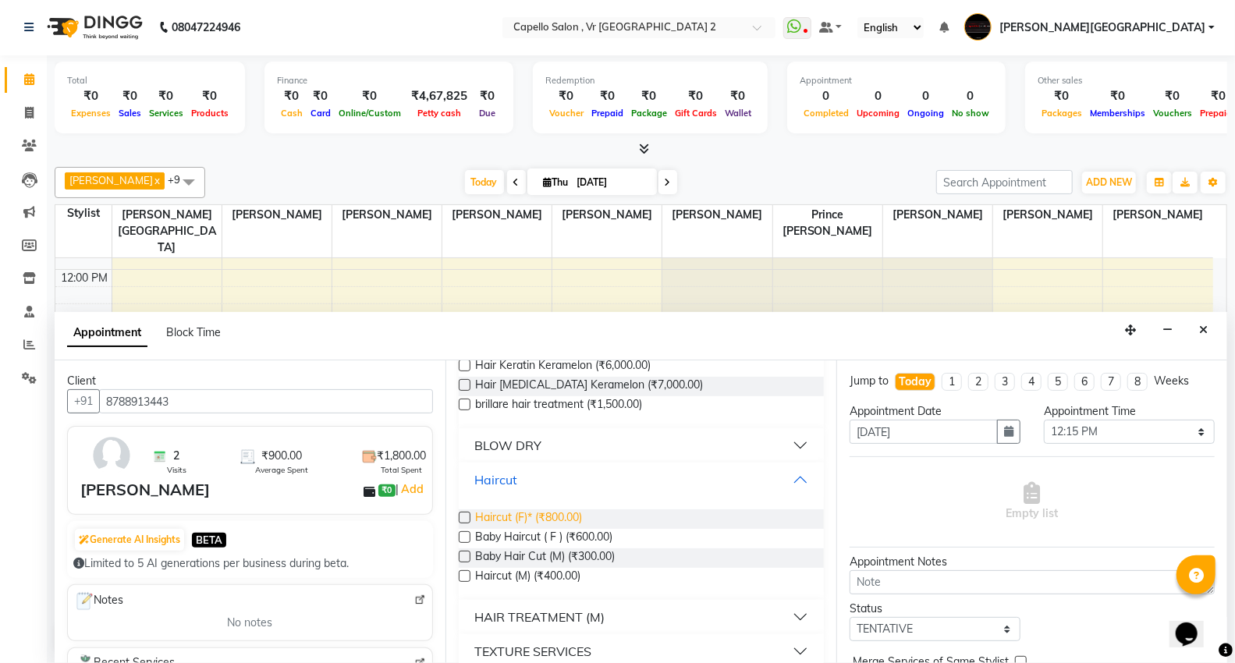
scroll to position [285, 0]
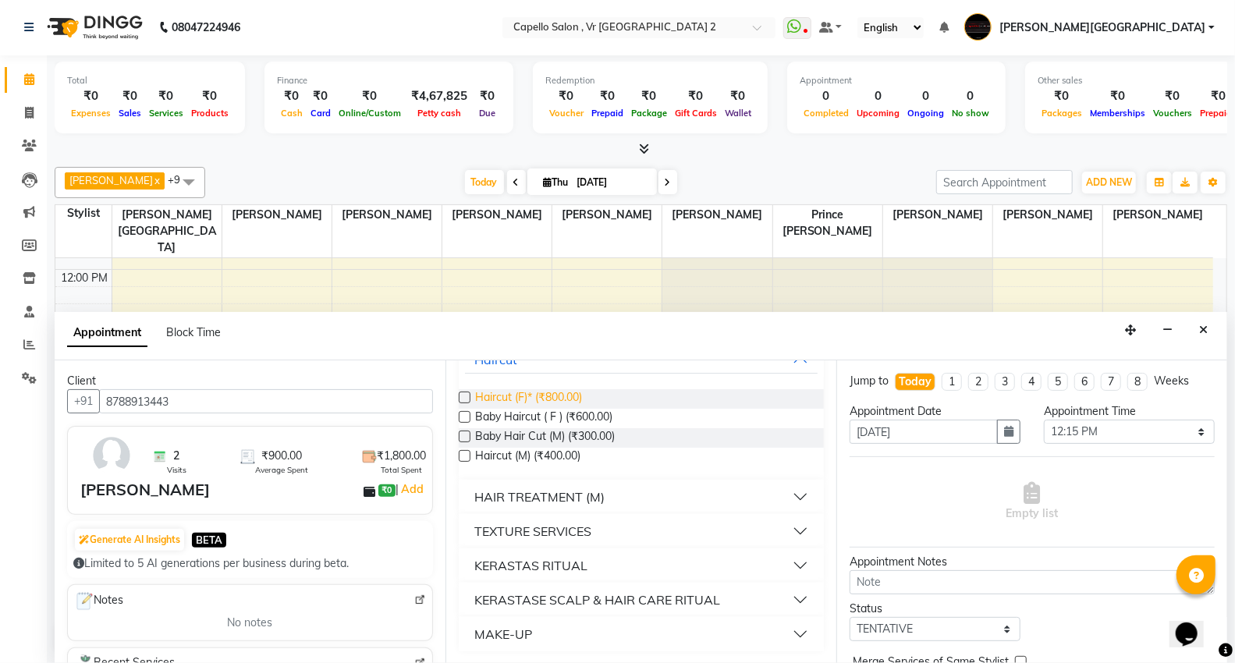
click at [505, 394] on span "Haircut (F)* (₹800.00)" at bounding box center [528, 398] width 107 height 19
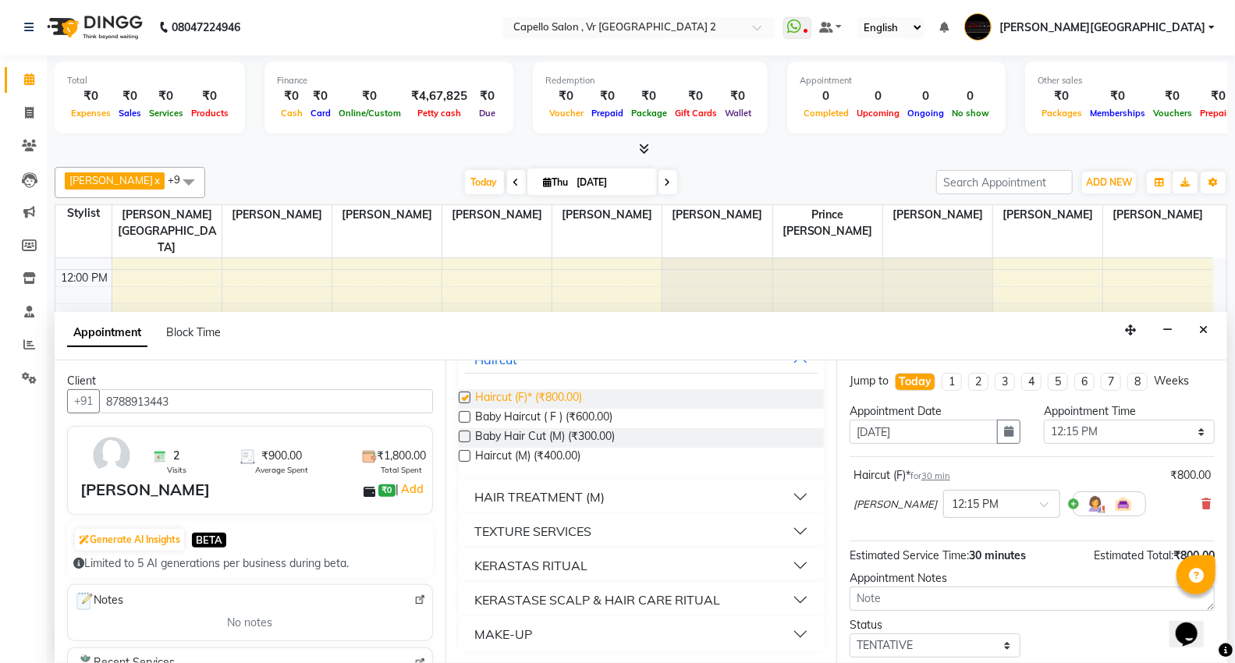
checkbox input "false"
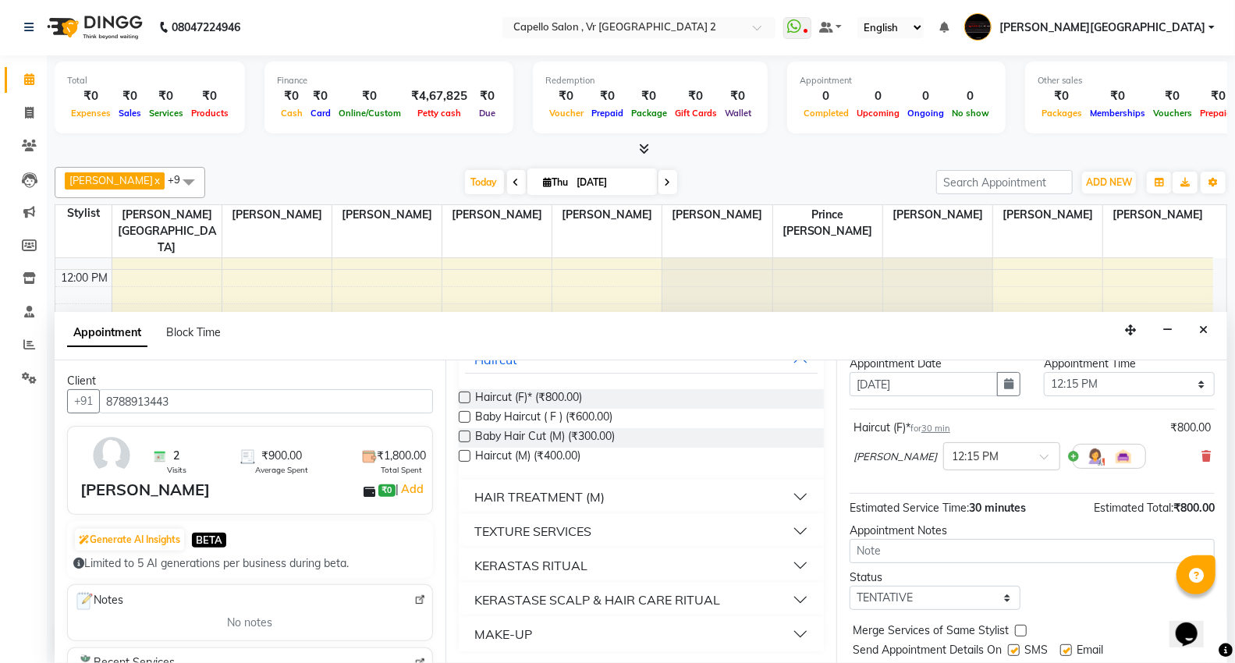
scroll to position [92, 0]
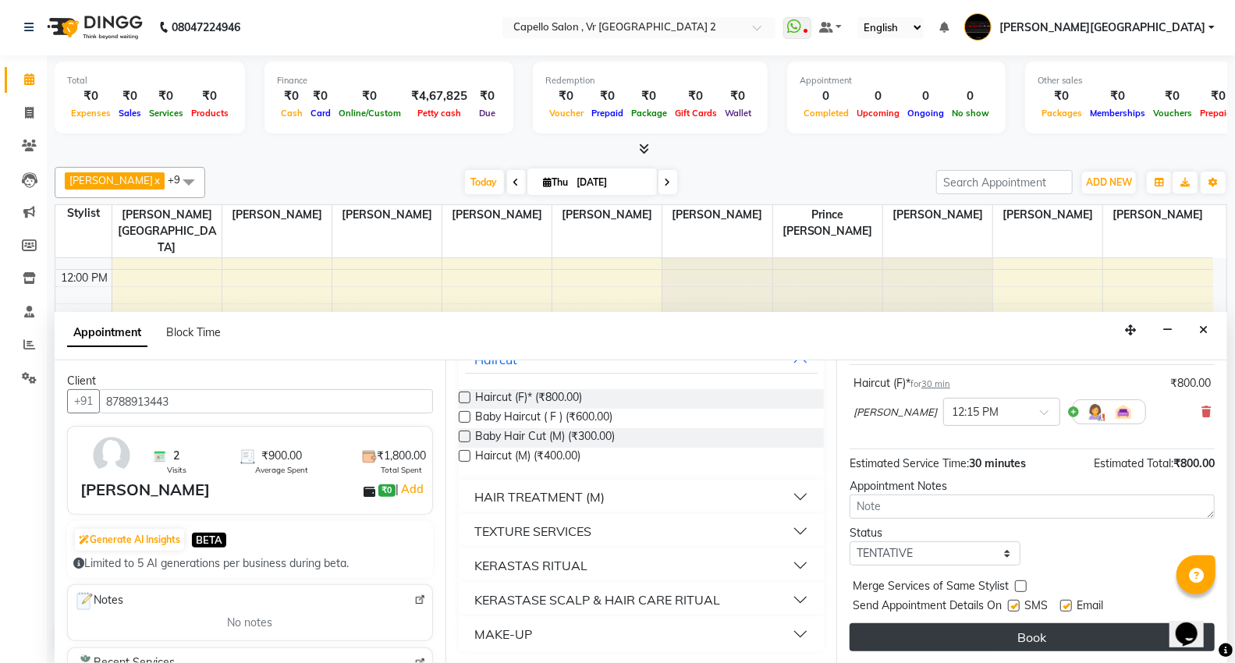
click at [1018, 636] on button "Book" at bounding box center [1031, 637] width 365 height 28
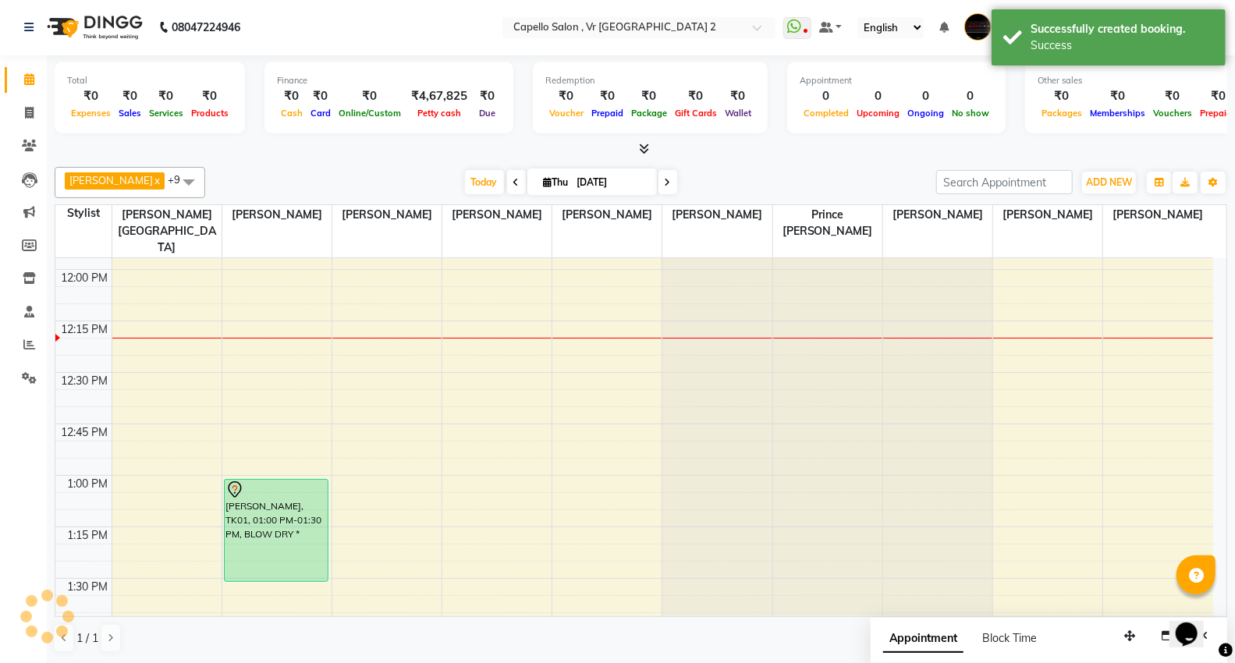
scroll to position [0, 0]
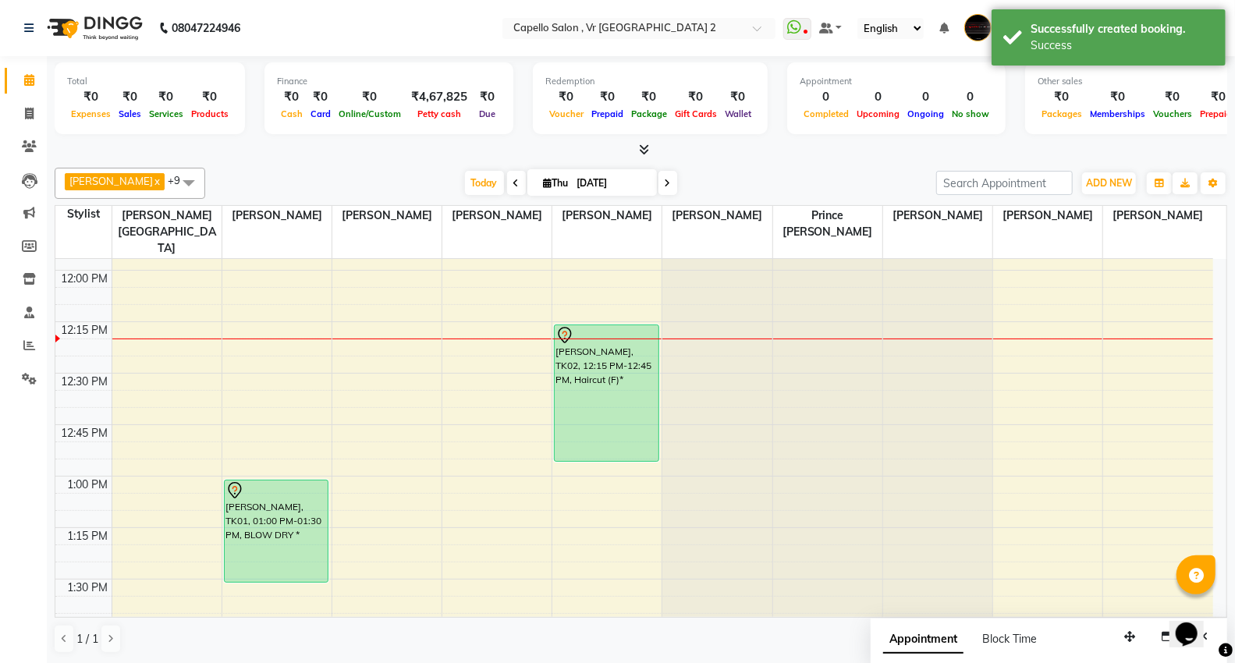
drag, startPoint x: 608, startPoint y: 390, endPoint x: 611, endPoint y: 417, distance: 27.4
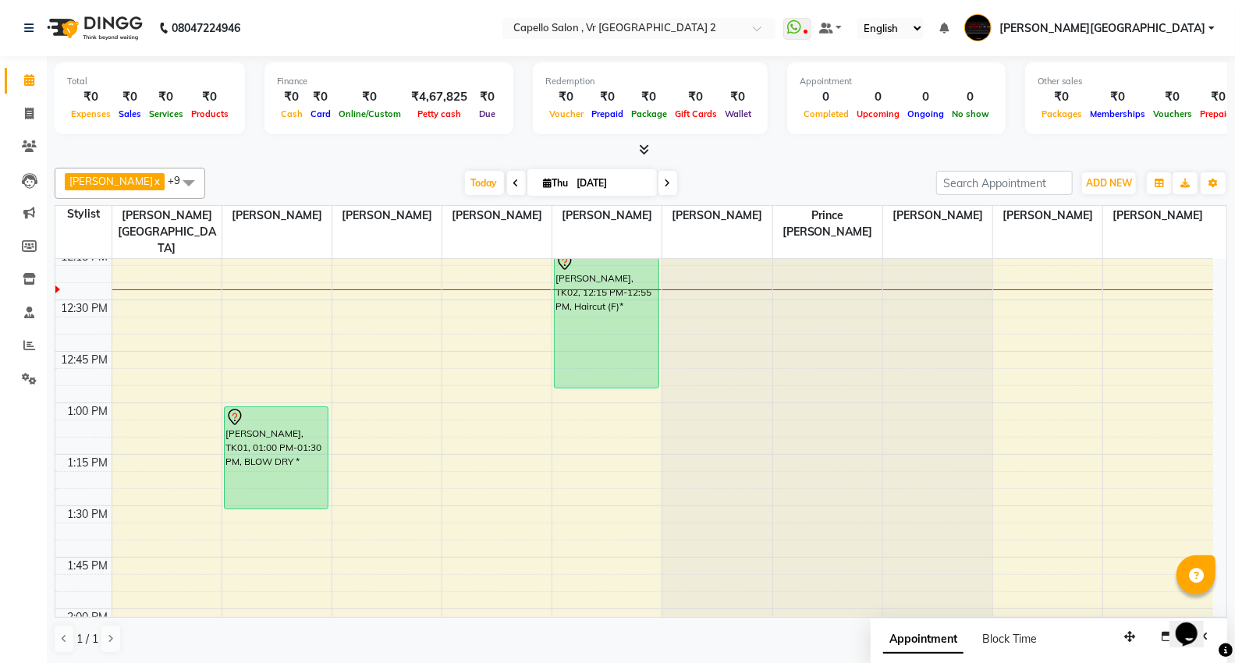
scroll to position [519, 0]
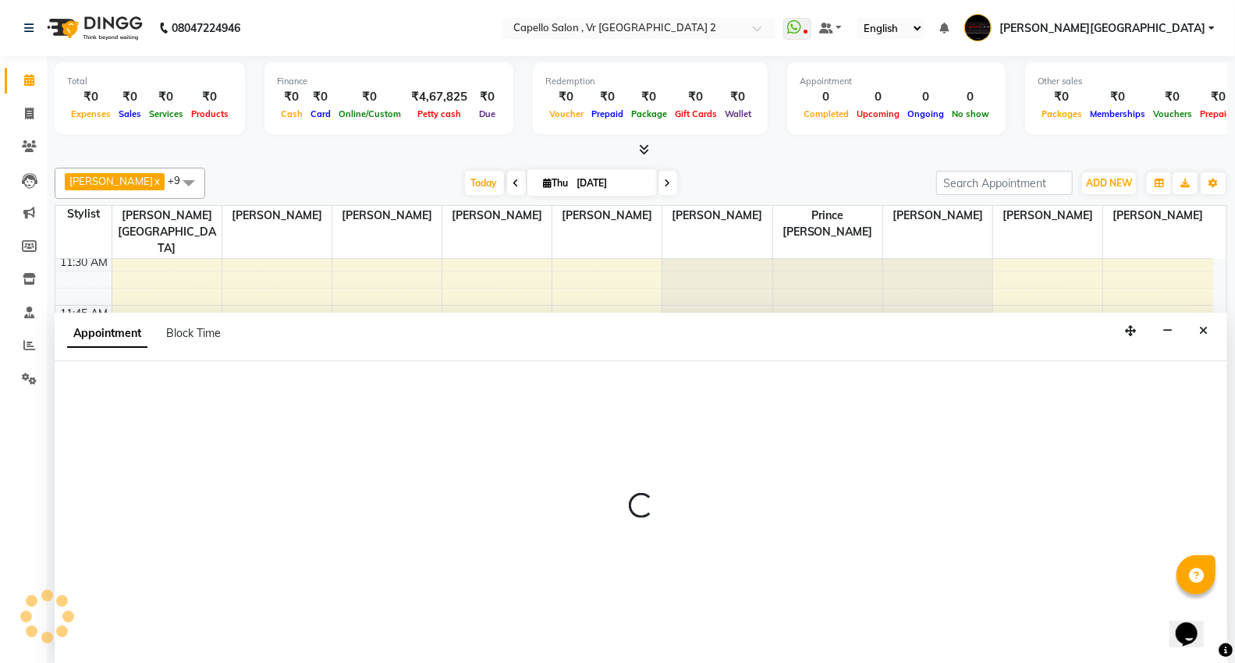
scroll to position [1, 0]
select select "49136"
select select "750"
select select "tentative"
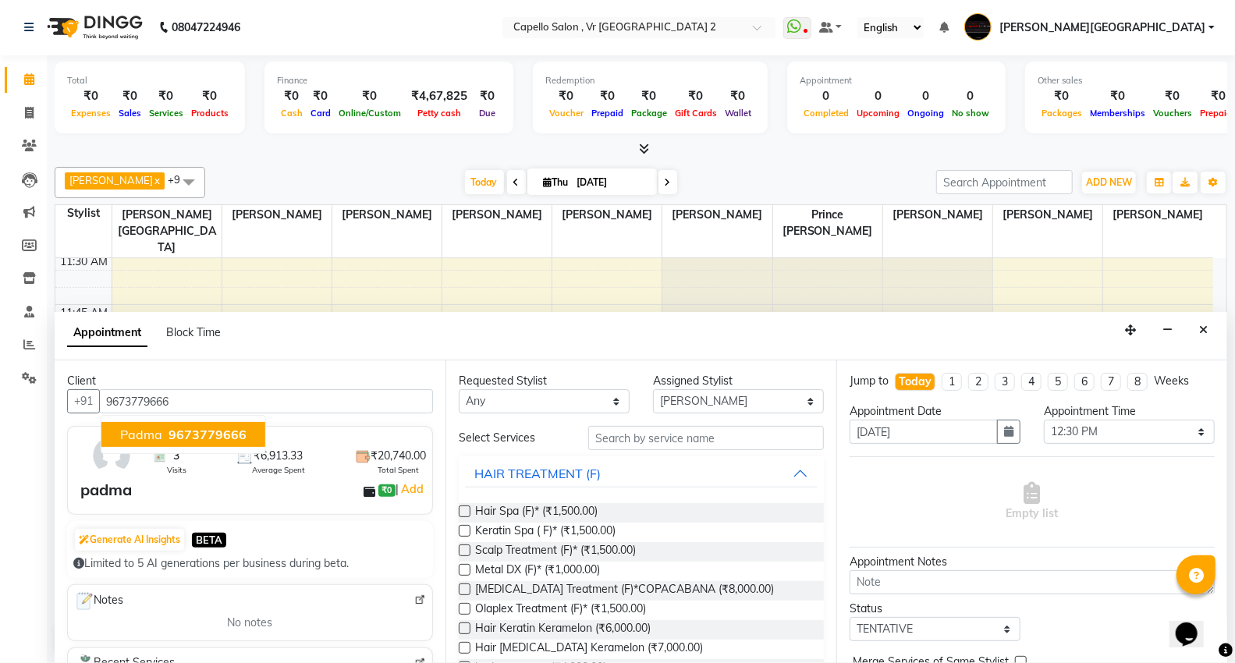
click at [144, 439] on span "padma" at bounding box center [141, 435] width 42 height 16
type input "9673779666"
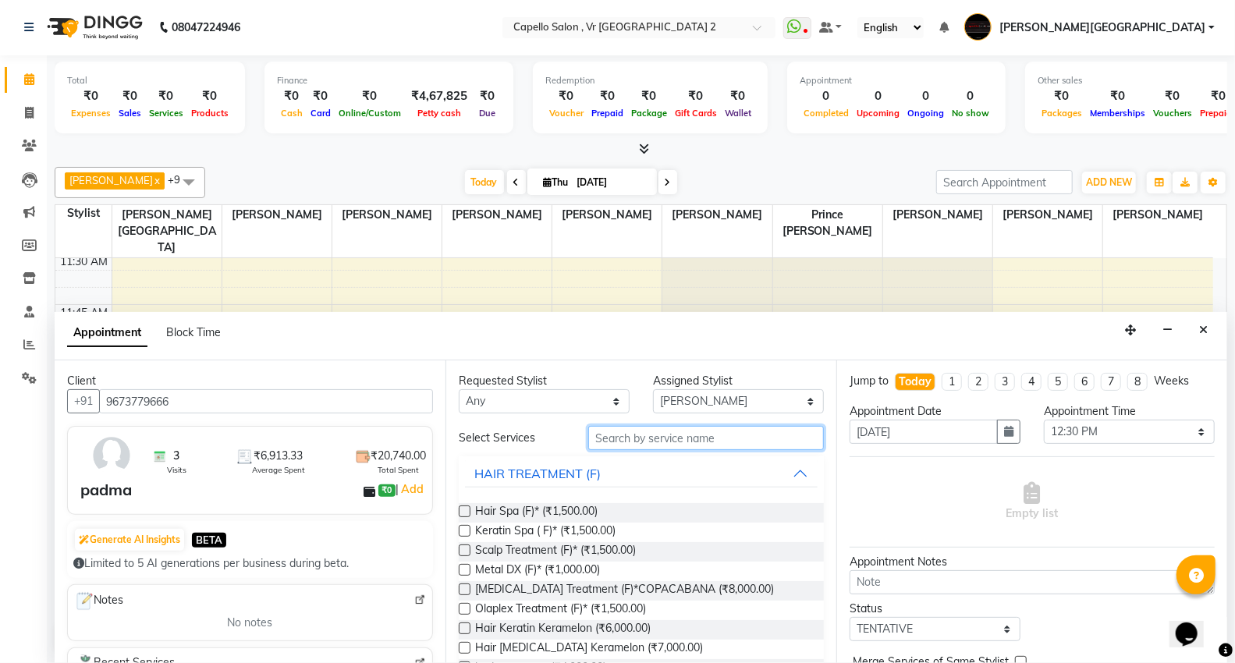
click at [613, 438] on input "text" at bounding box center [706, 438] width 236 height 24
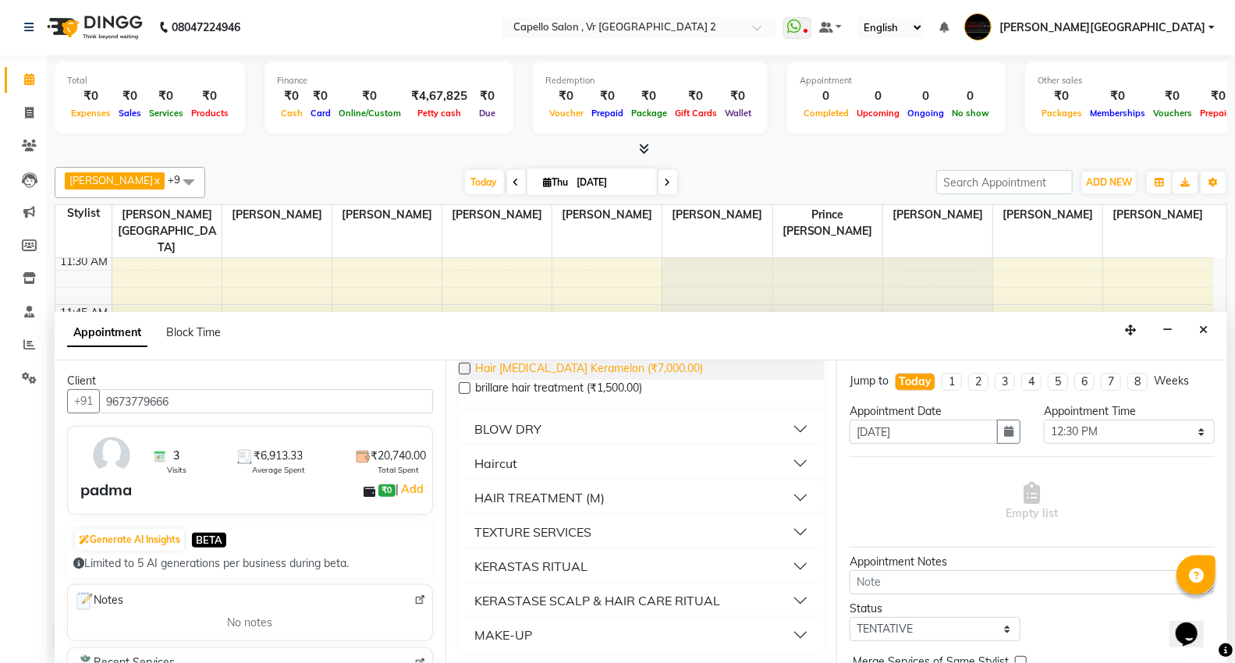
scroll to position [183, 0]
type input "hair"
click at [497, 465] on div "Haircut" at bounding box center [495, 462] width 43 height 19
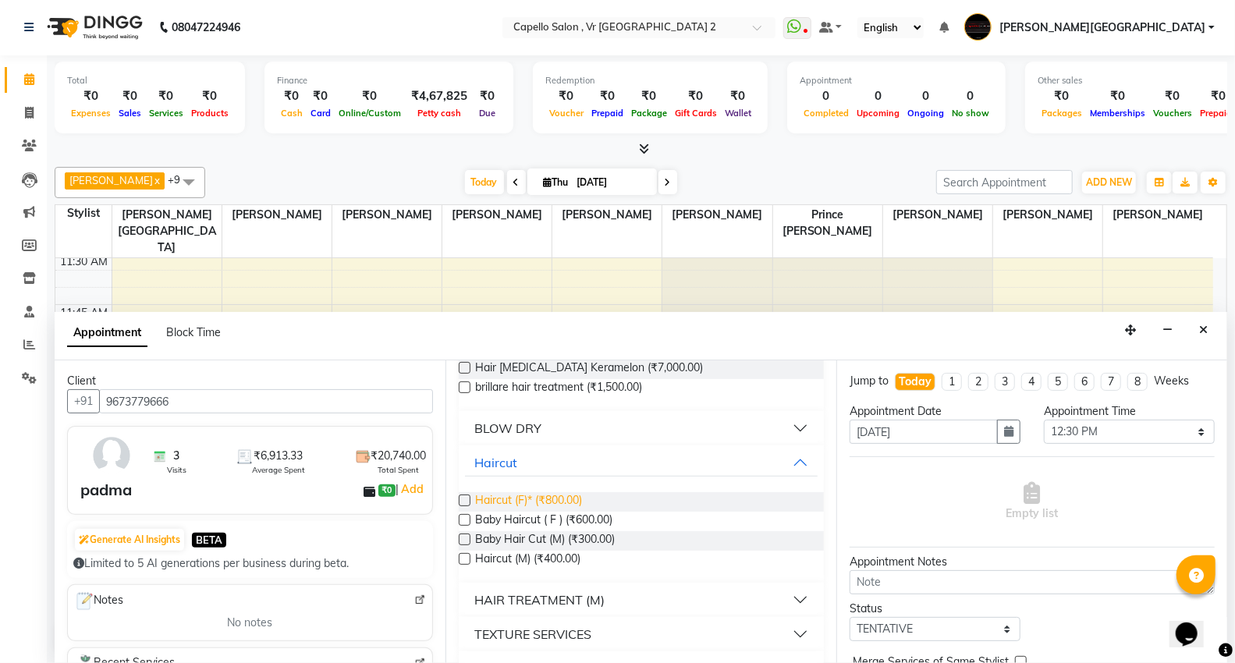
click at [537, 498] on span "Haircut (F)* (₹800.00)" at bounding box center [528, 501] width 107 height 19
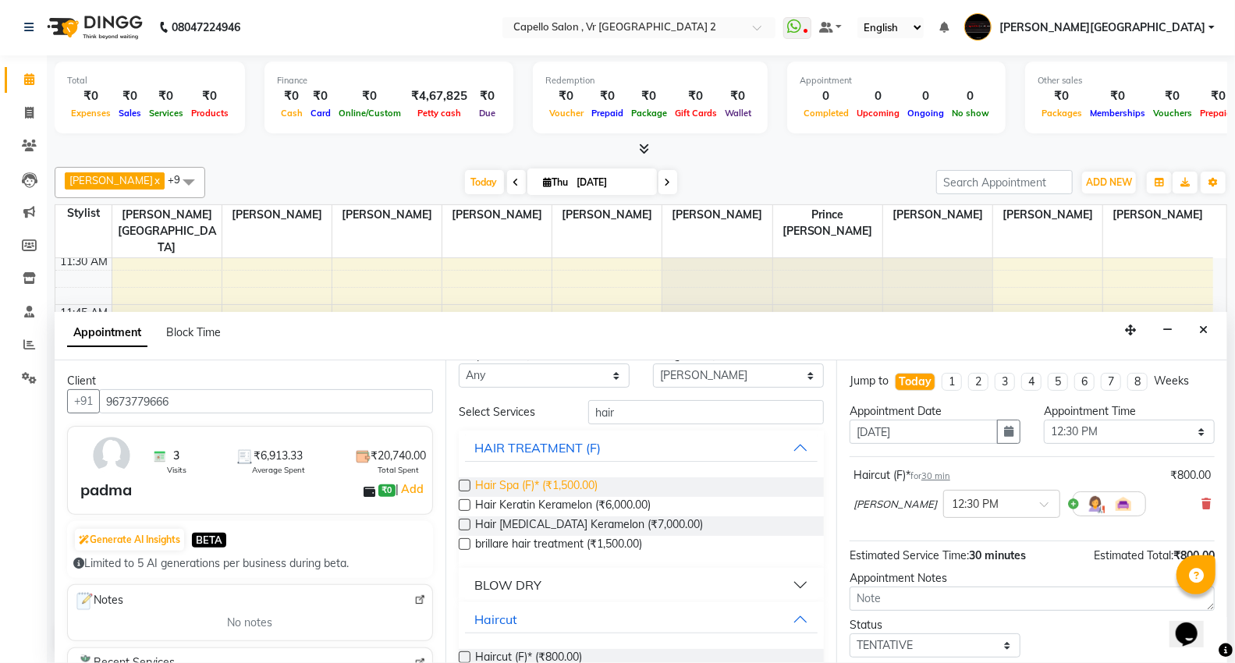
scroll to position [112, 0]
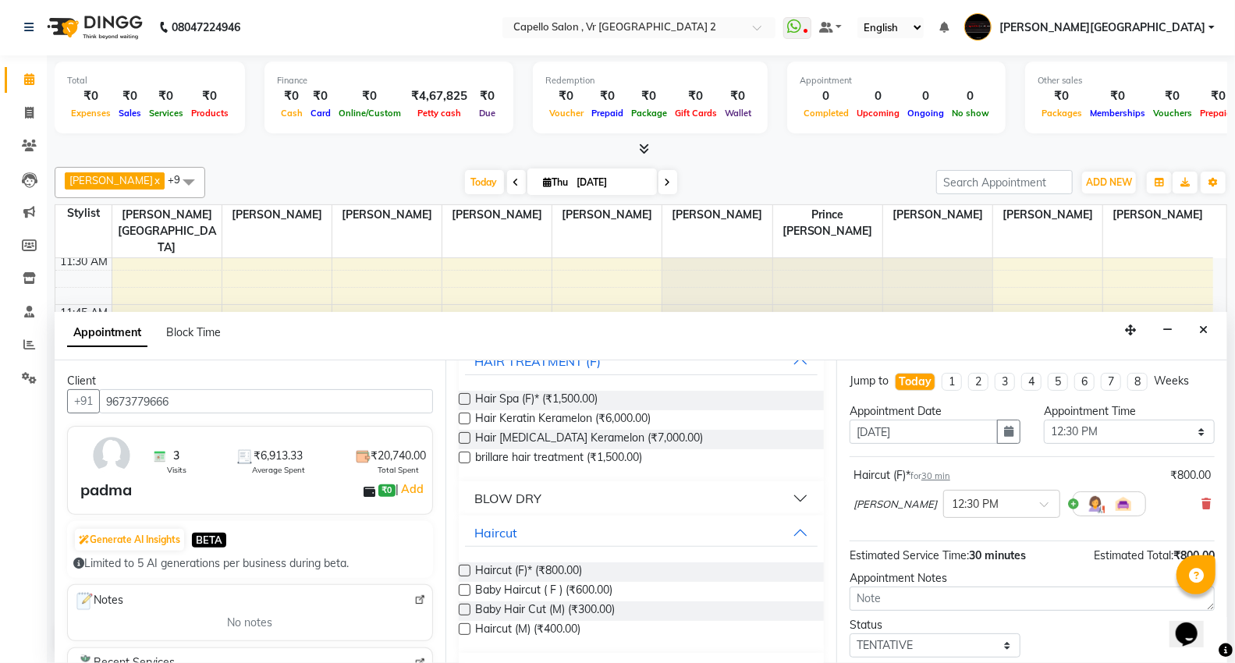
click at [462, 567] on label at bounding box center [465, 571] width 12 height 12
click at [462, 567] on input "checkbox" at bounding box center [464, 572] width 10 height 10
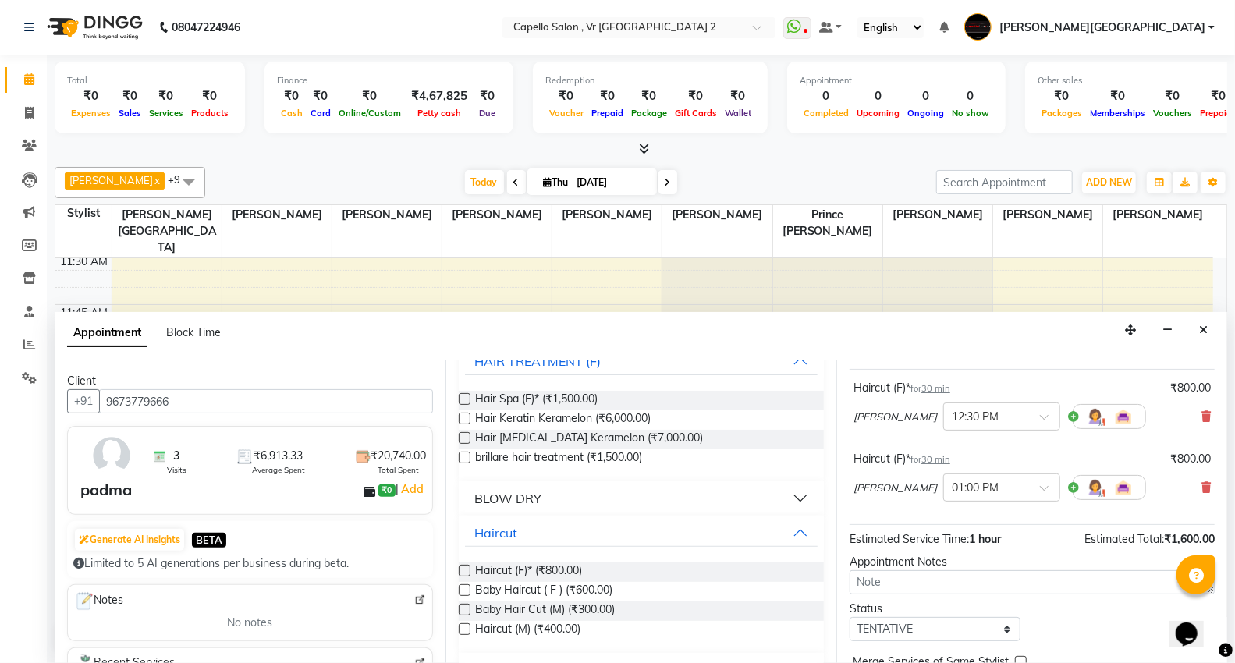
scroll to position [164, 0]
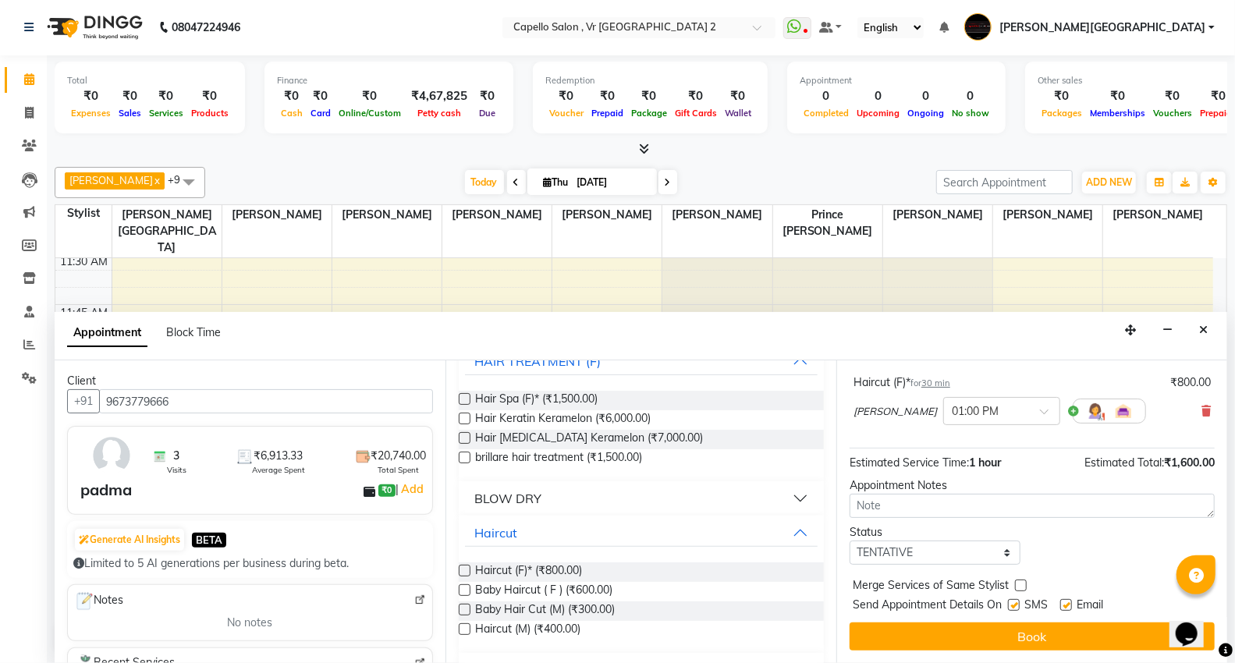
click at [465, 570] on label at bounding box center [465, 571] width 12 height 12
click at [465, 570] on input "checkbox" at bounding box center [464, 572] width 10 height 10
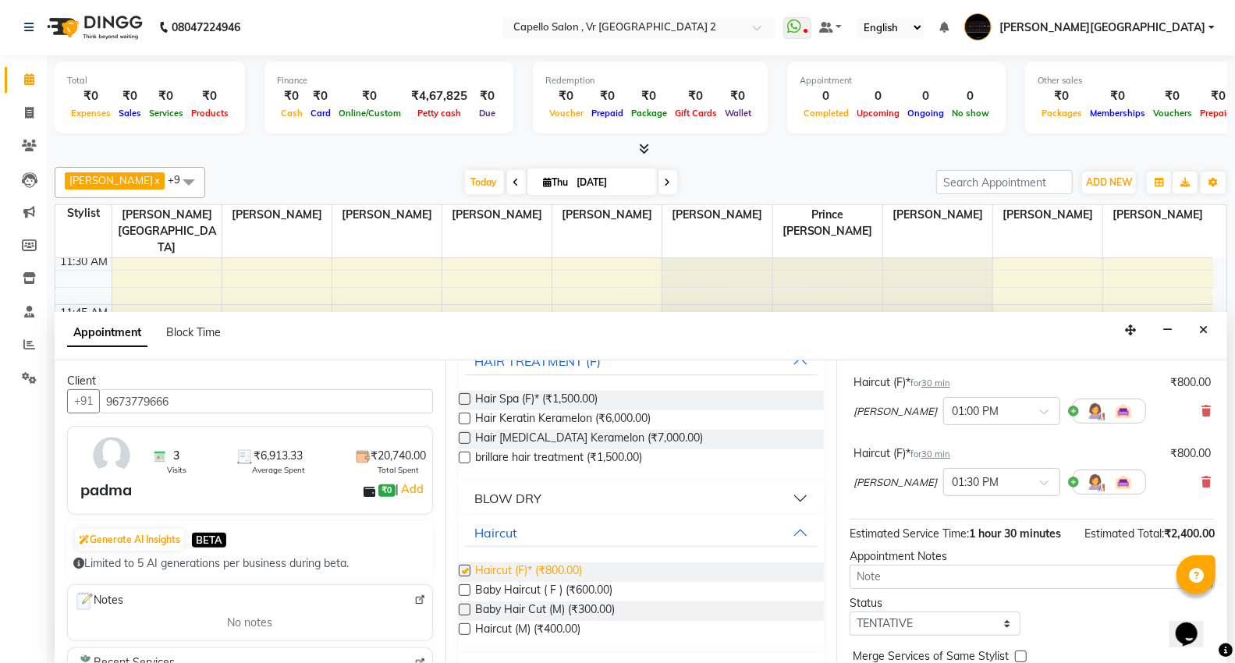
checkbox input "false"
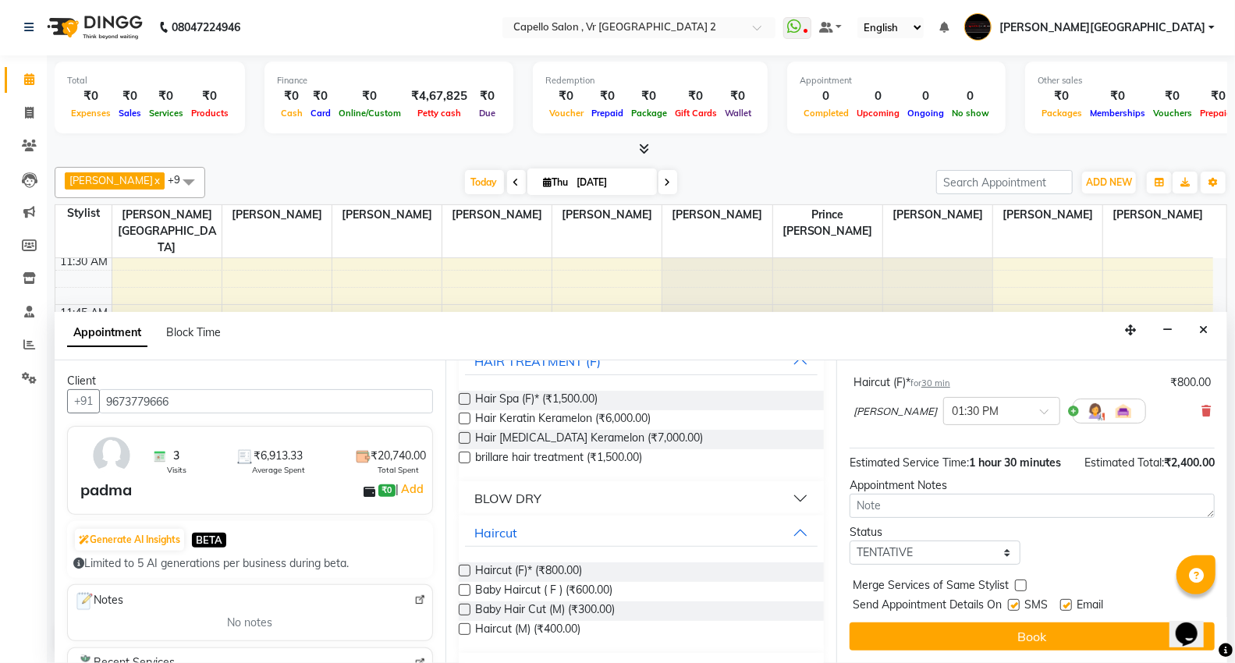
scroll to position [251, 0]
click at [1000, 638] on button "Book" at bounding box center [1031, 636] width 365 height 28
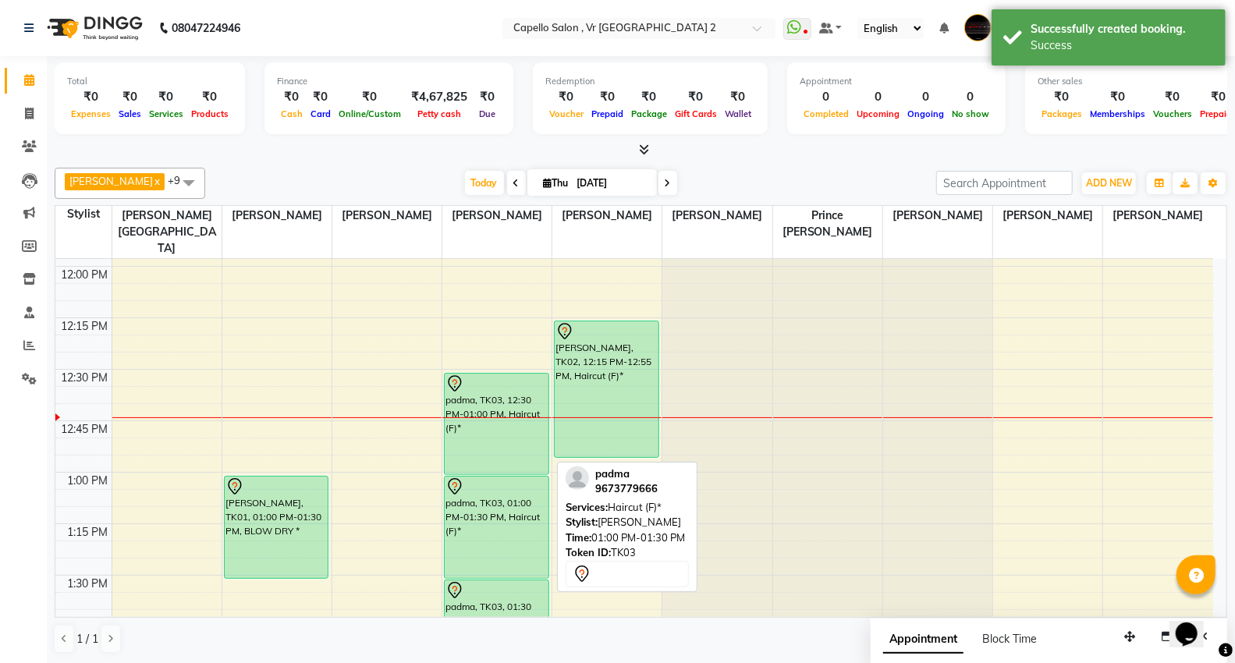
scroll to position [693, 0]
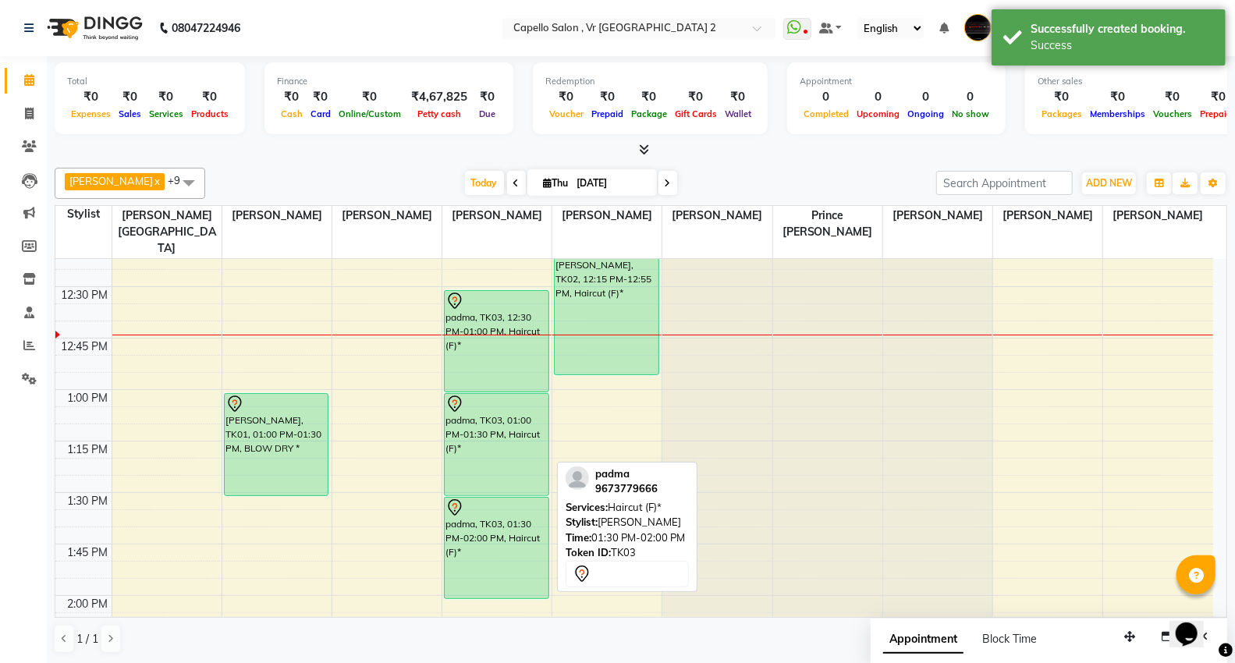
click at [516, 543] on div "padma, TK03, 01:30 PM-02:00 PM, Haircut (F)*" at bounding box center [497, 548] width 104 height 101
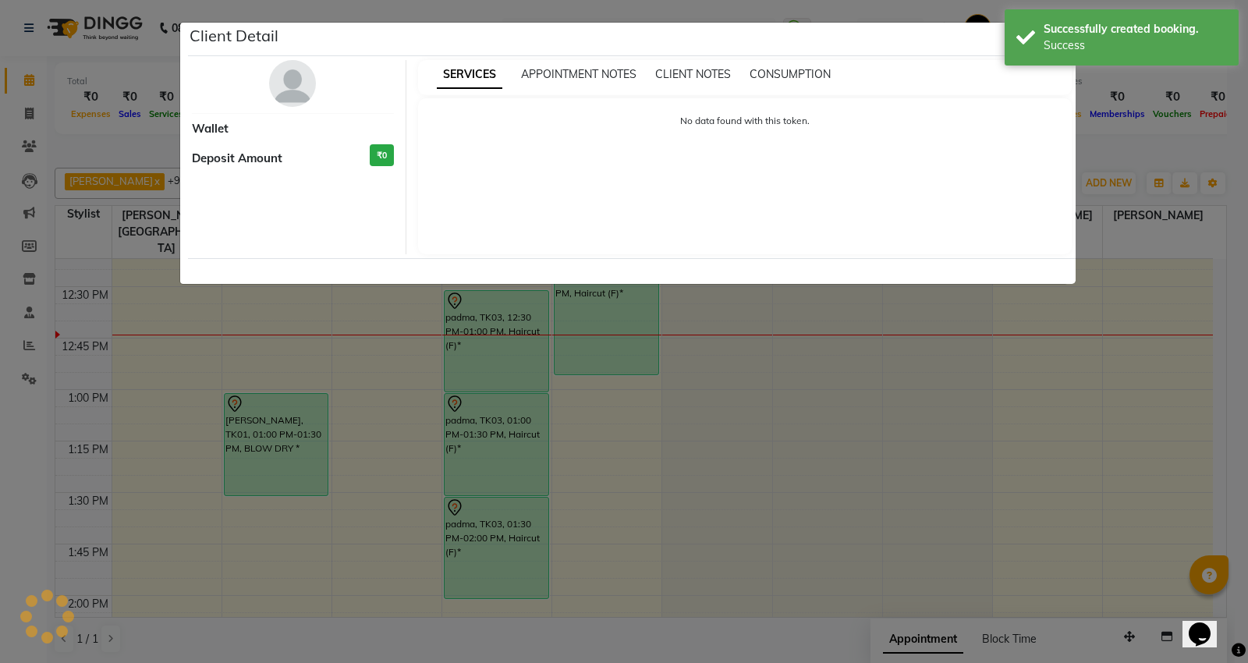
select select "7"
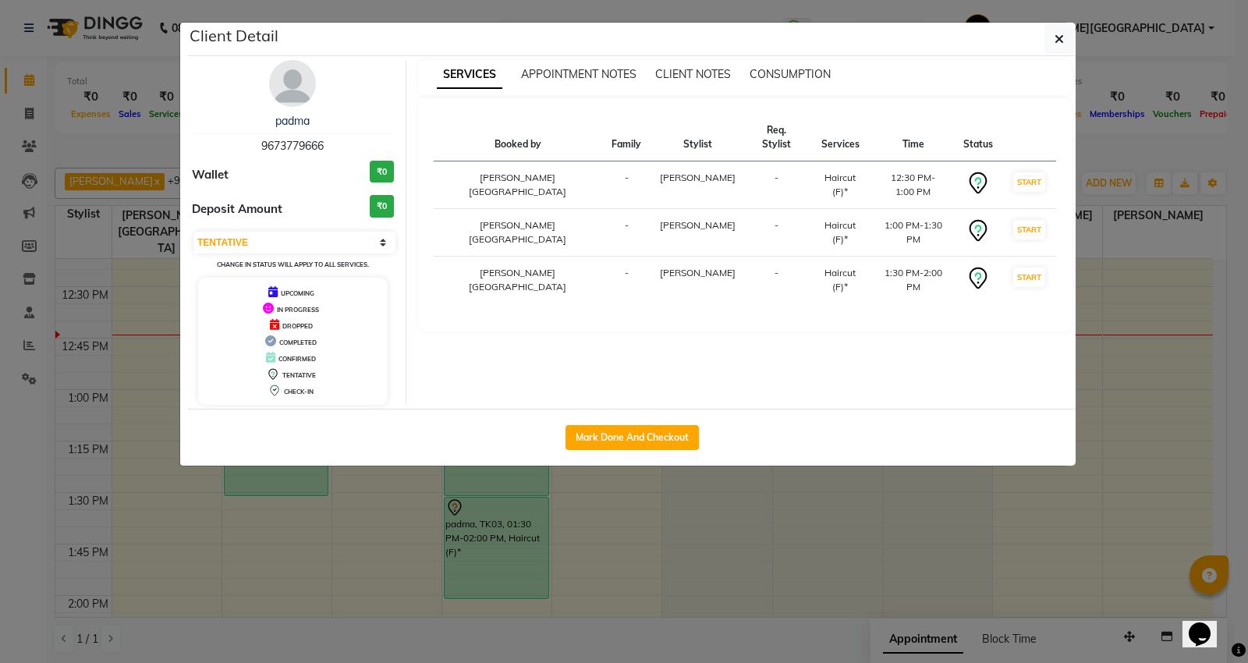
click at [682, 494] on ngb-modal-window "Client Detail padma 9673779666 Wallet ₹0 Deposit Amount ₹0 Select IN SERVICE CO…" at bounding box center [624, 331] width 1248 height 663
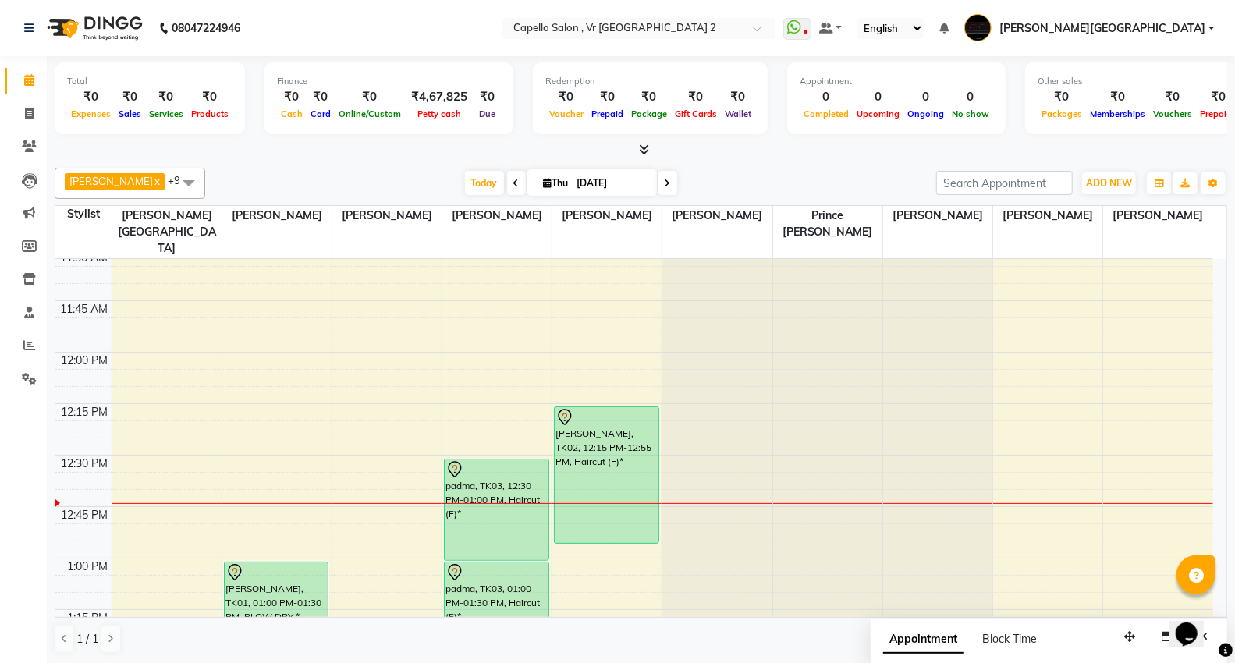
scroll to position [519, 0]
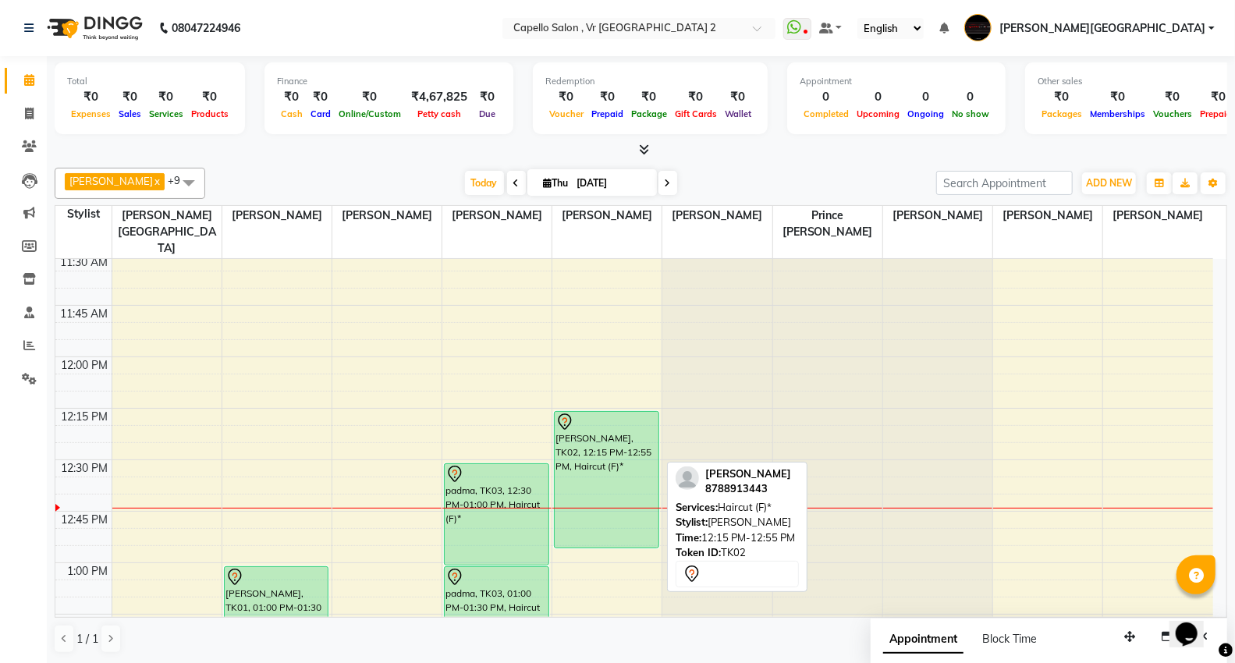
click at [603, 497] on div "[PERSON_NAME], TK02, 12:15 PM-12:55 PM, Haircut (F)*" at bounding box center [607, 480] width 104 height 136
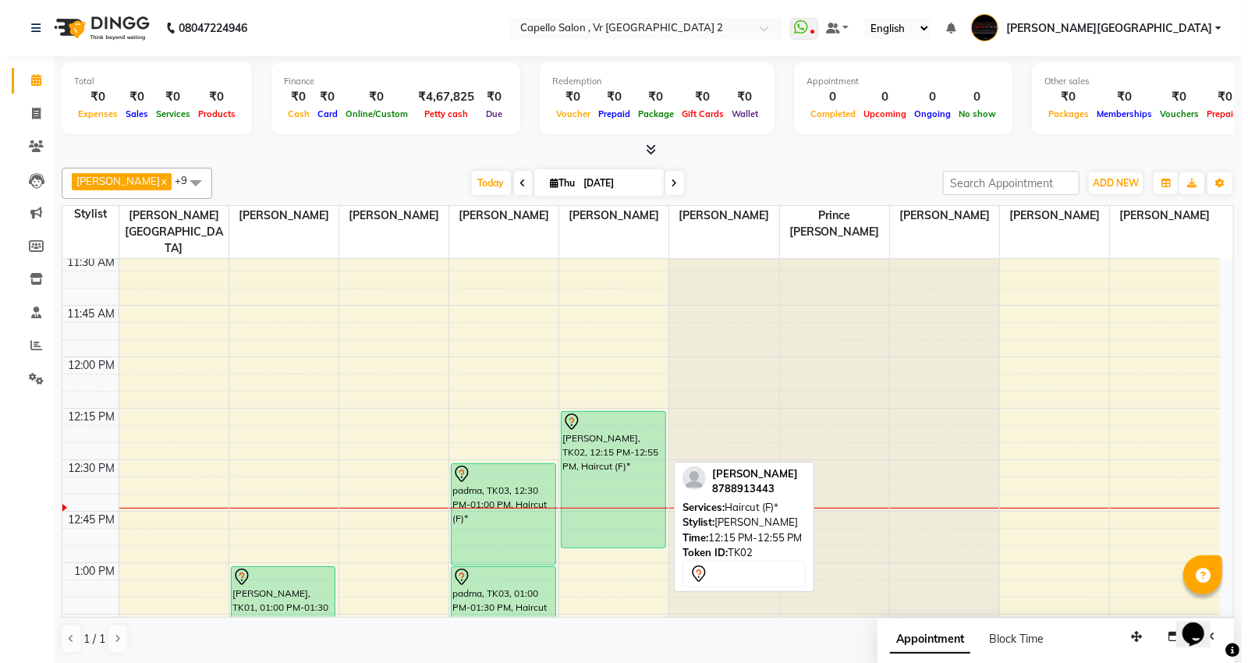
select select "7"
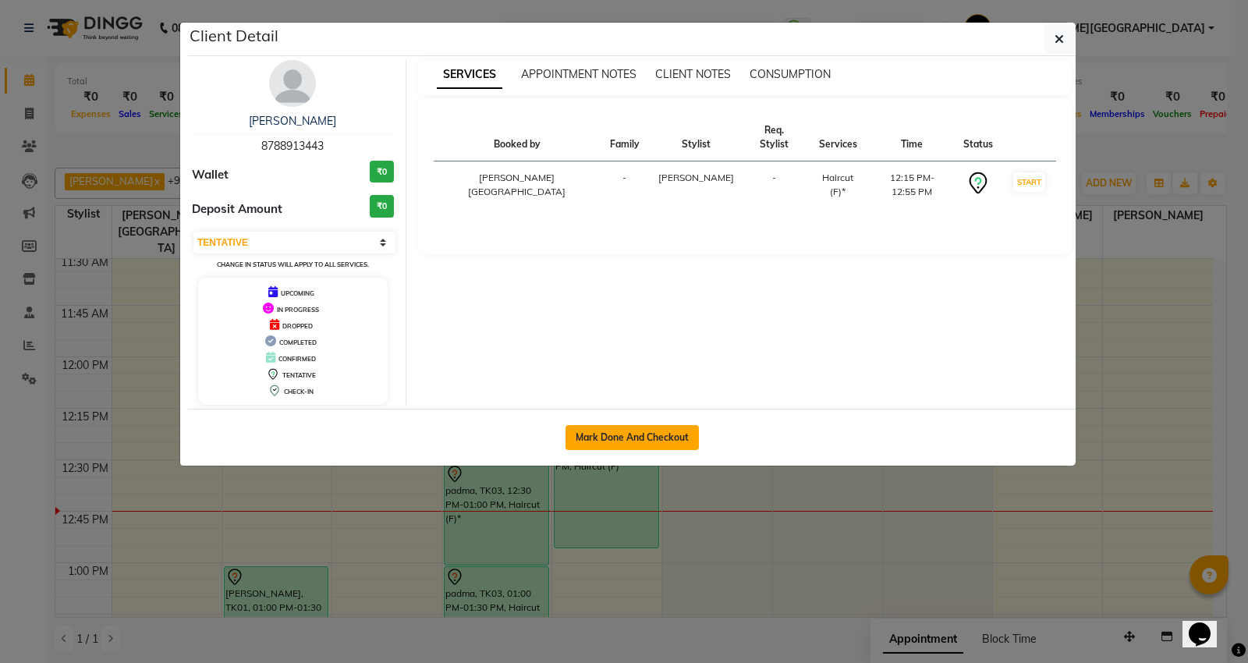
click at [622, 446] on button "Mark Done And Checkout" at bounding box center [631, 437] width 133 height 25
select select "service"
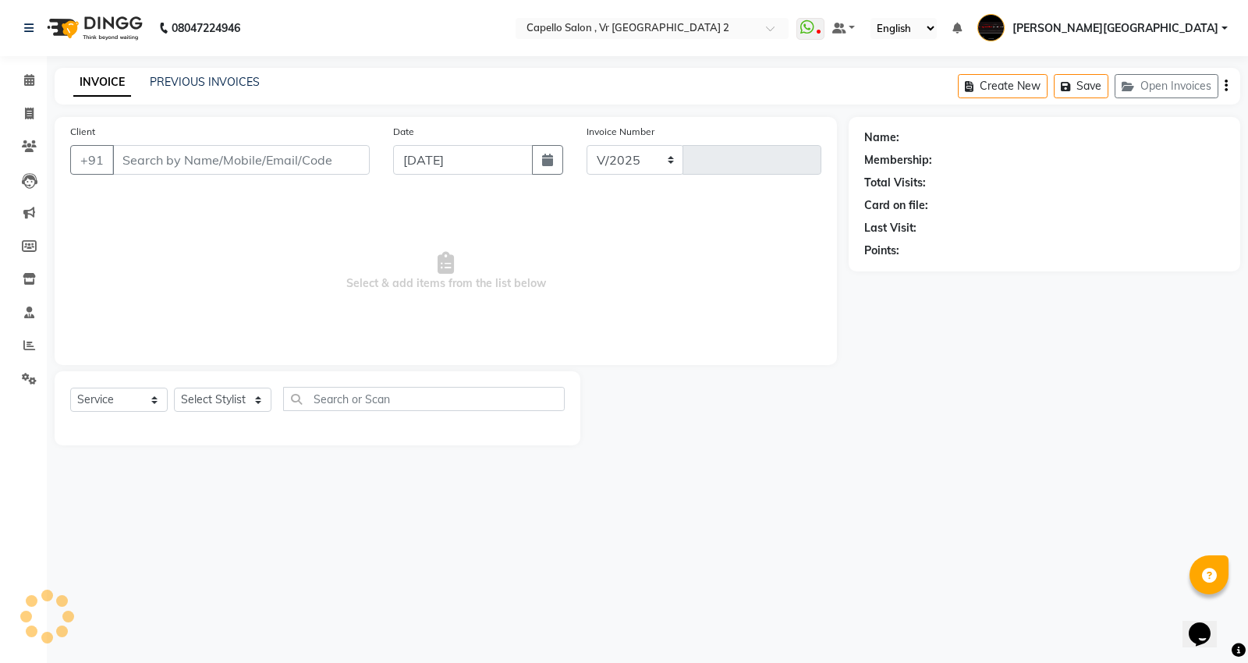
select select "848"
type input "4742"
type input "8788913443"
select select "15681"
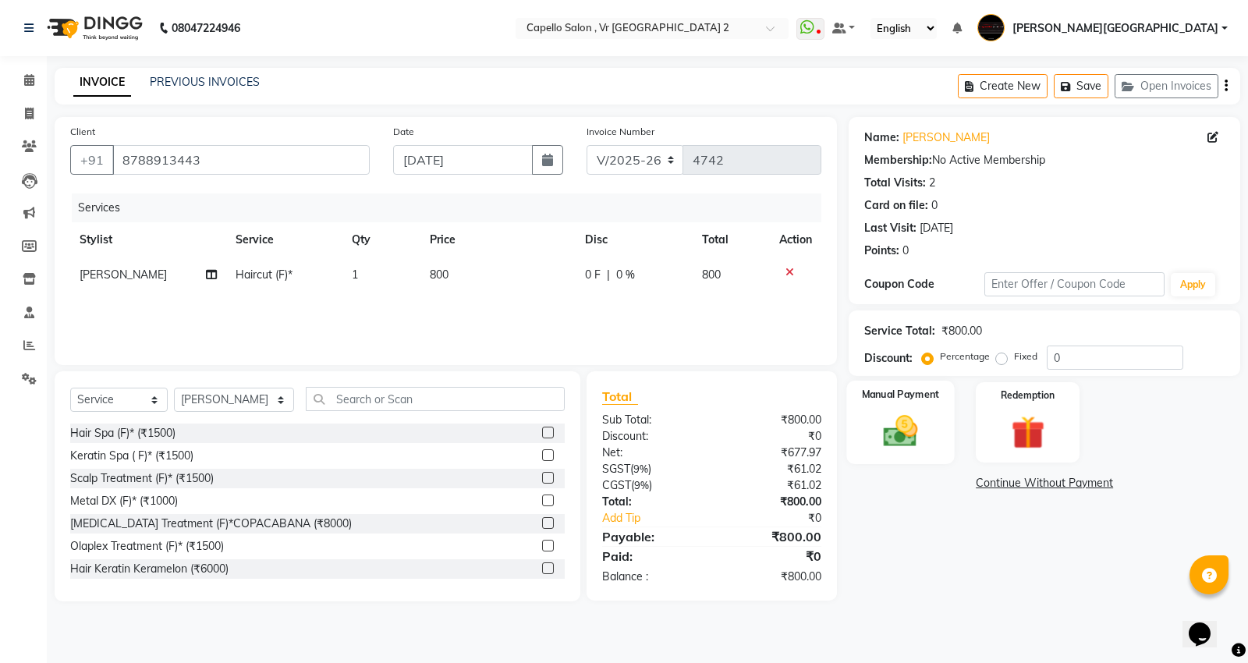
click at [908, 421] on img at bounding box center [901, 431] width 56 height 40
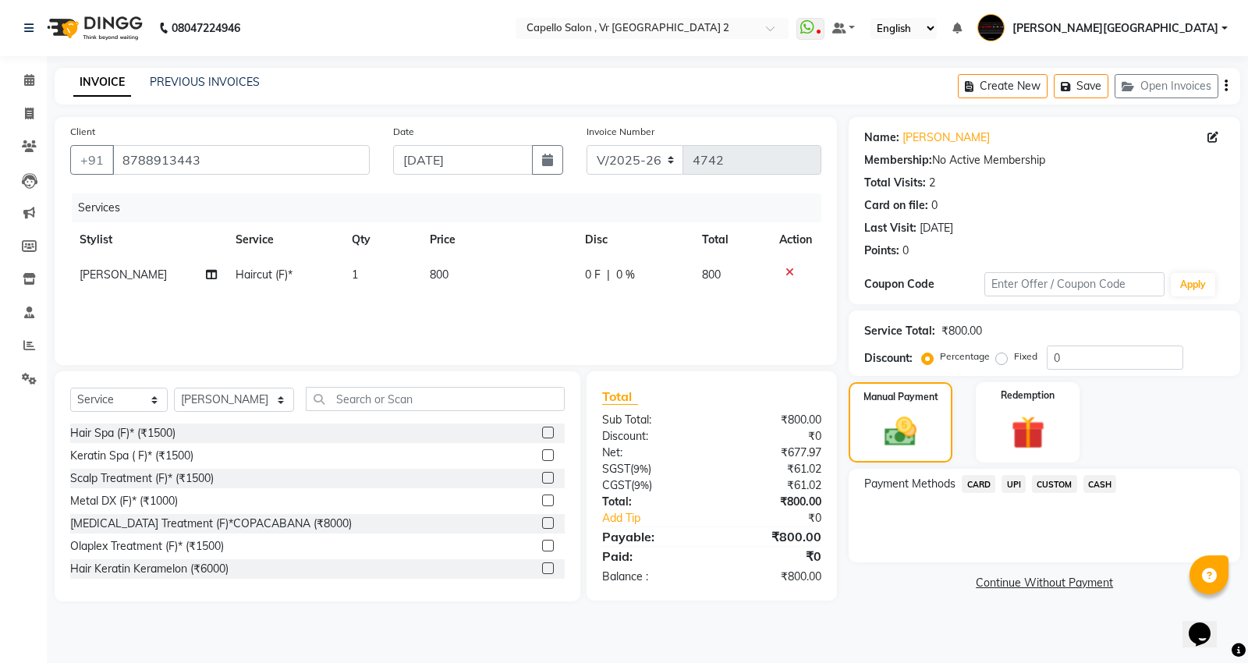
click at [1097, 485] on span "CASH" at bounding box center [1100, 484] width 34 height 18
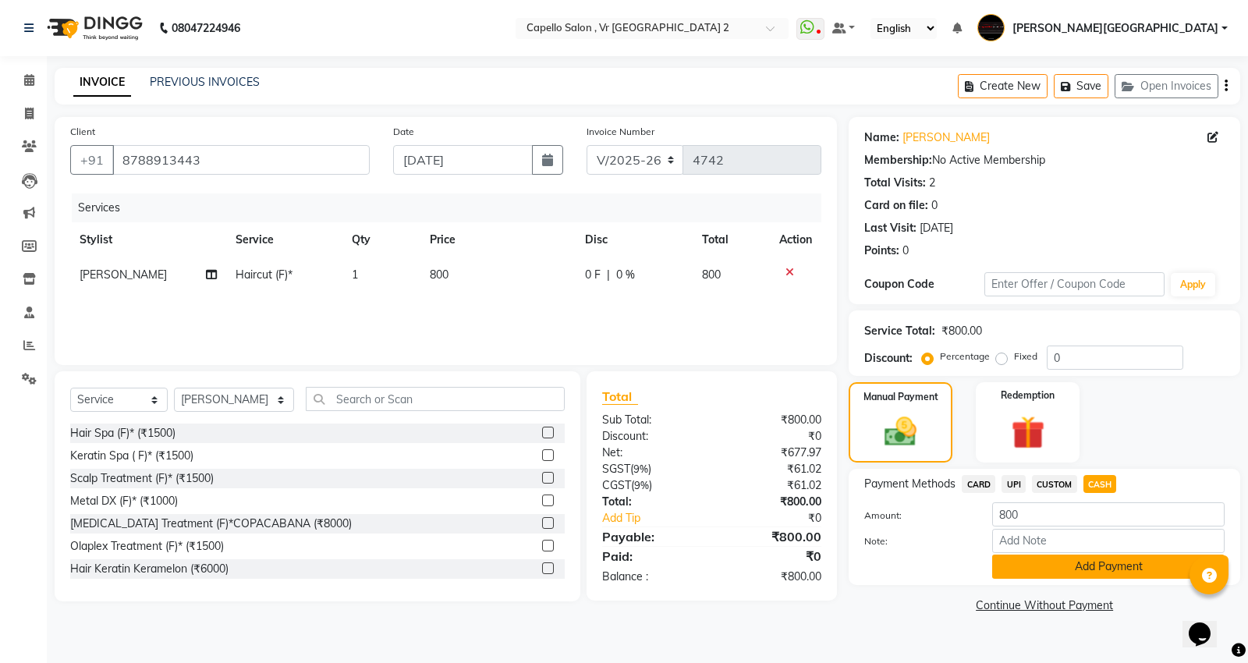
click at [1078, 566] on button "Add Payment" at bounding box center [1108, 567] width 232 height 24
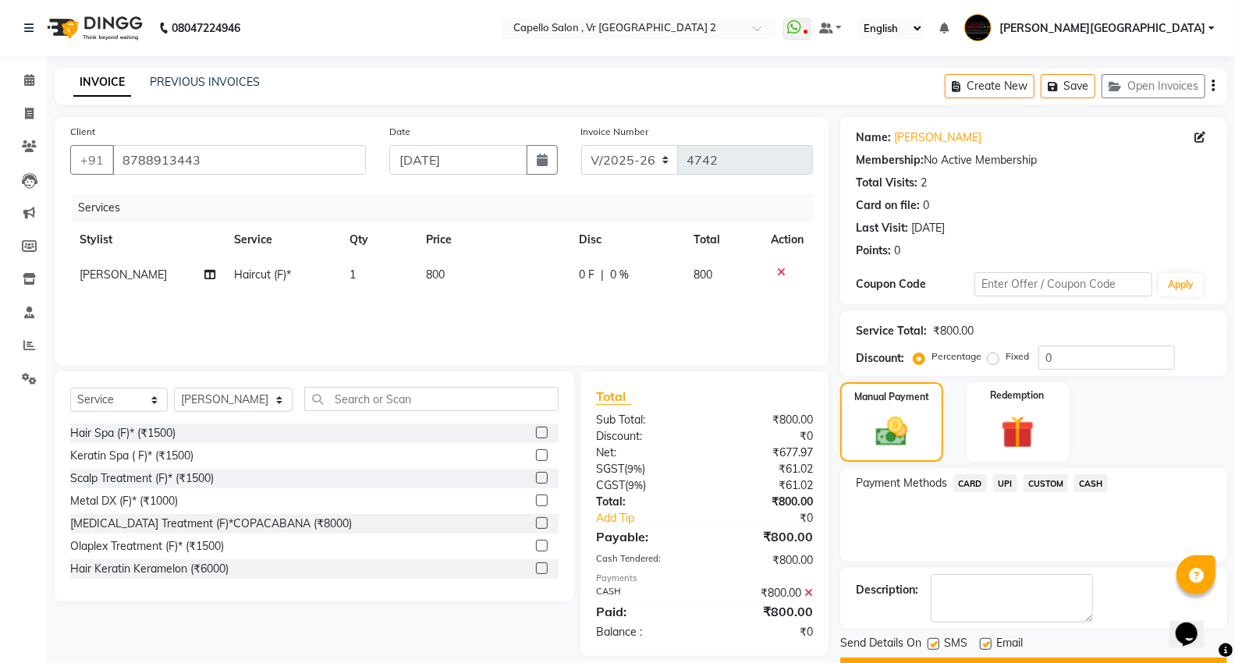
scroll to position [42, 0]
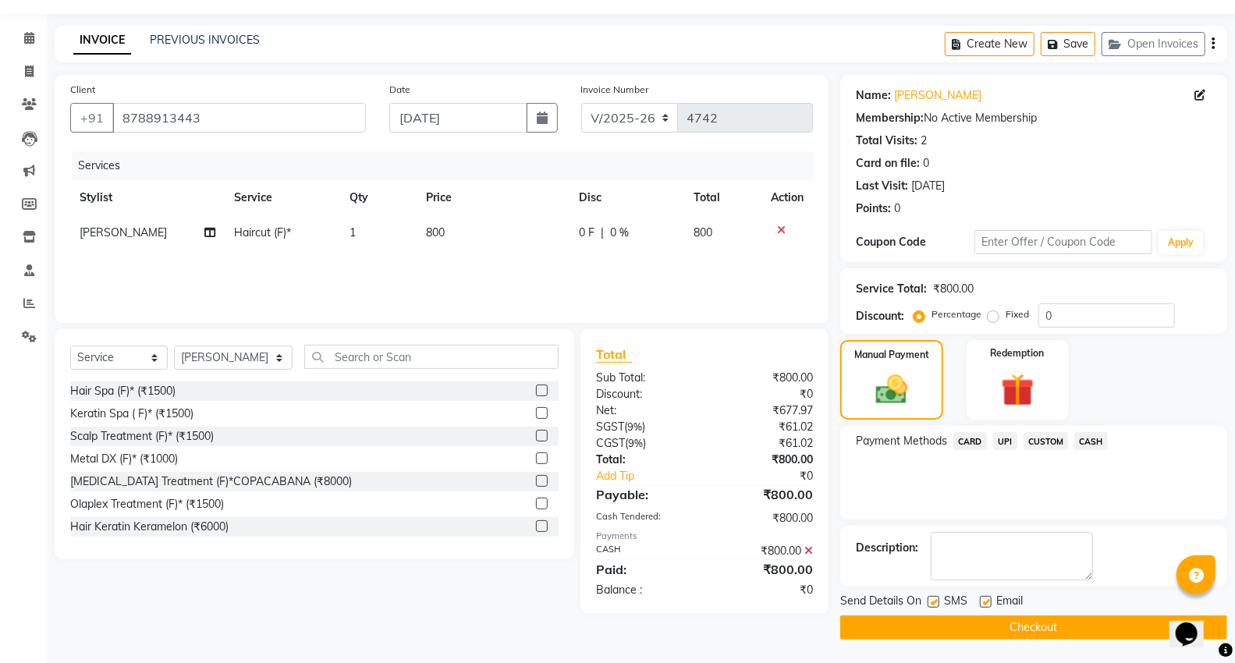
click at [1010, 625] on button "Checkout" at bounding box center [1033, 627] width 387 height 24
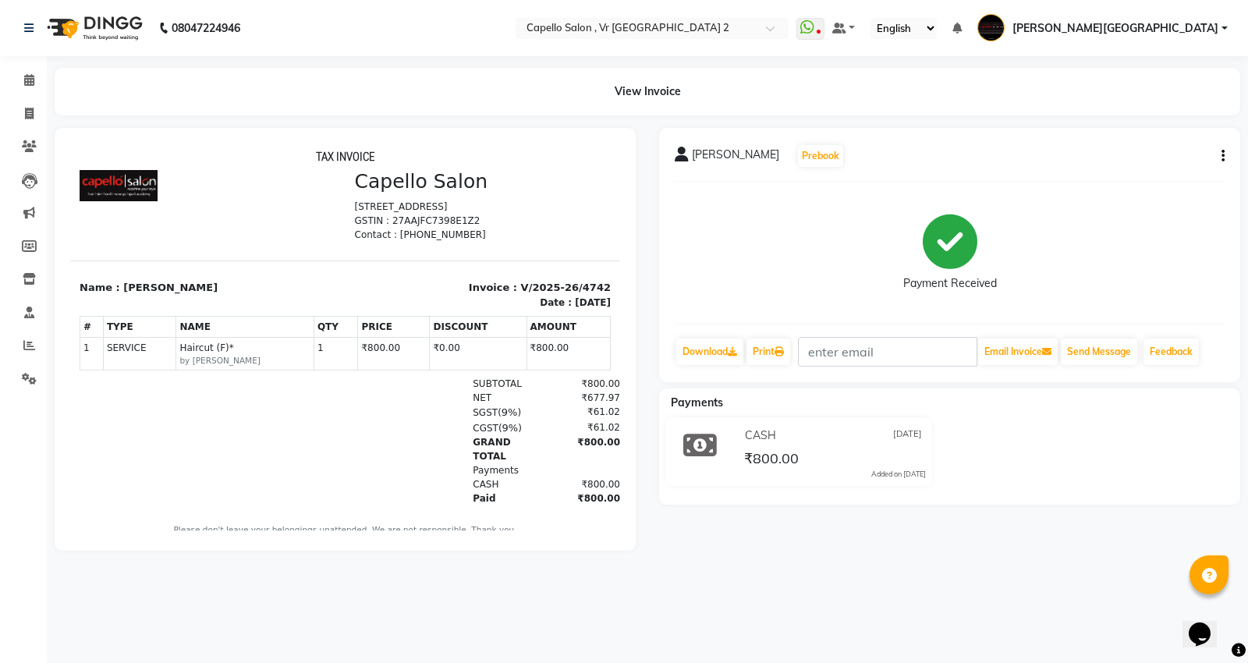
click at [653, 593] on div "08047224946 Select Location × Capello Salon , [GEOGRAPHIC_DATA] 2 WhatsApp Stat…" at bounding box center [624, 331] width 1248 height 663
click at [36, 82] on span at bounding box center [29, 81] width 27 height 18
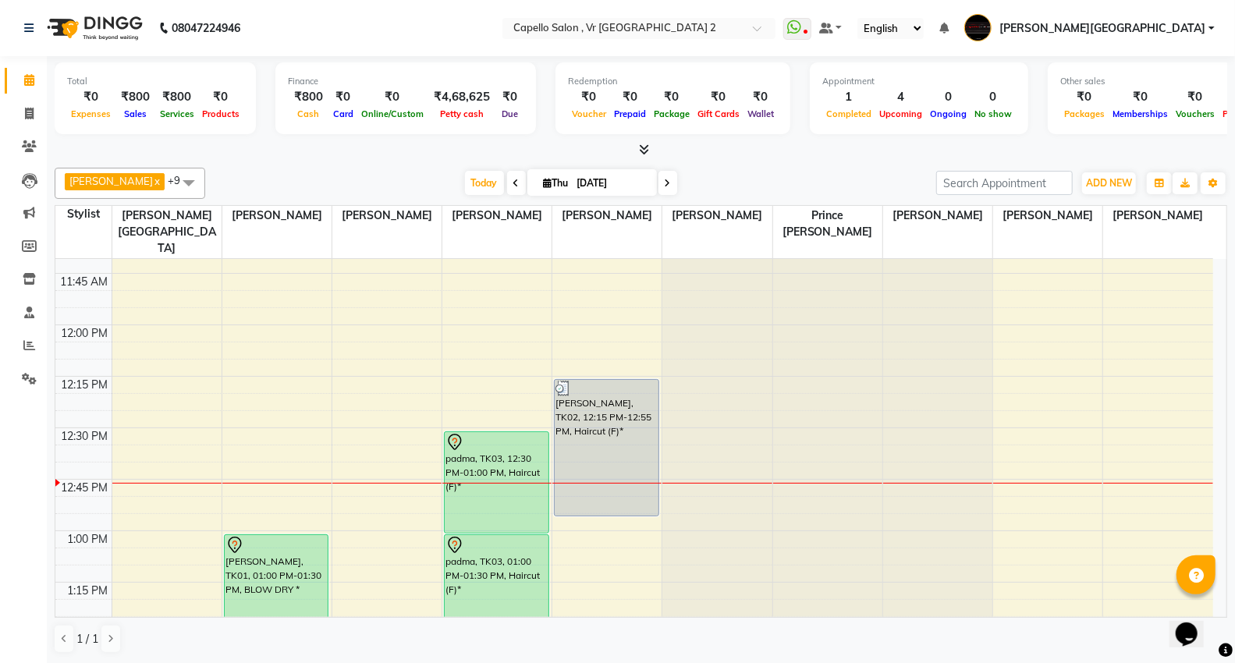
scroll to position [693, 0]
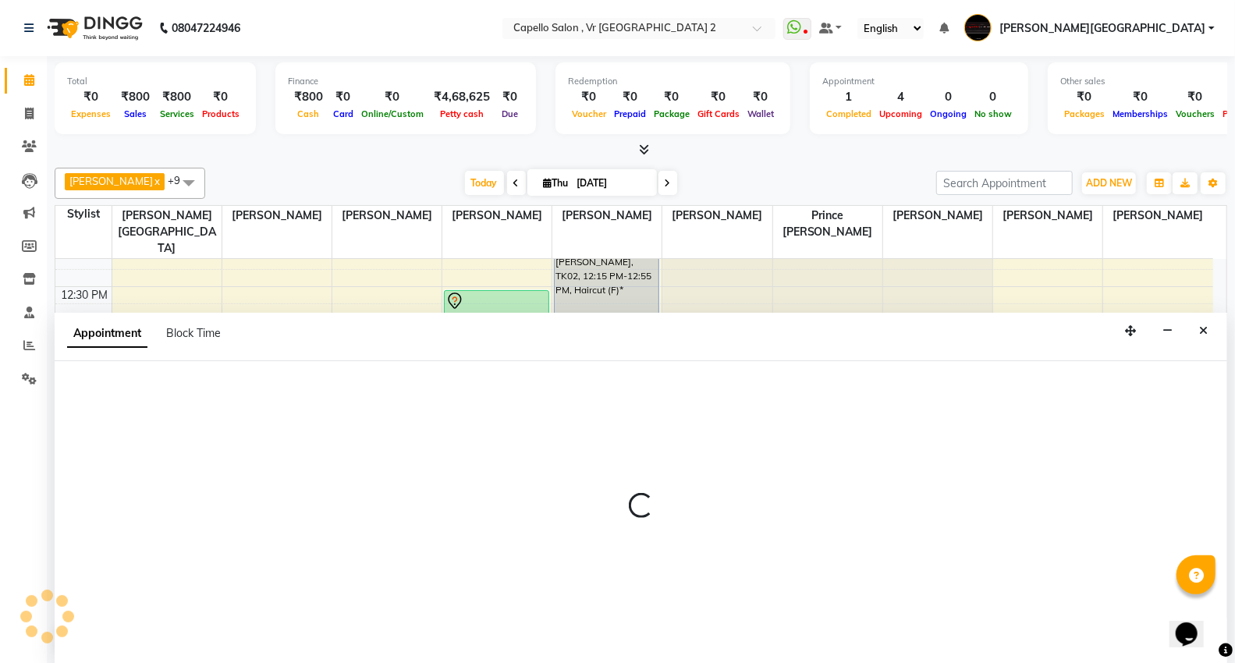
scroll to position [1, 0]
select select "14473"
select select "795"
select select "tentative"
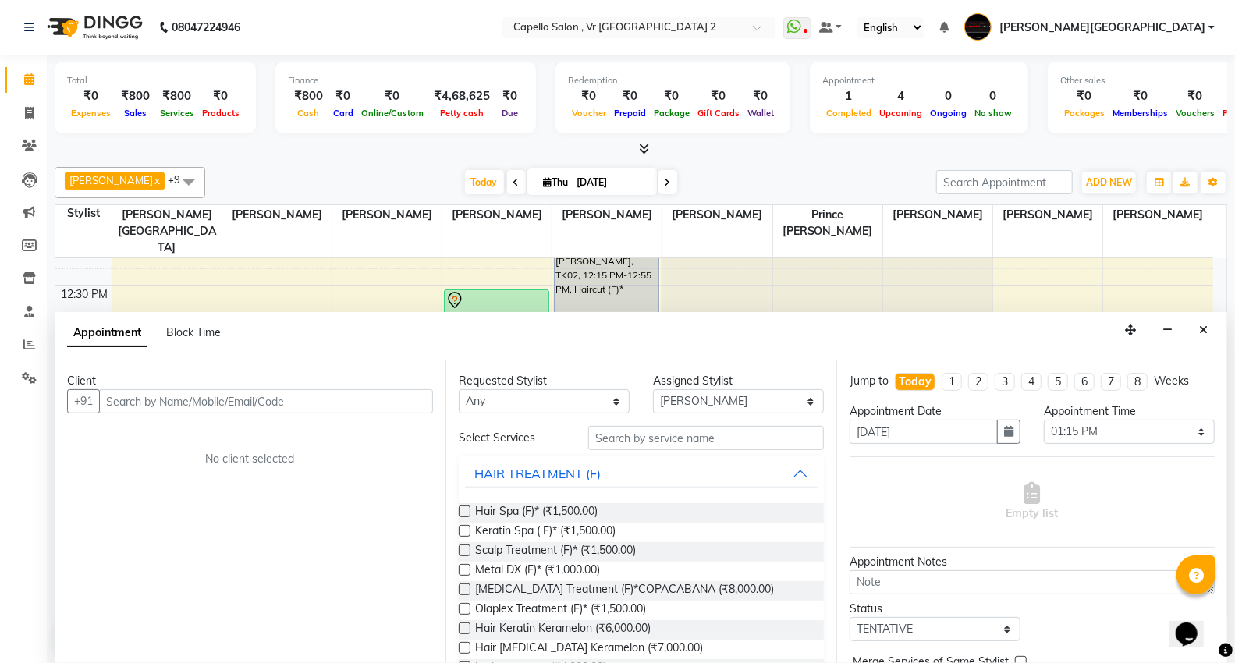
click at [127, 400] on input "text" at bounding box center [266, 401] width 334 height 24
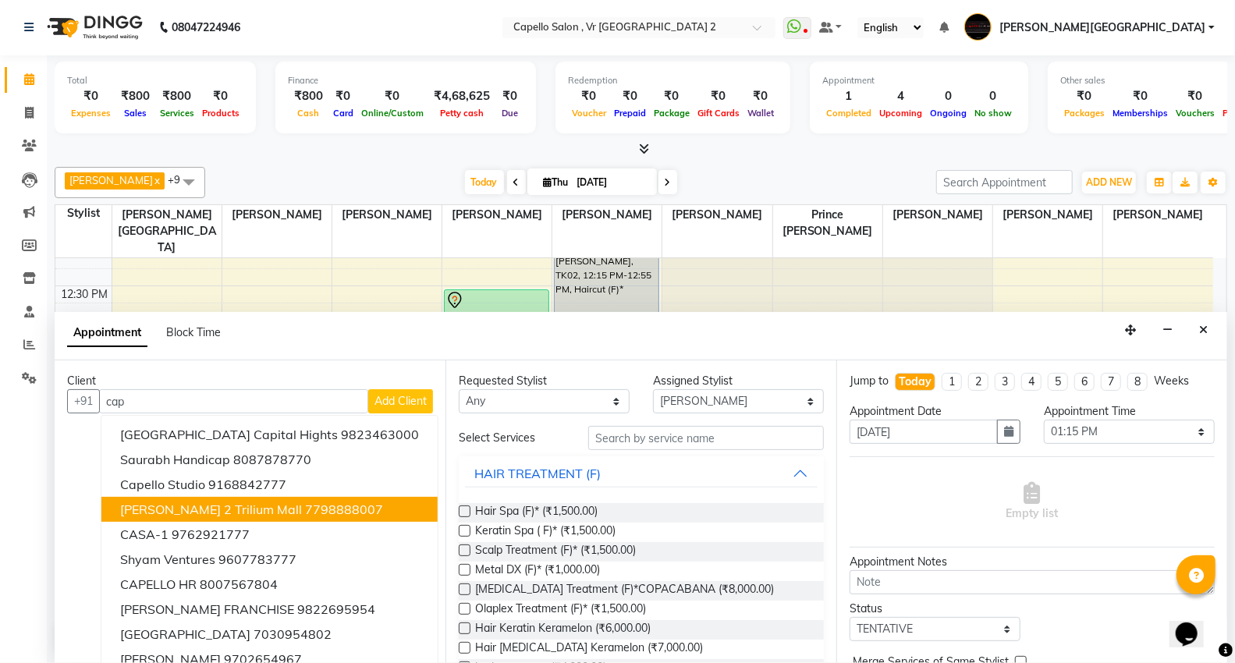
click at [248, 505] on span "[PERSON_NAME] 2 Trilium Mall" at bounding box center [211, 510] width 182 height 16
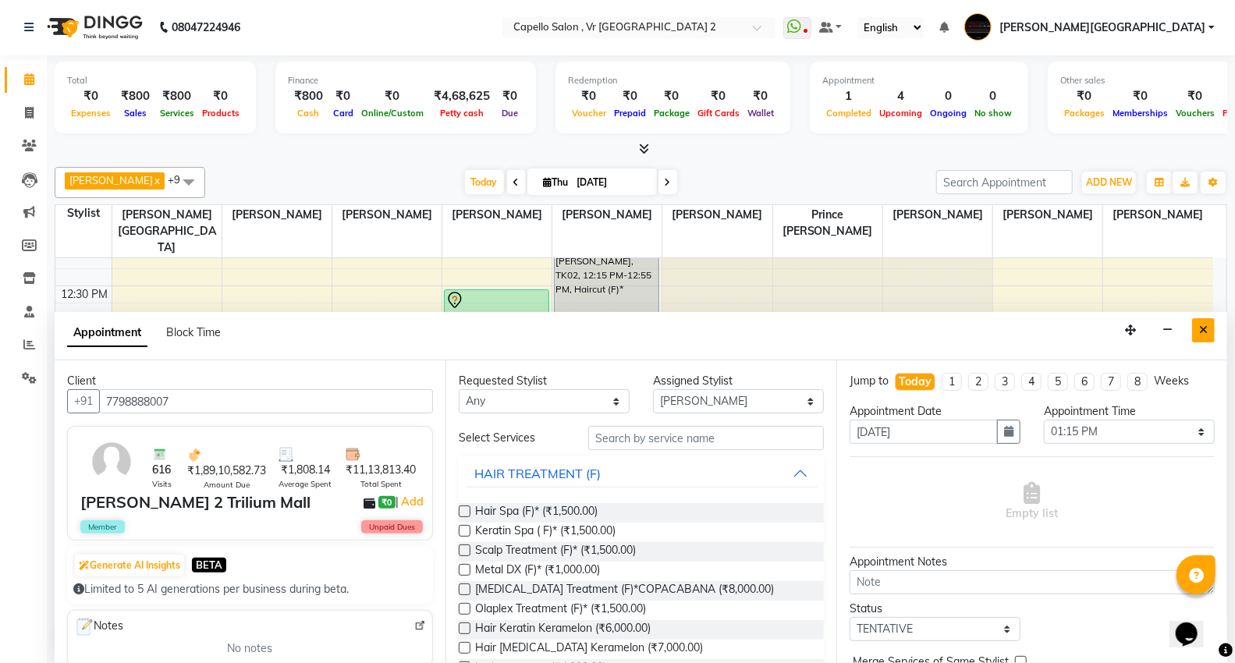
type input "7798888007"
click at [1203, 331] on icon "Close" at bounding box center [1203, 329] width 9 height 11
